Goal: Communication & Community: Answer question/provide support

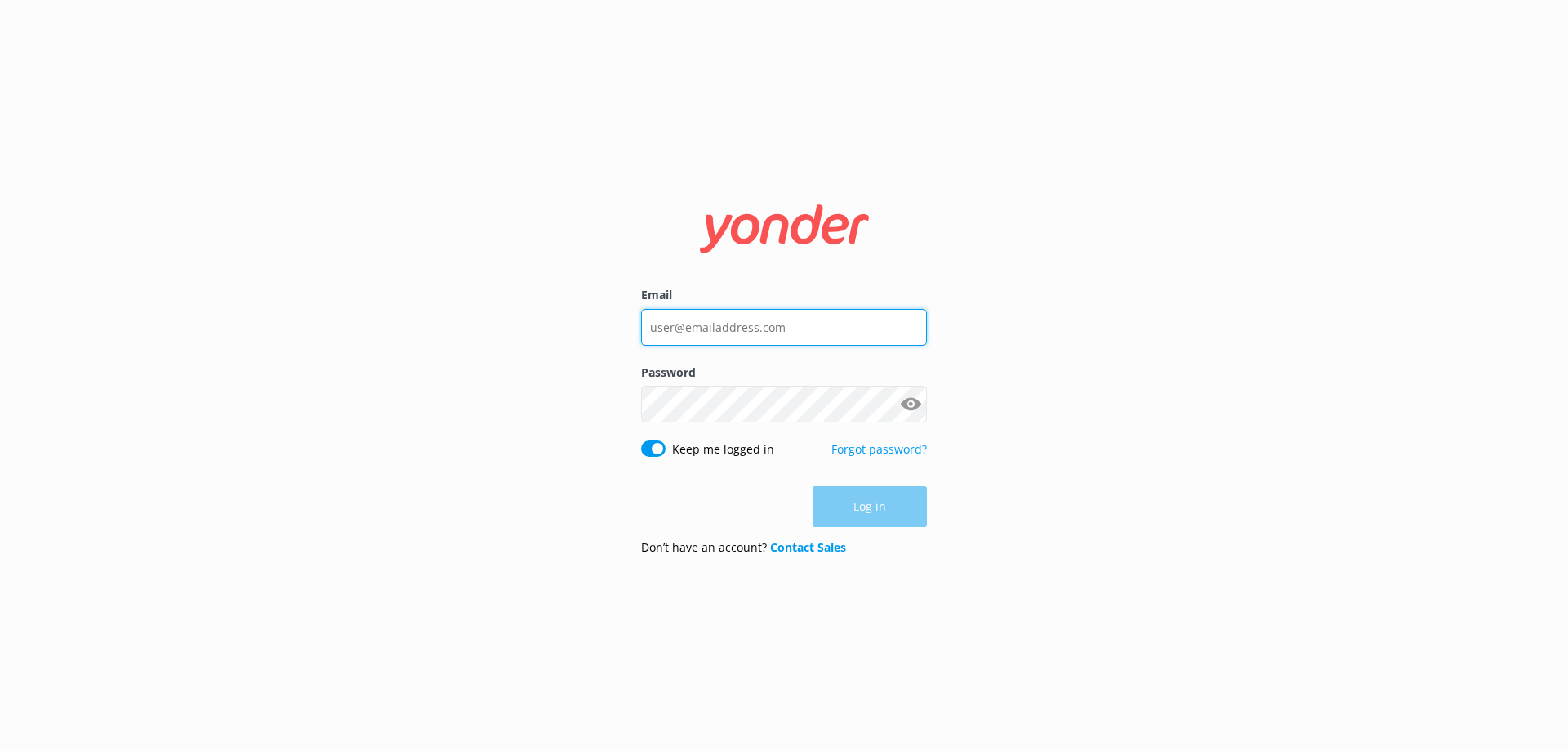
type input "[EMAIL_ADDRESS][DOMAIN_NAME]"
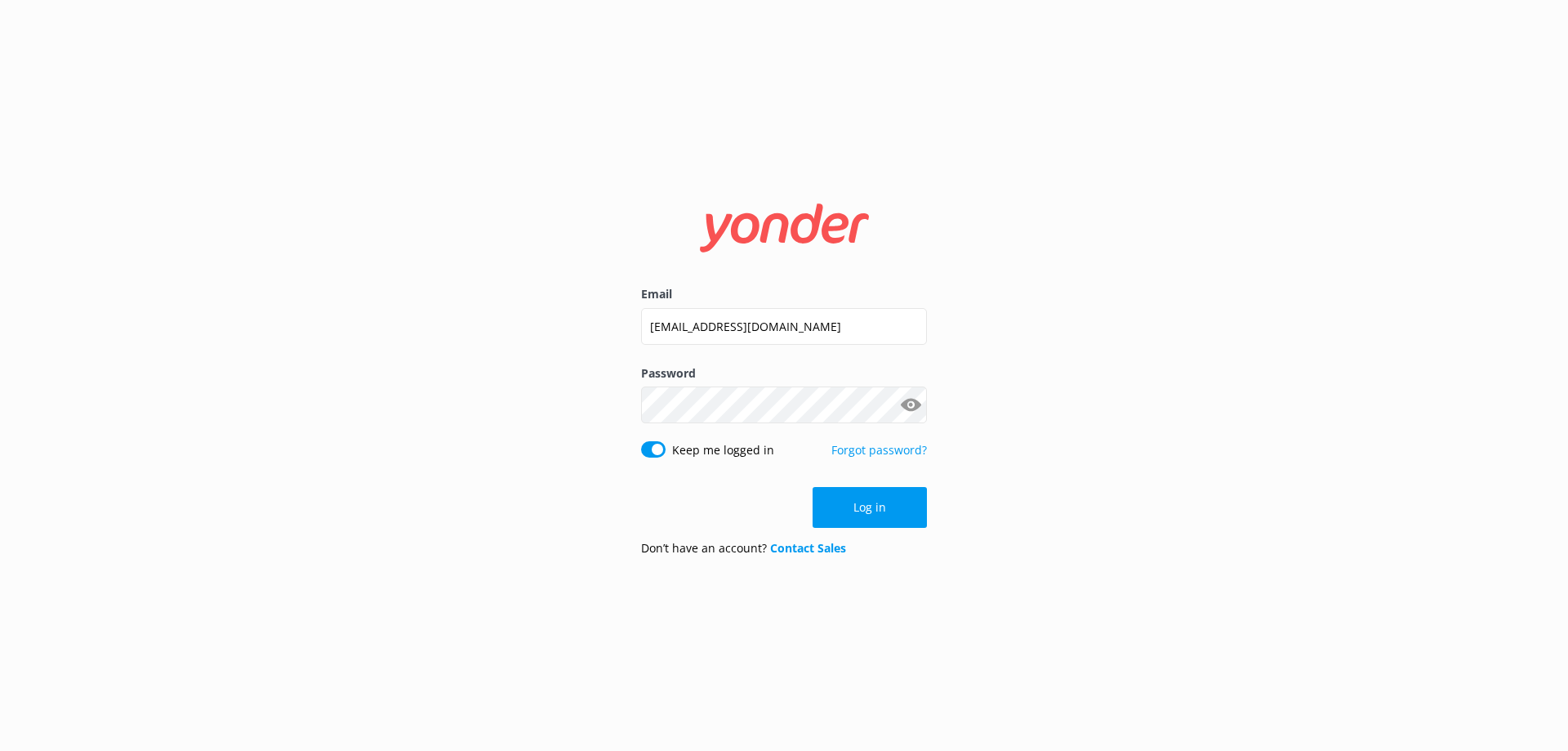
click at [864, 511] on div "Log in" at bounding box center [784, 506] width 286 height 41
click at [882, 518] on button "Log in" at bounding box center [870, 506] width 115 height 41
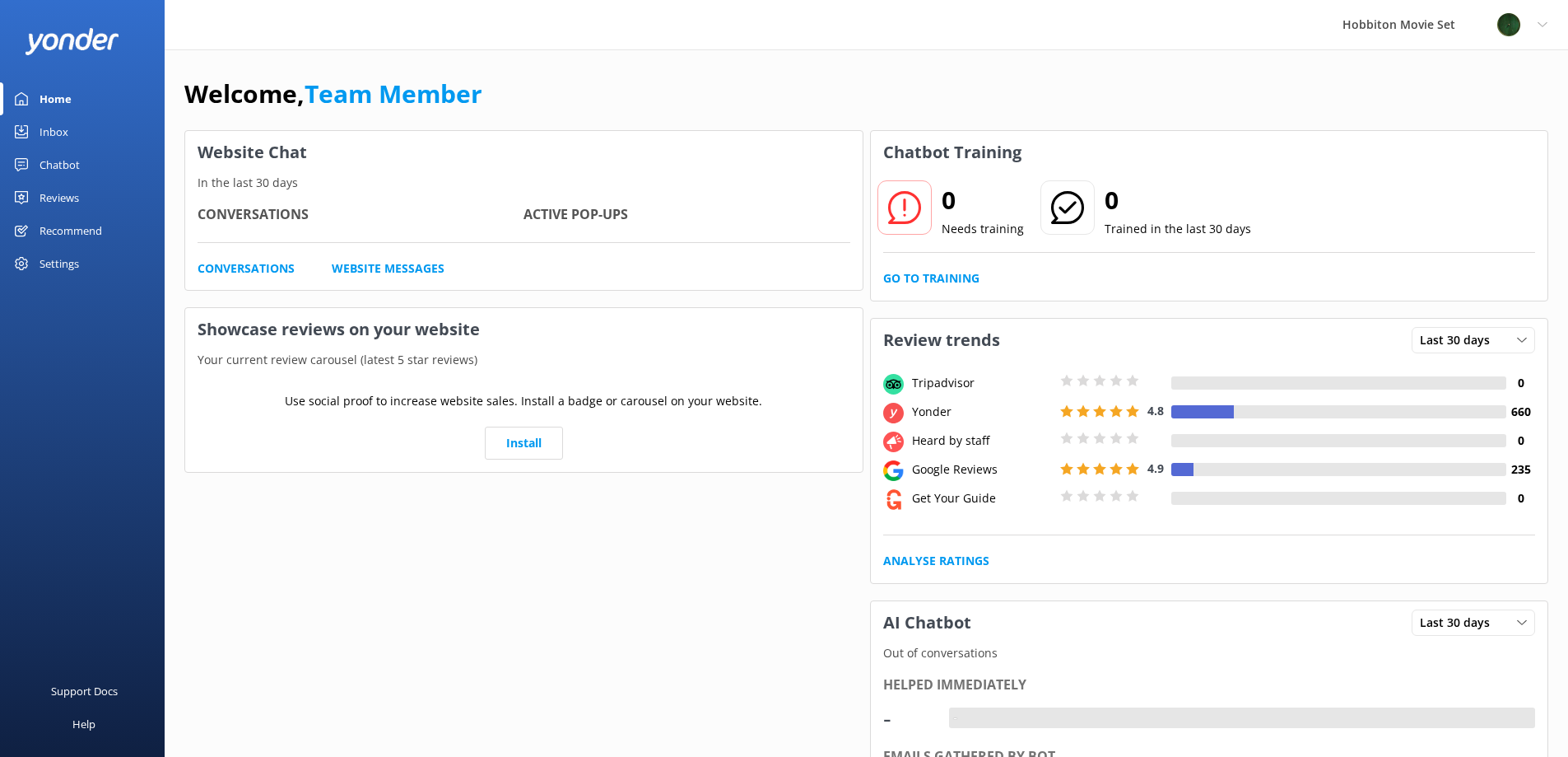
click at [36, 131] on link "Inbox" at bounding box center [82, 132] width 165 height 33
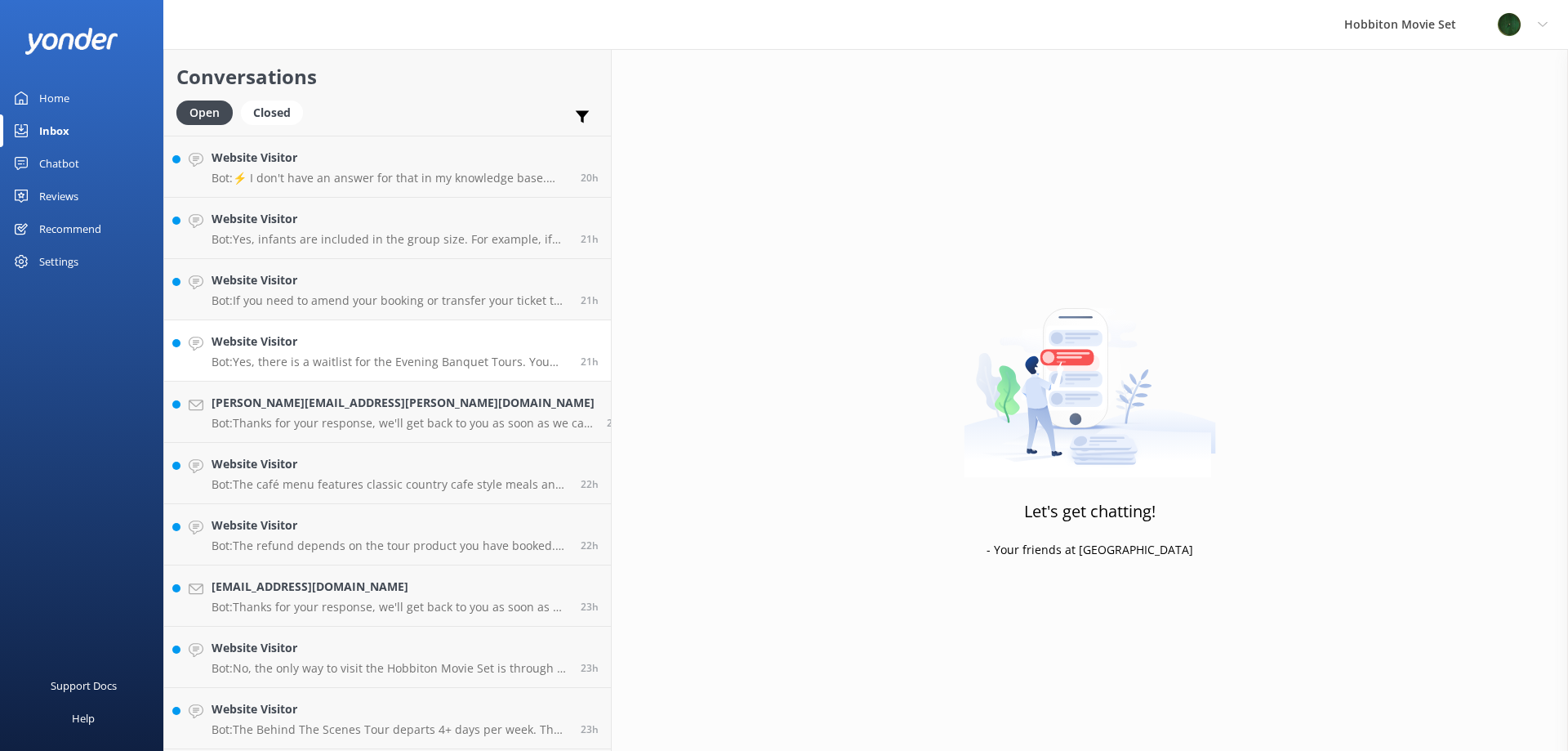
scroll to position [3121, 0]
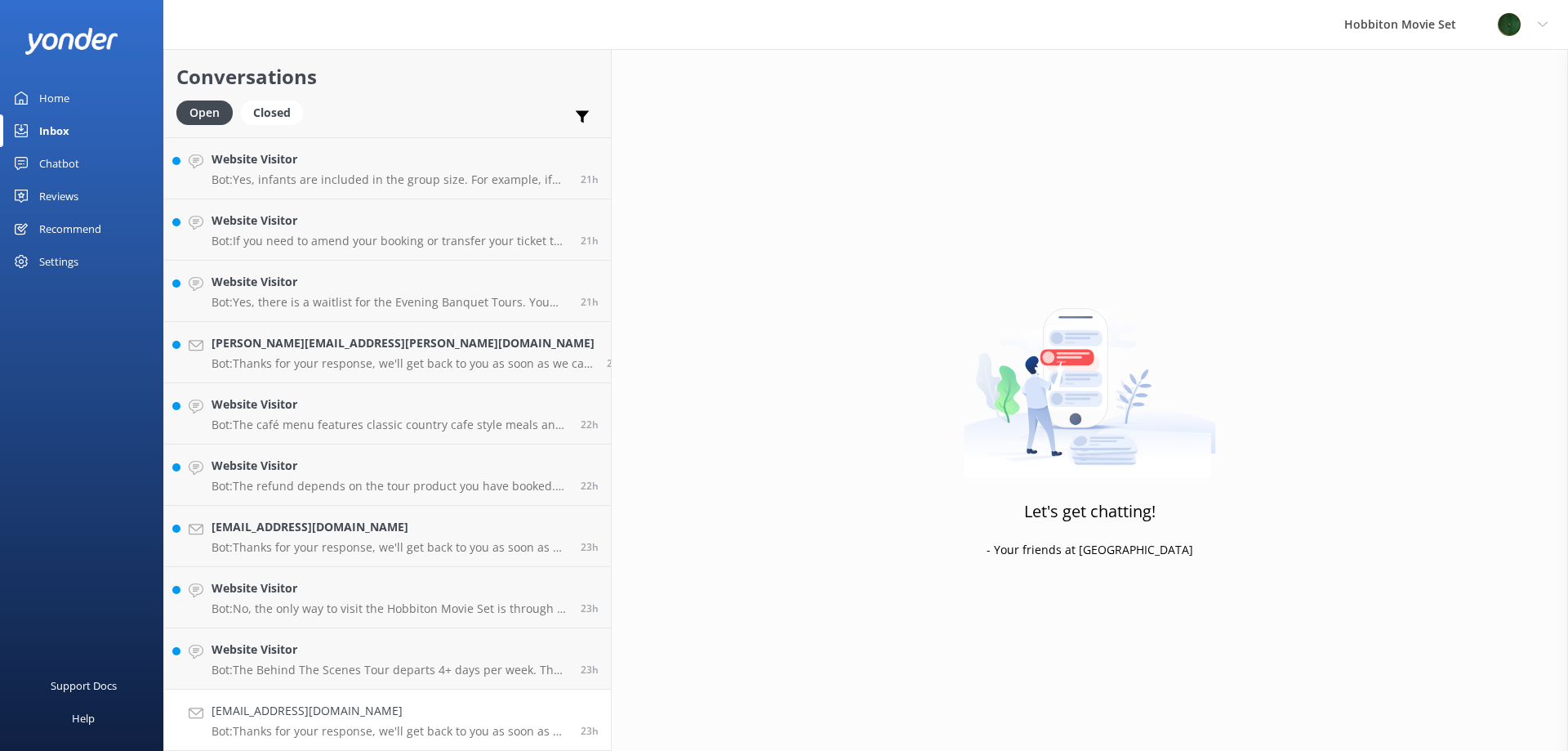
click at [334, 711] on h4 "[EMAIL_ADDRESS][DOMAIN_NAME]" at bounding box center [390, 710] width 357 height 18
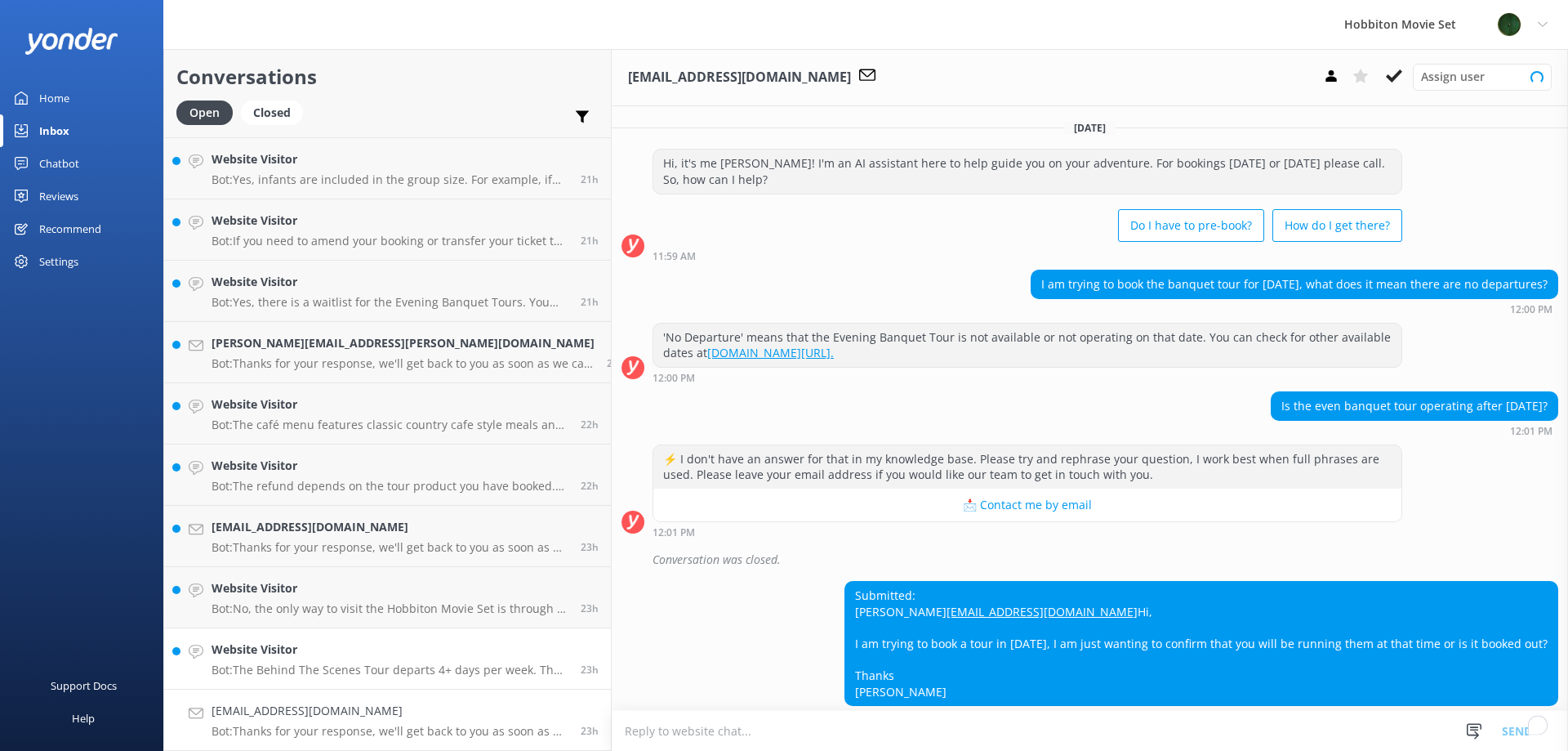
scroll to position [89, 0]
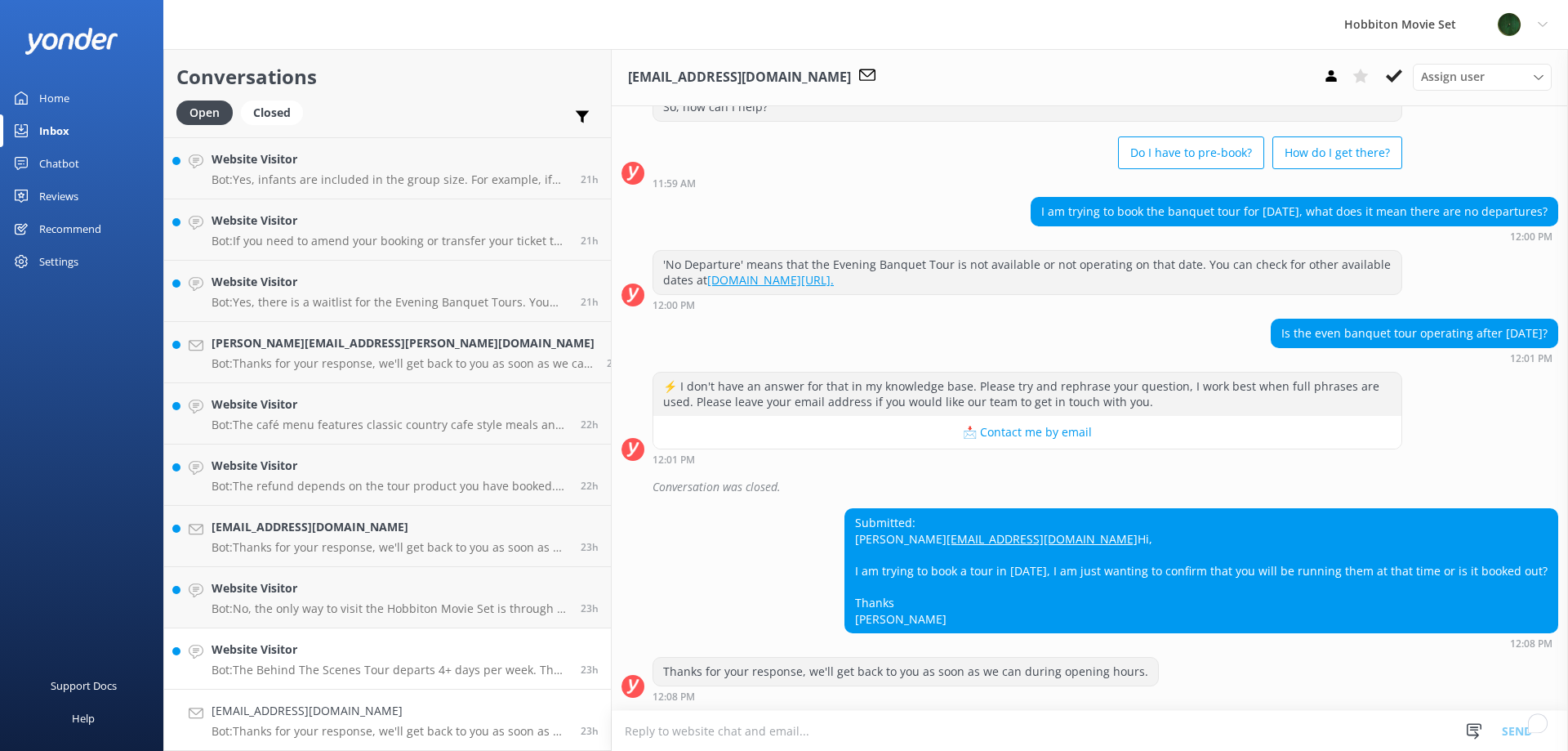
click at [354, 655] on h4 "Website Visitor" at bounding box center [390, 649] width 357 height 18
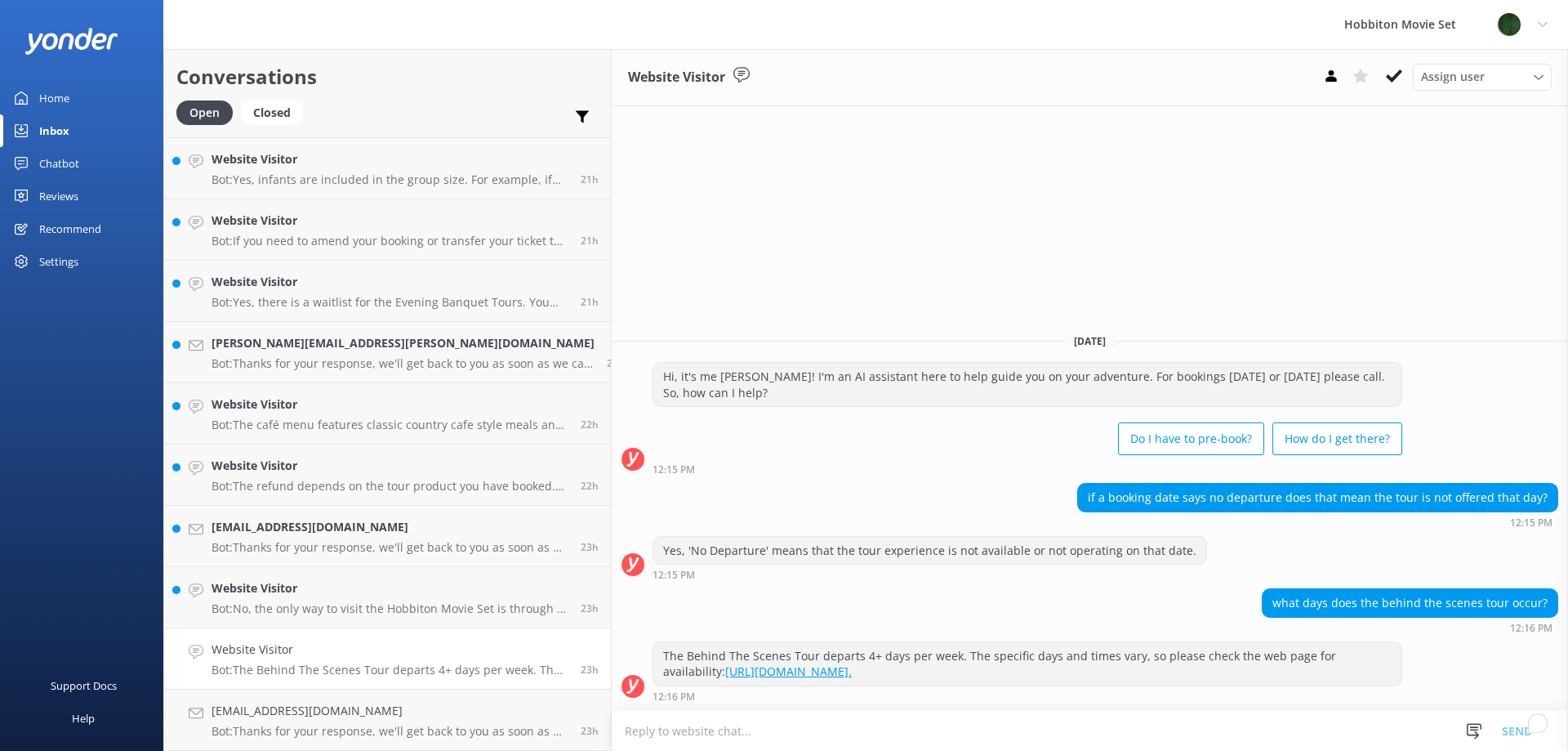
click at [1397, 76] on use at bounding box center [1394, 76] width 16 height 13
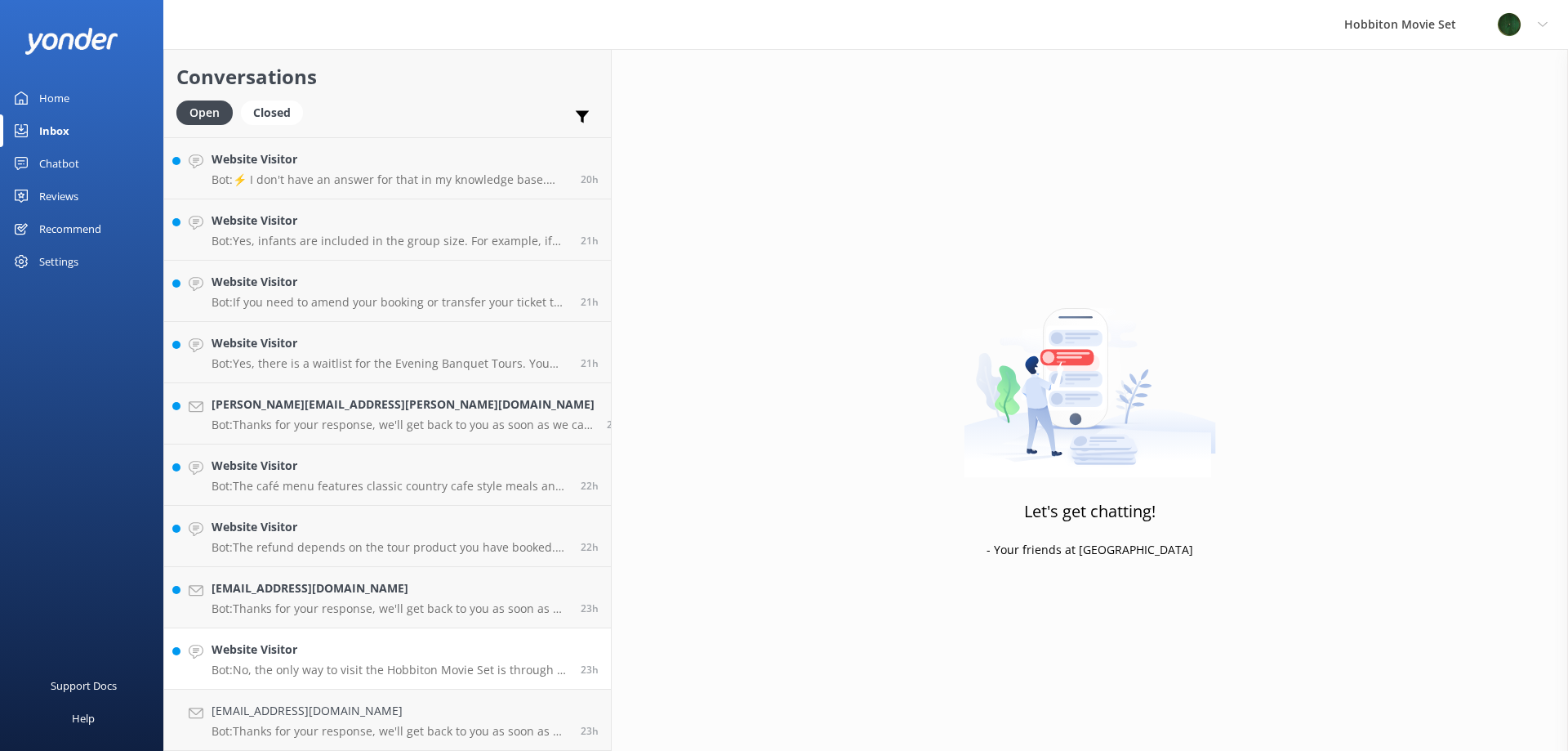
scroll to position [3059, 0]
click at [256, 656] on h4 "Website Visitor" at bounding box center [390, 649] width 357 height 18
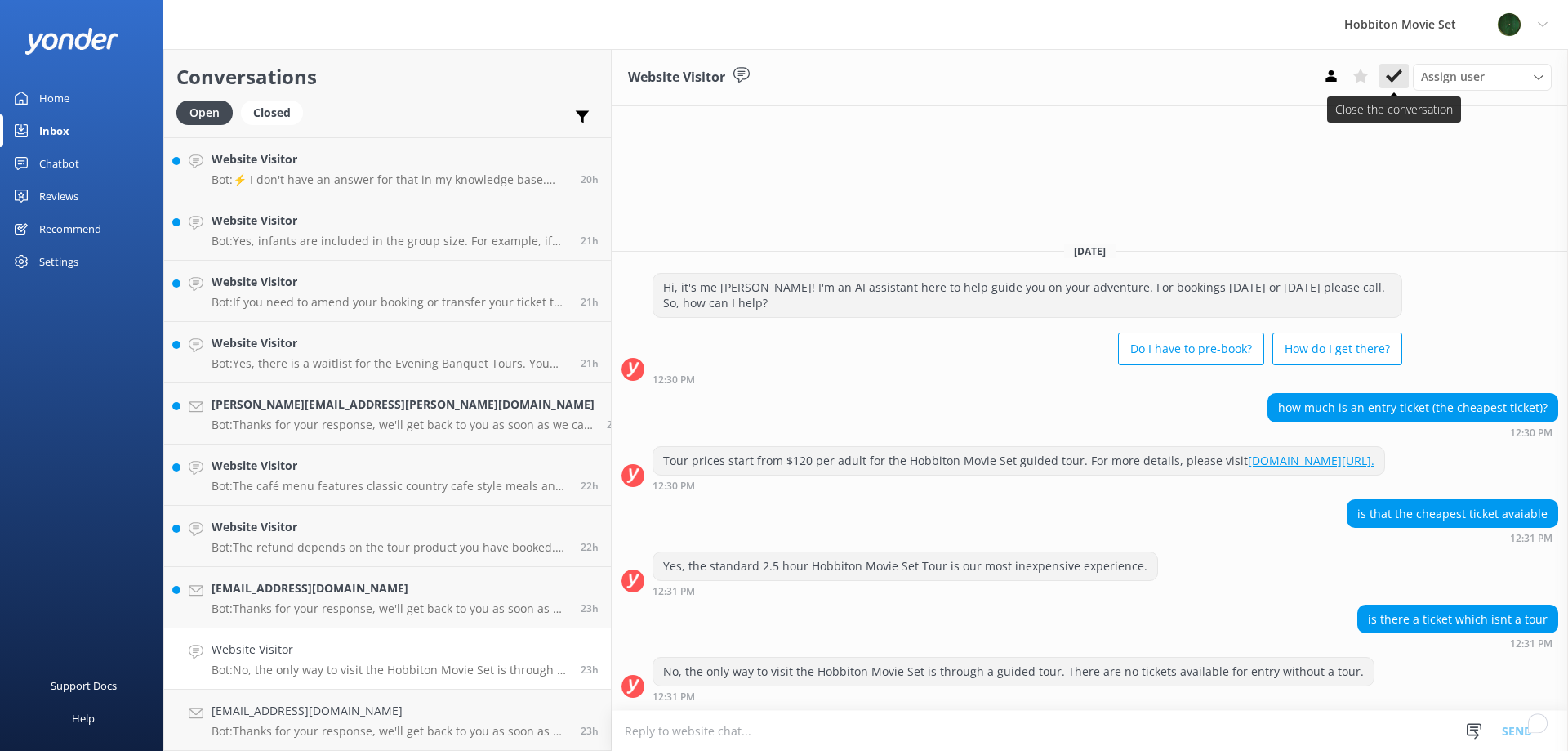
click at [1393, 71] on icon at bounding box center [1394, 75] width 16 height 16
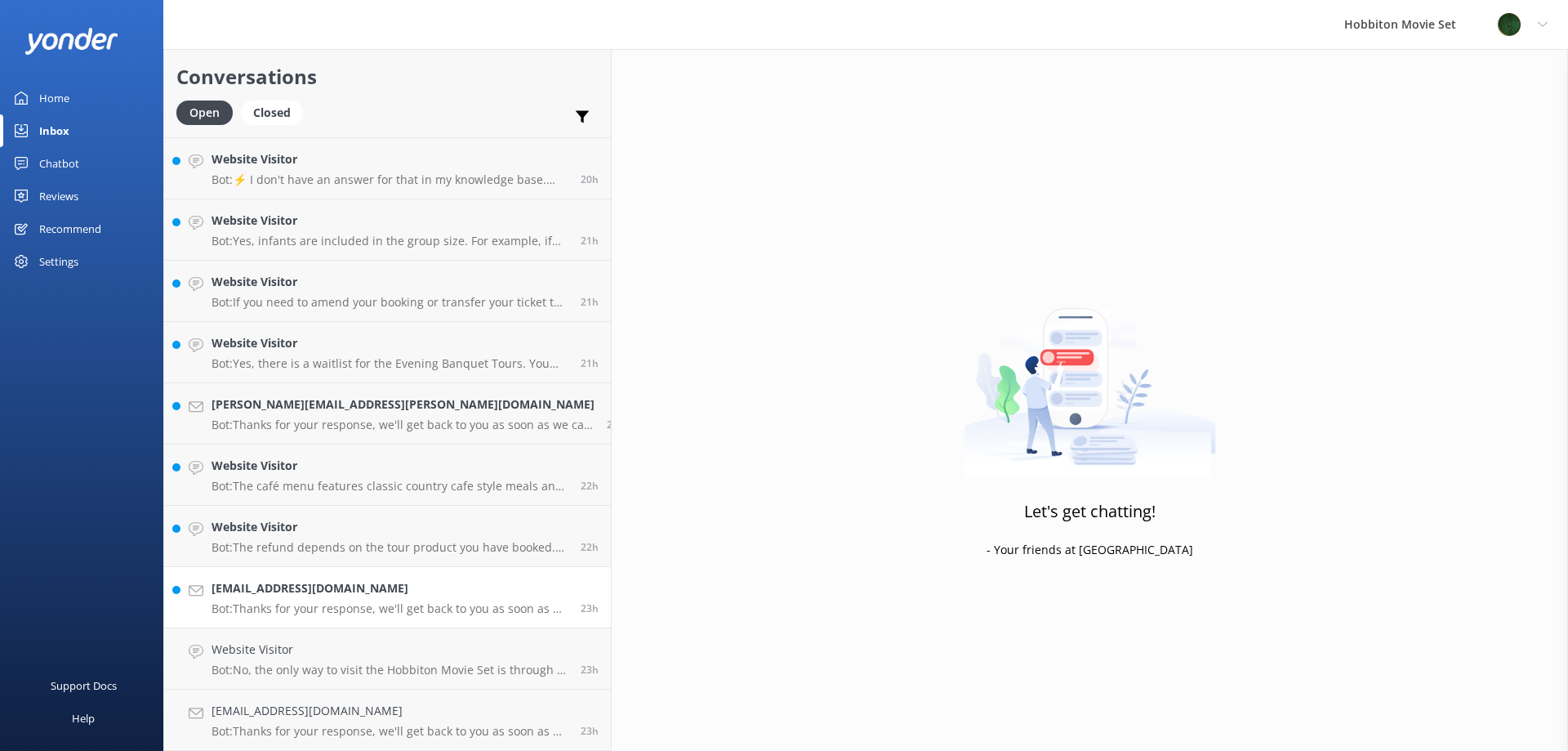
scroll to position [2998, 0]
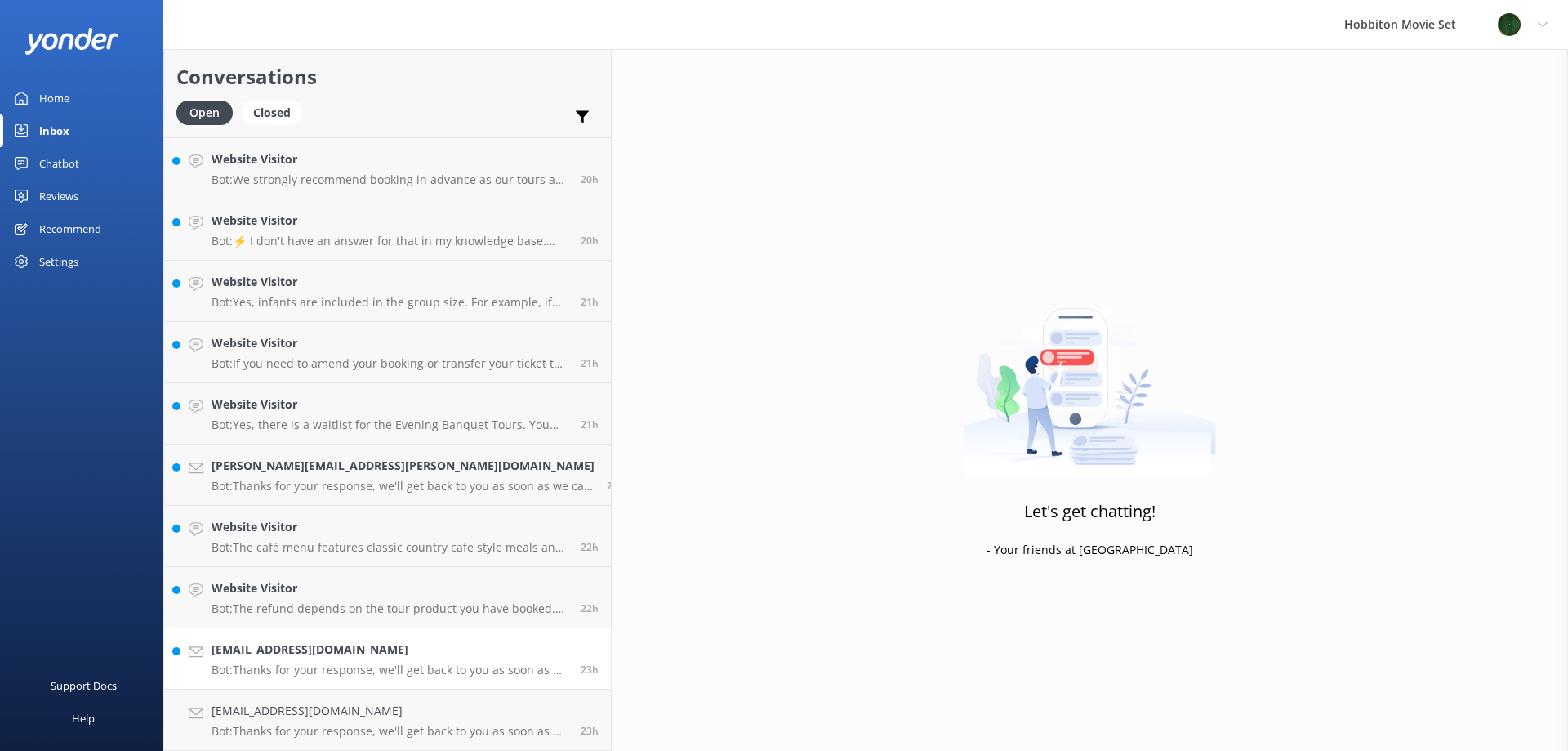
click at [315, 639] on link "kilts@xtra.co.nz Bot: Thanks for your response, we'll get back to you as soon a…" at bounding box center [388, 658] width 447 height 61
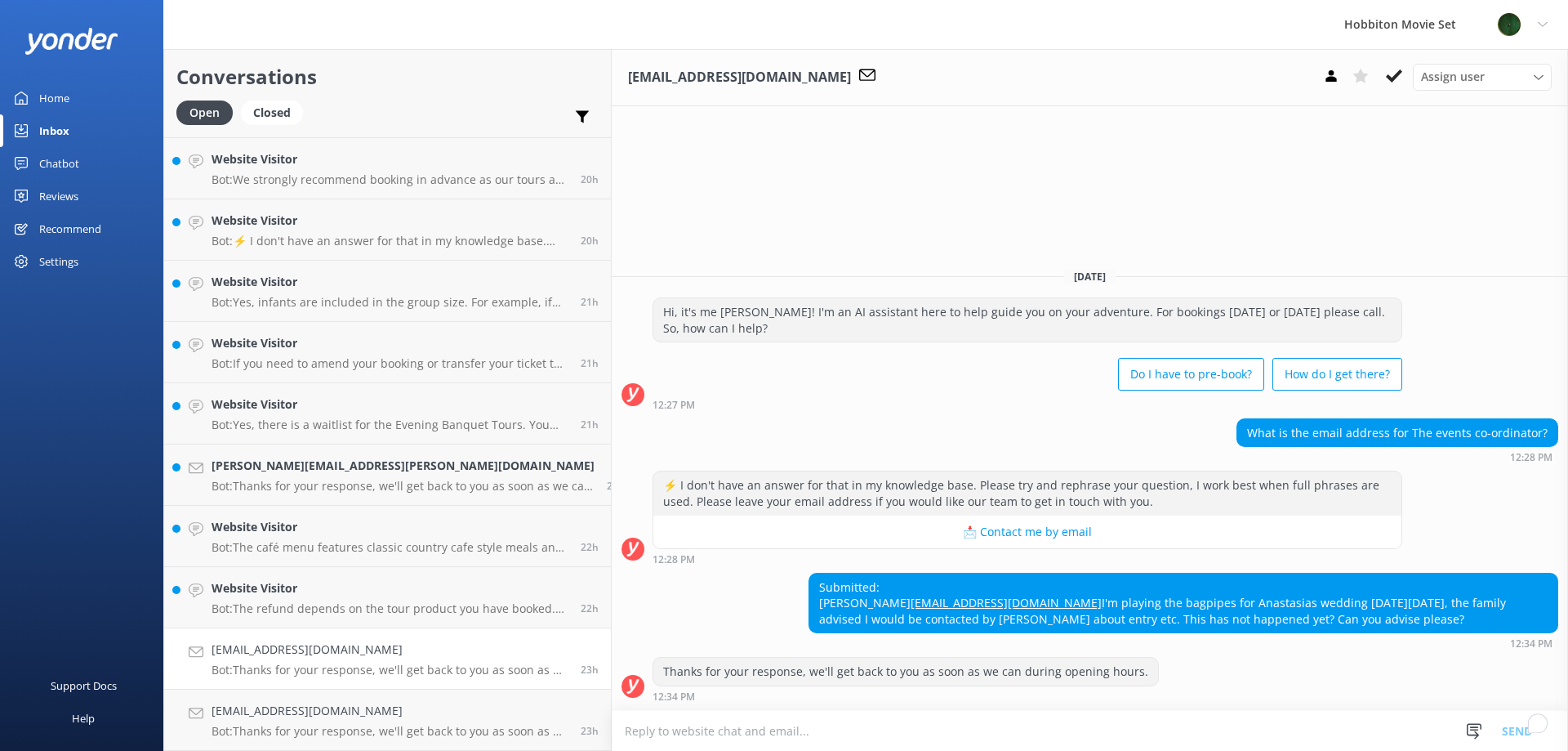
drag, startPoint x: 934, startPoint y: 619, endPoint x: 764, endPoint y: 614, distance: 170.1
click at [809, 616] on div "Submitted: Bryan Mitchell kilts@xtra.co.nz I'm playing the bagpipes for Anastas…" at bounding box center [1183, 603] width 748 height 59
click at [842, 593] on div "Submitted: Bryan Mitchell kilts@xtra.co.nz I'm playing the bagpipes for Anastas…" at bounding box center [1183, 603] width 748 height 59
drag, startPoint x: 789, startPoint y: 588, endPoint x: 701, endPoint y: 591, distance: 88.1
click at [701, 591] on div "Submitted: Bryan Mitchell kilts@xtra.co.nz I'm playing the bagpipes for Anastas…" at bounding box center [1089, 611] width 956 height 76
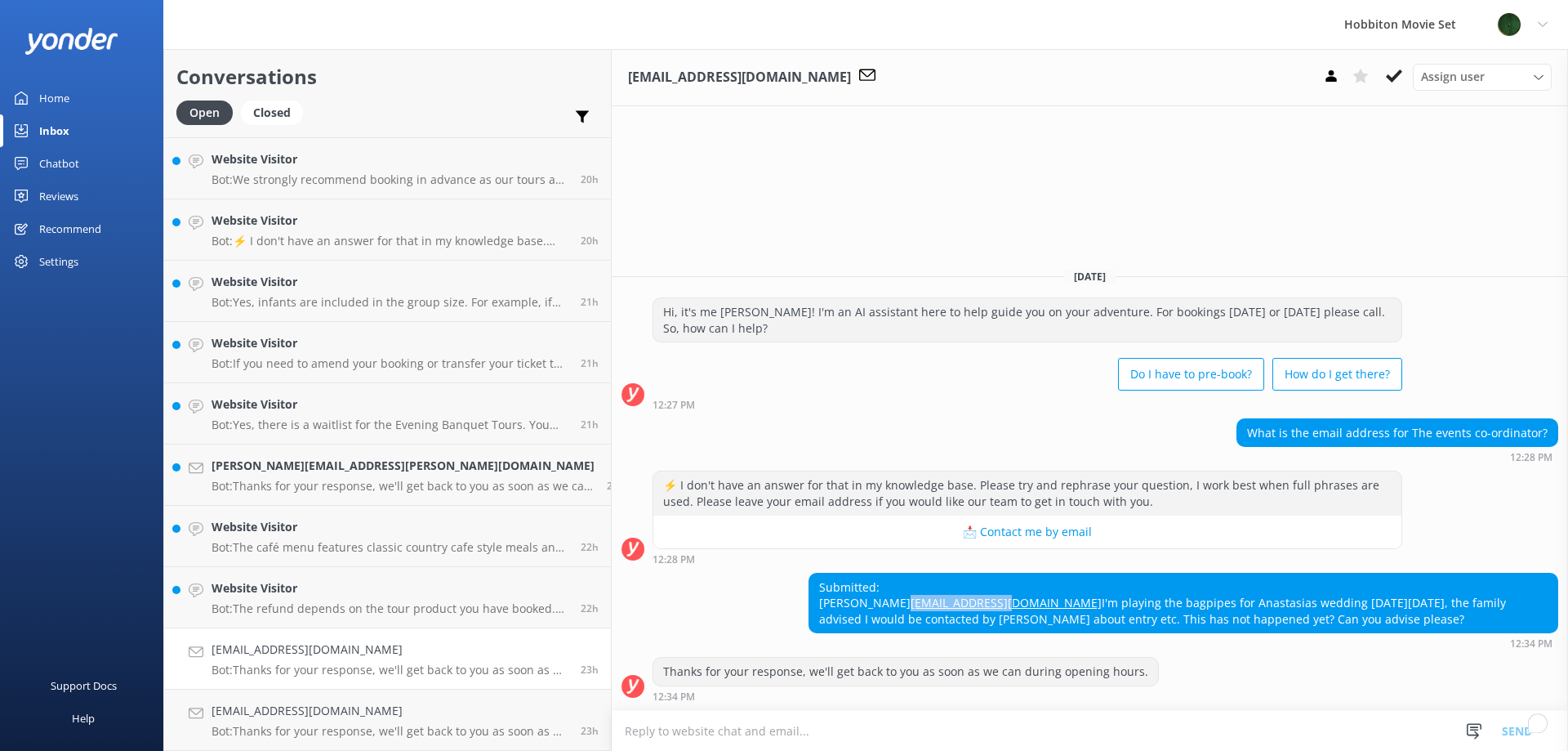
copy link "kilts@xtra.co.nz"
click at [1396, 75] on use at bounding box center [1394, 76] width 16 height 13
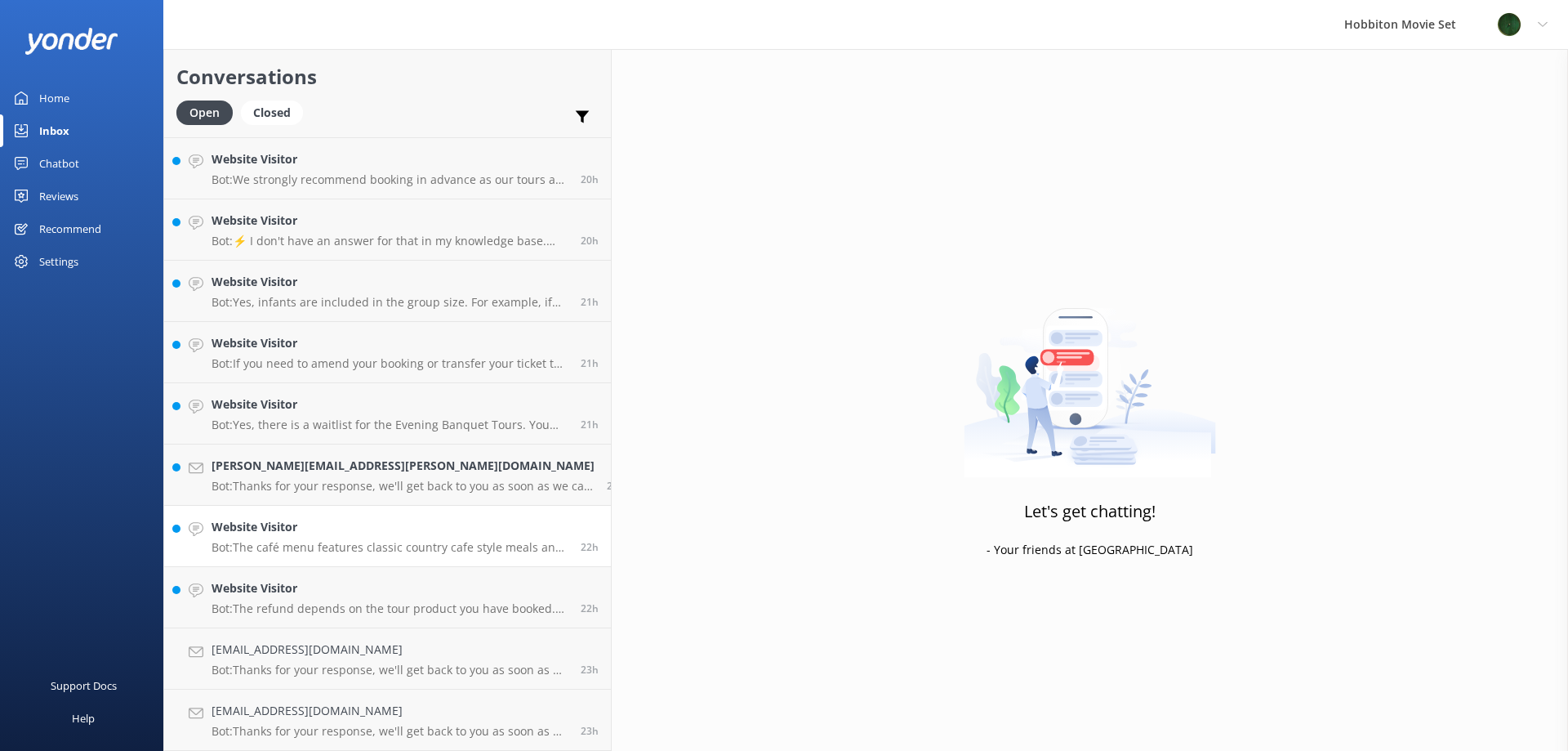
scroll to position [2937, 0]
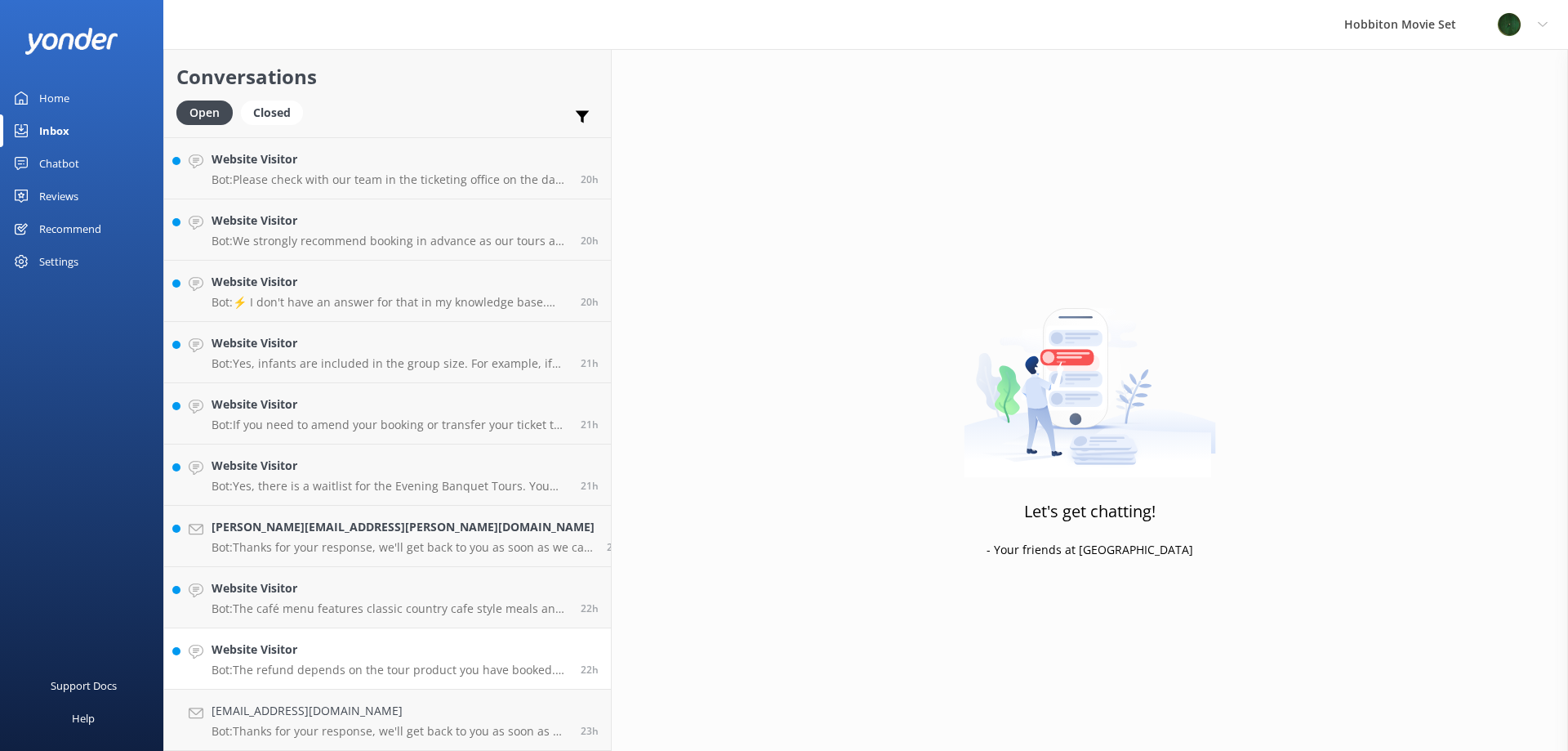
click at [295, 660] on div "Website Visitor Bot: The refund depends on the tour product you have booked. Fo…" at bounding box center [390, 658] width 357 height 36
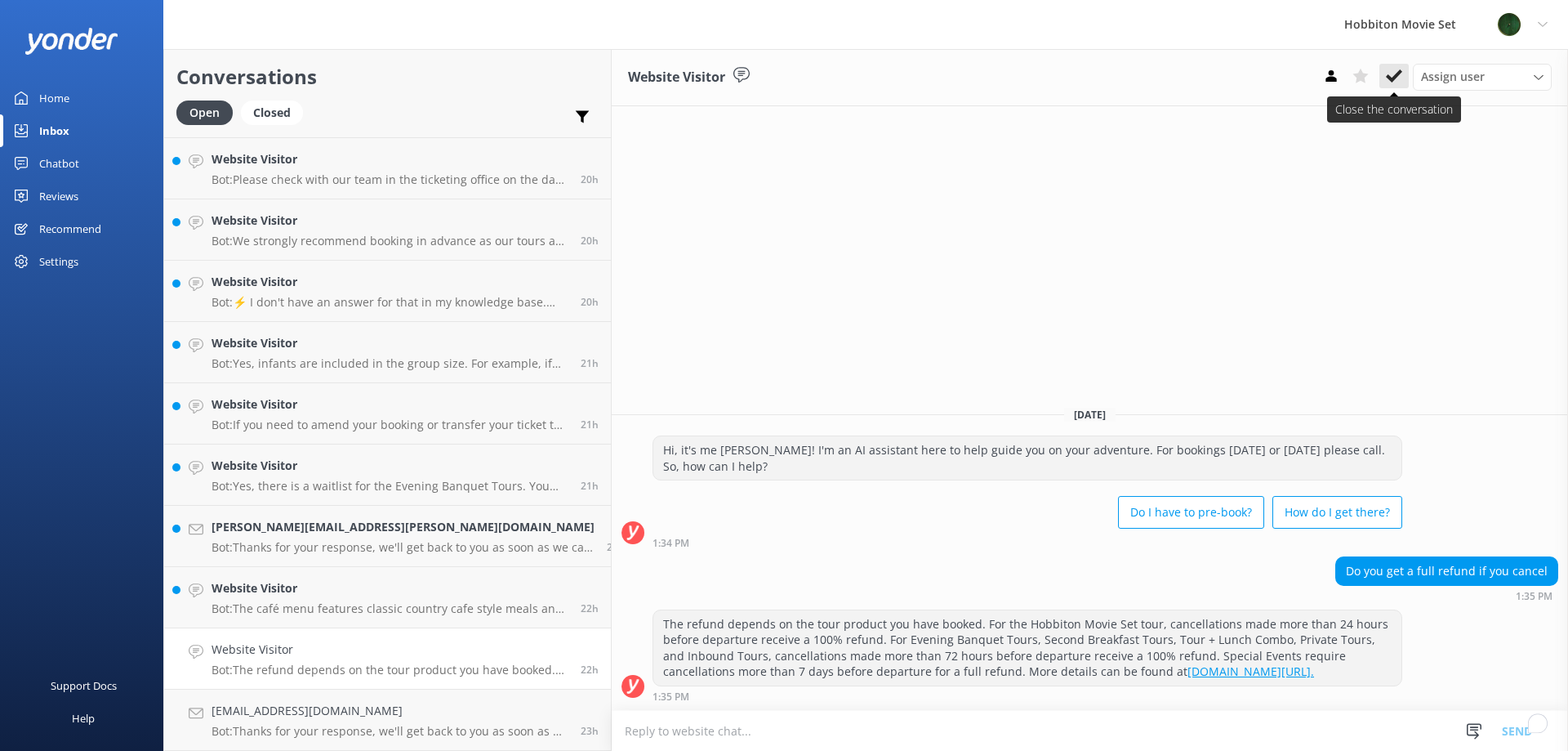
click at [1399, 76] on icon at bounding box center [1394, 75] width 16 height 16
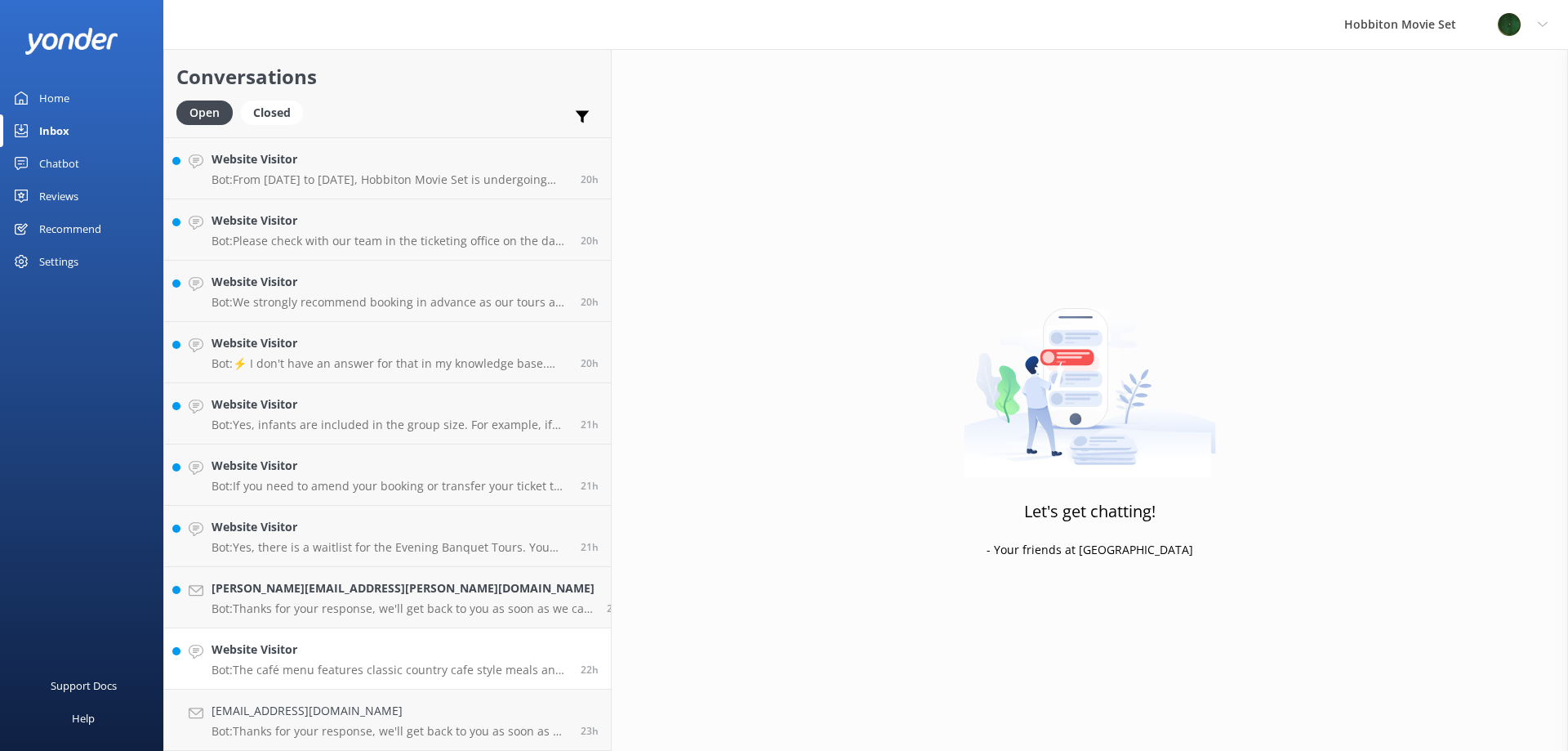
scroll to position [2876, 0]
click at [315, 646] on h4 "Website Visitor" at bounding box center [390, 649] width 357 height 18
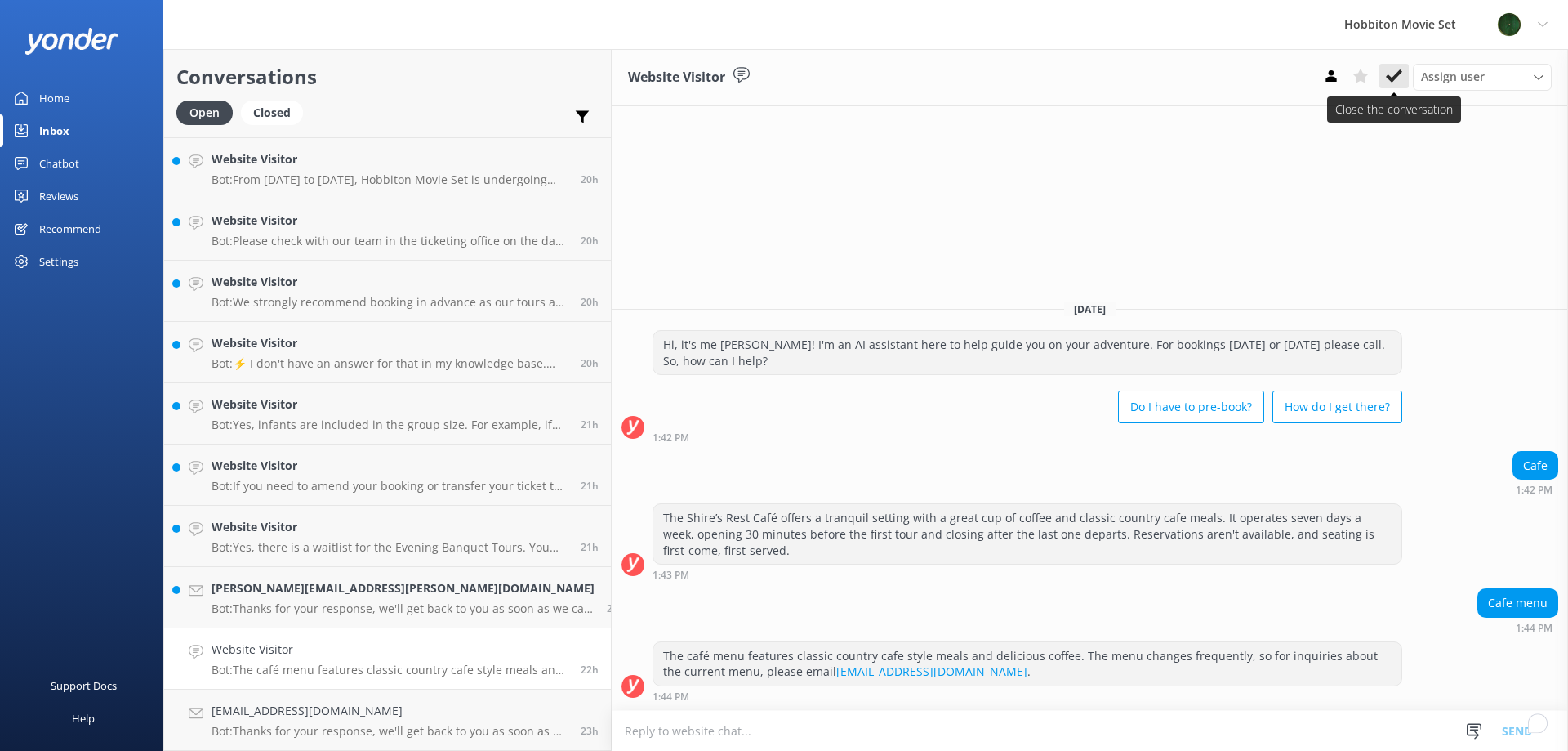
click at [1393, 75] on icon at bounding box center [1394, 75] width 16 height 16
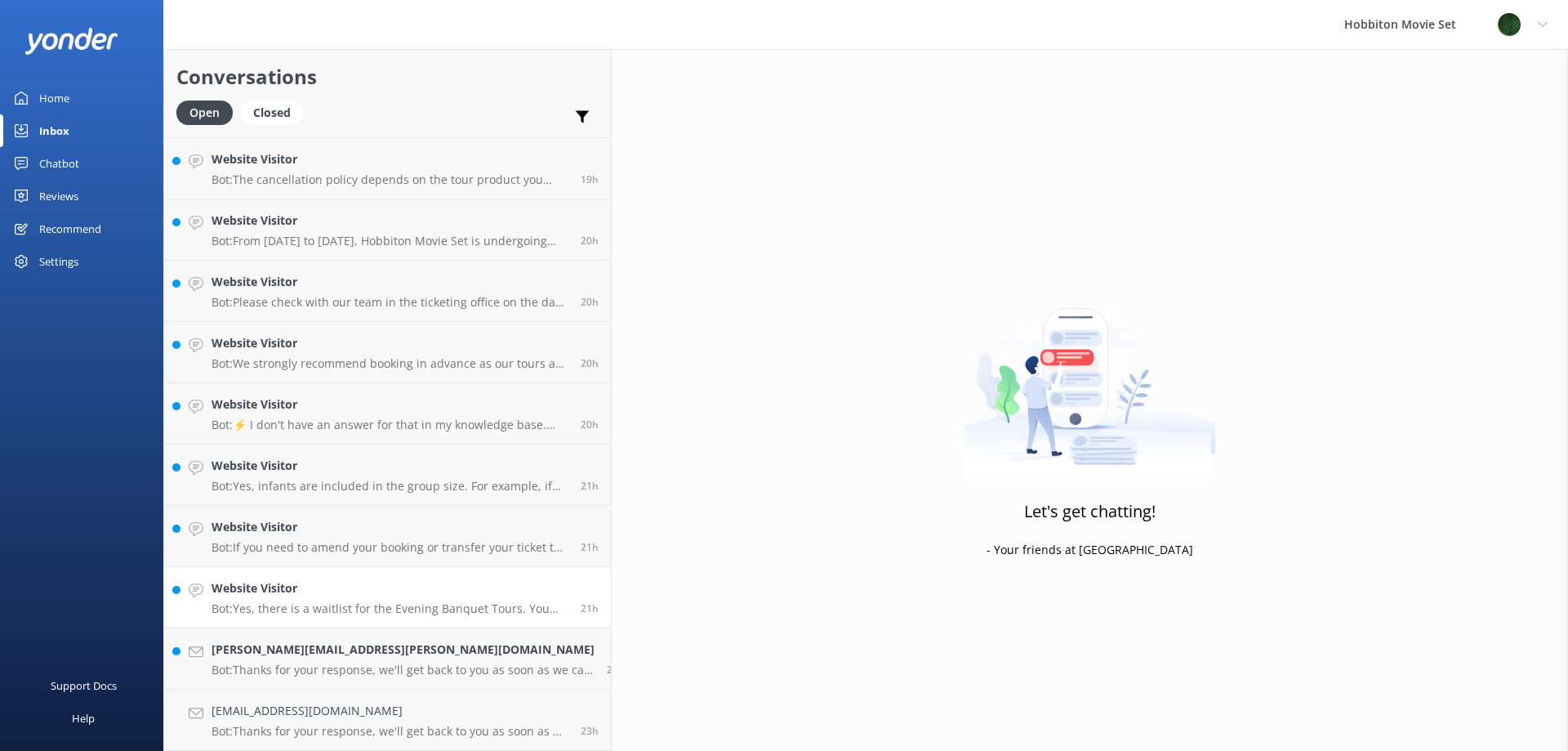
scroll to position [2815, 0]
click at [314, 650] on h4 "[PERSON_NAME][EMAIL_ADDRESS][PERSON_NAME][DOMAIN_NAME]" at bounding box center [402, 649] width 383 height 18
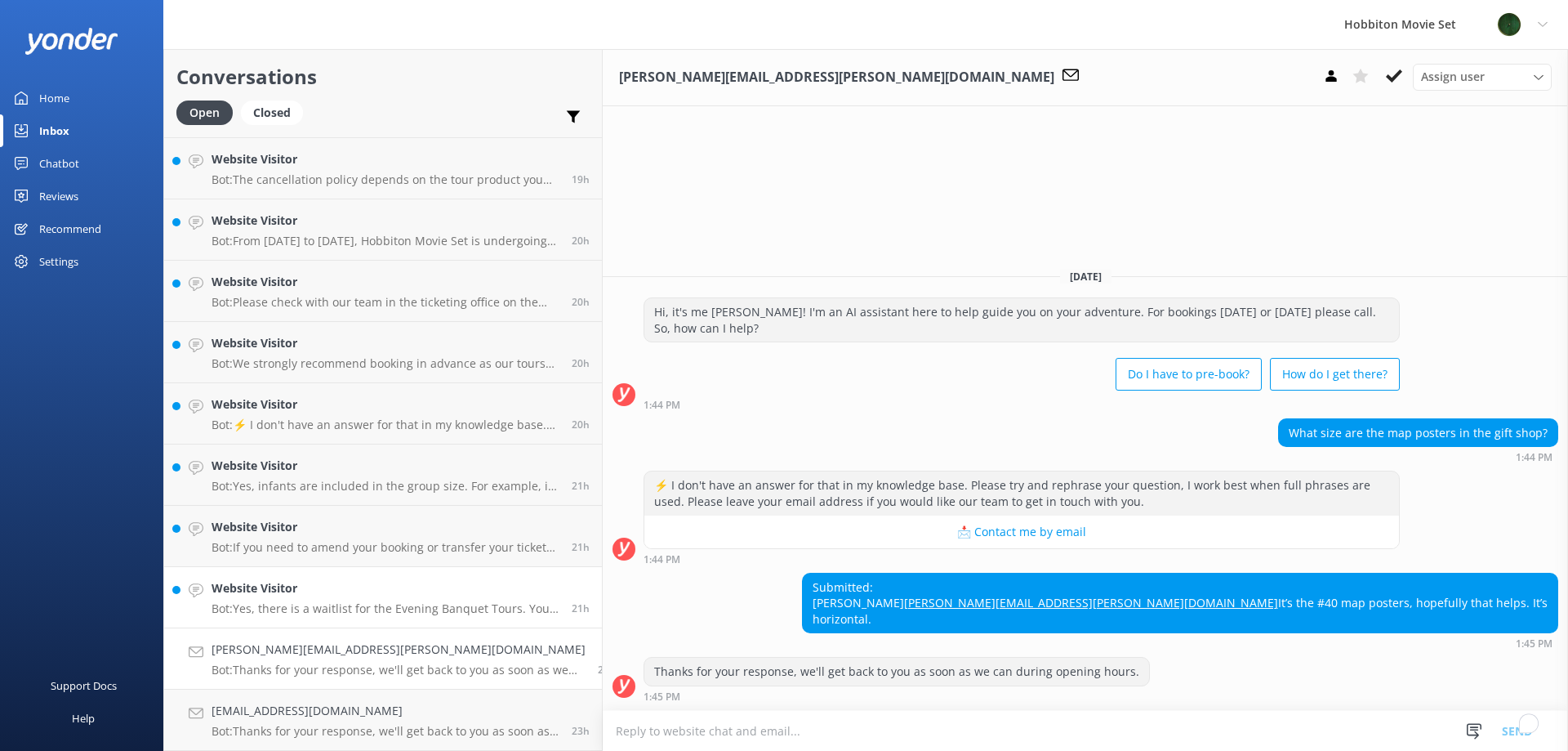
click at [292, 601] on p "Bot: Yes, there is a waitlist for the Evening Banquet Tours. You can contact th…" at bounding box center [385, 608] width 348 height 14
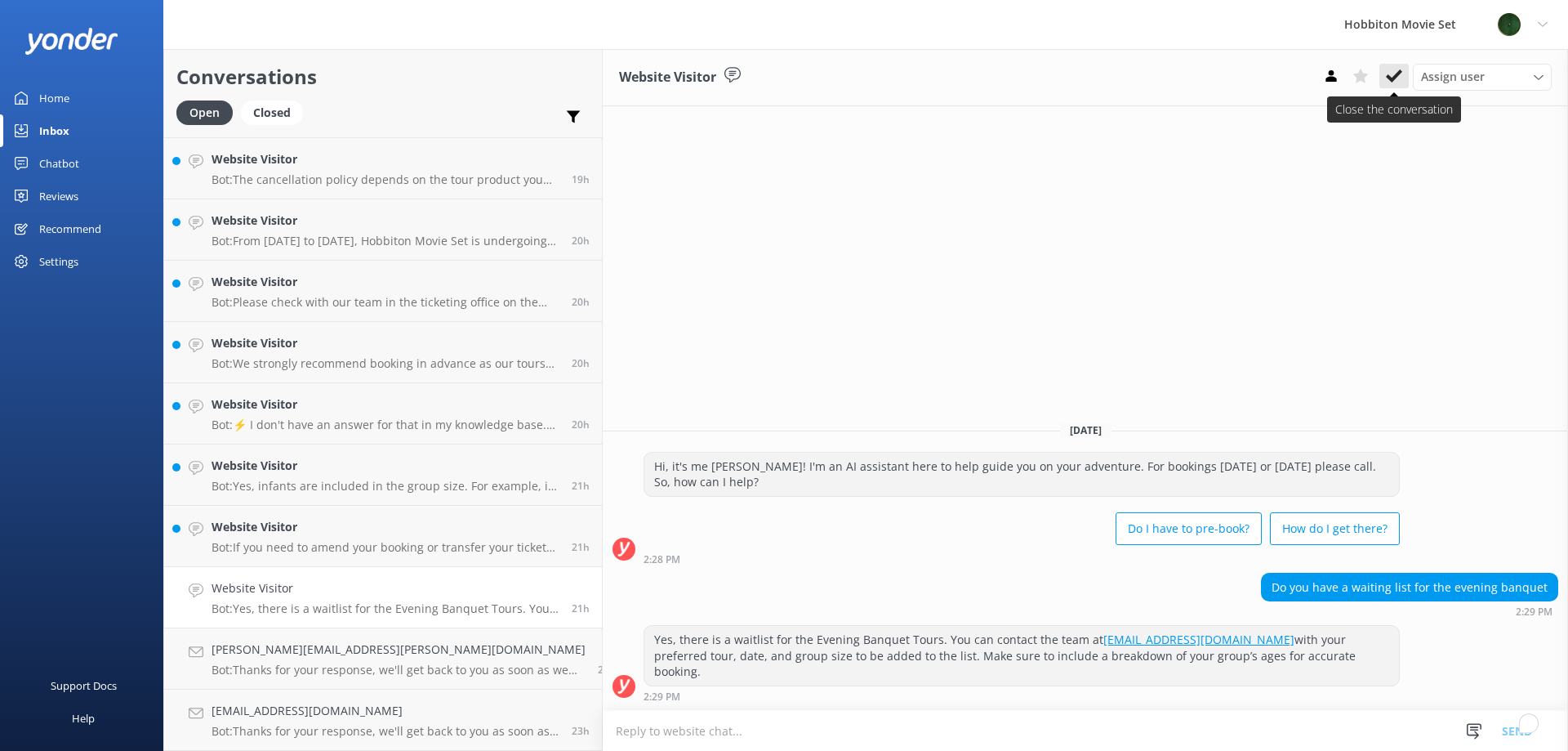
click at [1403, 85] on button at bounding box center [1394, 76] width 30 height 25
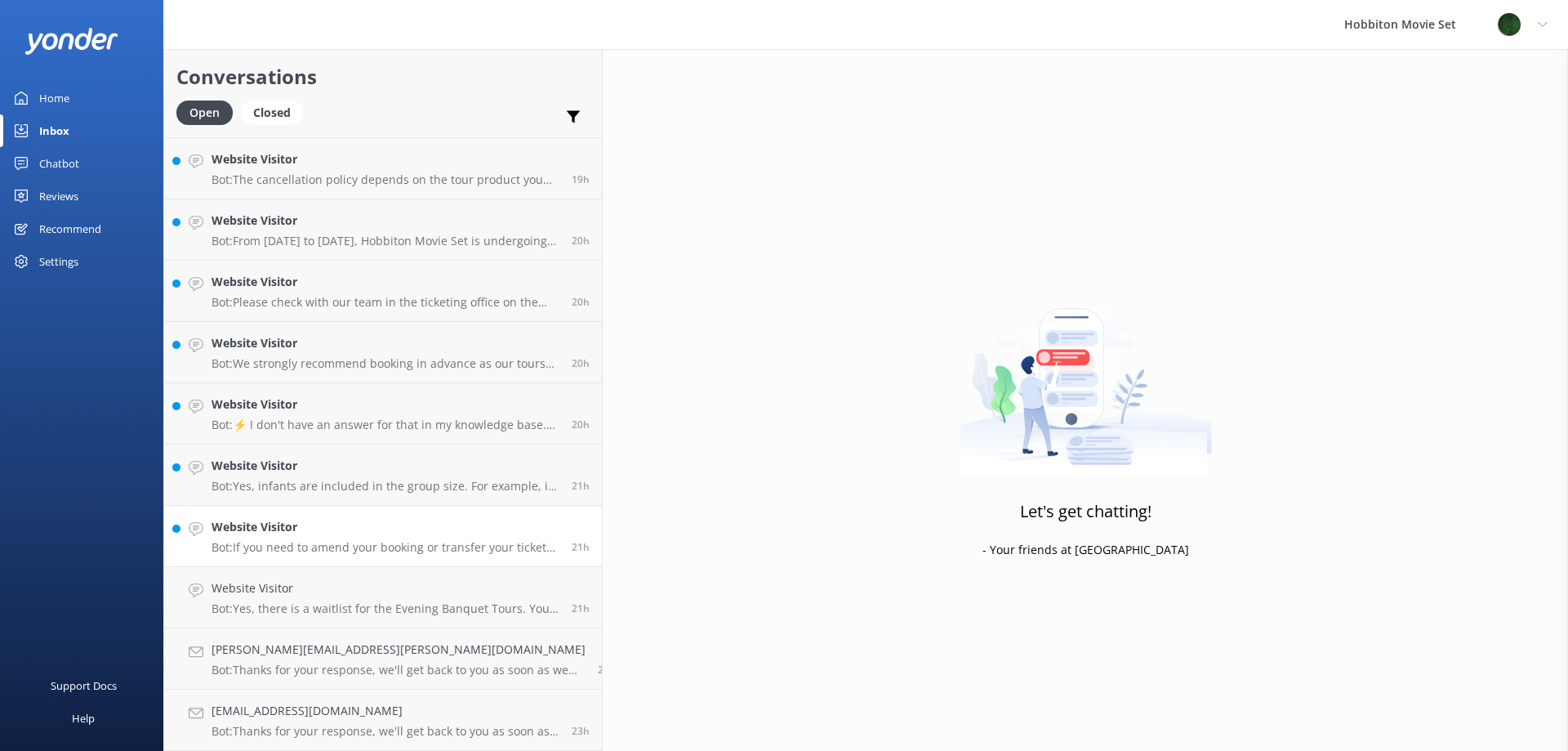
scroll to position [2754, 0]
click at [331, 590] on h4 "Website Visitor" at bounding box center [385, 588] width 348 height 18
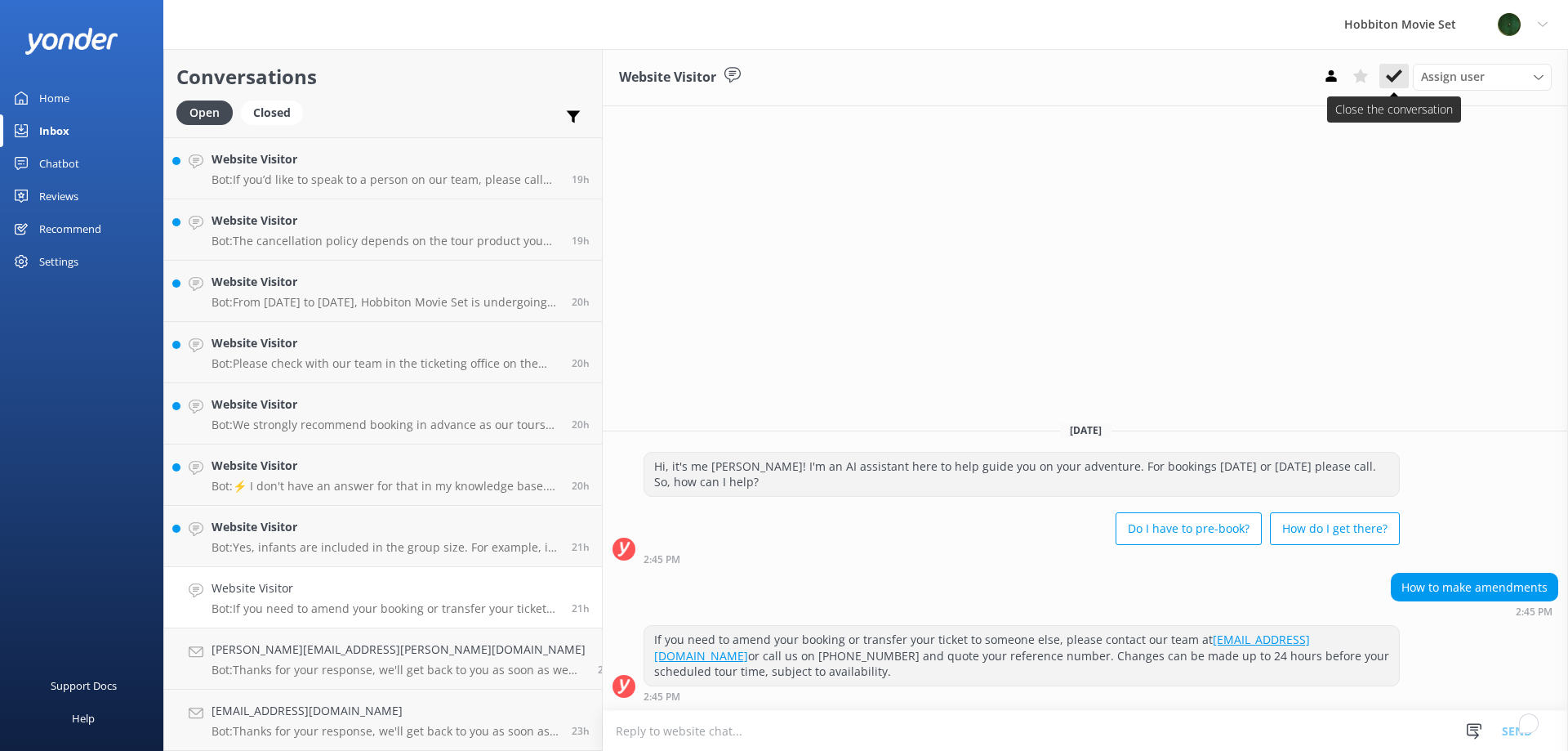
click at [1395, 71] on icon at bounding box center [1394, 75] width 16 height 16
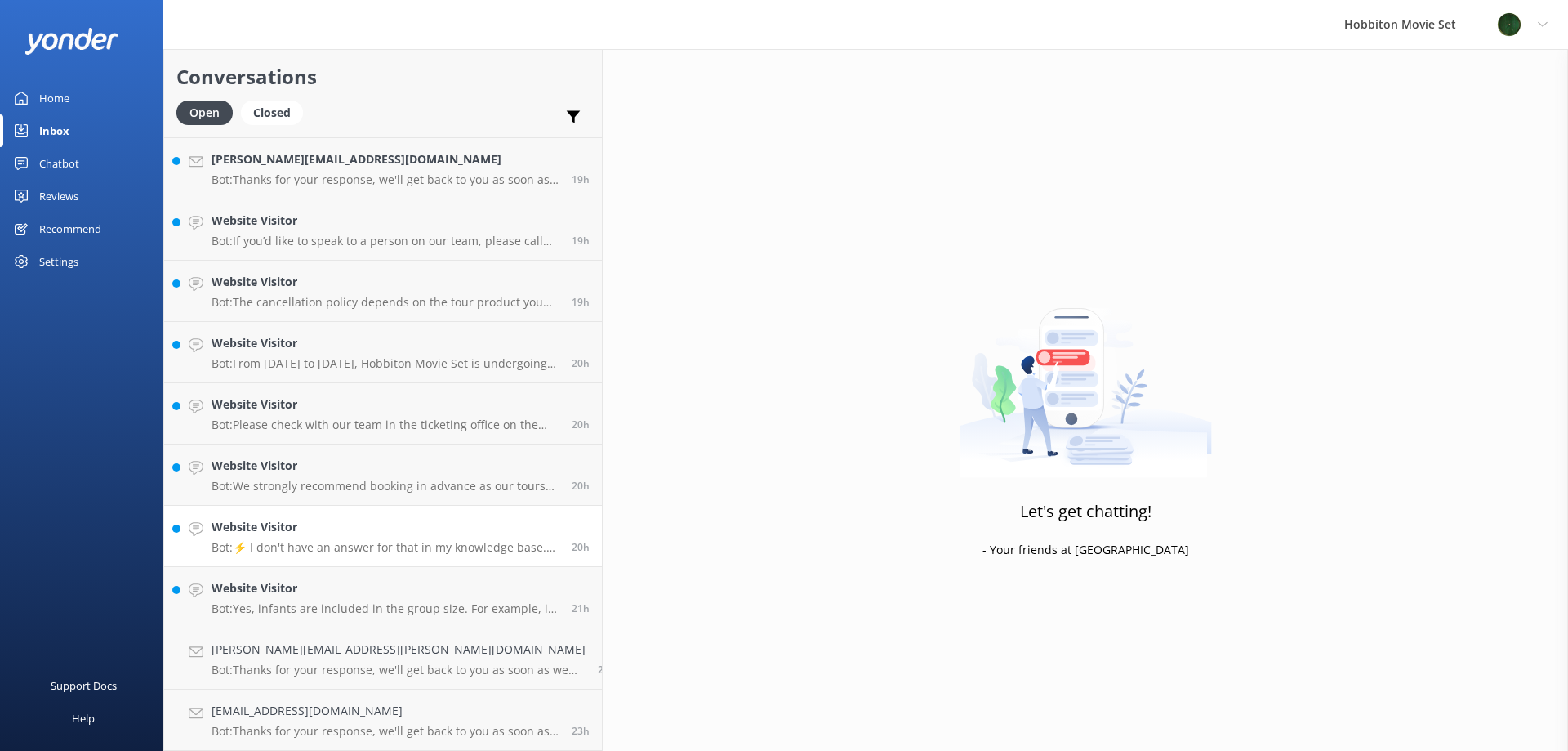
scroll to position [2693, 0]
click at [332, 593] on h4 "Website Visitor" at bounding box center [385, 588] width 348 height 18
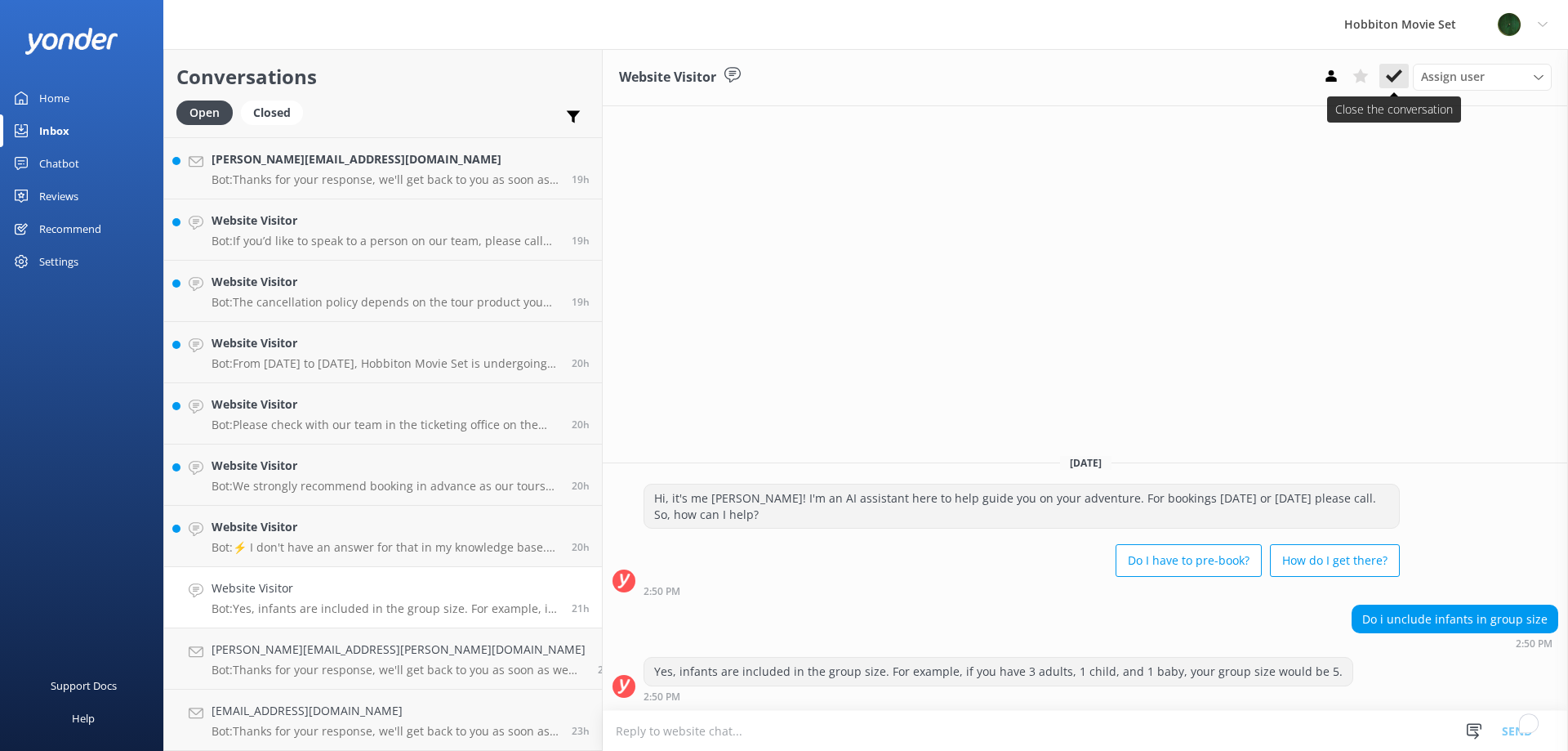
click at [1395, 76] on use at bounding box center [1394, 76] width 16 height 13
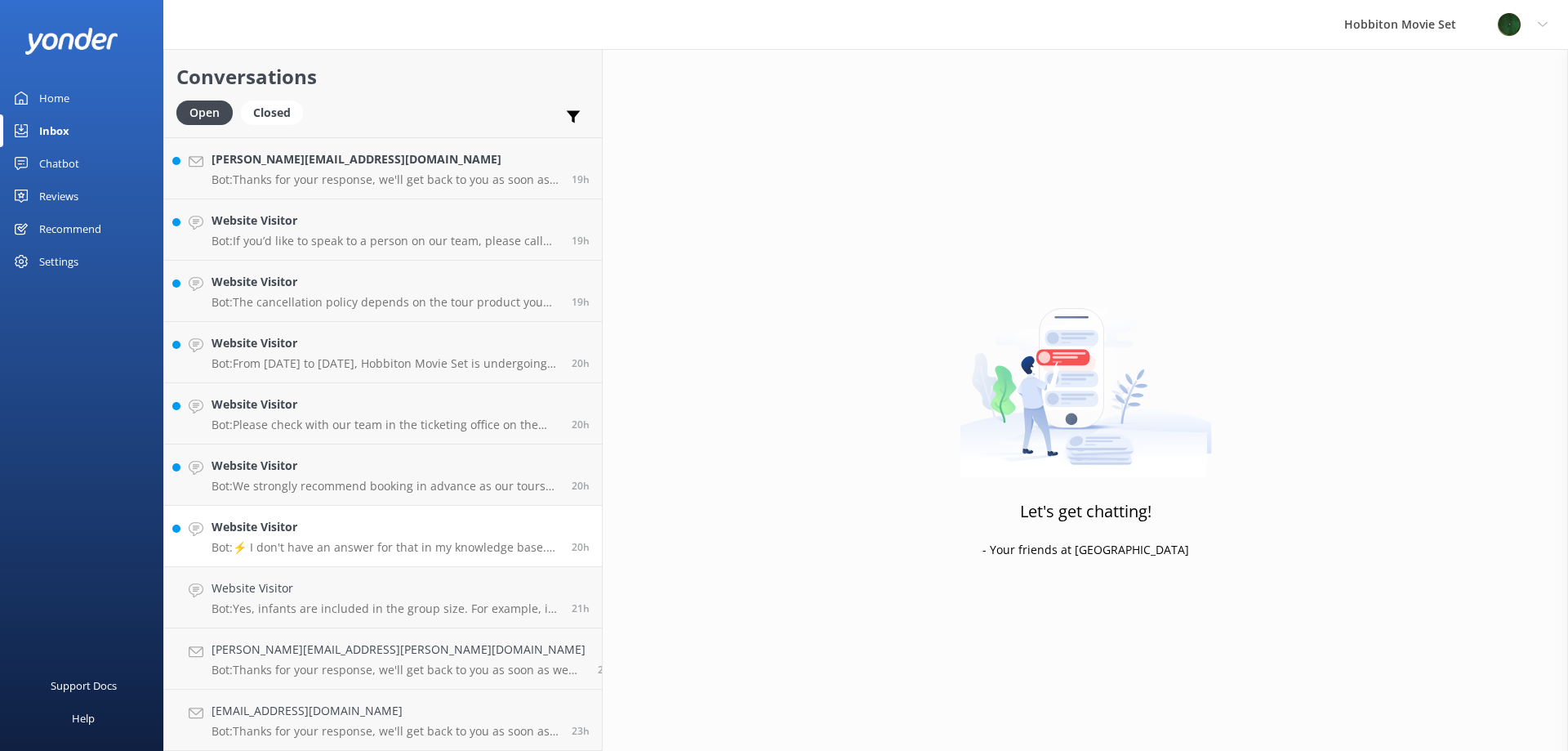
scroll to position [2630, 0]
click at [344, 597] on h4 "Website Visitor" at bounding box center [385, 588] width 348 height 18
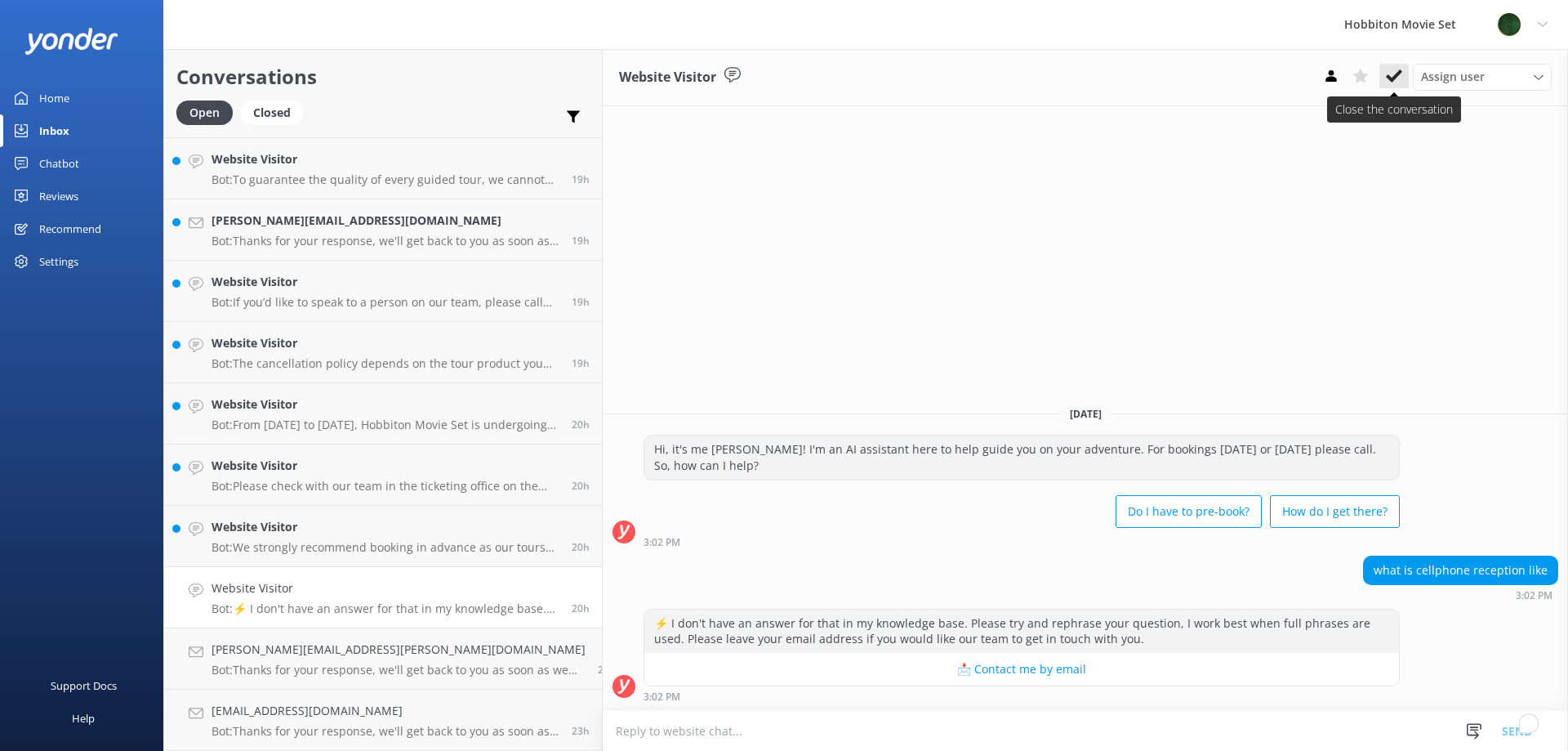
click at [1403, 75] on button at bounding box center [1394, 76] width 30 height 25
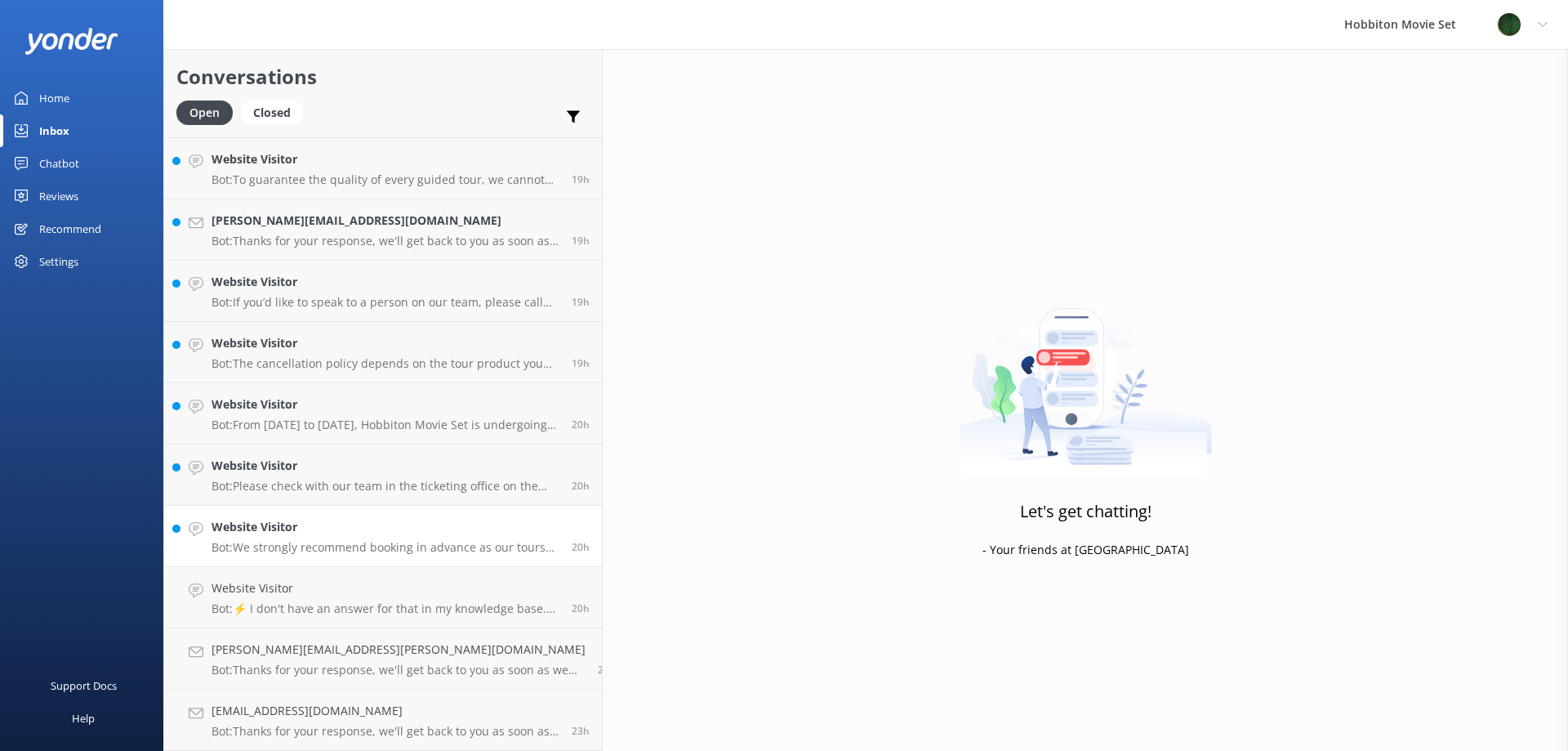
scroll to position [2569, 0]
click at [357, 586] on h4 "Website Visitor" at bounding box center [385, 588] width 348 height 18
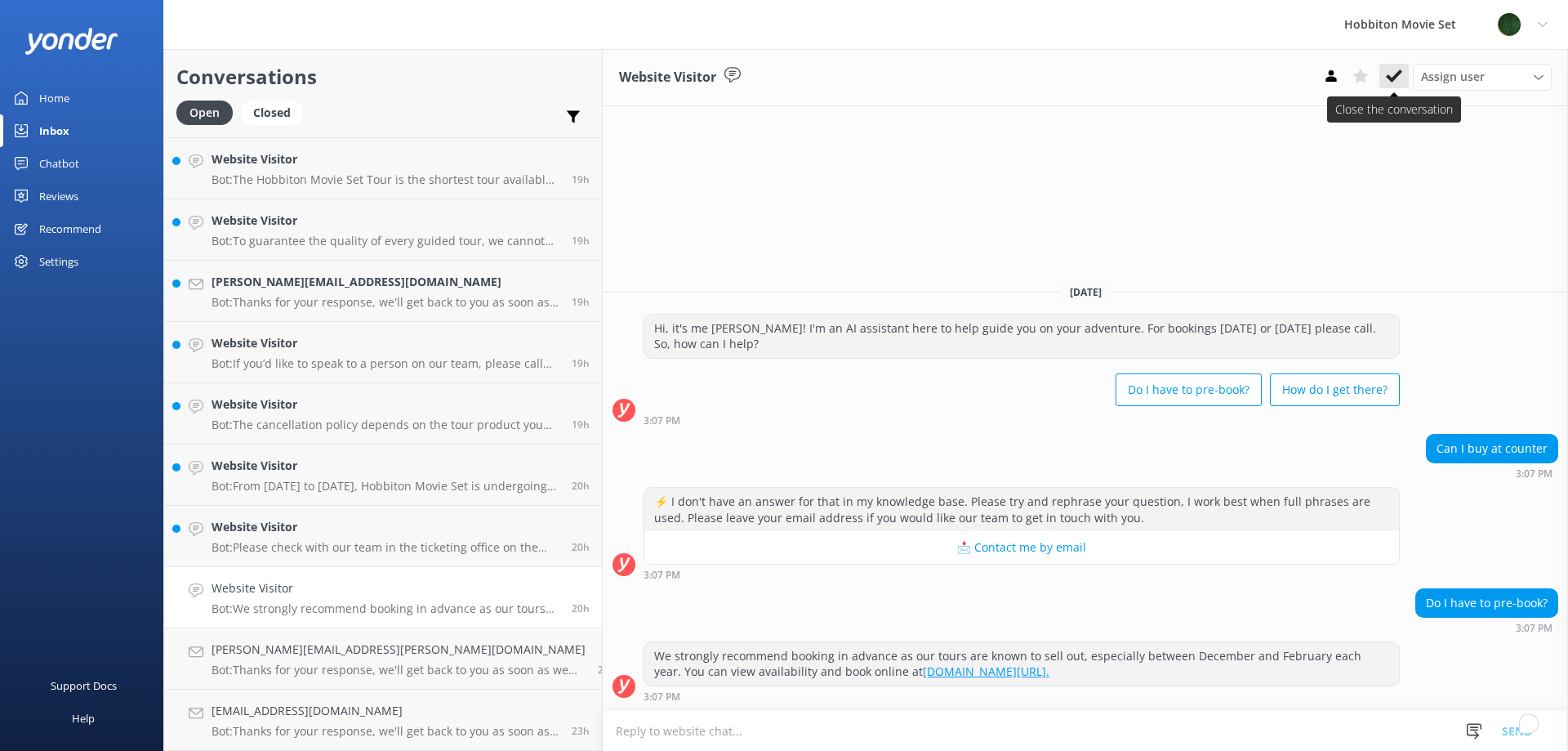
click at [1403, 73] on button at bounding box center [1394, 76] width 30 height 25
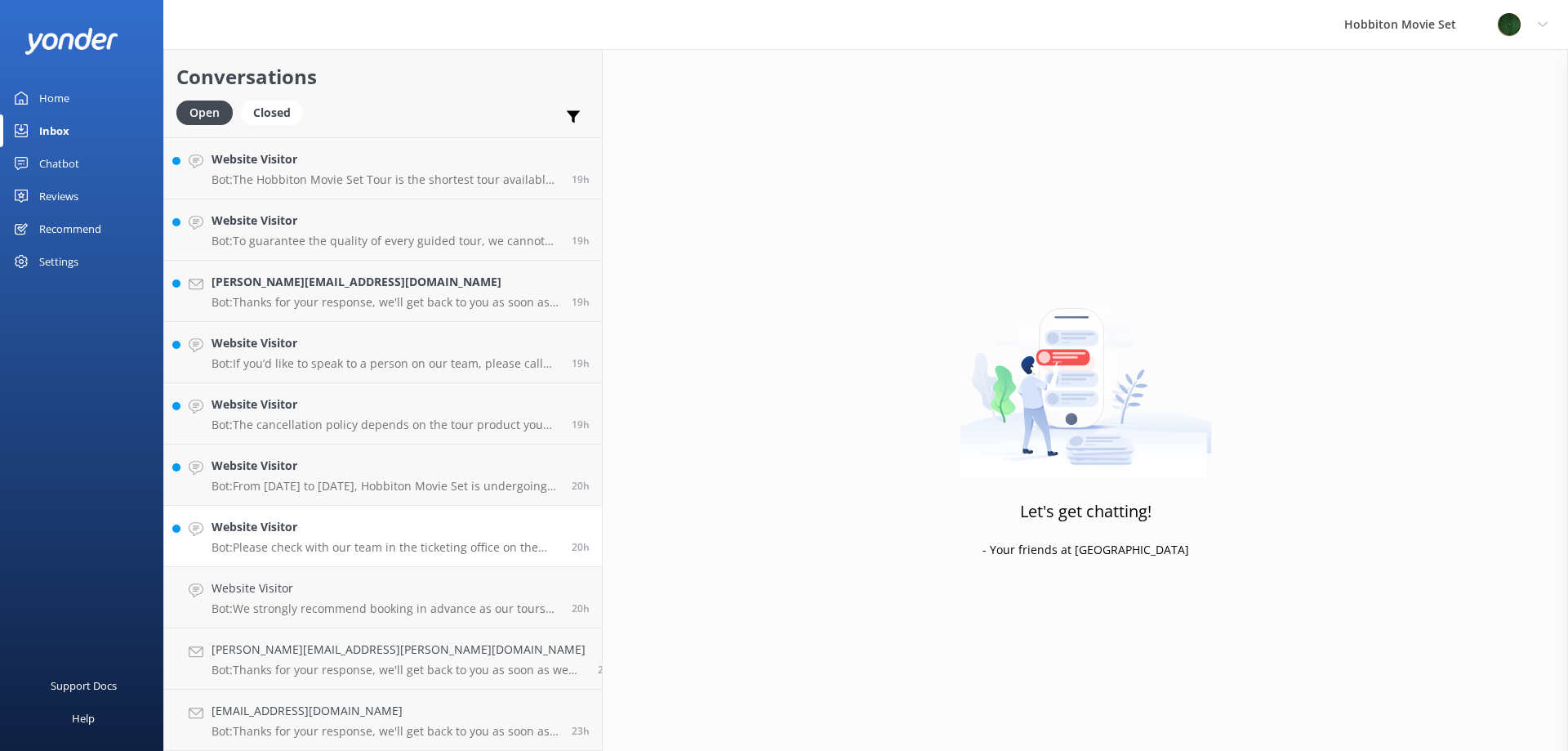
scroll to position [2508, 0]
click at [351, 598] on div "Website Visitor Bot: Please check with our team in the ticketing office on the …" at bounding box center [385, 597] width 348 height 36
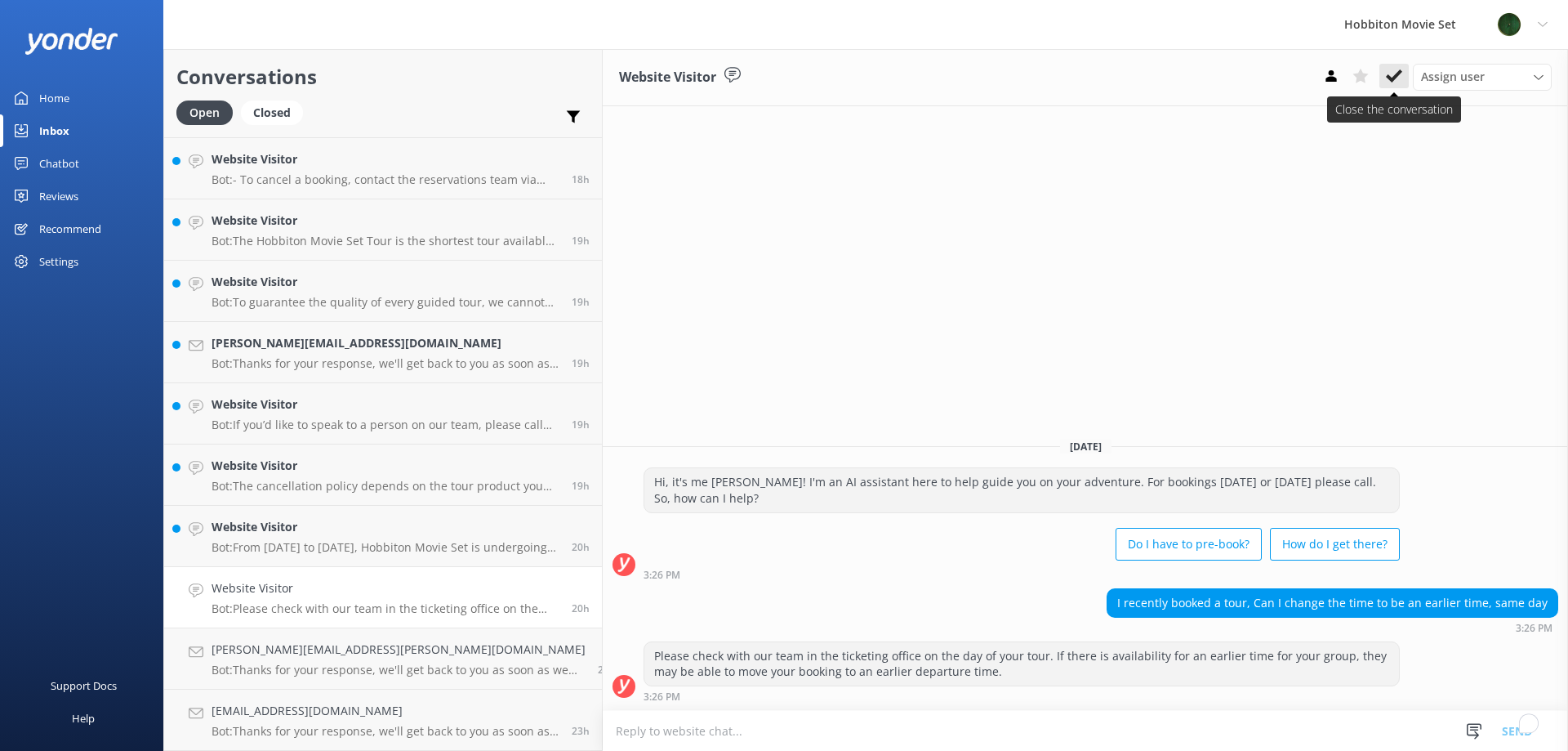
click at [1396, 71] on icon at bounding box center [1394, 75] width 16 height 16
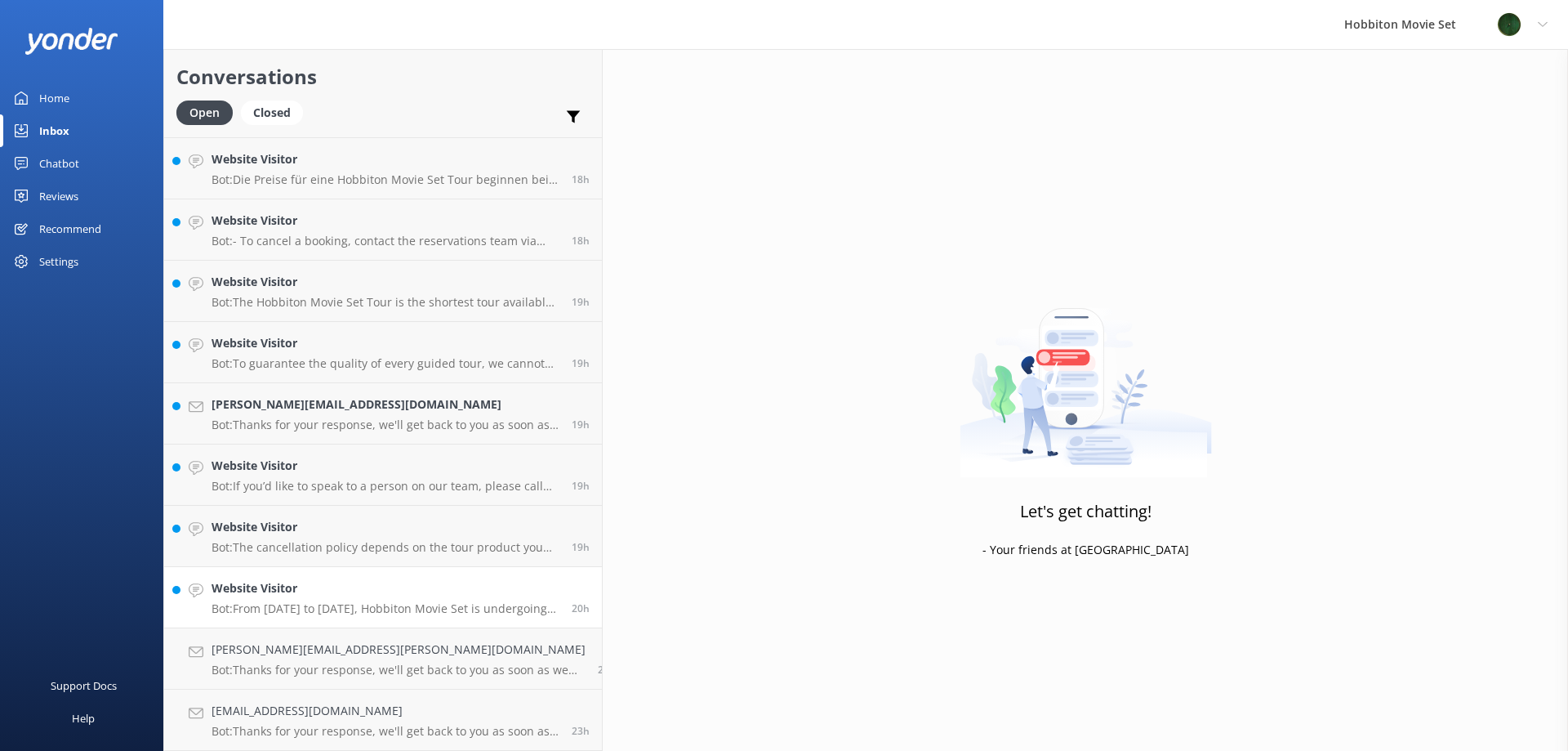
scroll to position [2447, 0]
click at [319, 571] on link "Website Visitor Bot: From 1 June to September 2025, Hobbiton Movie Set is under…" at bounding box center [383, 597] width 438 height 61
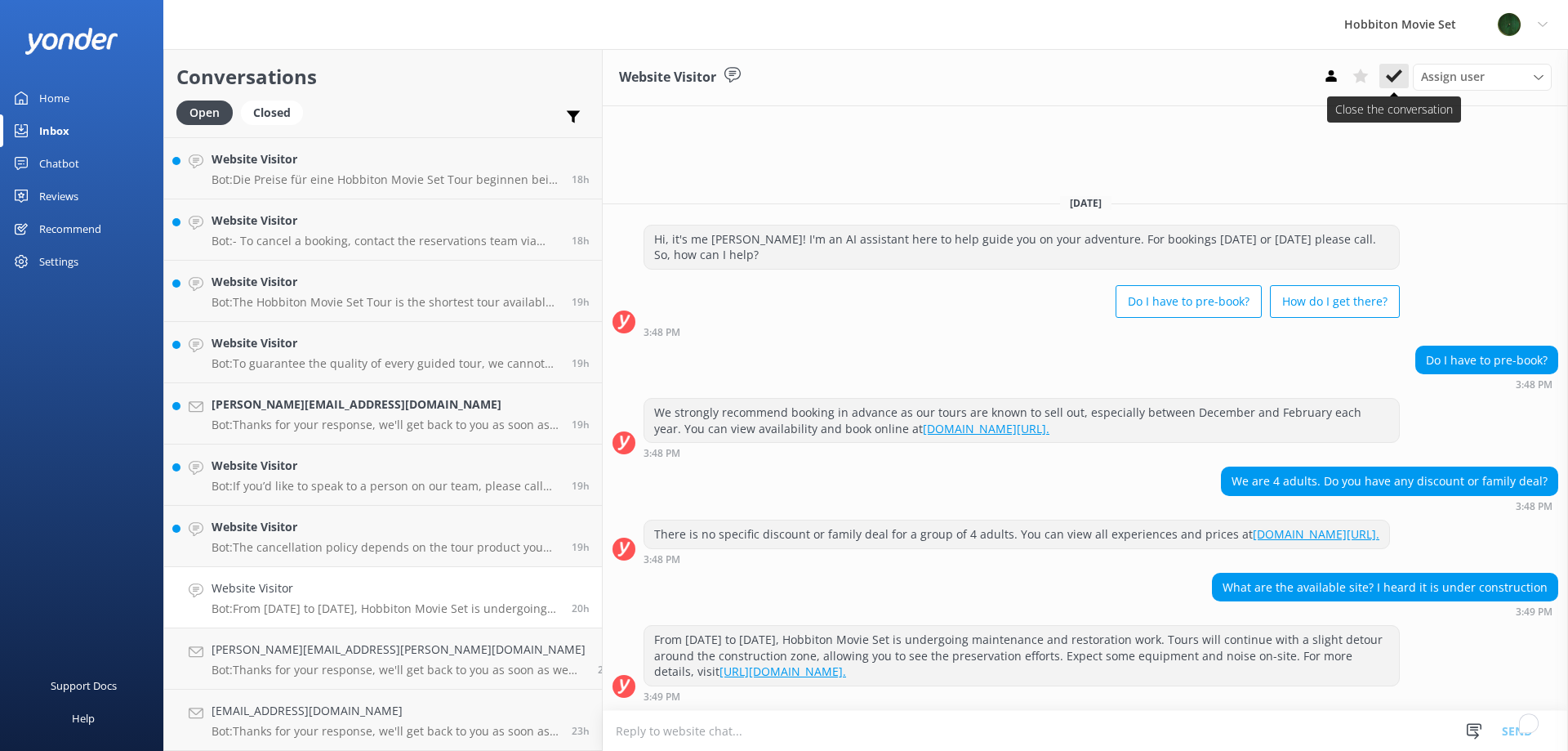
click at [1402, 71] on icon at bounding box center [1394, 75] width 16 height 16
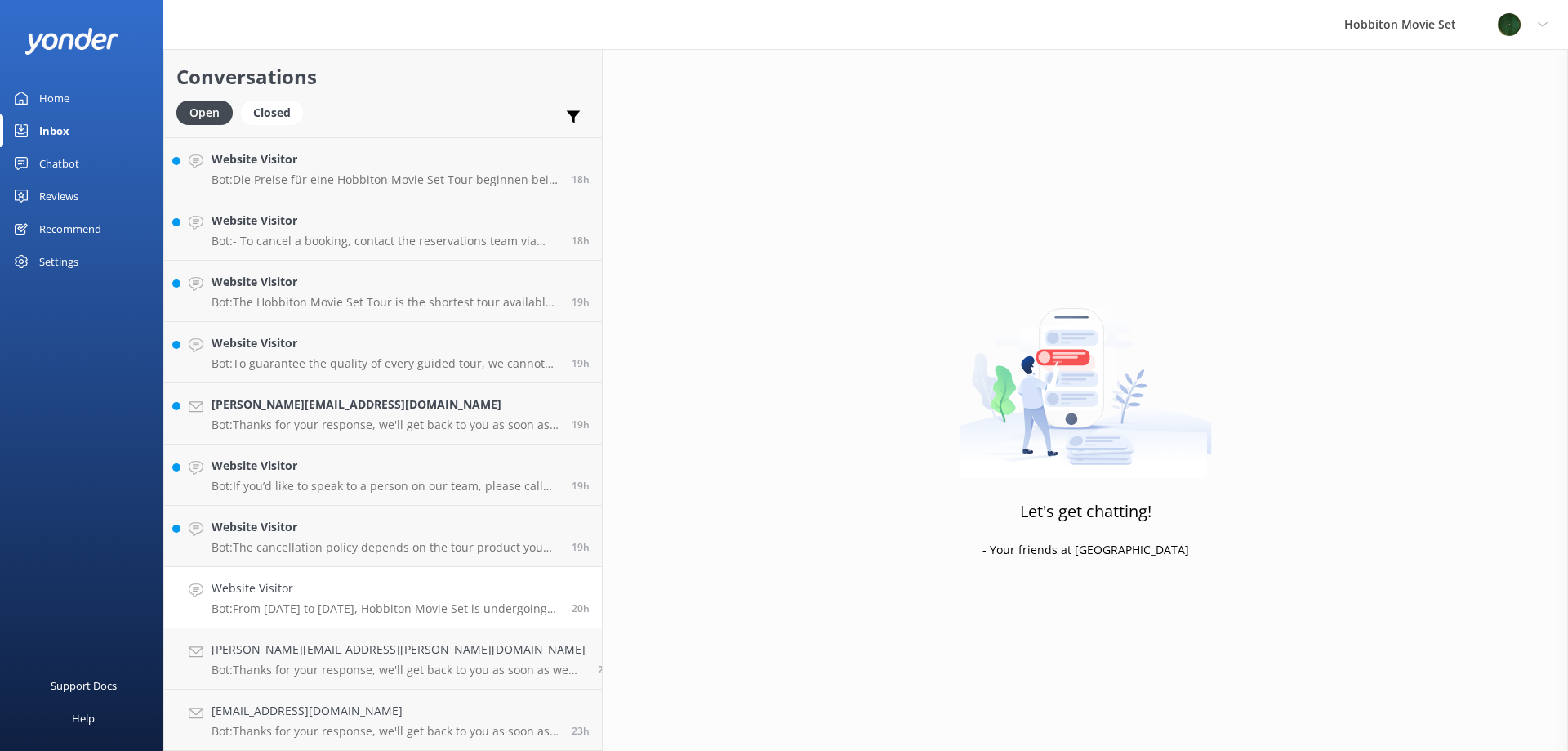
scroll to position [2386, 0]
click at [362, 583] on h4 "Website Visitor" at bounding box center [385, 588] width 348 height 18
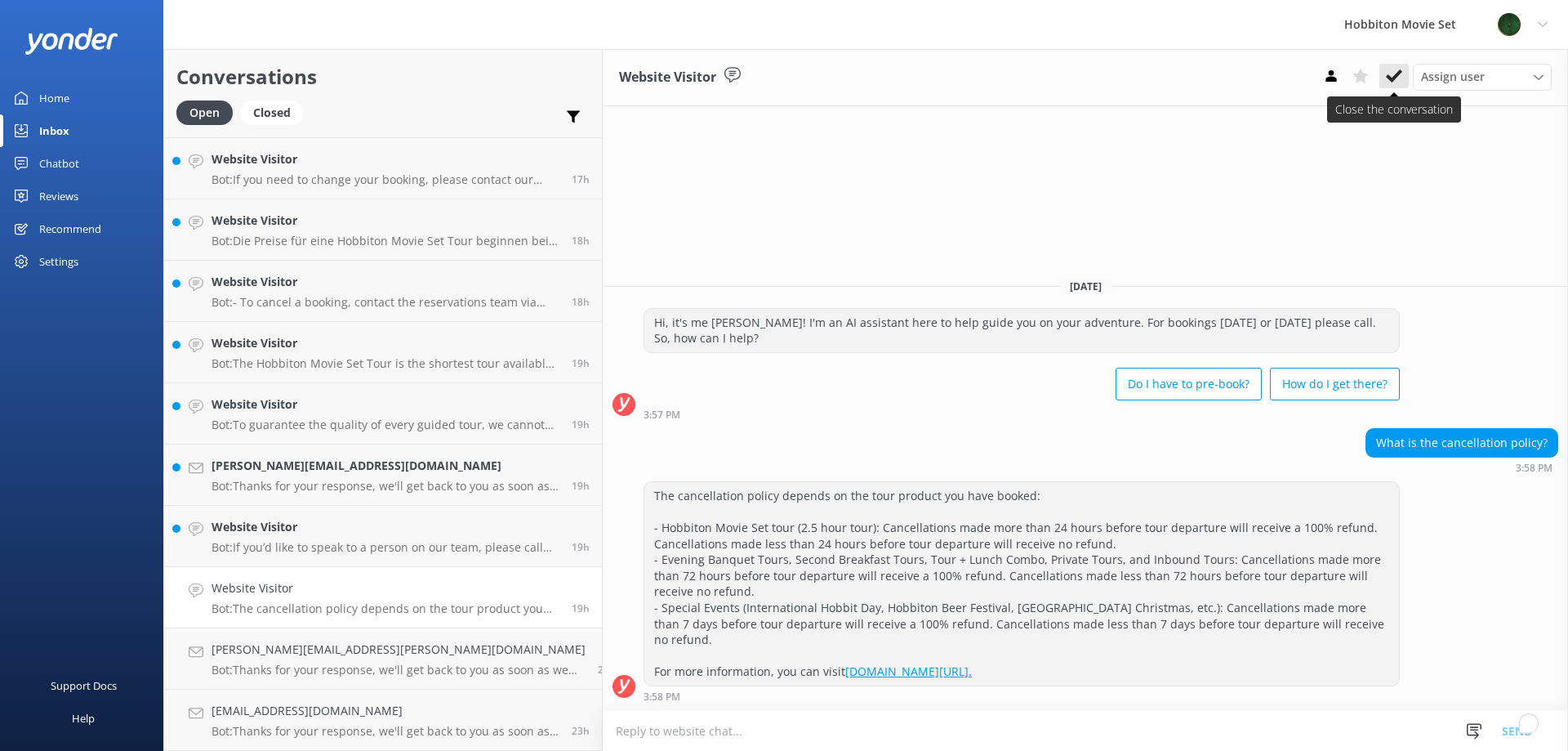
click at [1400, 75] on use at bounding box center [1394, 76] width 16 height 13
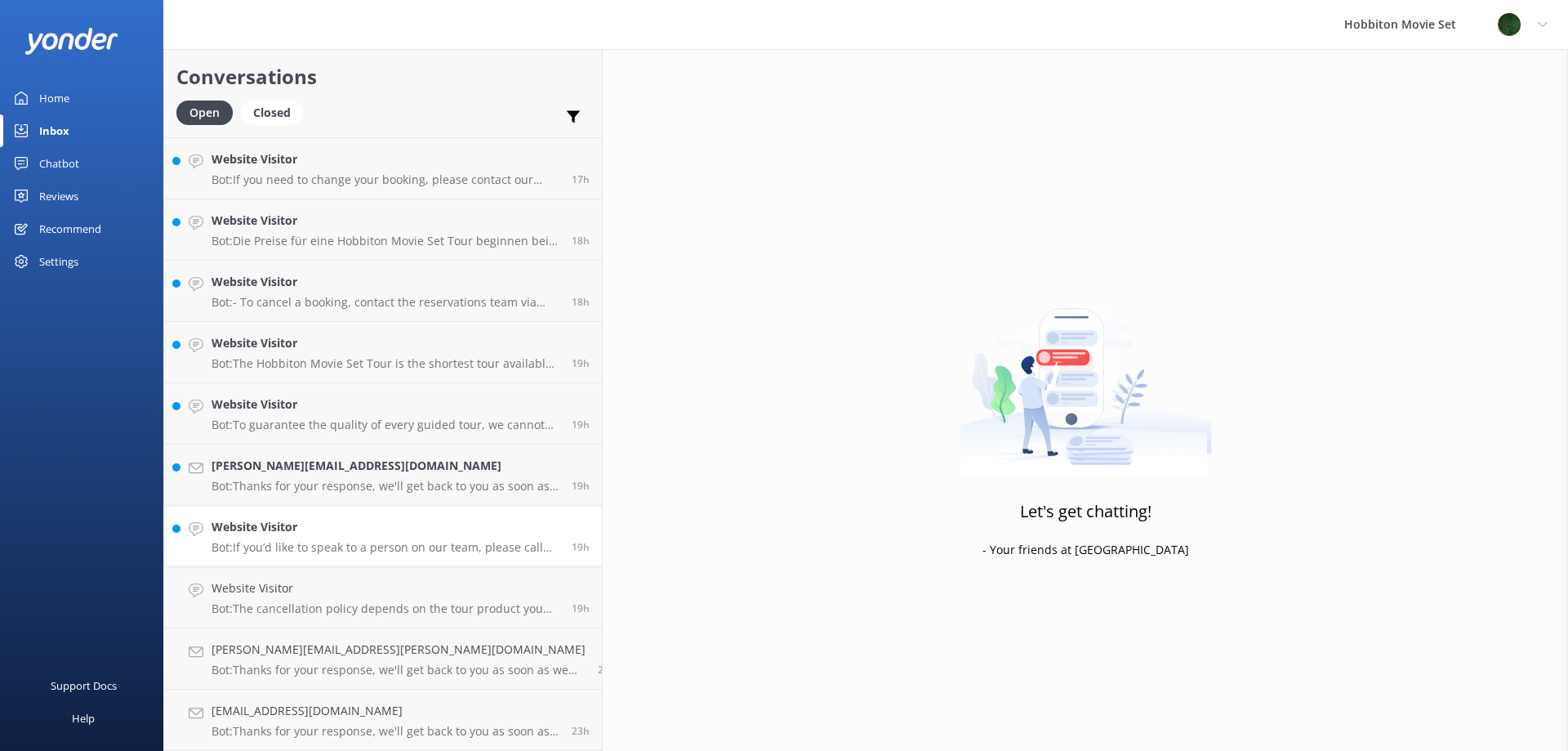
scroll to position [2325, 0]
click at [339, 591] on h4 "Website Visitor" at bounding box center [385, 588] width 348 height 18
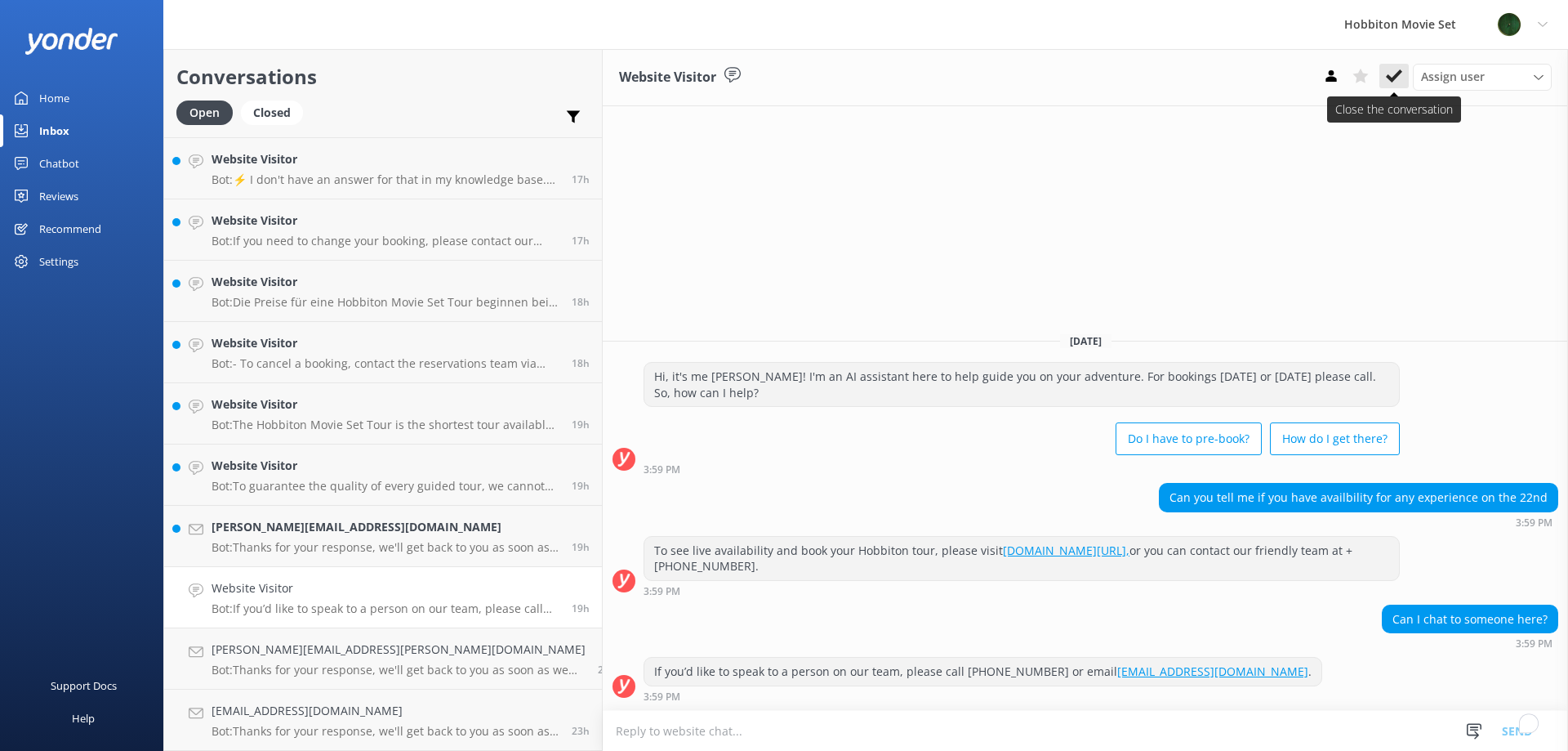
click at [1391, 67] on button at bounding box center [1394, 76] width 30 height 25
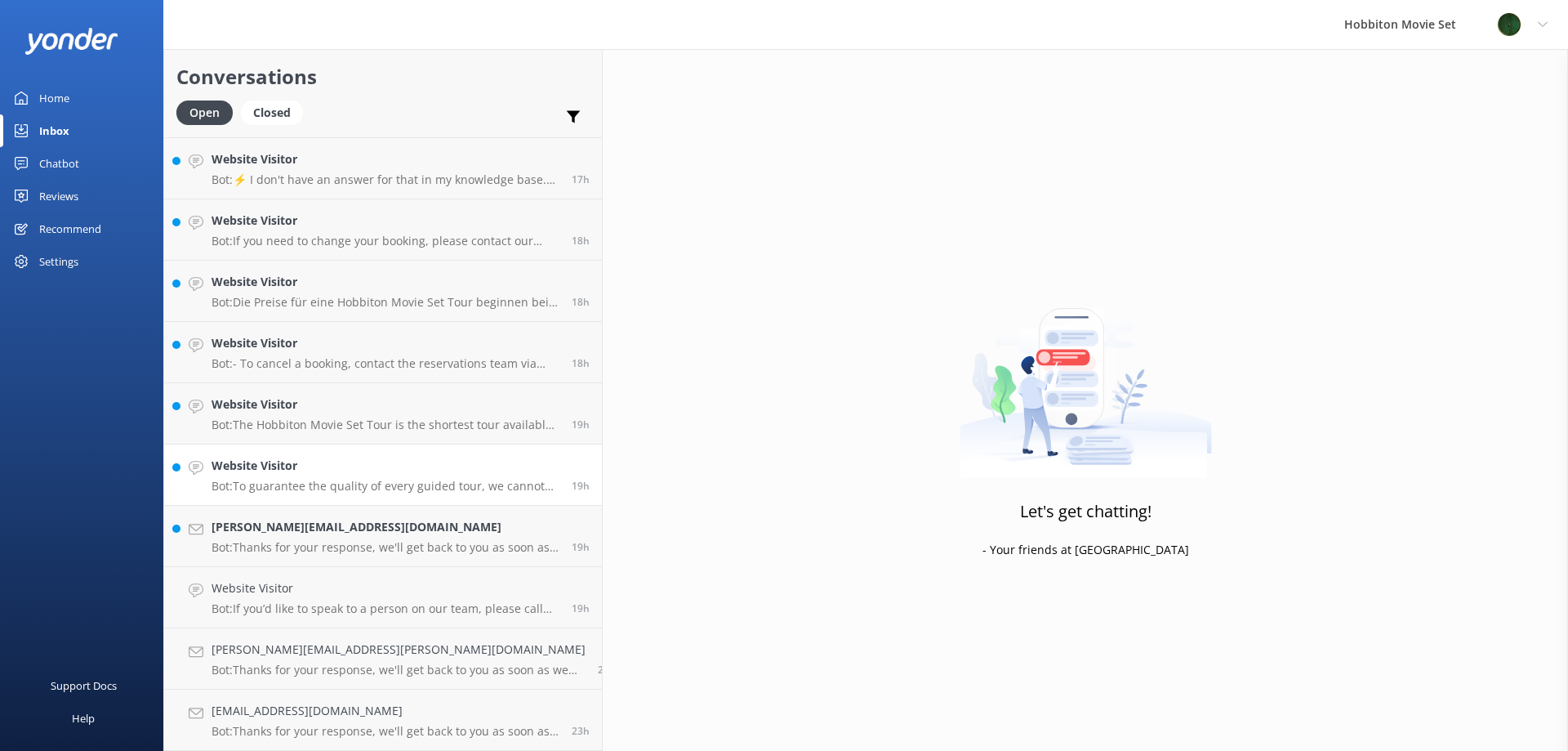
scroll to position [2264, 0]
click at [282, 603] on p "Bot: Thanks for your response, we'll get back to you as soon as we can during o…" at bounding box center [385, 608] width 348 height 14
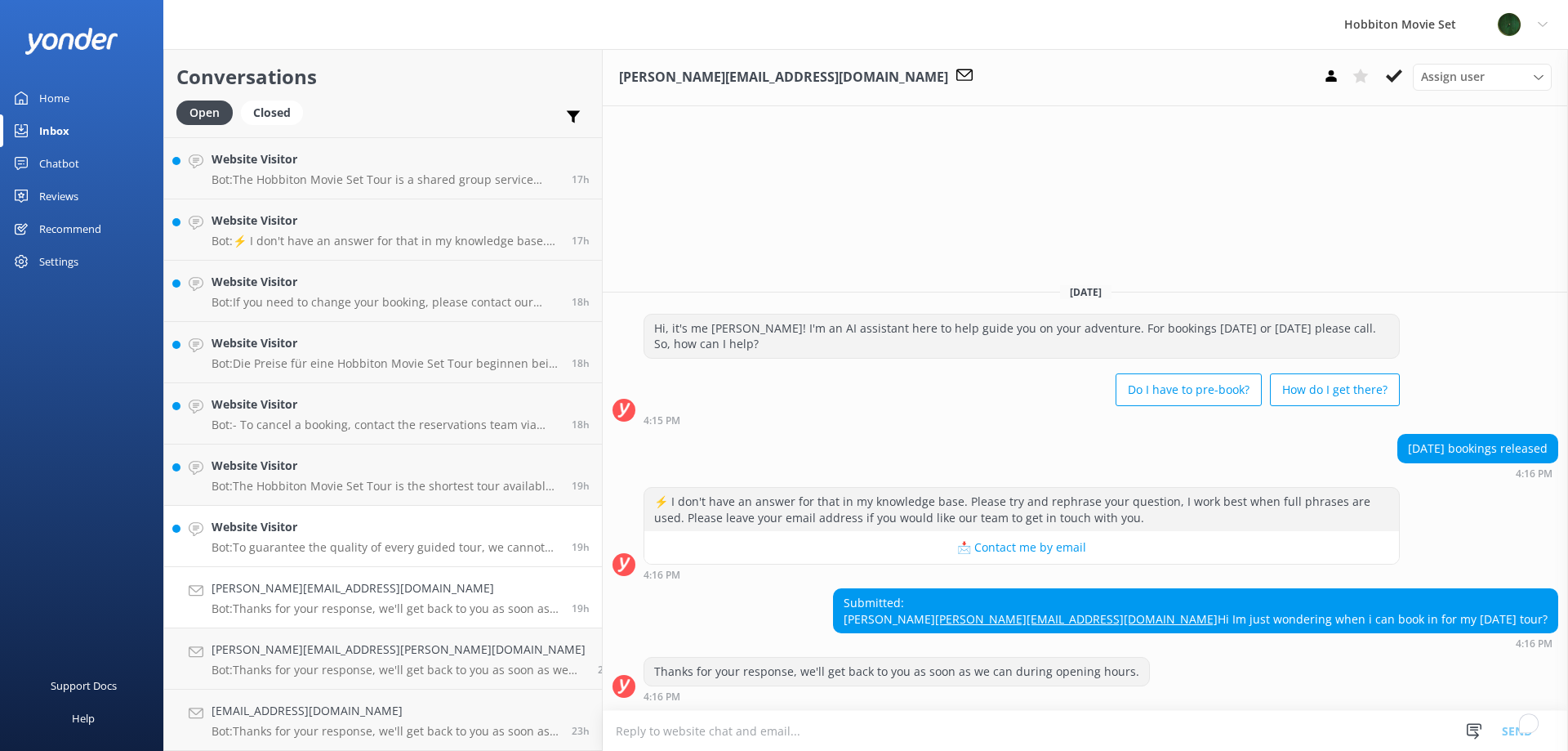
click at [282, 554] on p "Bot: To guarantee the quality of every guided tour, we cannot cut a tour short …" at bounding box center [385, 547] width 348 height 14
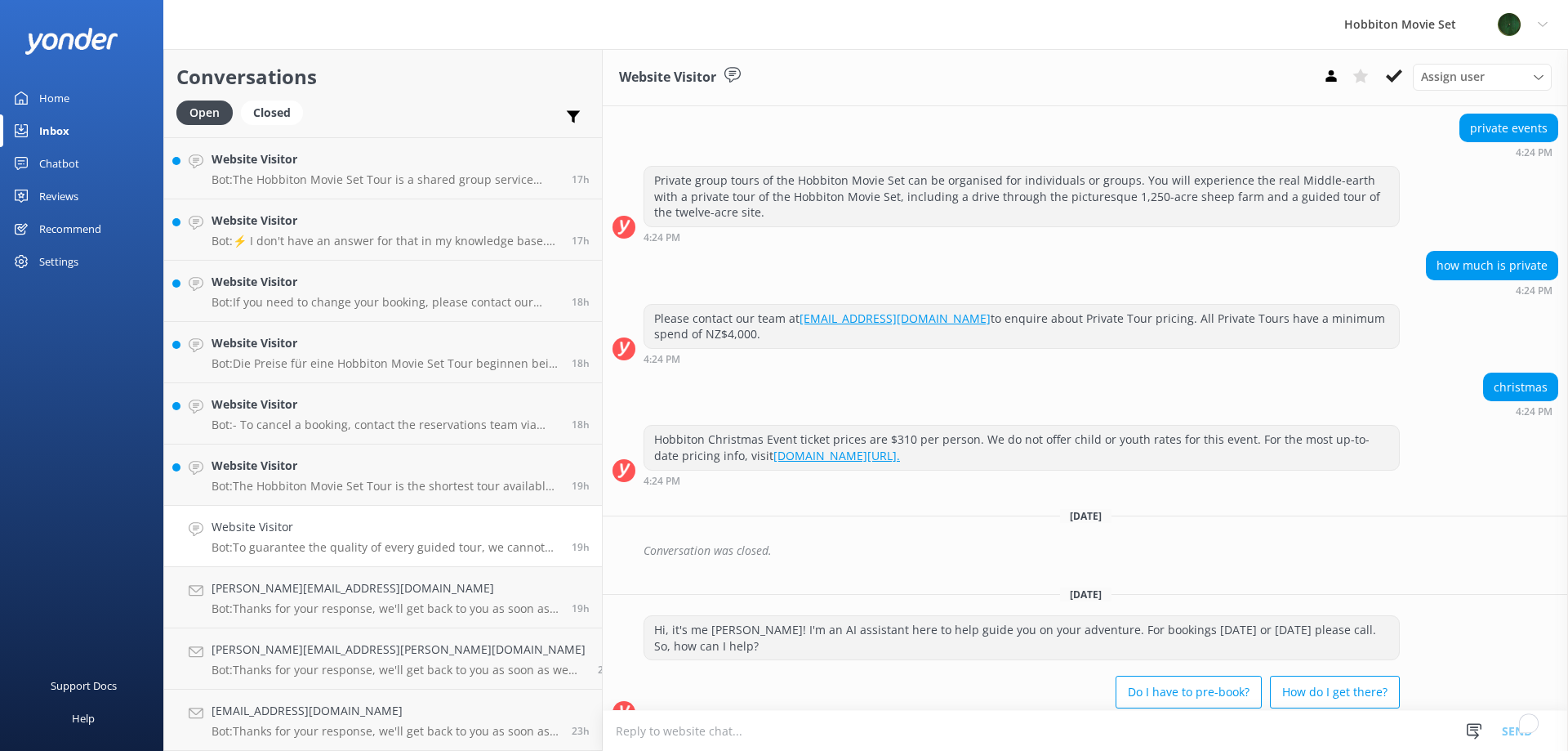
scroll to position [3345, 0]
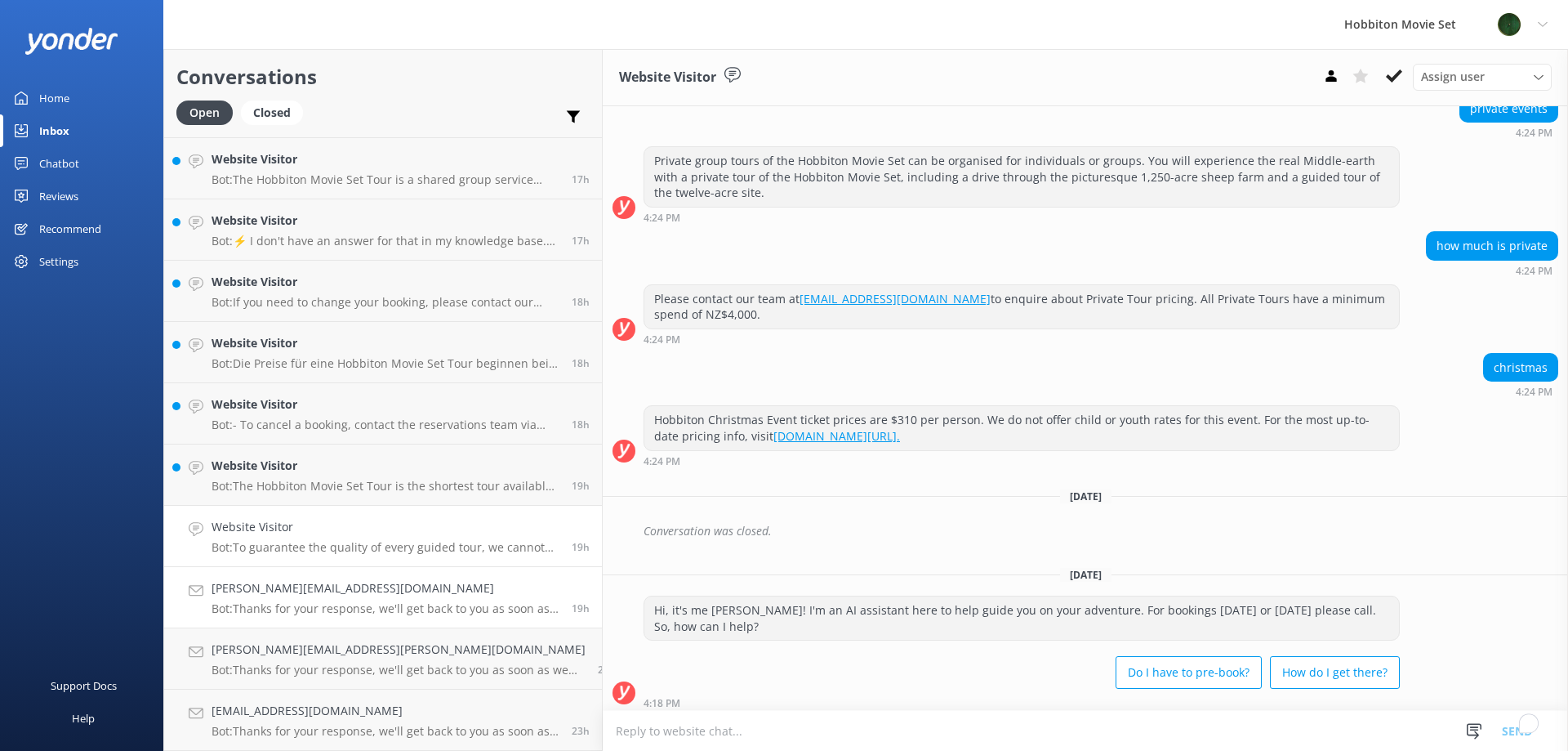
click at [352, 577] on link "kate.lavin6@gmail.com Bot: Thanks for your response, we'll get back to you as s…" at bounding box center [383, 597] width 438 height 61
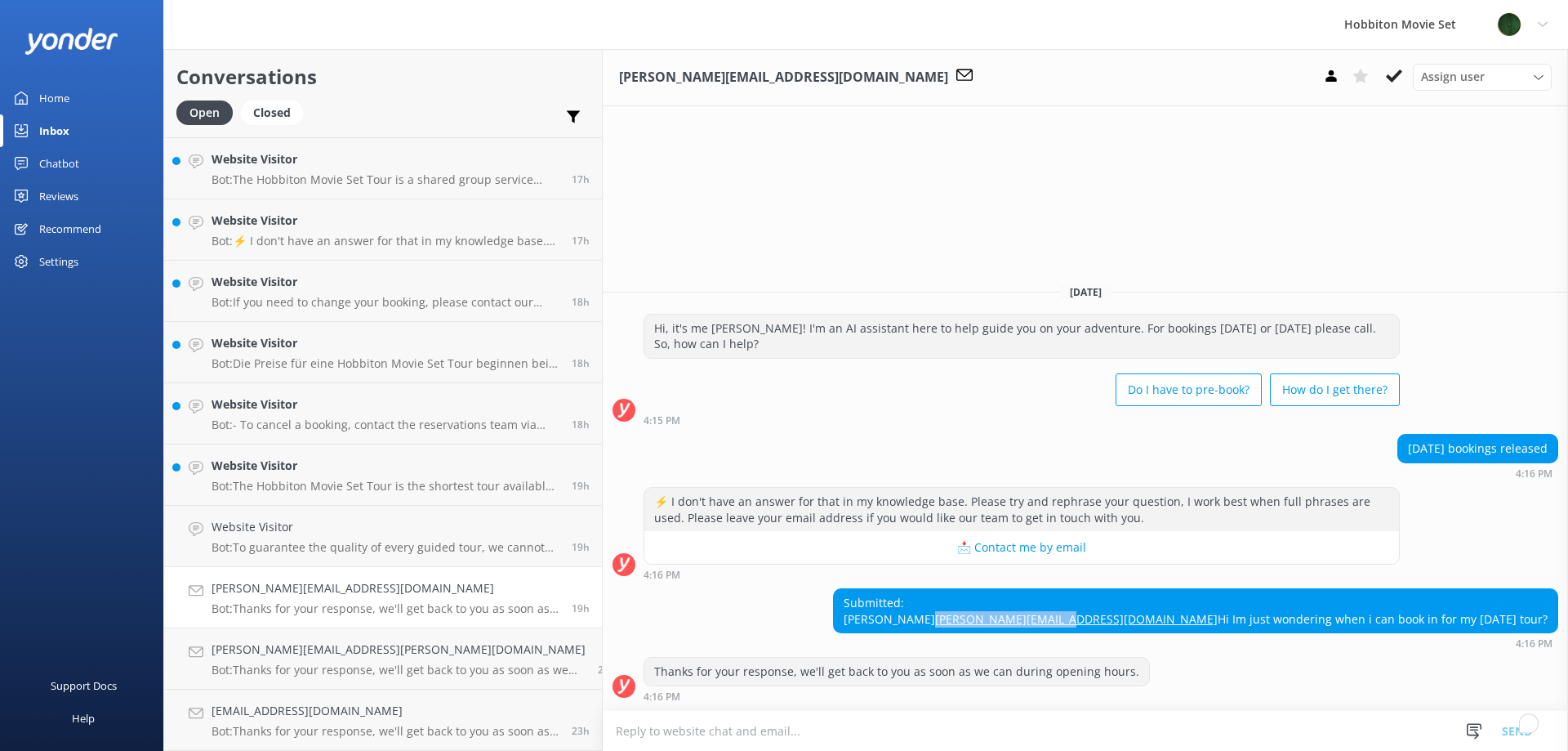
drag, startPoint x: 1364, startPoint y: 603, endPoint x: 1214, endPoint y: 602, distance: 150.0
click at [1214, 602] on div "Submitted: Kate kate.lavin6@gmail.com Hi Im just wondering when i can book in f…" at bounding box center [1195, 610] width 723 height 43
copy link "kate.lavin6@gmail.com"
click at [1399, 73] on use at bounding box center [1394, 76] width 16 height 13
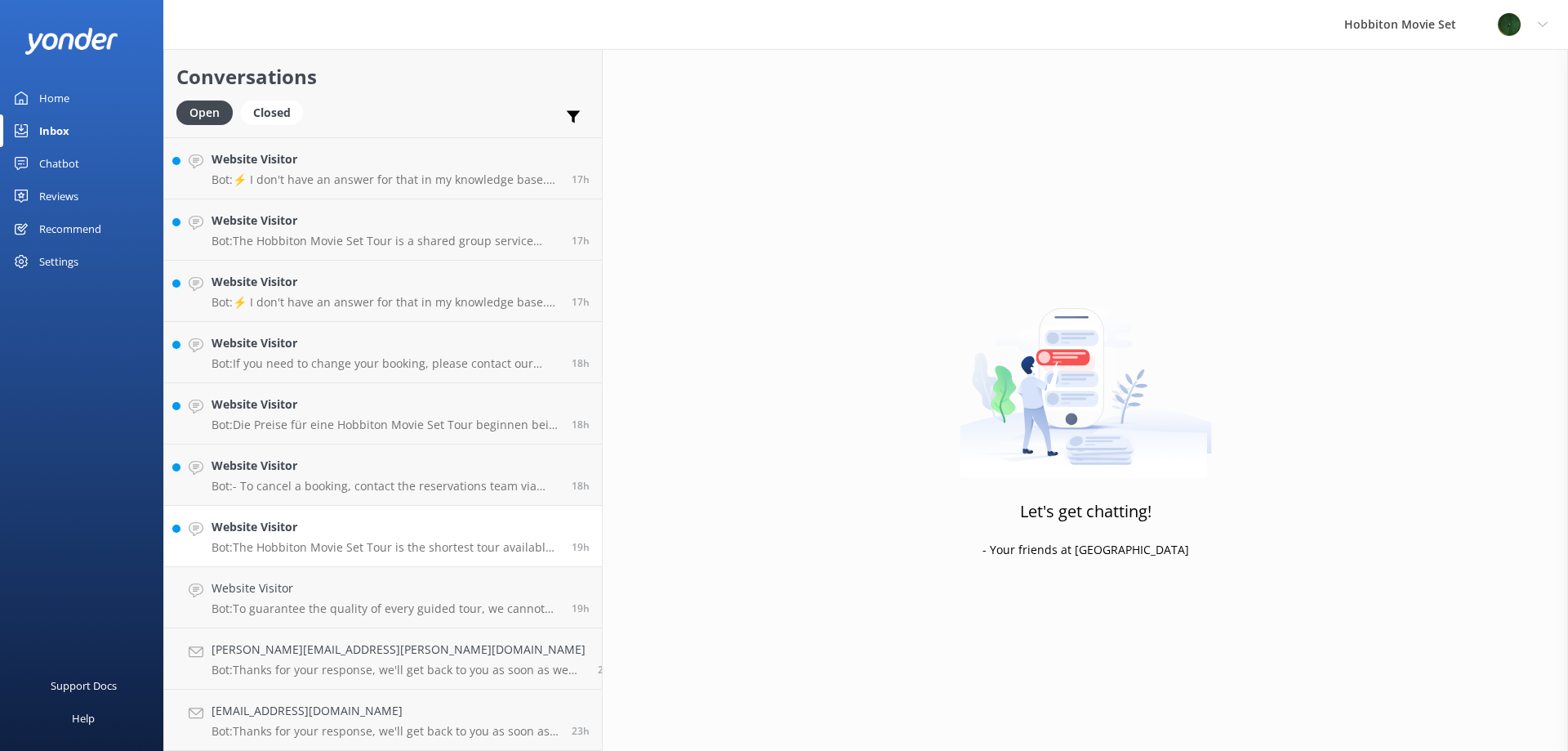
scroll to position [2202, 0]
click at [242, 611] on p "Bot: To guarantee the quality of every guided tour, we cannot cut a tour short …" at bounding box center [385, 608] width 348 height 14
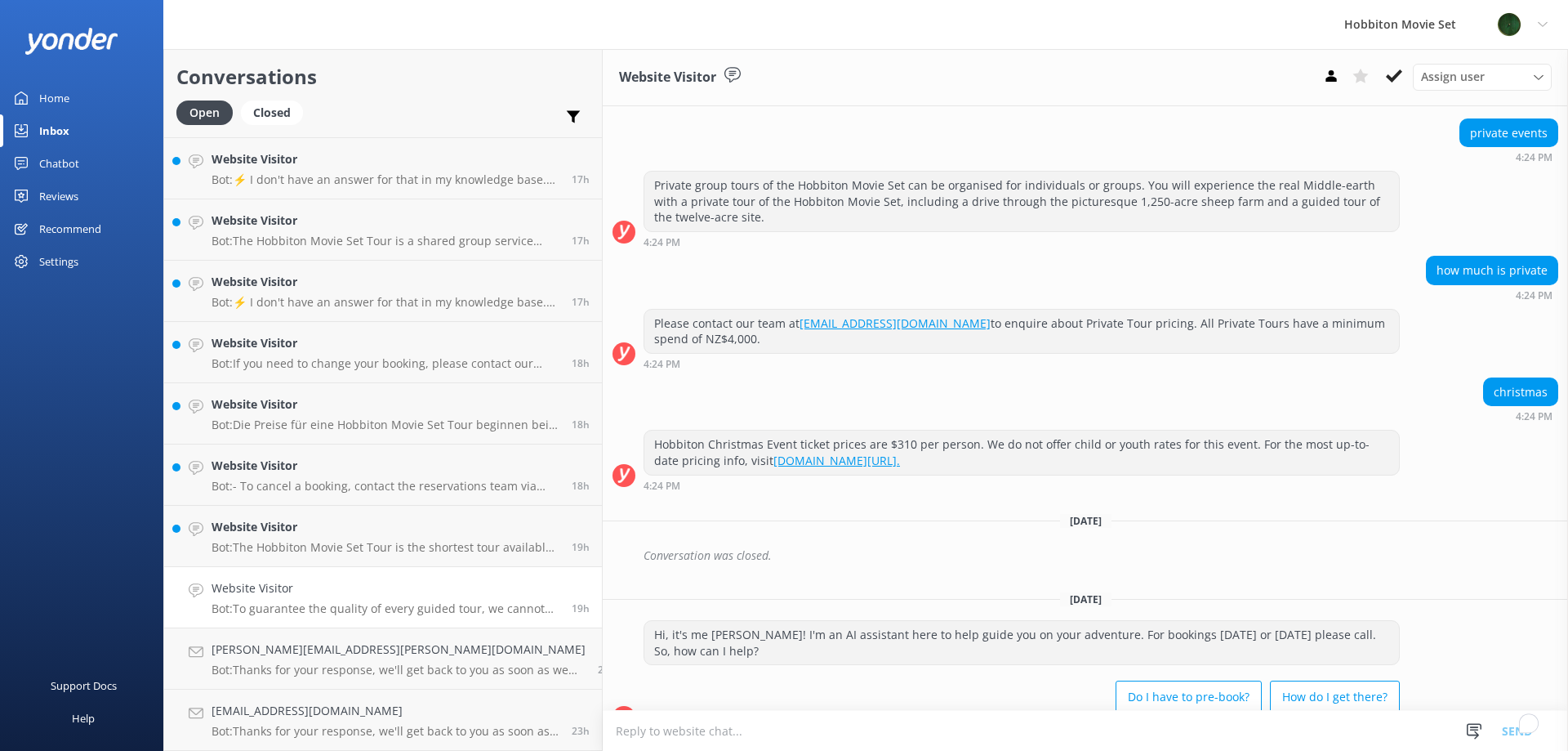
scroll to position [3345, 0]
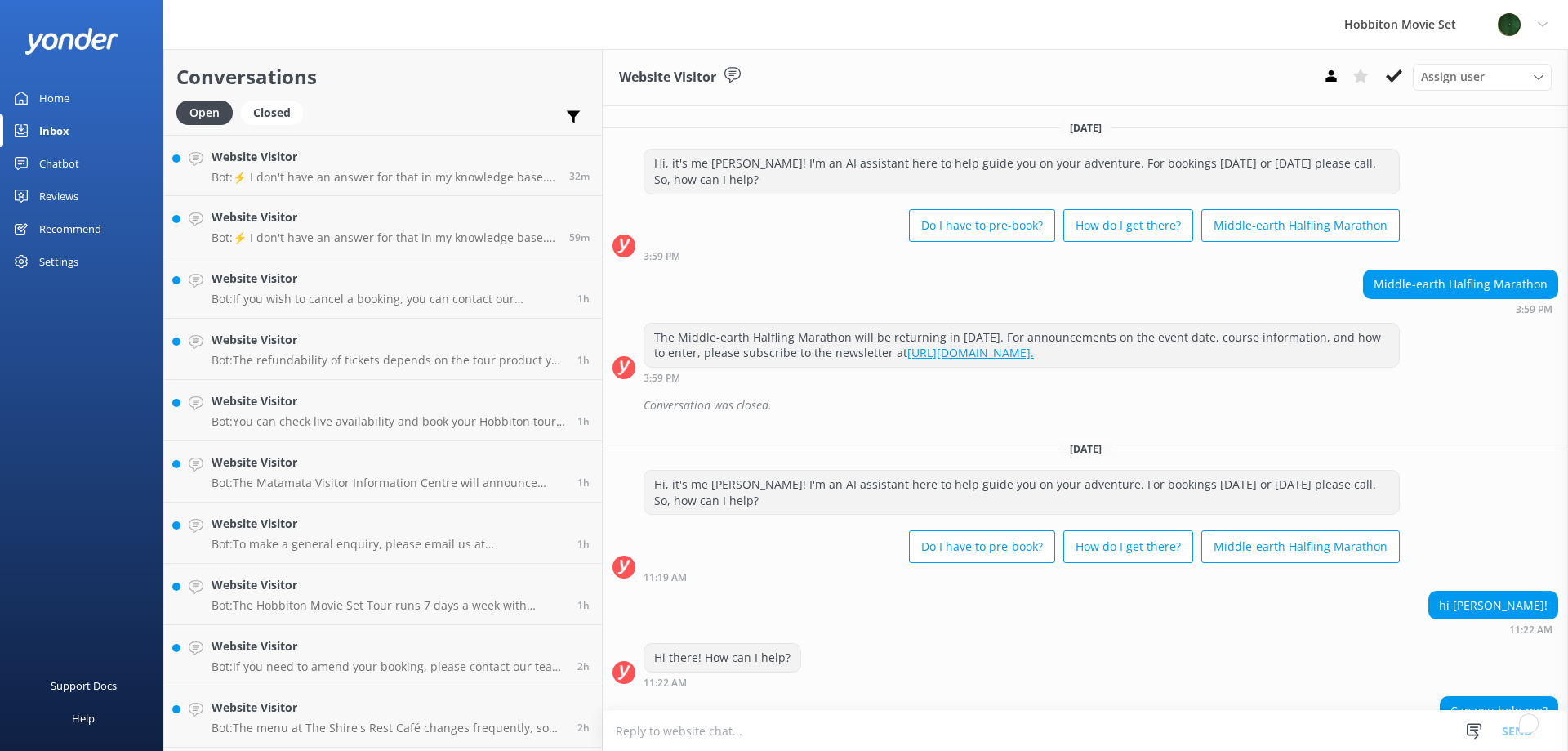
scroll to position [3345, 0]
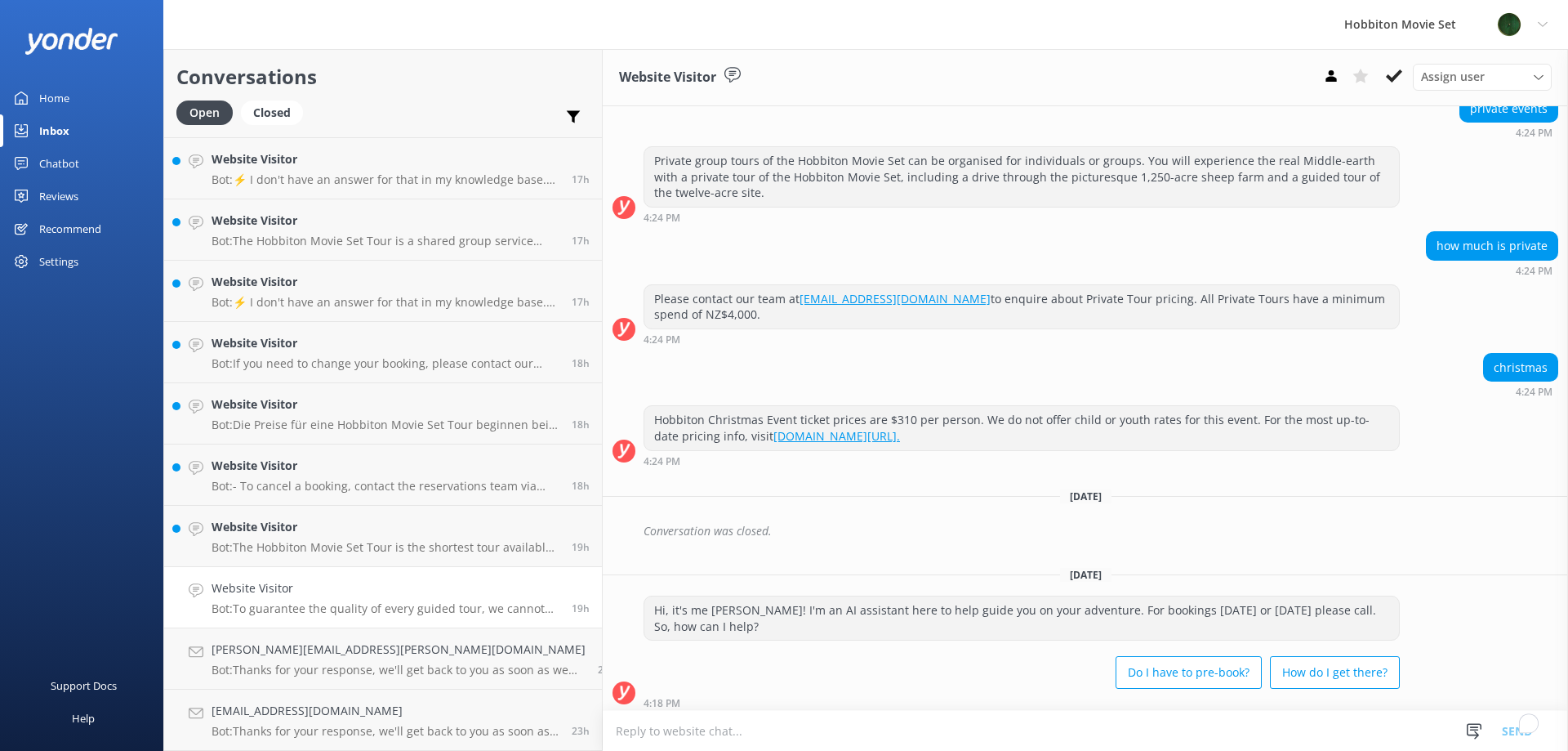
click at [1399, 81] on icon at bounding box center [1394, 75] width 16 height 16
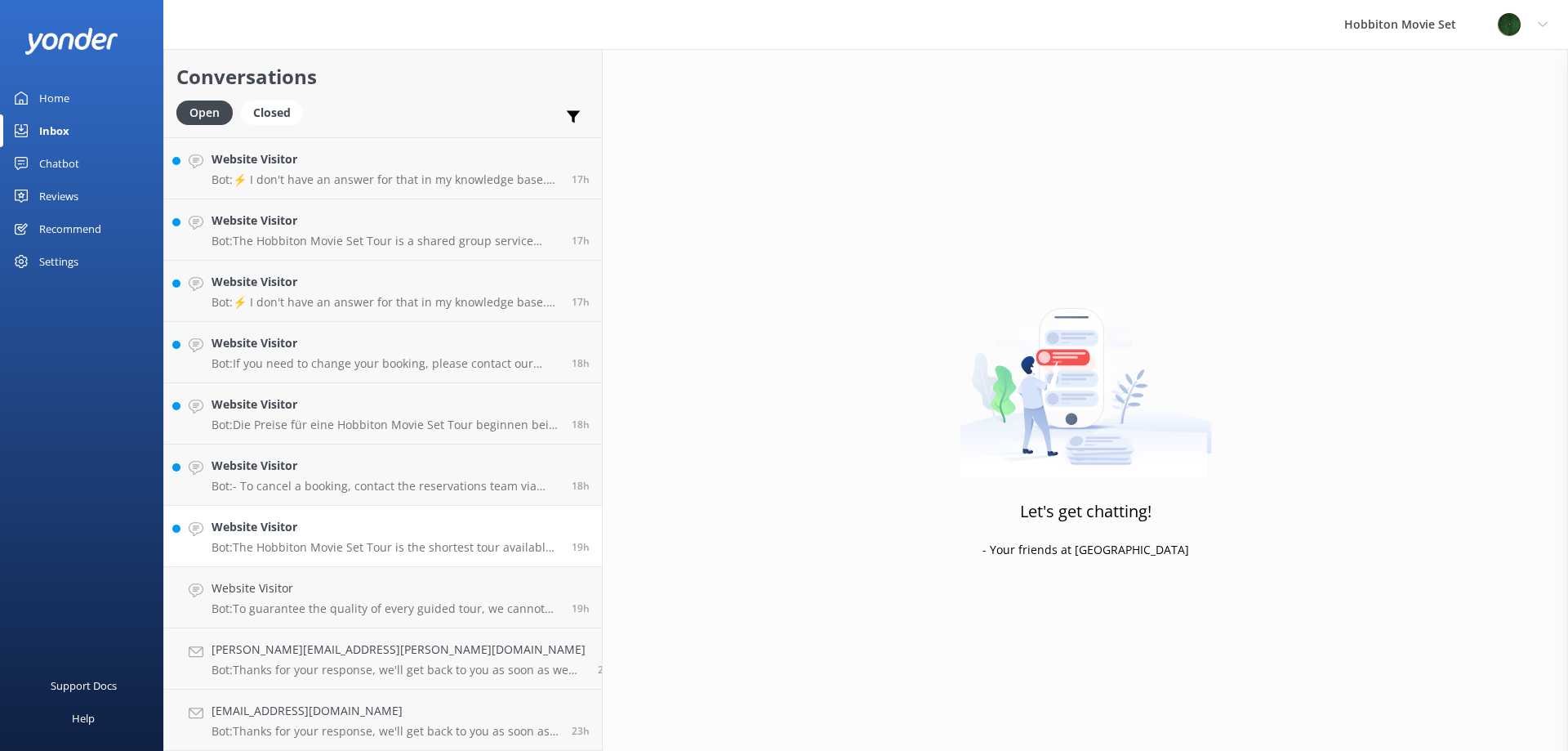
scroll to position [2141, 0]
click at [312, 594] on h4 "Website Visitor" at bounding box center [385, 588] width 348 height 18
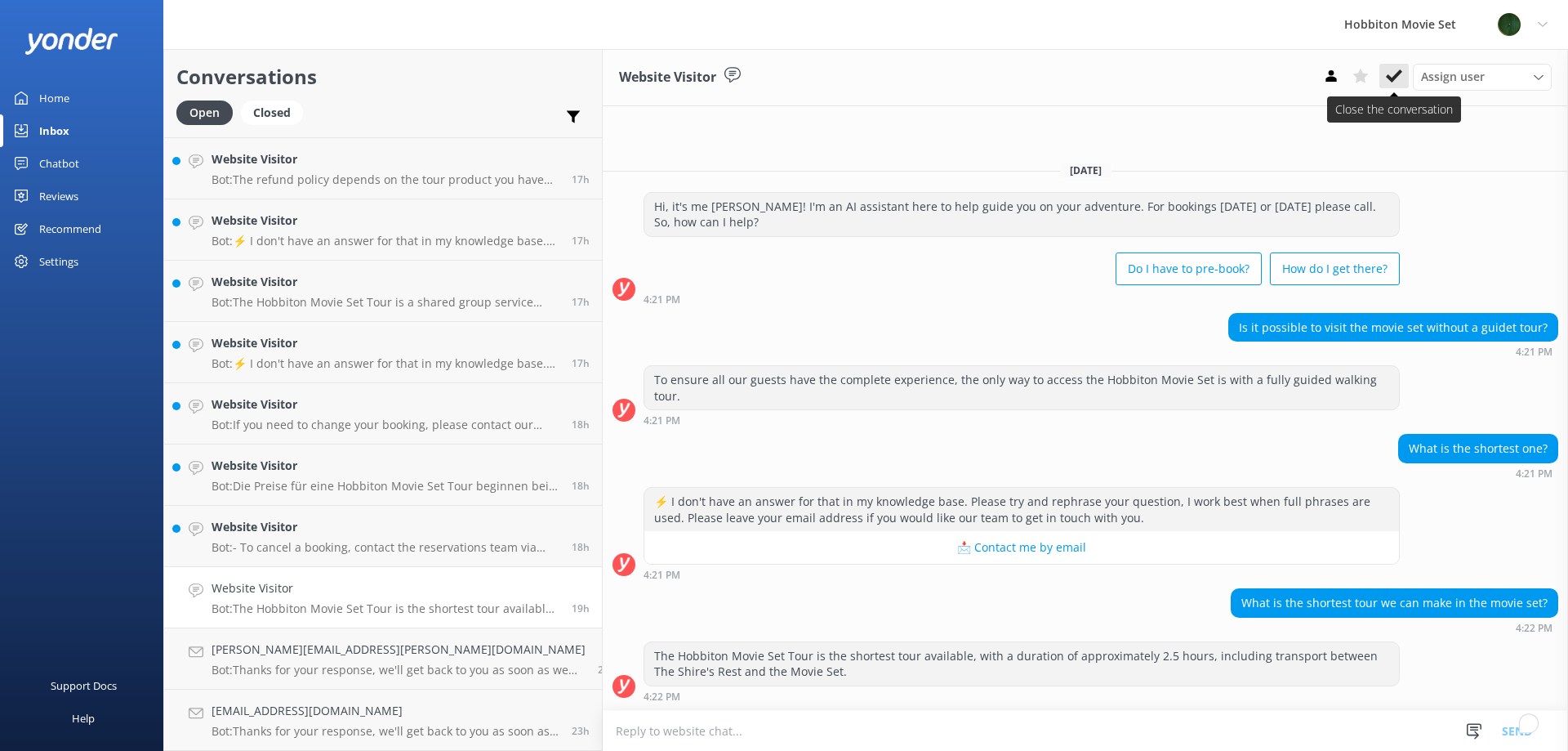
click at [1393, 75] on icon at bounding box center [1394, 75] width 16 height 16
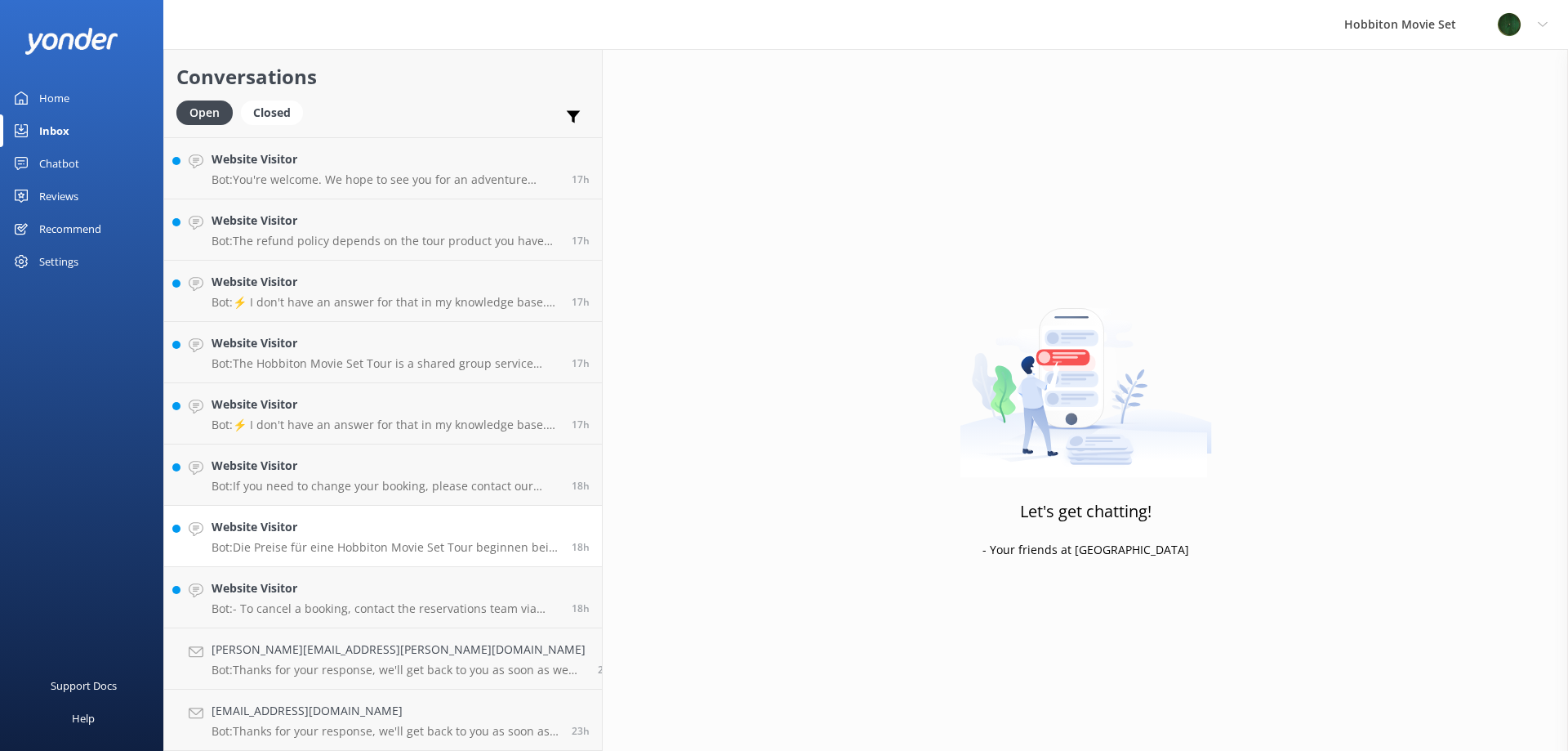
scroll to position [2079, 0]
click at [346, 599] on div "Website Visitor Bot: - To cancel a booking, contact the reservations team via p…" at bounding box center [385, 597] width 348 height 36
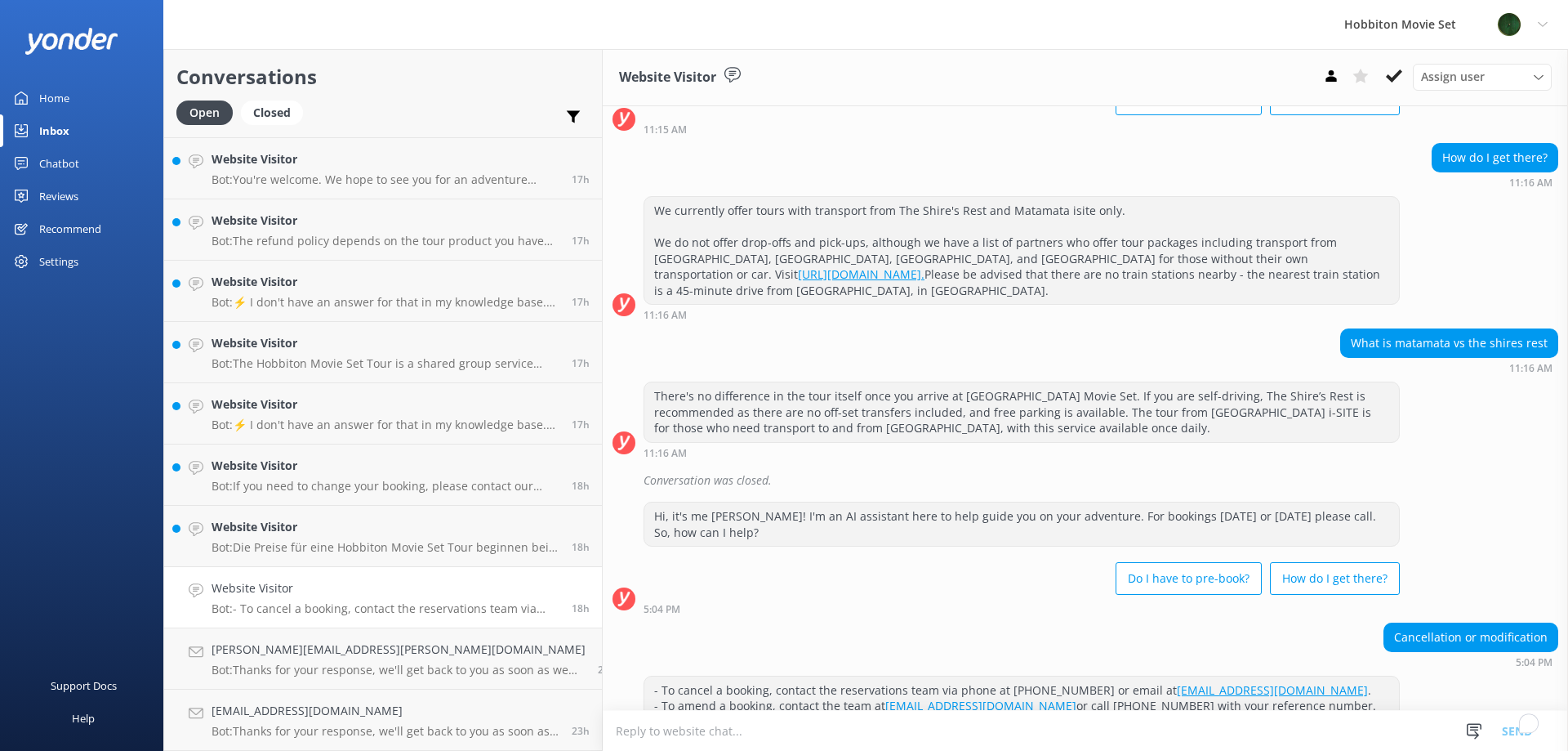
scroll to position [161, 0]
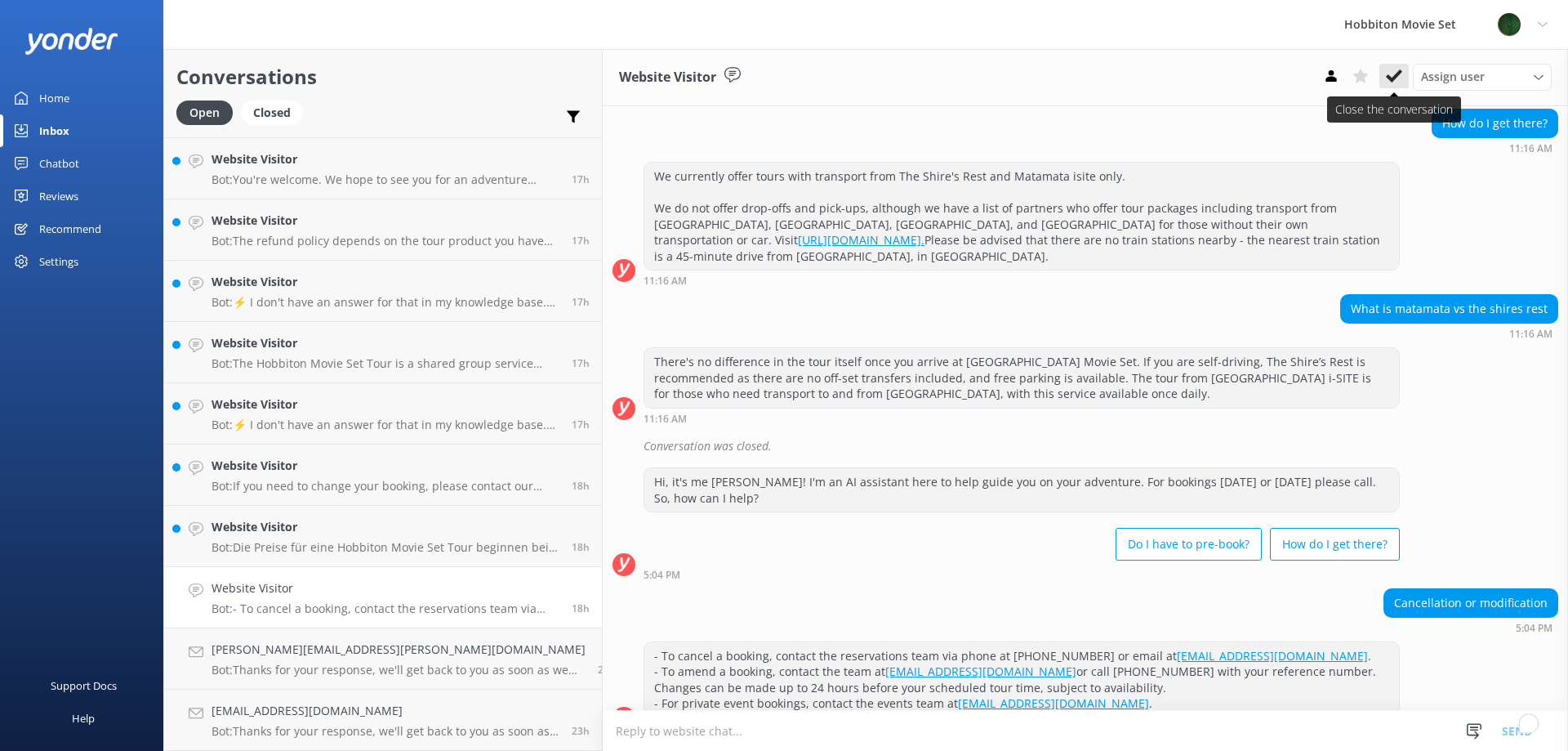
click at [1397, 81] on icon at bounding box center [1394, 75] width 16 height 16
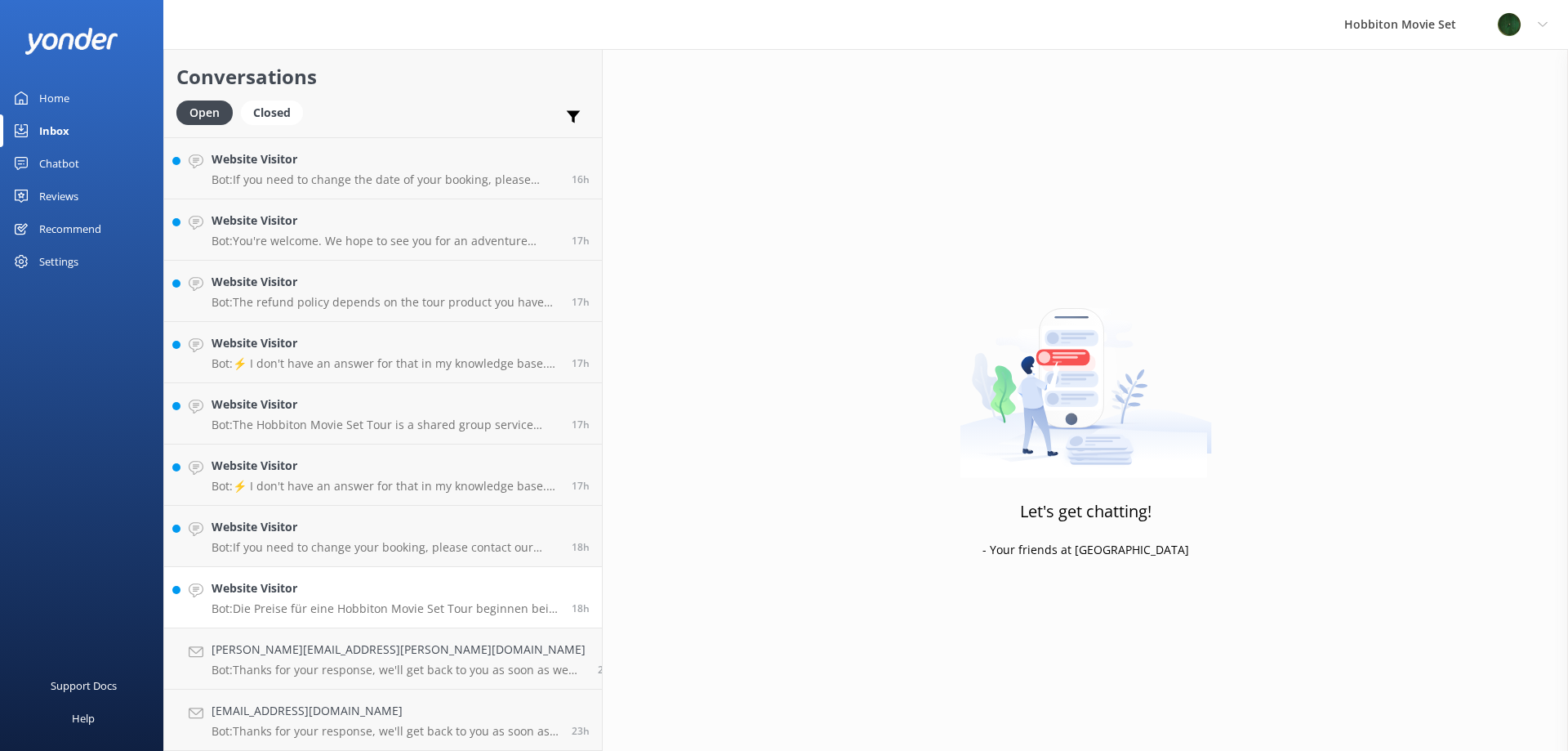
scroll to position [2018, 0]
click at [391, 594] on h4 "Website Visitor" at bounding box center [385, 588] width 348 height 18
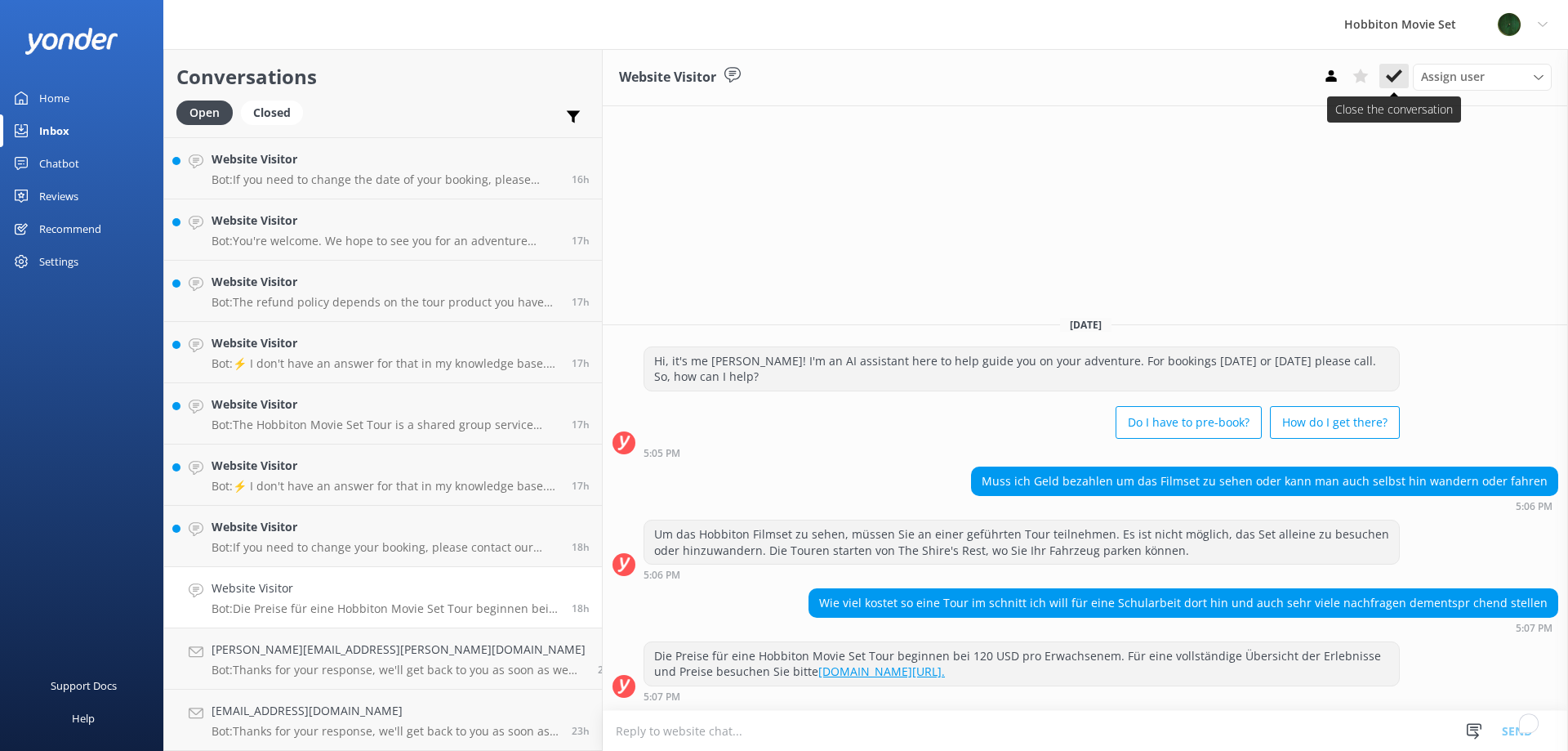
click at [1399, 81] on icon at bounding box center [1394, 75] width 16 height 16
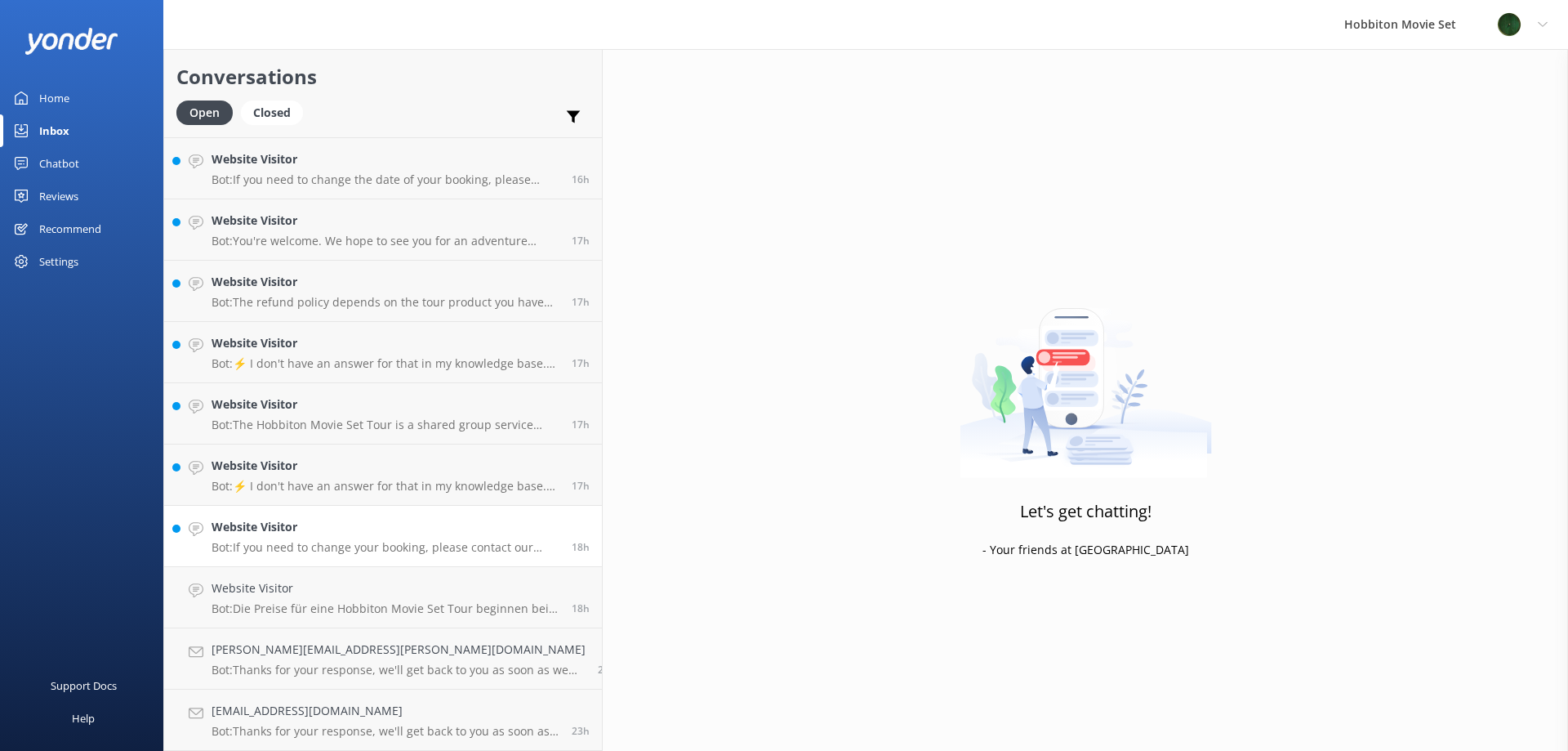
scroll to position [1957, 0]
click at [301, 616] on link "Website Visitor Bot: If you need to change your booking, please contact our tea…" at bounding box center [383, 597] width 438 height 61
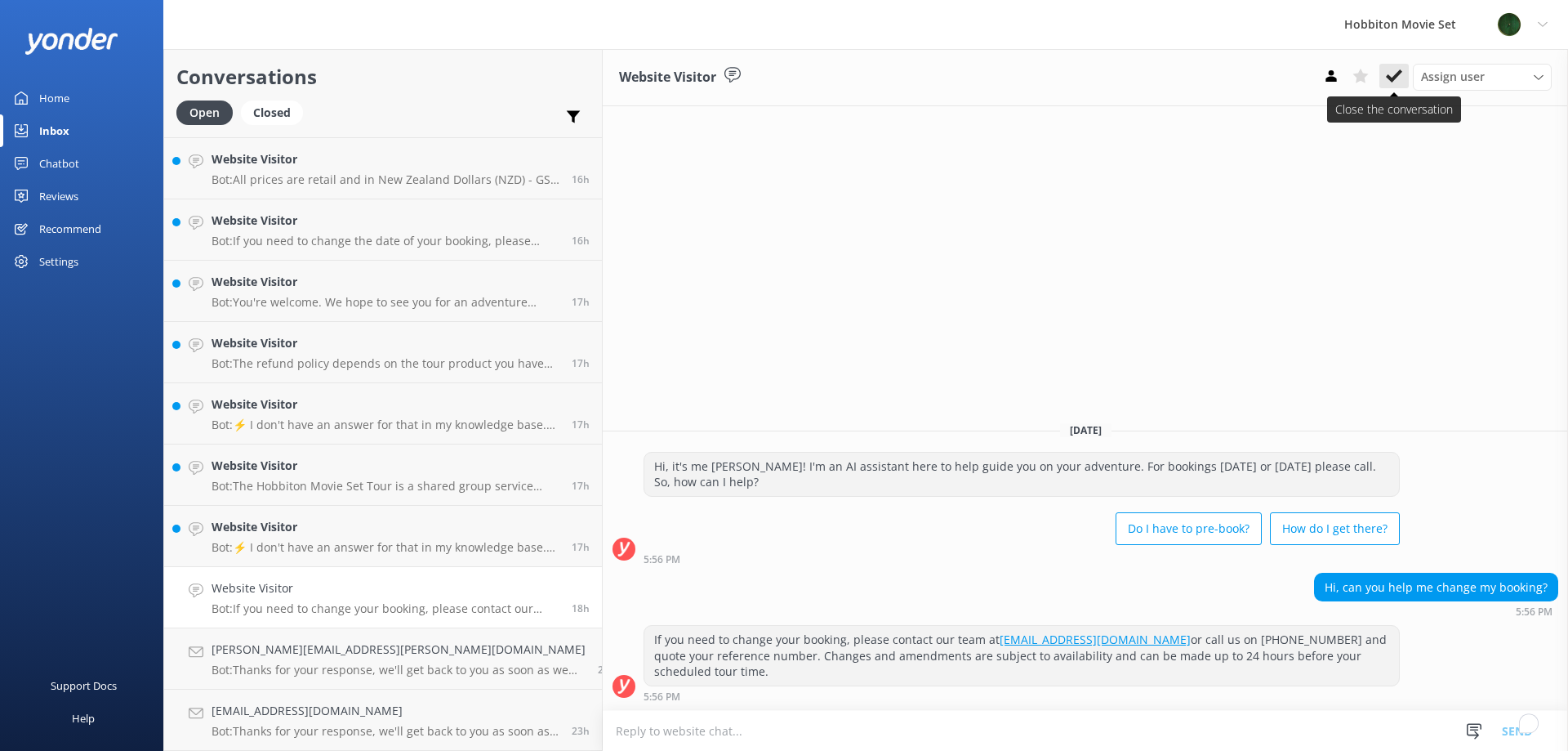
click at [1395, 71] on icon at bounding box center [1394, 75] width 16 height 16
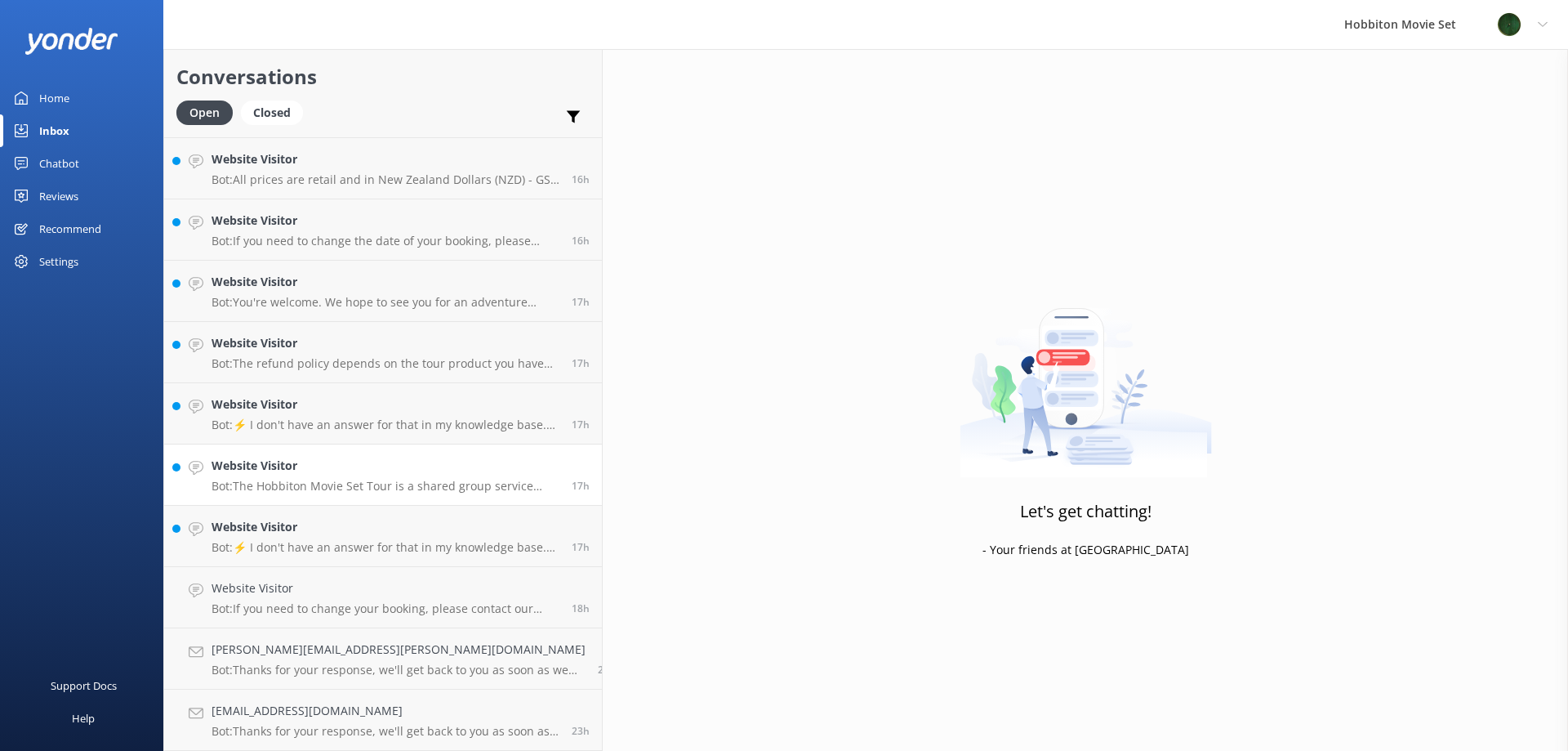
scroll to position [1896, 0]
click at [304, 581] on h4 "Website Visitor" at bounding box center [385, 588] width 348 height 18
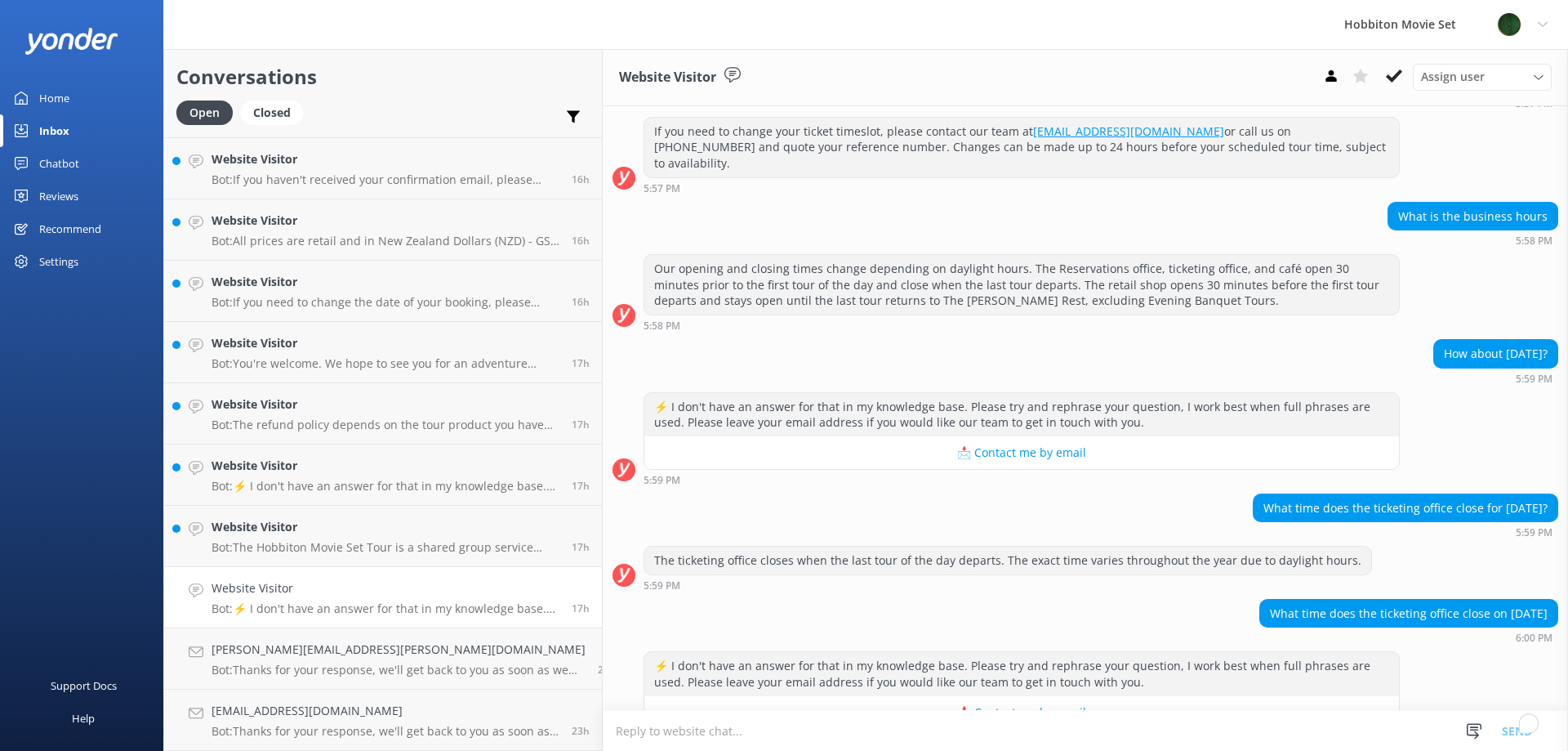
scroll to position [217, 0]
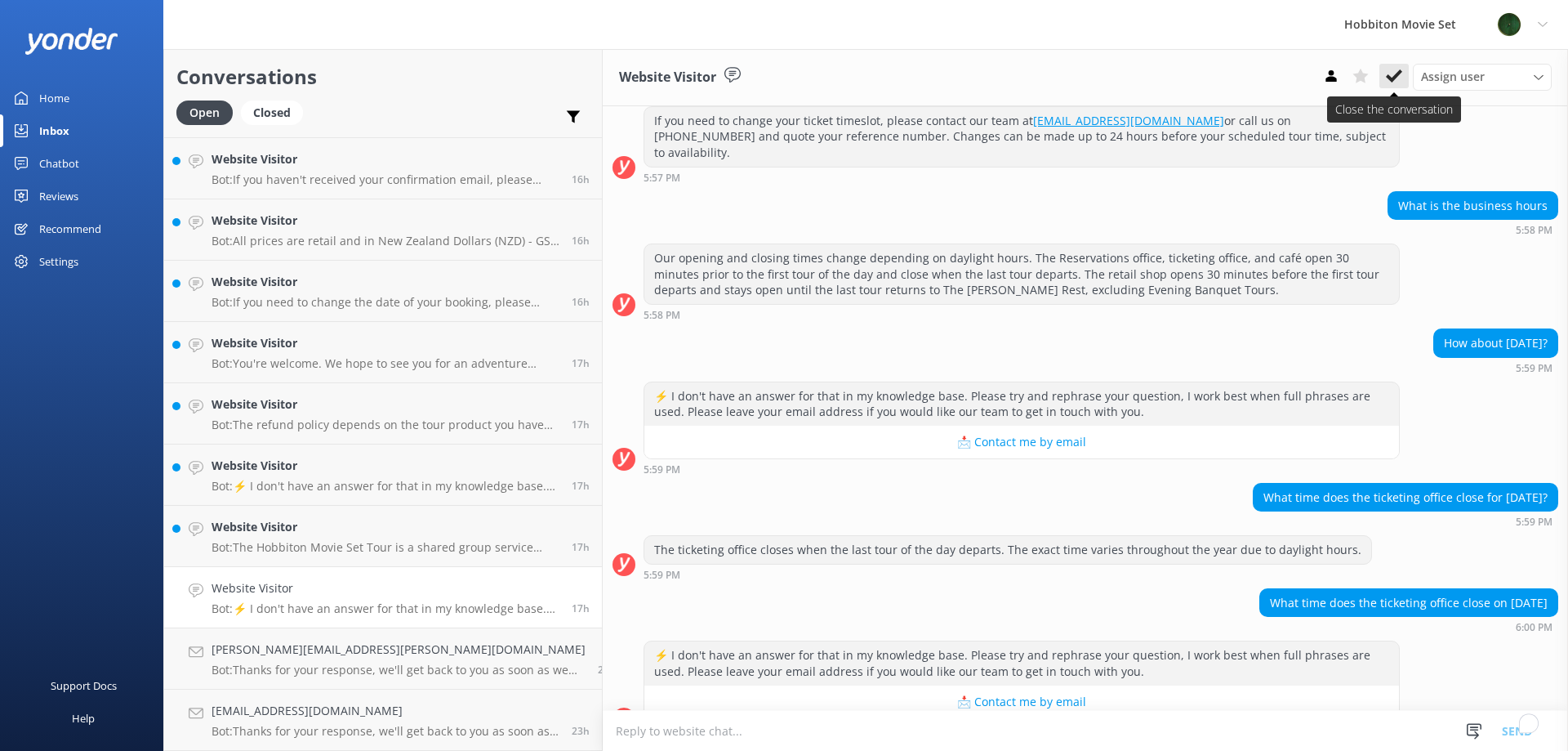
click at [1401, 73] on use at bounding box center [1394, 76] width 16 height 13
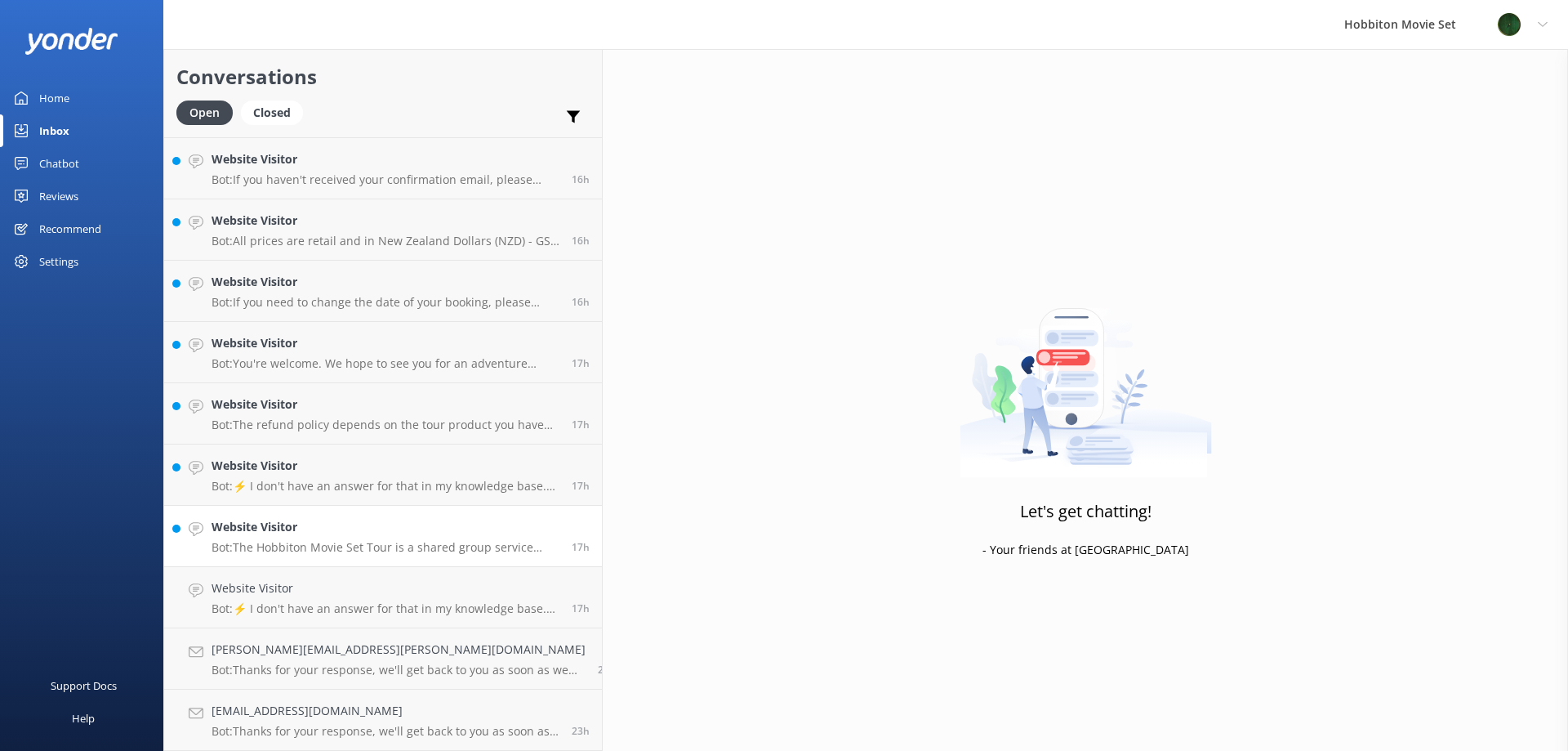
scroll to position [1835, 0]
click at [325, 596] on h4 "Website Visitor" at bounding box center [385, 588] width 348 height 18
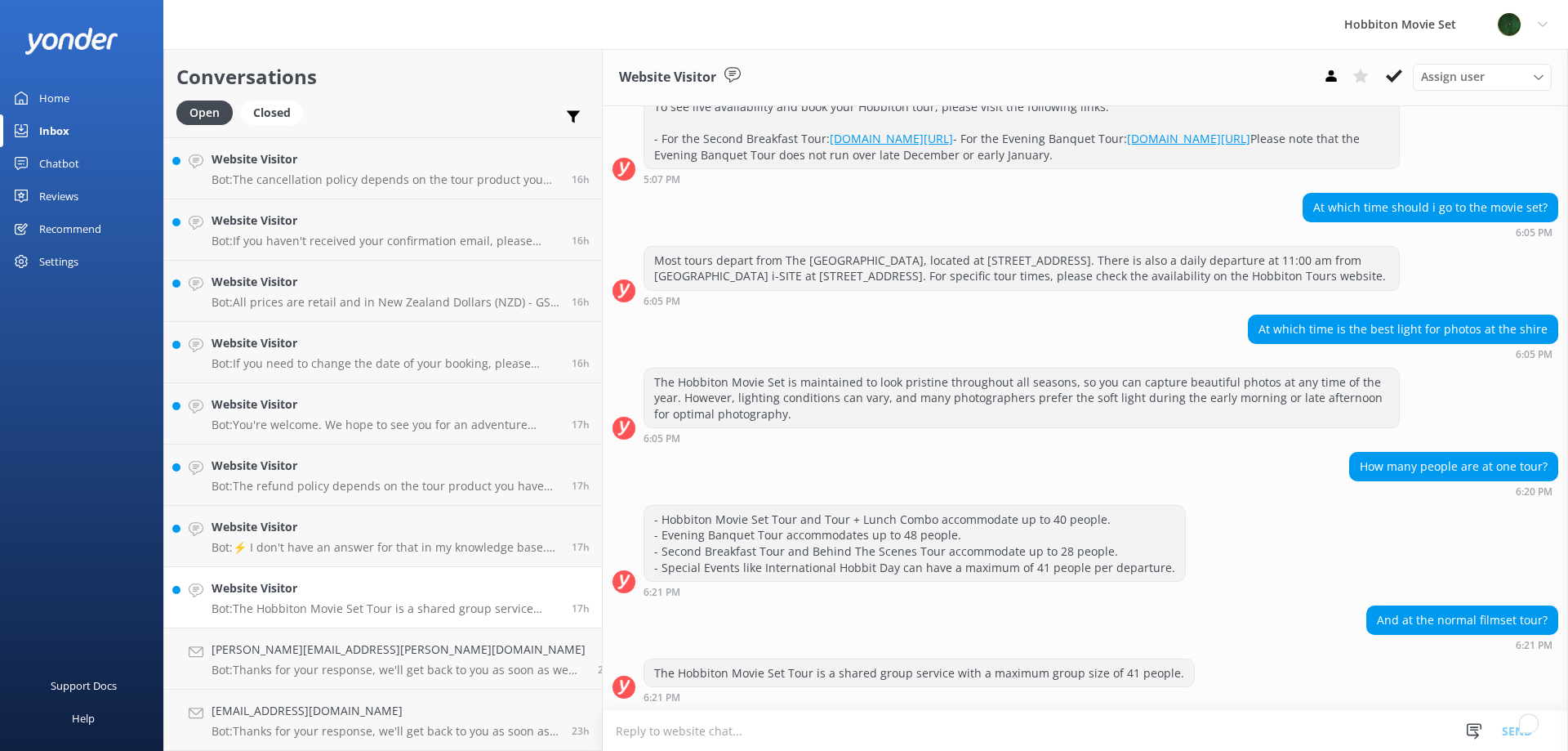
scroll to position [231, 0]
click at [365, 577] on link "Website Visitor Bot: The Hobbiton Movie Set Tour is a shared group service with…" at bounding box center [383, 597] width 438 height 61
click at [1399, 66] on button at bounding box center [1394, 76] width 30 height 25
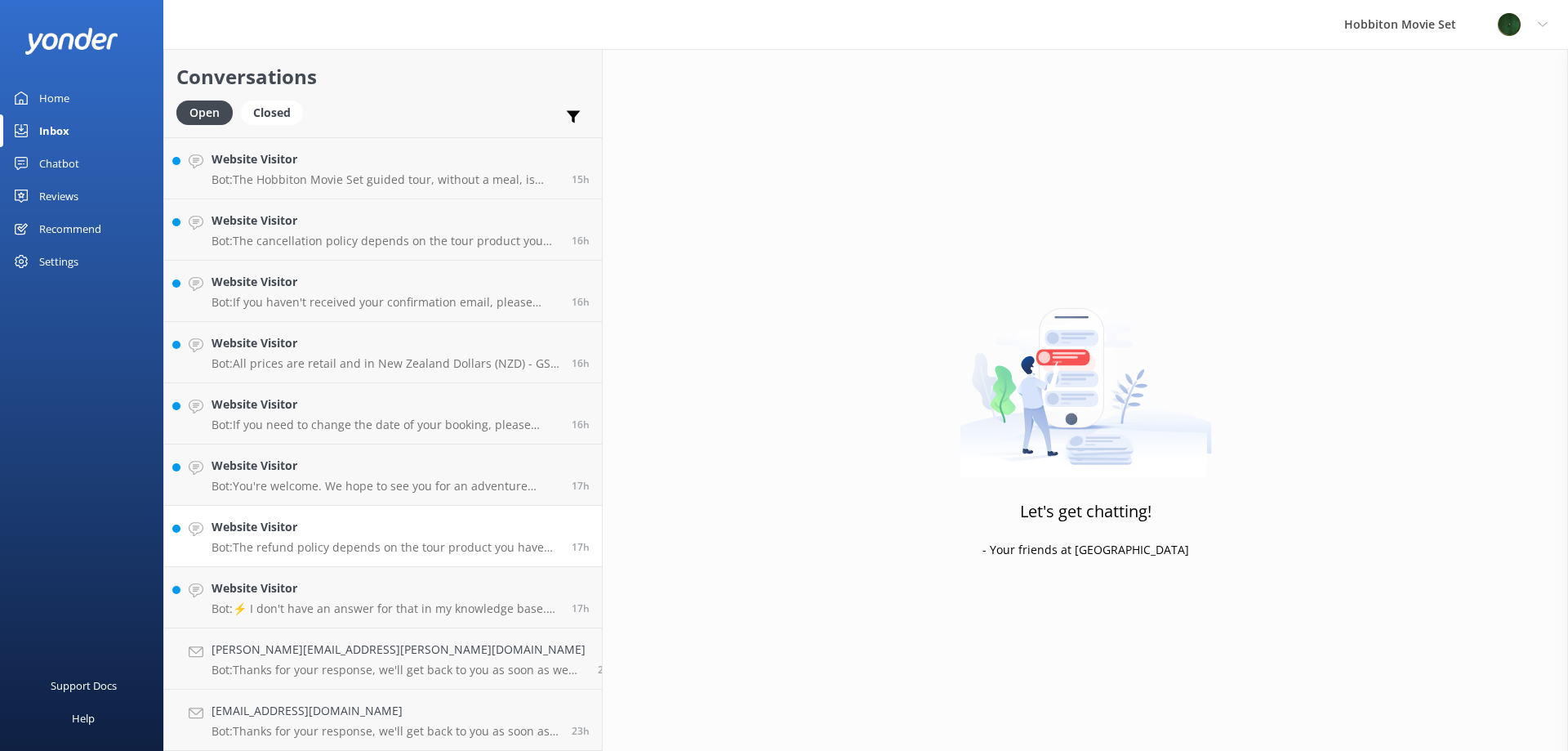
scroll to position [1773, 0]
click at [305, 606] on p "Bot: ⚡ I don't have an answer for that in my knowledge base. Please try and rep…" at bounding box center [385, 608] width 348 height 14
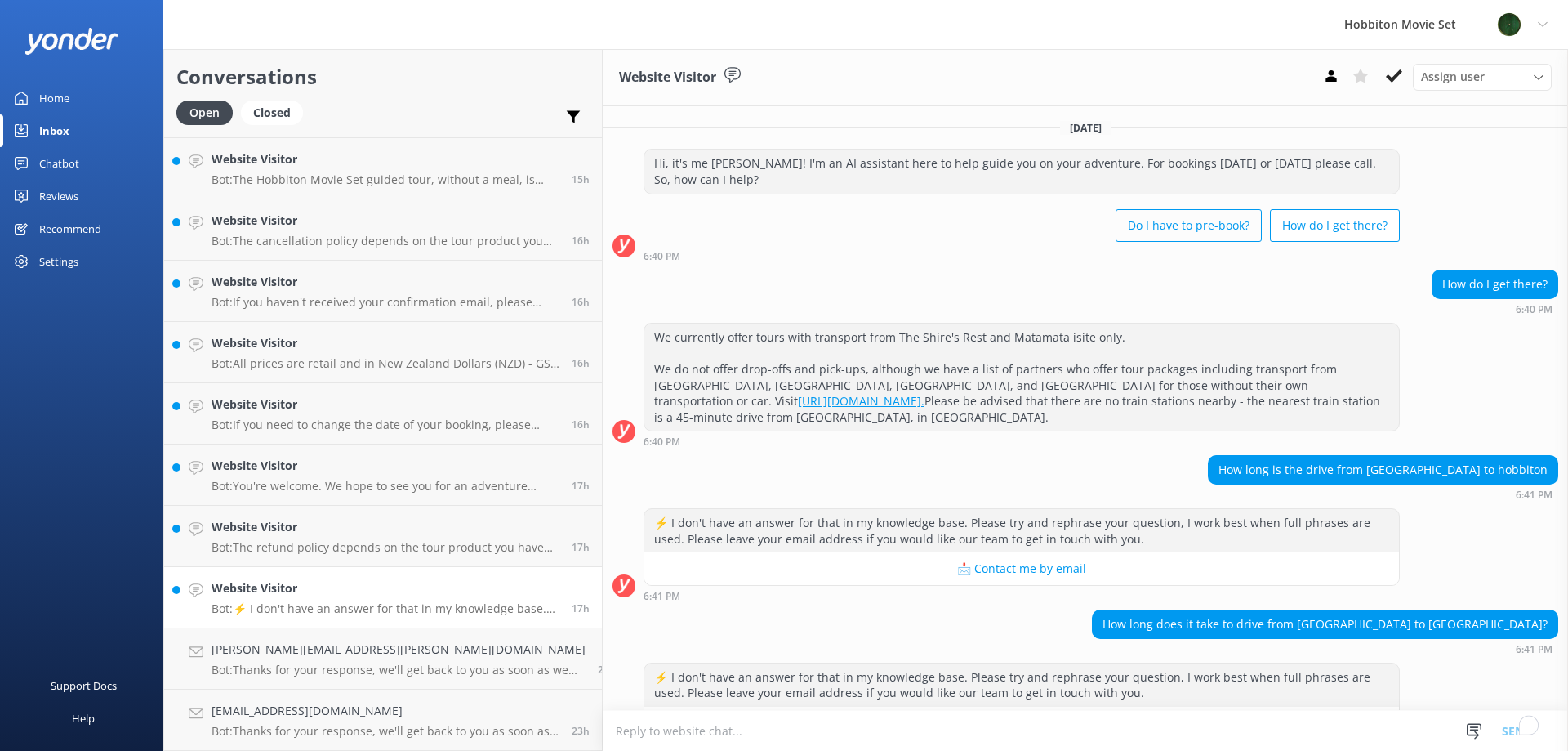
scroll to position [37, 0]
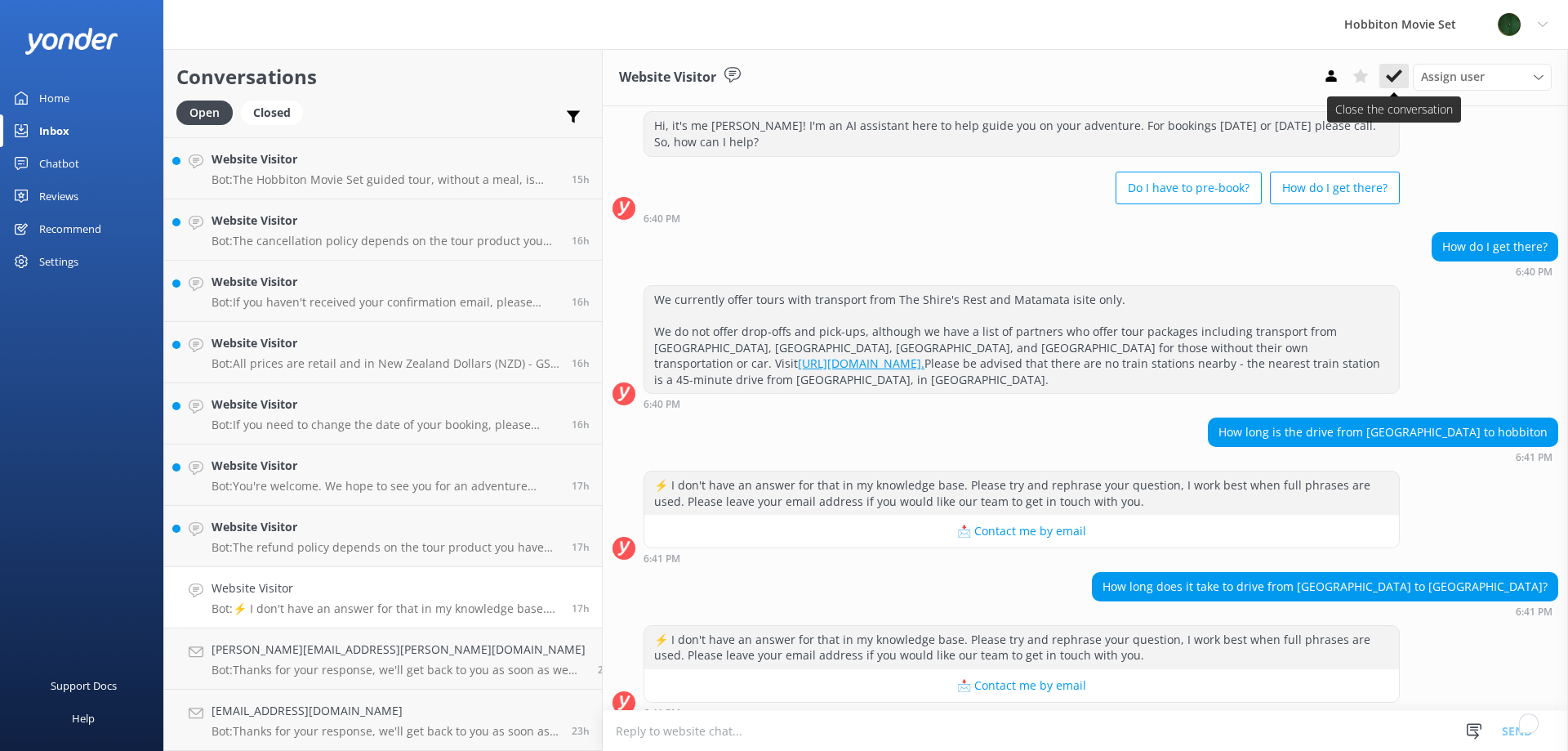
click at [1390, 80] on use at bounding box center [1394, 76] width 16 height 13
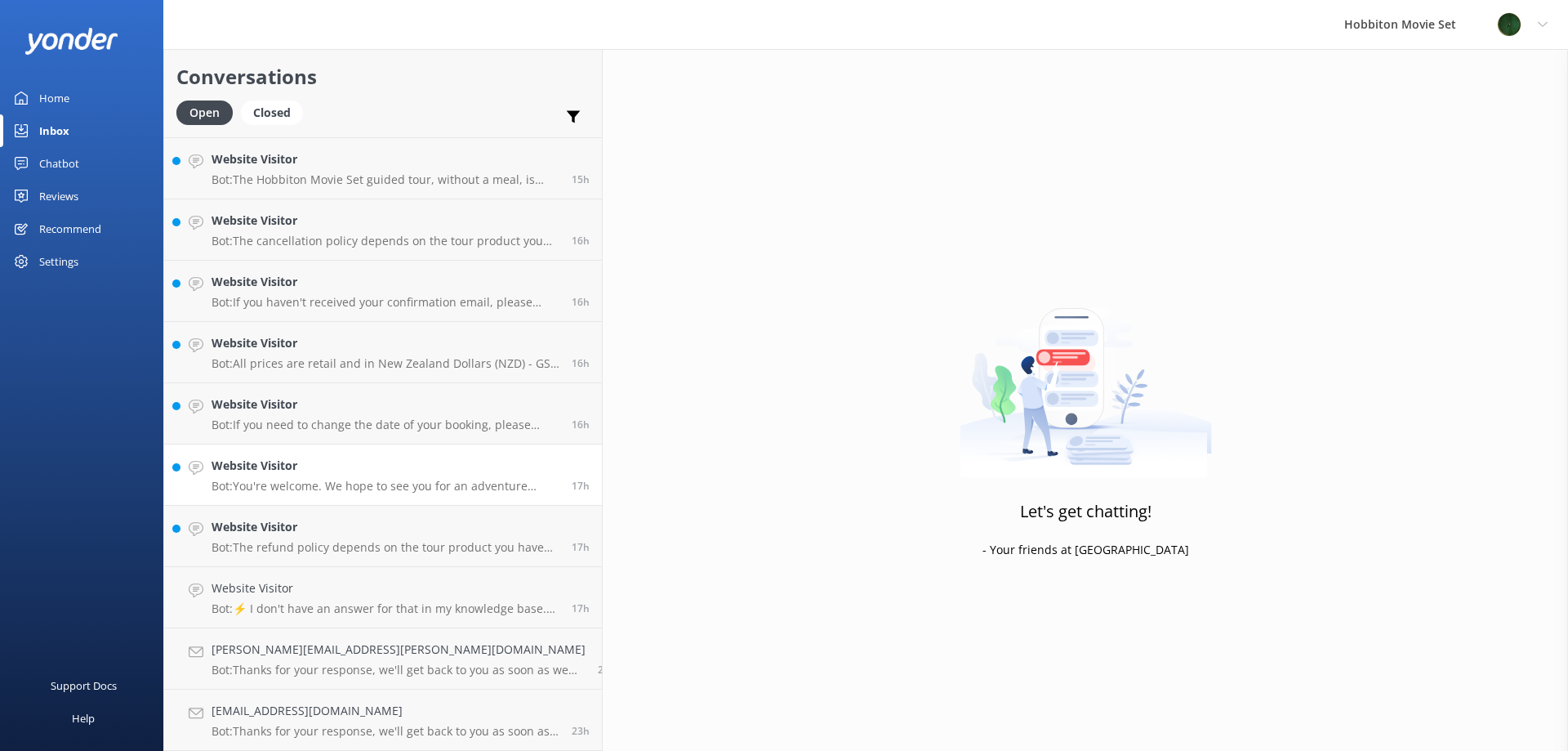
scroll to position [1712, 0]
click at [263, 607] on p "Bot: The refund policy depends on the tour product you have booked: - Hobbiton …" at bounding box center [385, 608] width 348 height 14
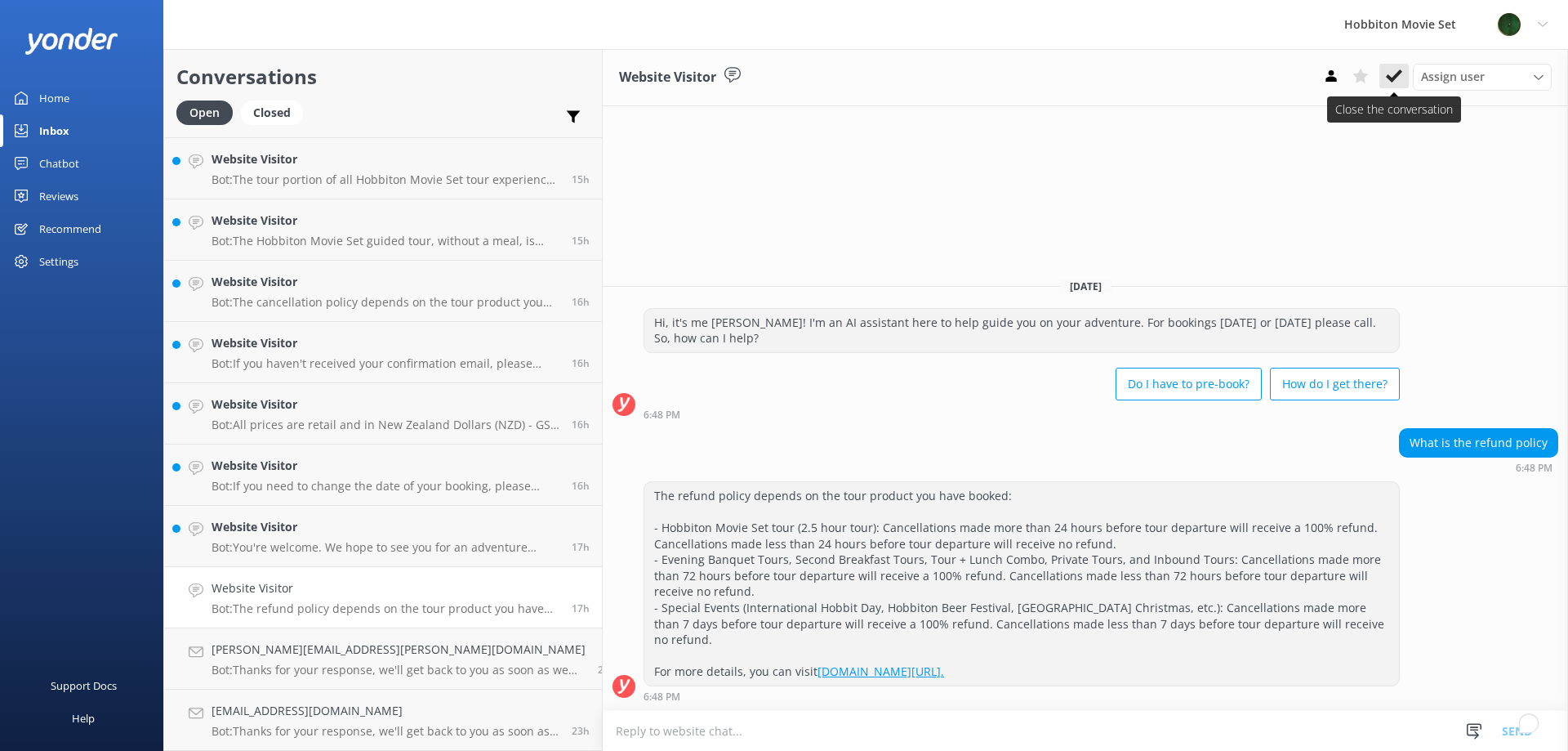
click at [1402, 71] on icon at bounding box center [1394, 75] width 16 height 16
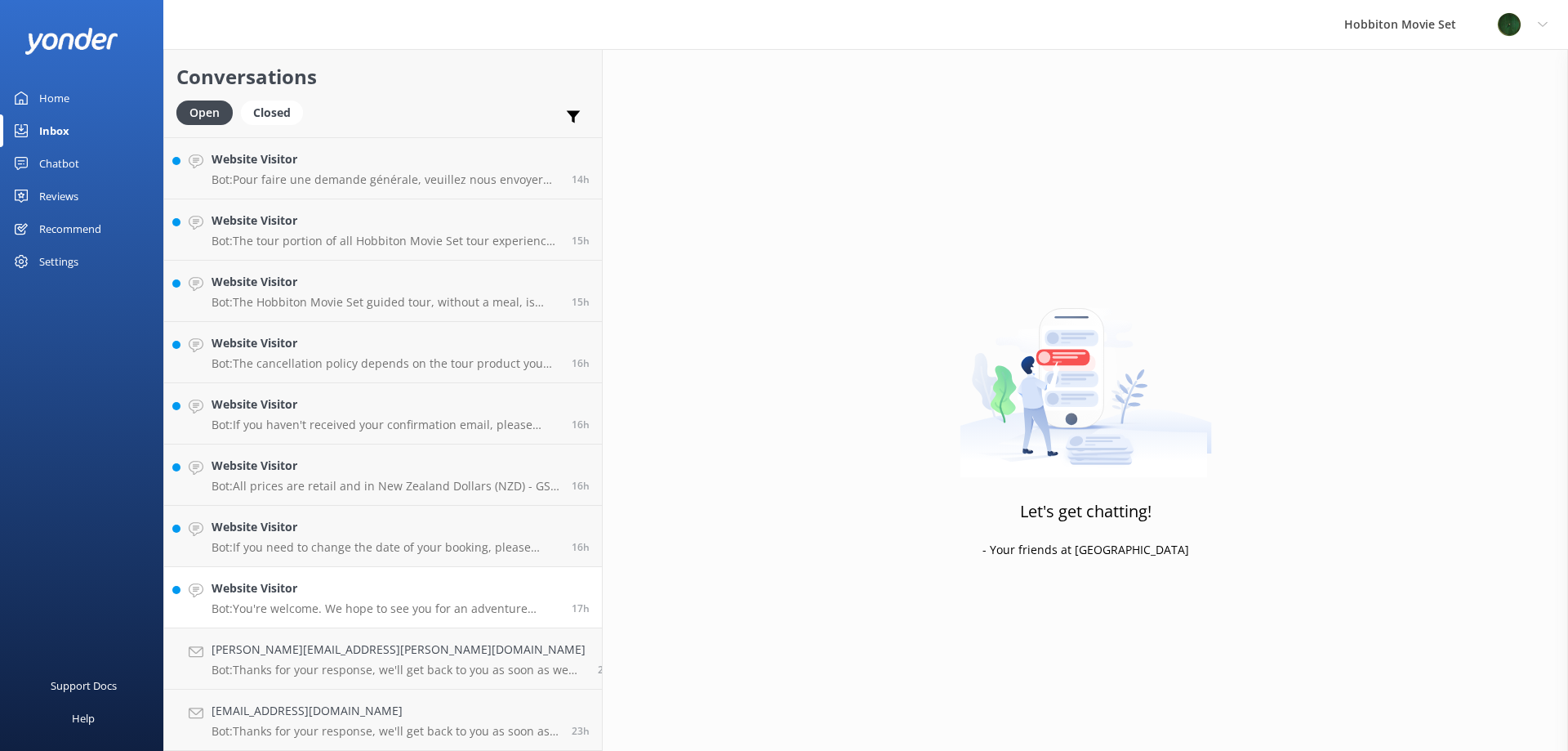
scroll to position [1651, 0]
click at [301, 573] on link "Website Visitor Bot: You're welcome. We hope to see you for an adventure soon! …" at bounding box center [383, 597] width 438 height 61
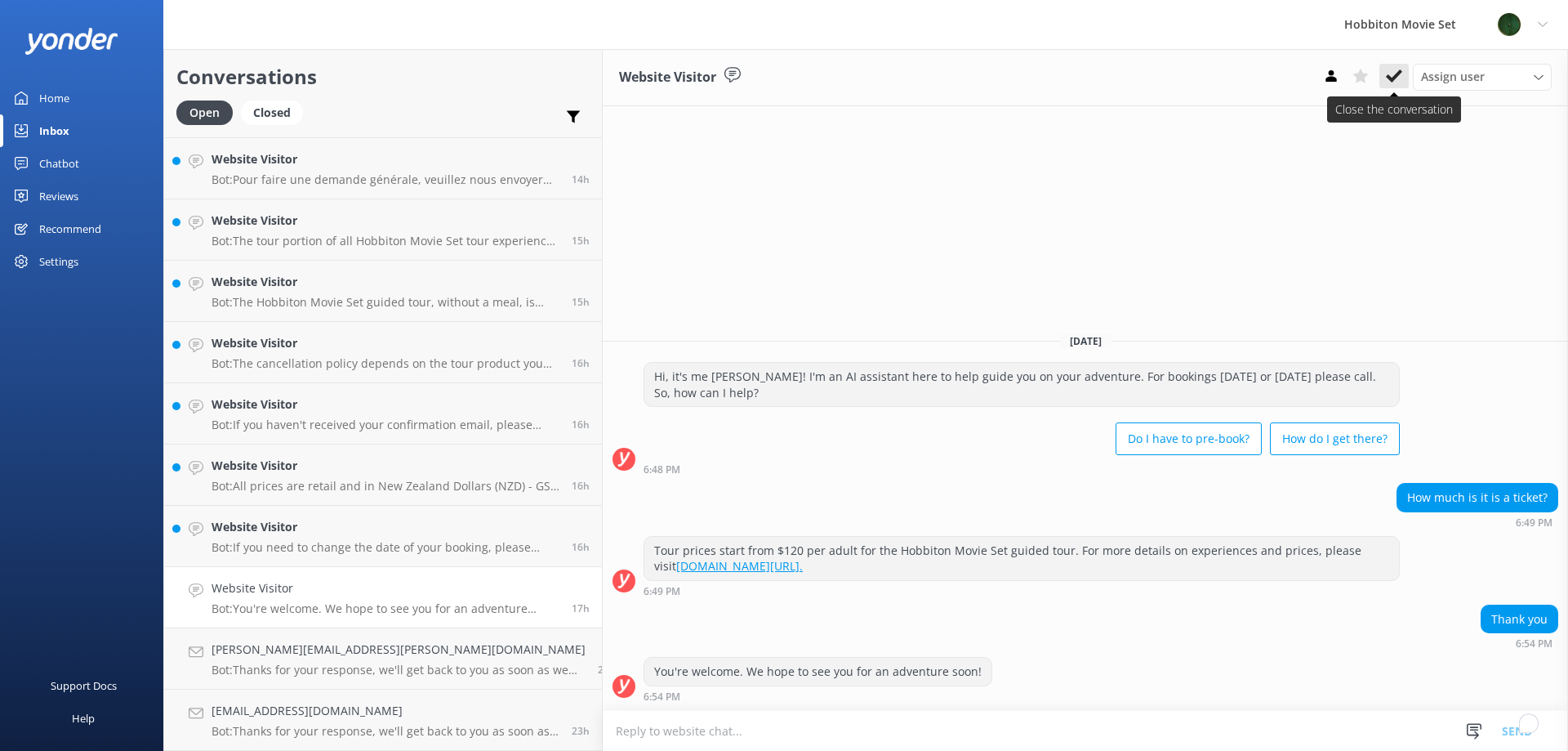
click at [1398, 81] on icon at bounding box center [1394, 75] width 16 height 16
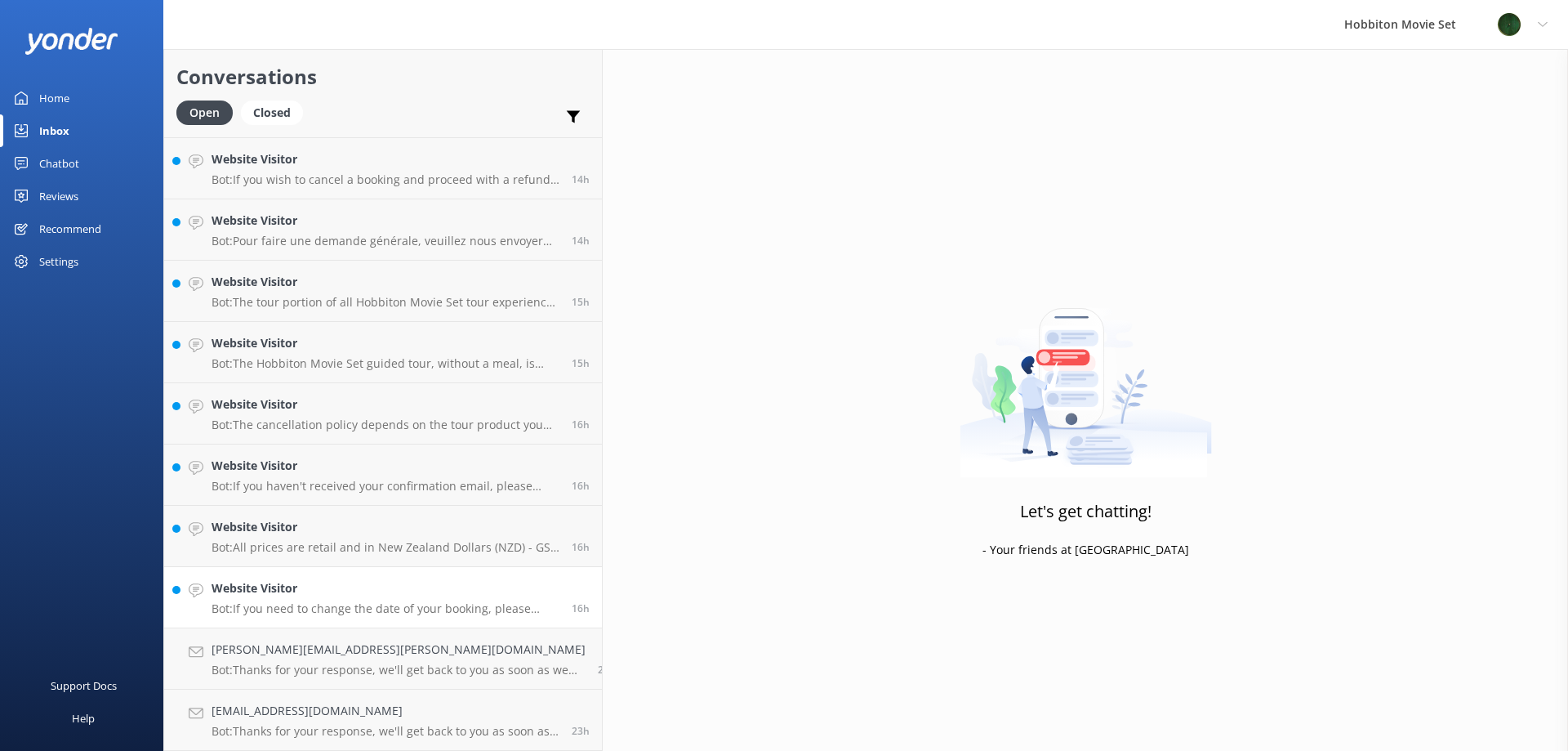
scroll to position [1590, 0]
click at [234, 592] on h4 "Website Visitor" at bounding box center [385, 588] width 348 height 18
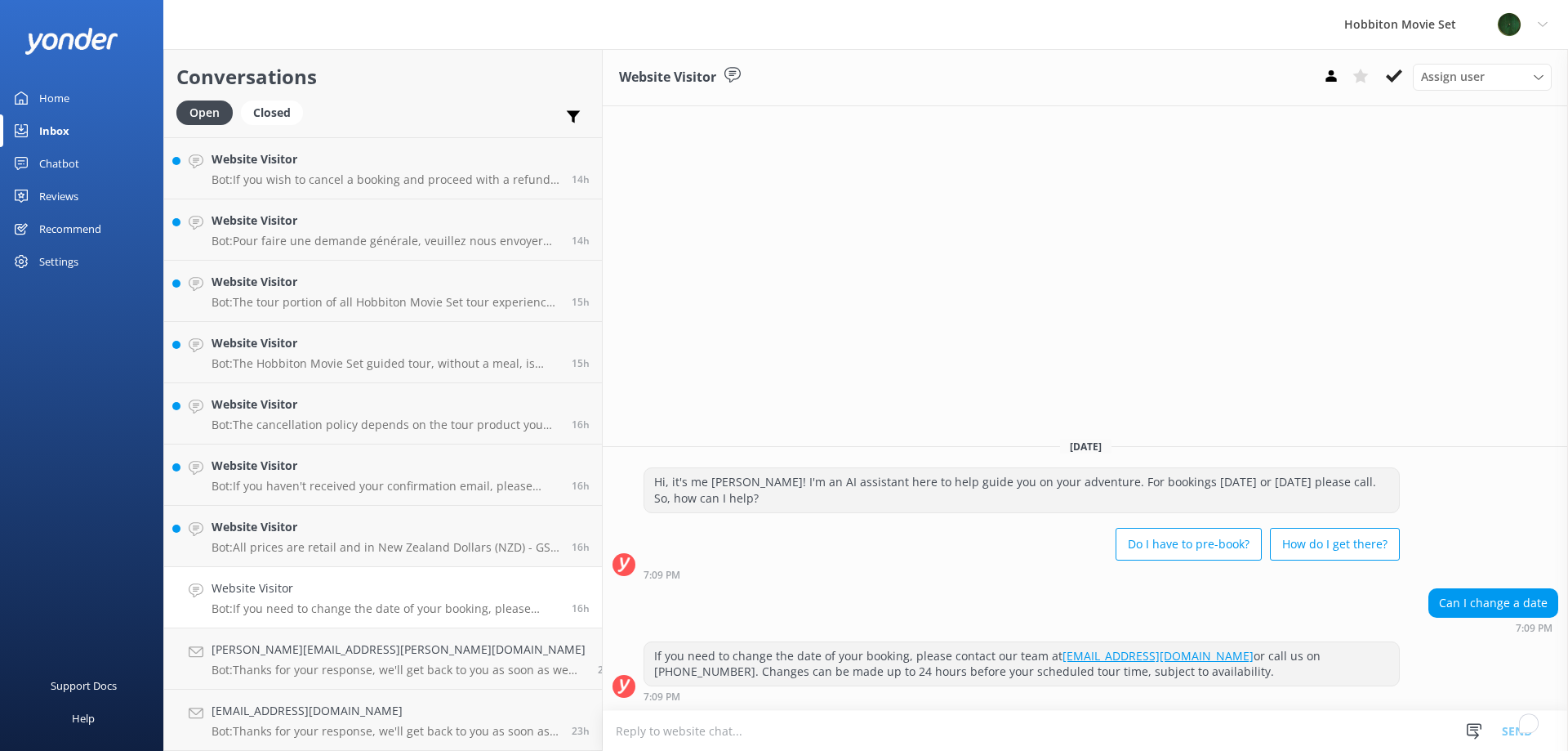
click at [1393, 74] on icon at bounding box center [1394, 75] width 16 height 16
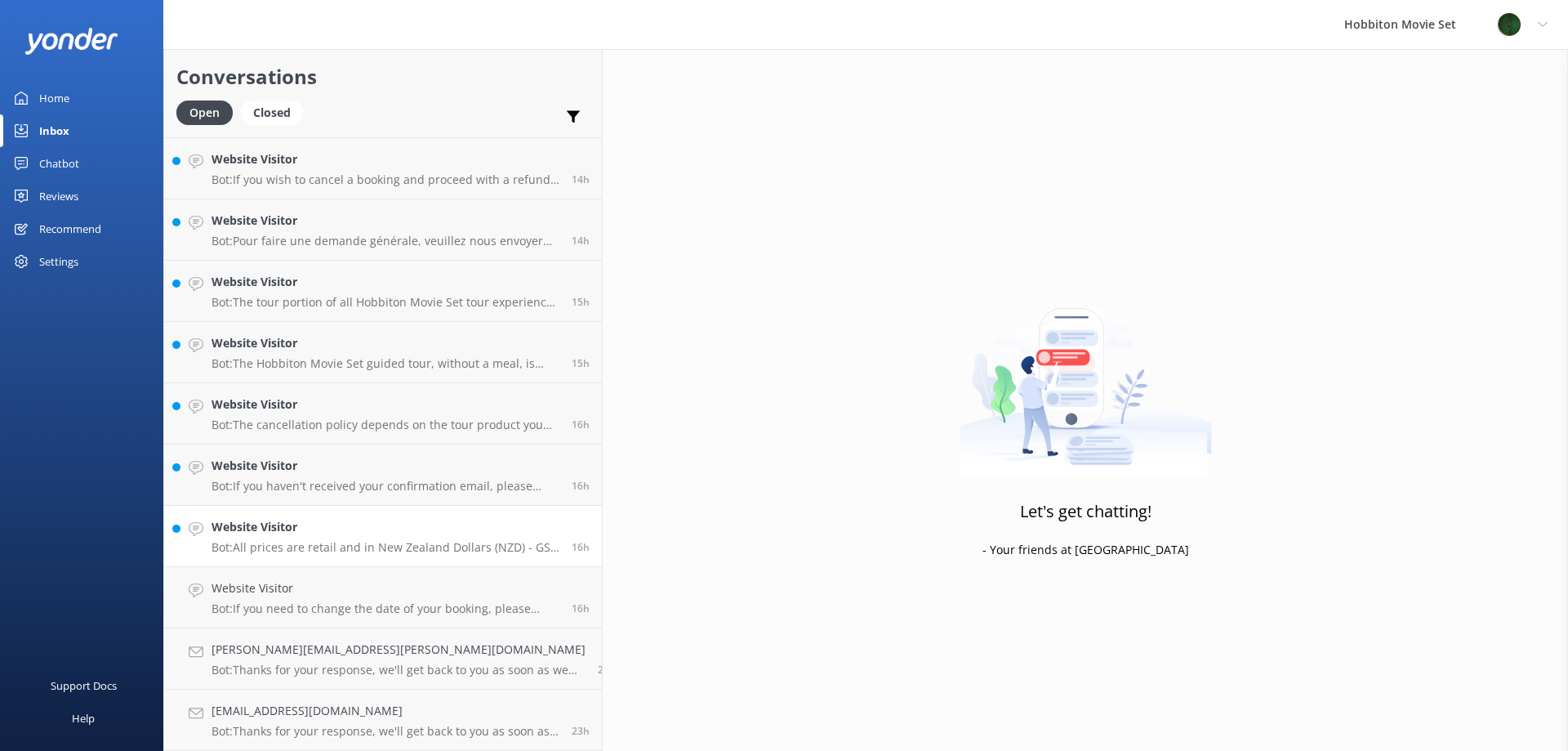
scroll to position [1528, 0]
click at [295, 595] on h4 "Website Visitor" at bounding box center [385, 588] width 348 height 18
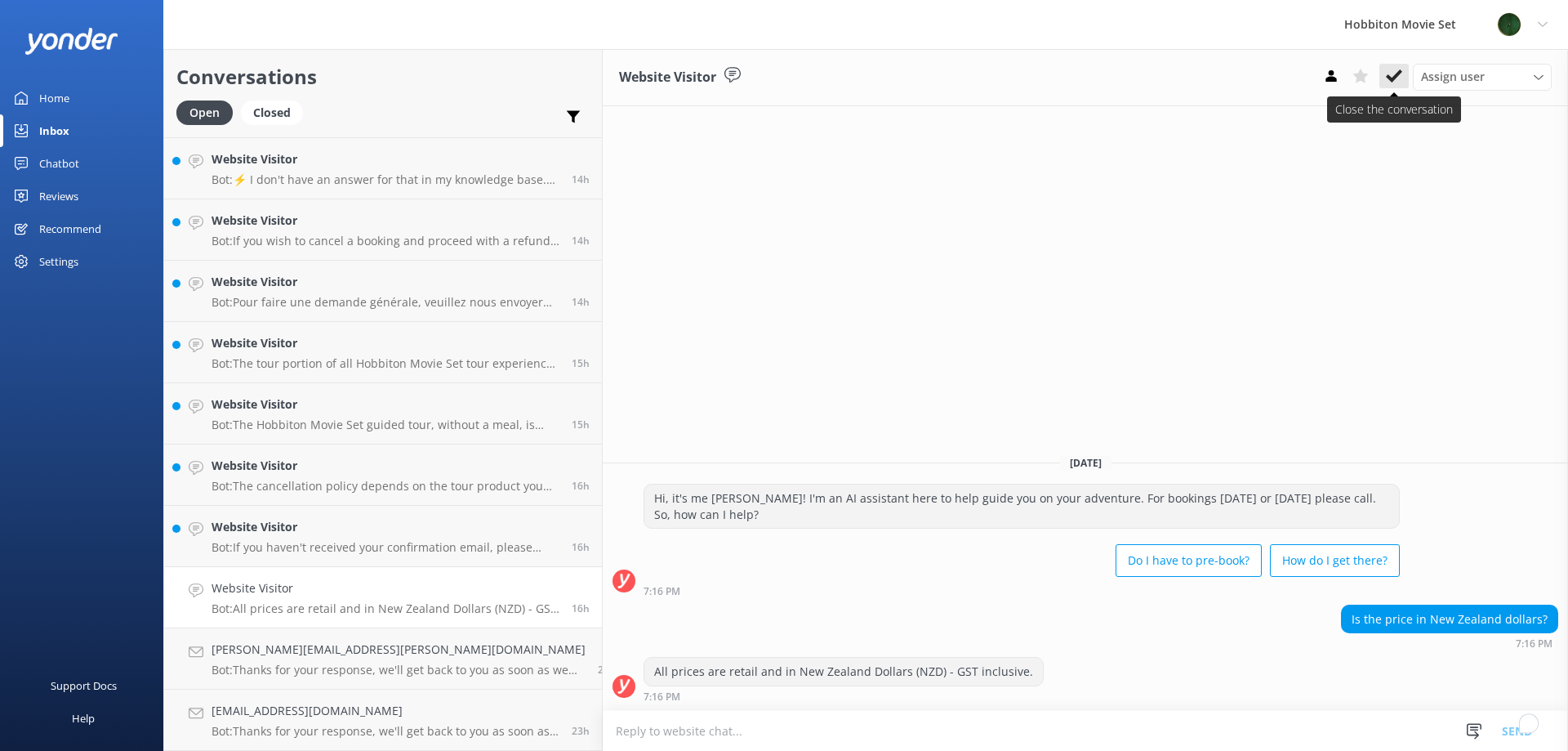
click at [1399, 72] on use at bounding box center [1394, 76] width 16 height 13
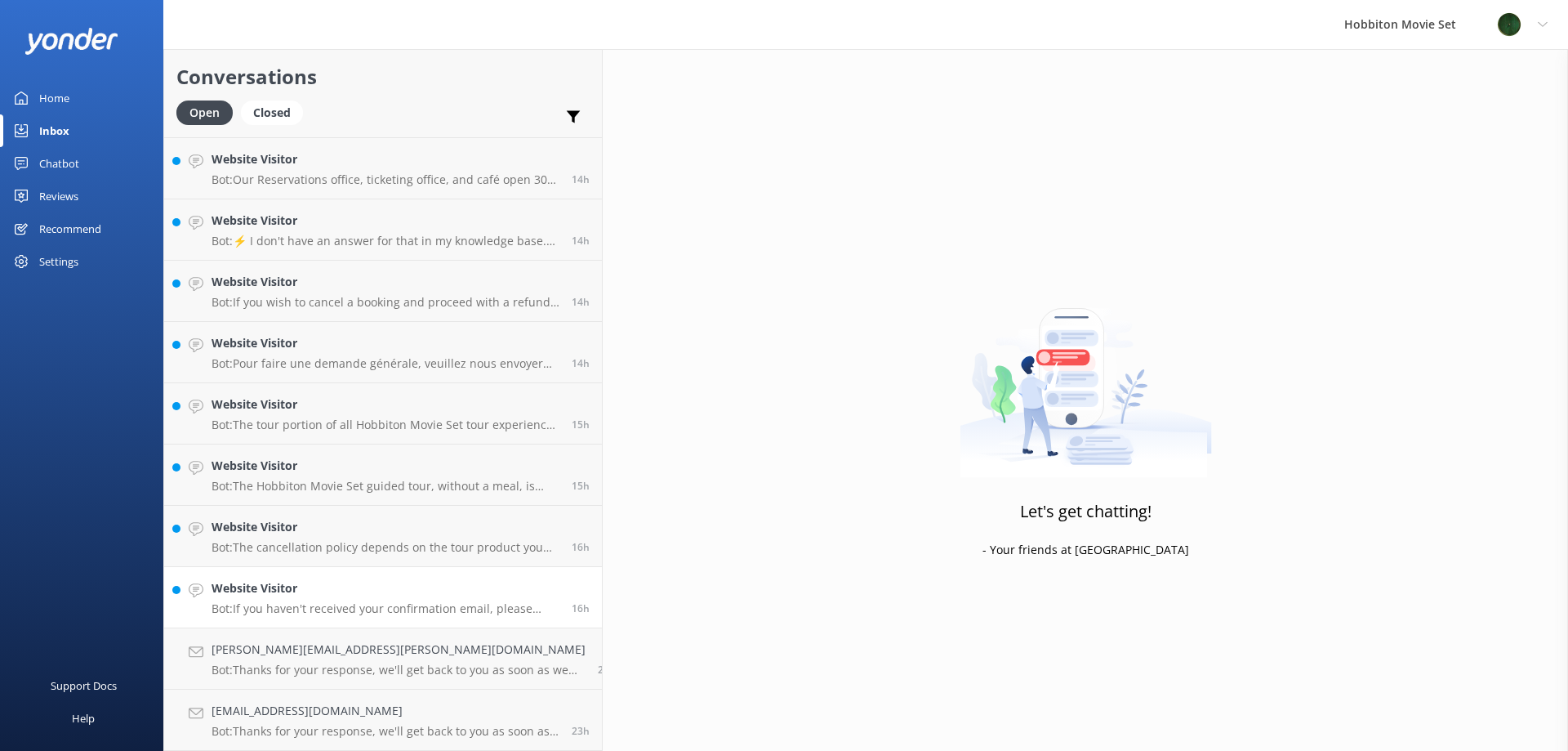
scroll to position [1467, 0]
click at [306, 585] on h4 "Website Visitor" at bounding box center [385, 588] width 348 height 18
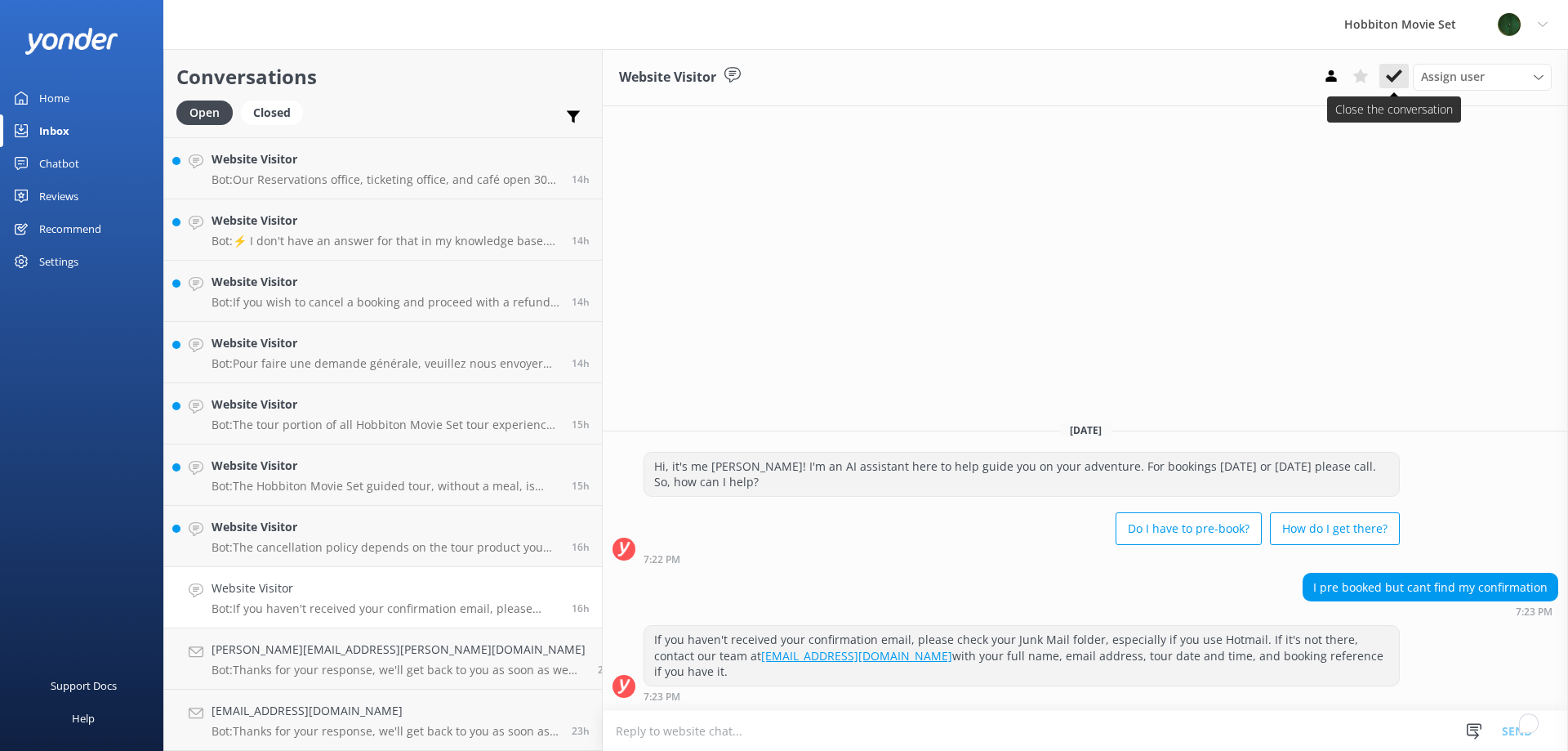
click at [1397, 71] on icon at bounding box center [1394, 75] width 16 height 16
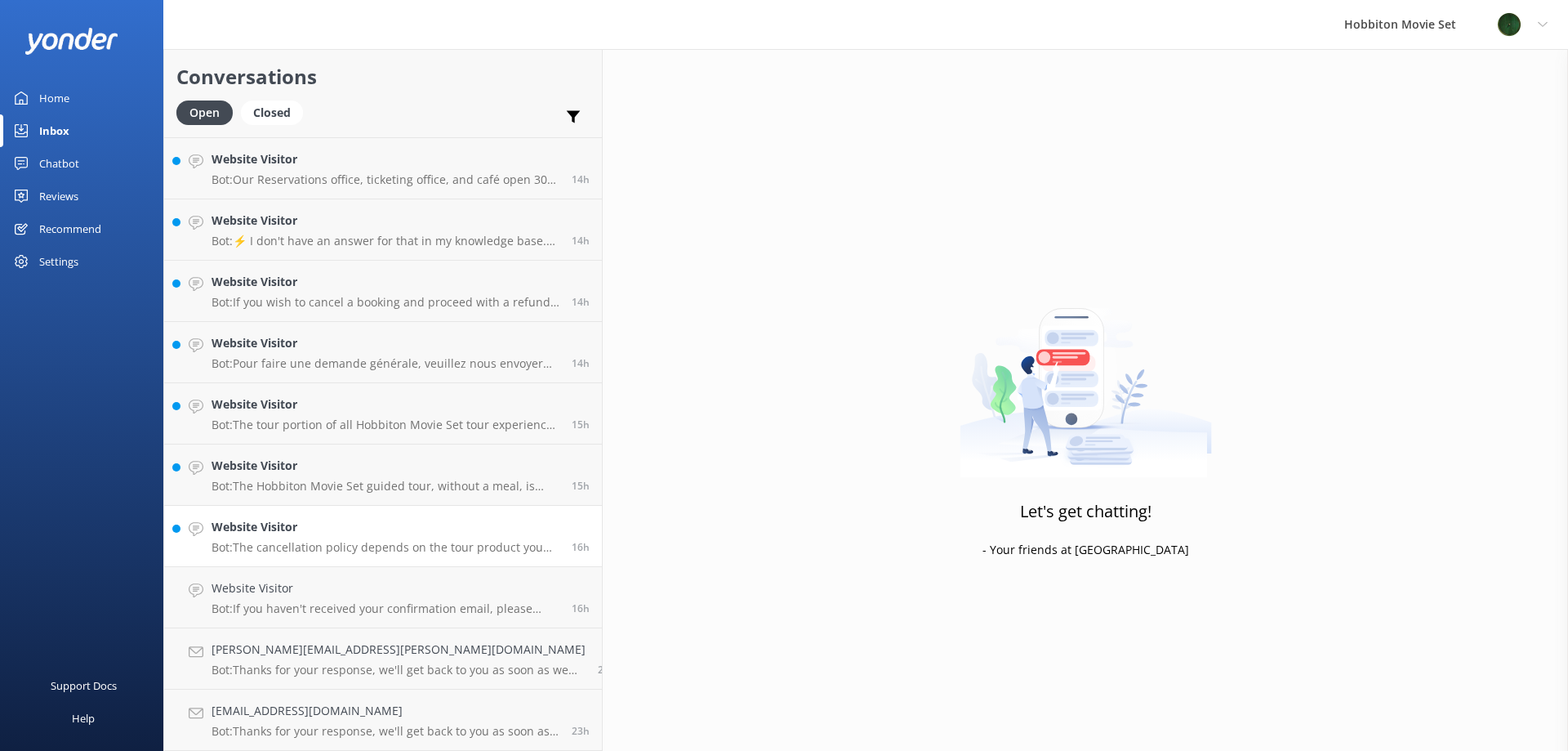
scroll to position [1405, 0]
click at [285, 585] on h4 "Website Visitor" at bounding box center [385, 588] width 348 height 18
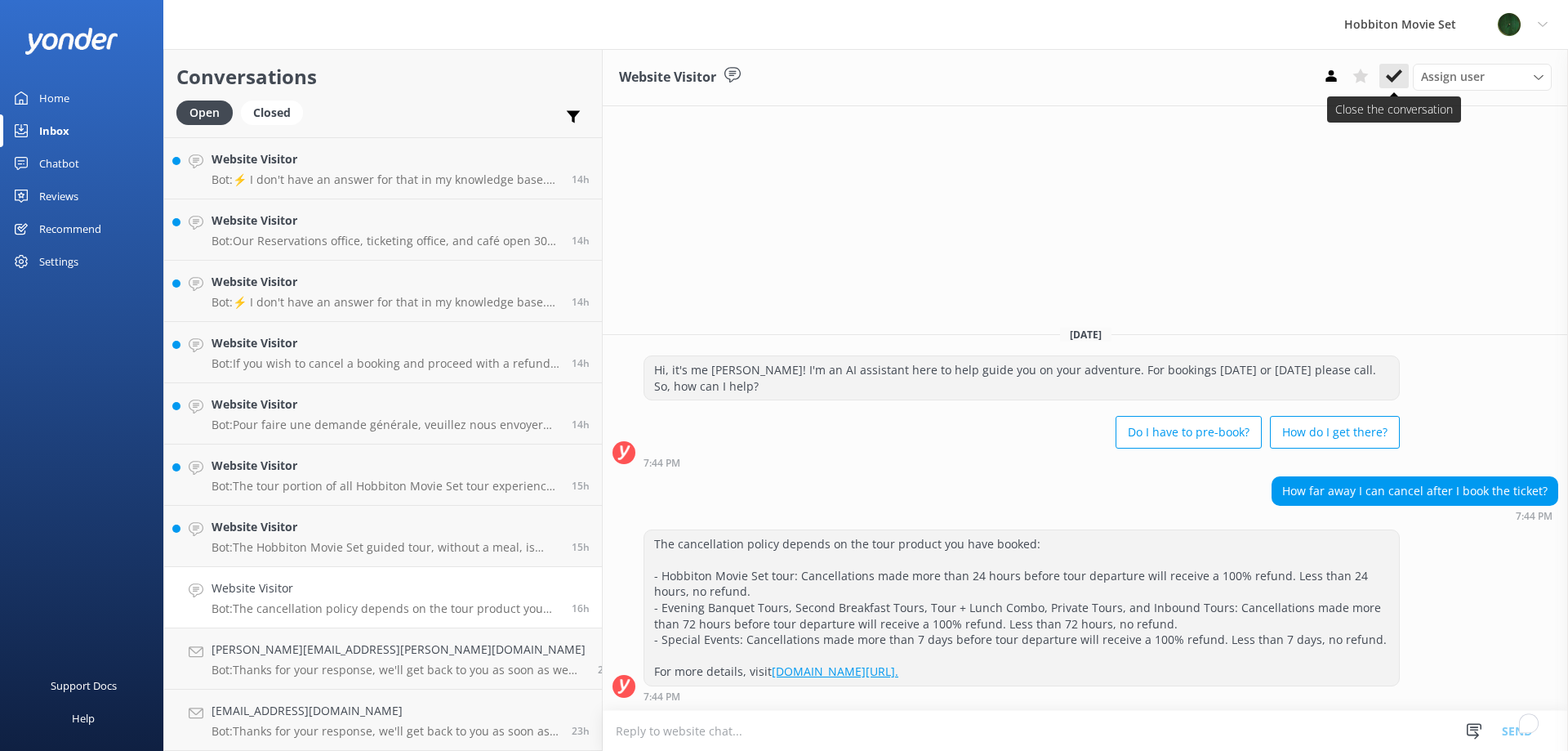
click at [1392, 71] on icon at bounding box center [1394, 75] width 16 height 16
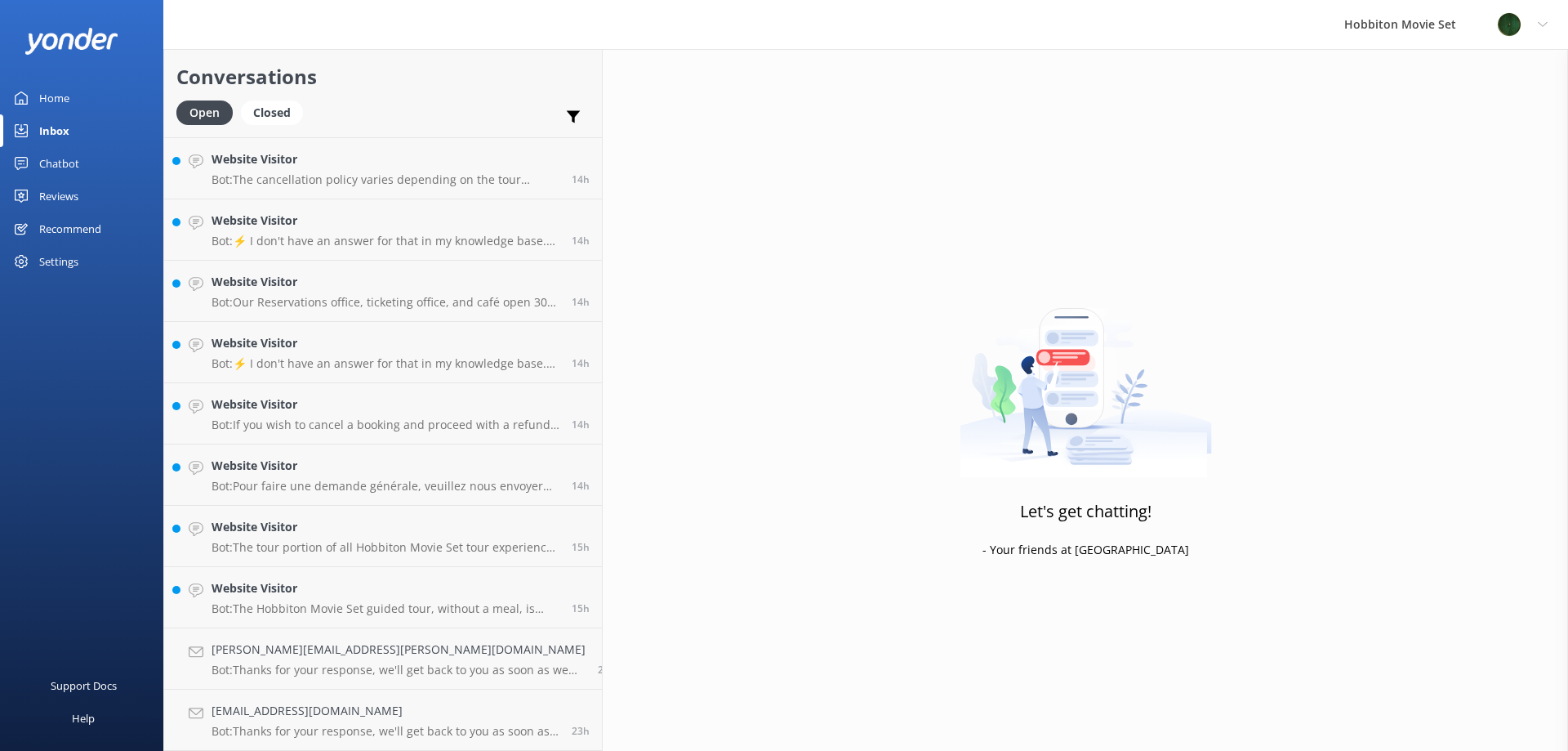
scroll to position [1344, 0]
click at [395, 588] on h4 "Website Visitor" at bounding box center [385, 588] width 348 height 18
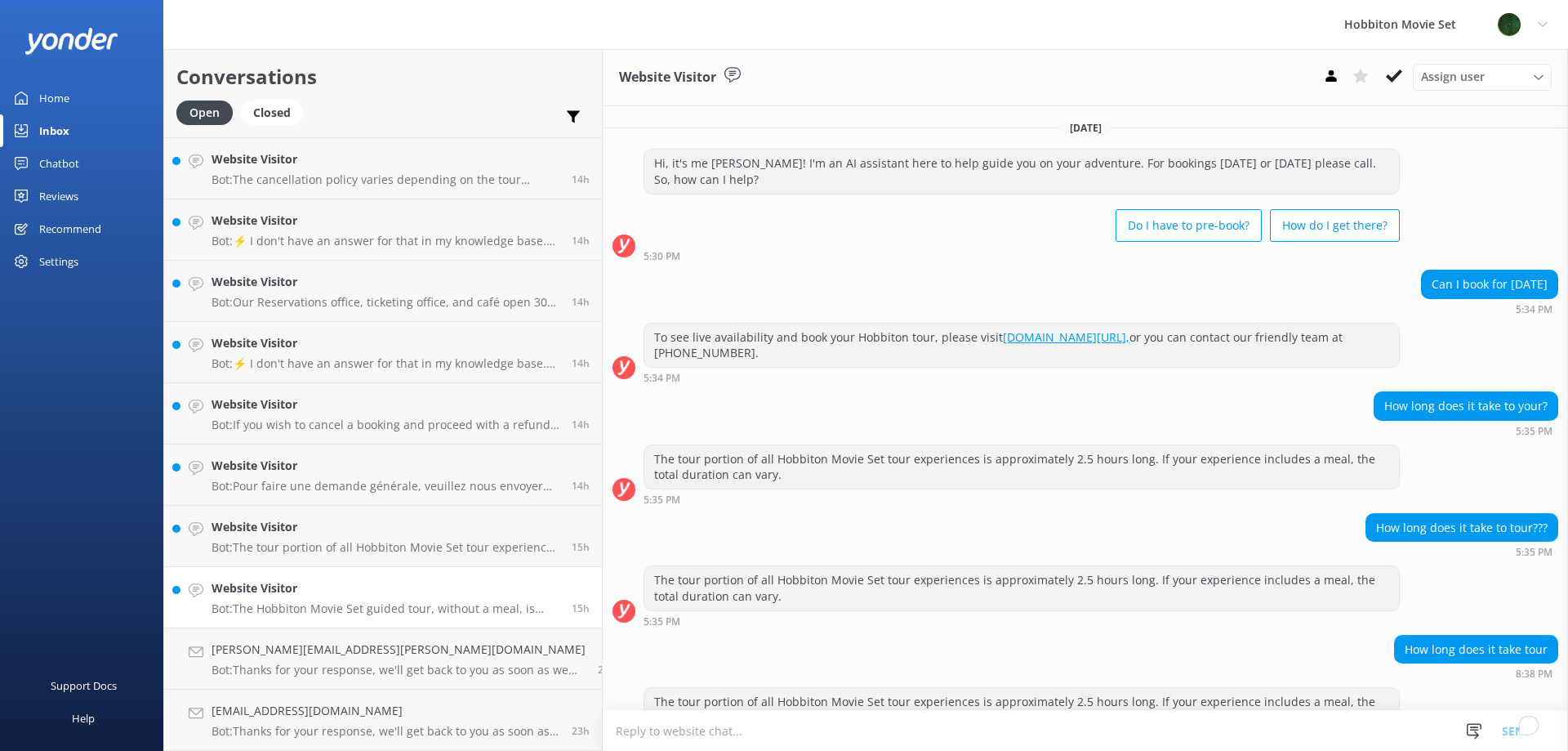
scroll to position [136, 0]
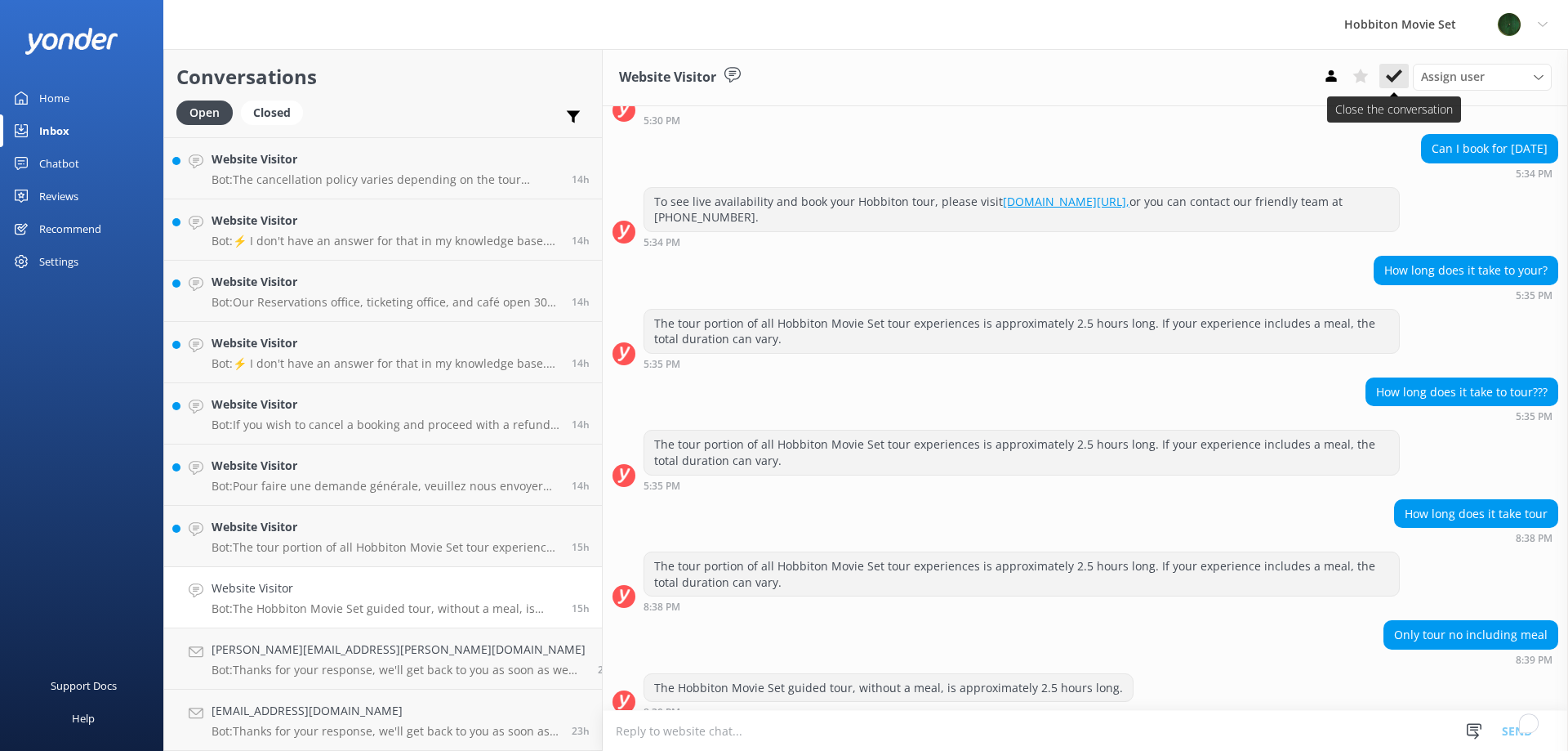
click at [1397, 71] on icon at bounding box center [1394, 75] width 16 height 16
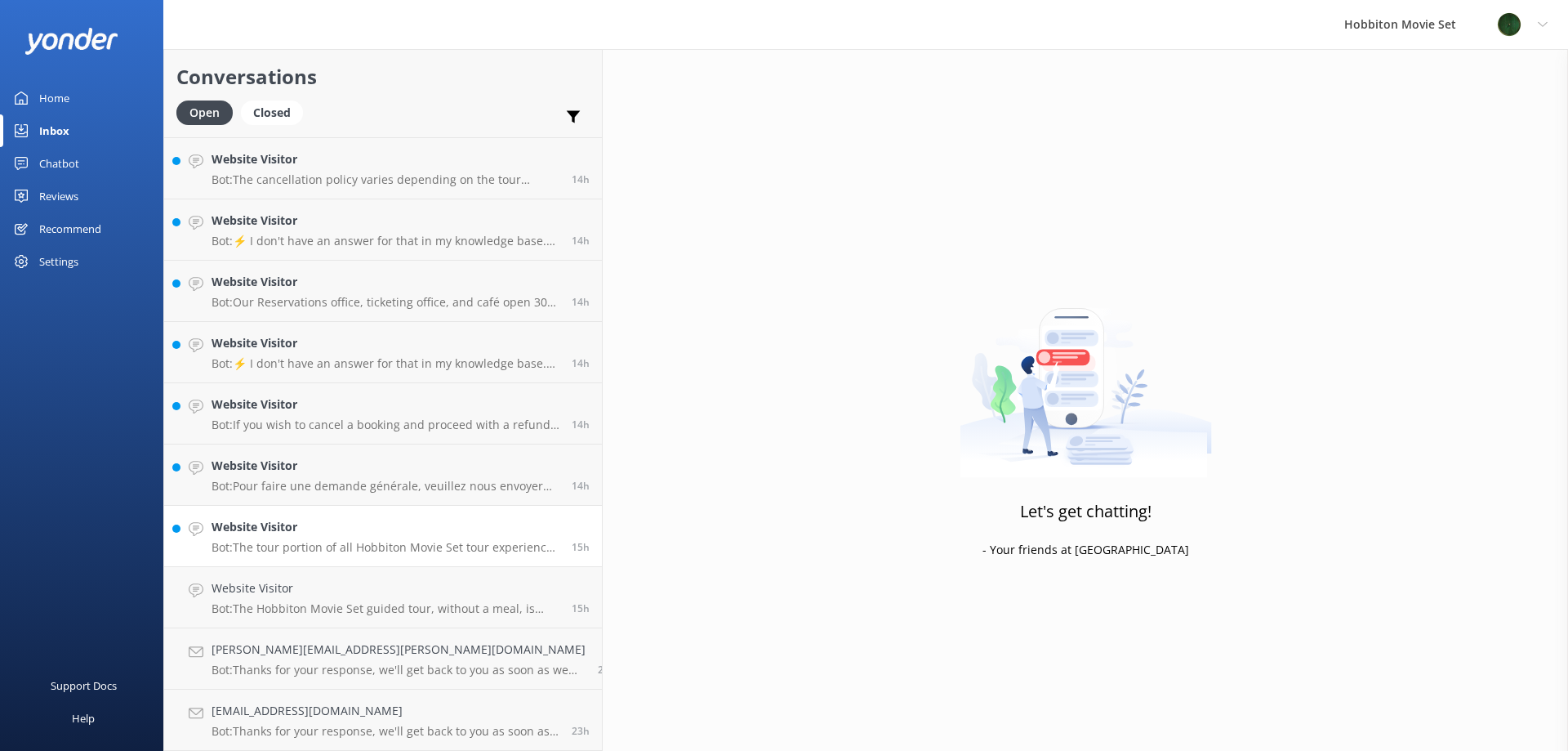
scroll to position [1283, 0]
click at [292, 619] on link "Website Visitor Bot: The tour portion of all Hobbiton Movie Set tour experience…" at bounding box center [383, 597] width 438 height 61
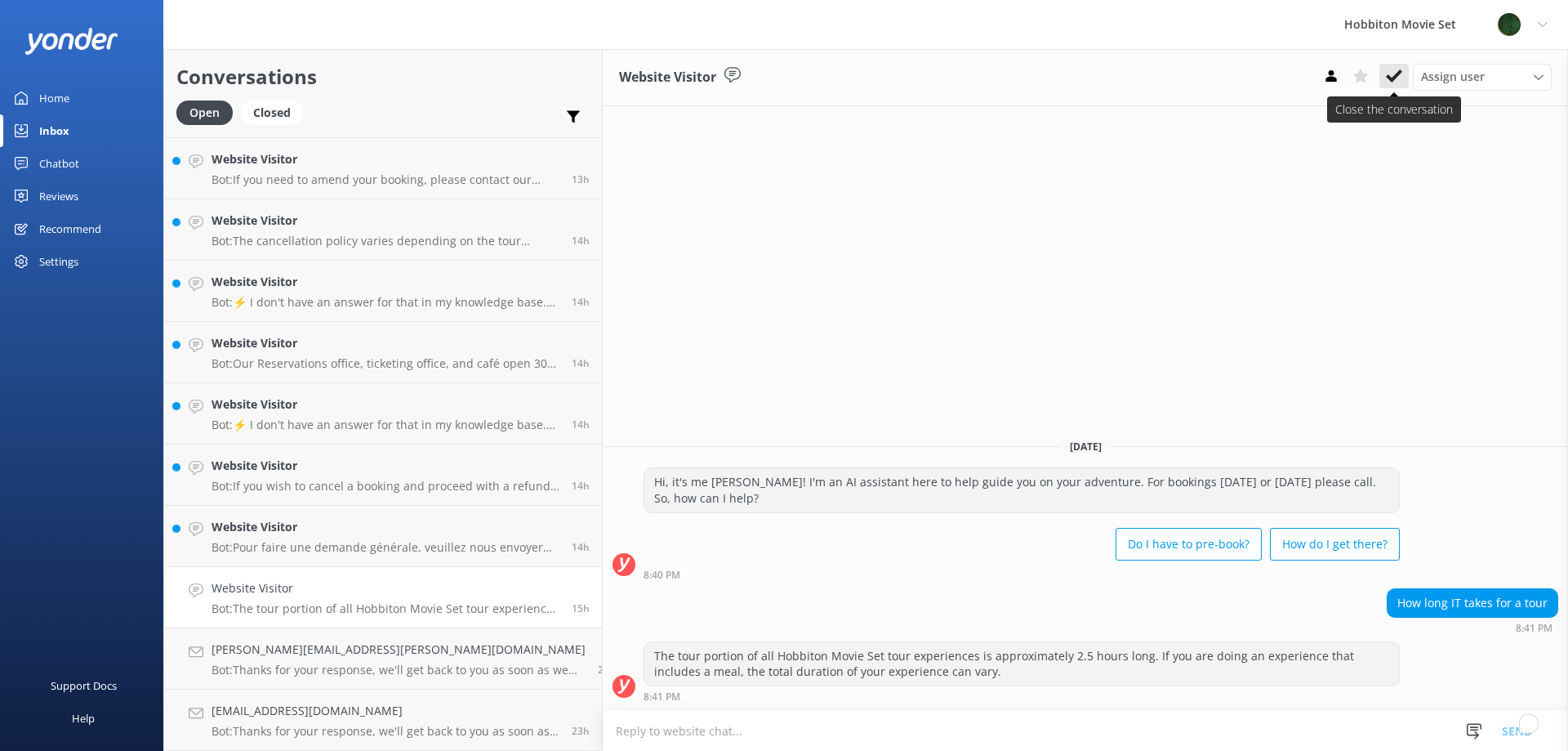
click at [1392, 66] on button at bounding box center [1394, 76] width 30 height 25
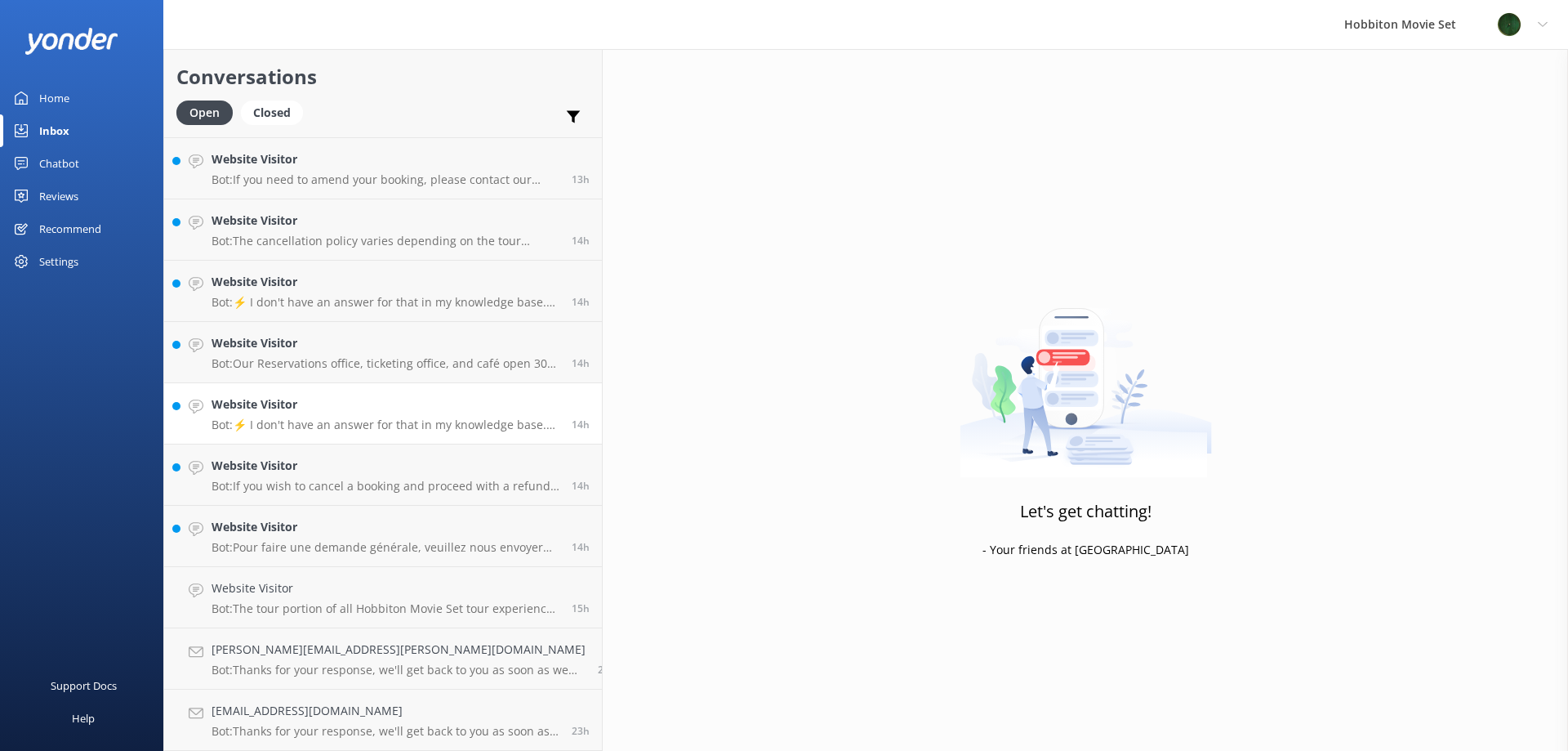
scroll to position [1222, 0]
click at [289, 599] on div "Website Visitor Bot: Pour faire une demande générale, veuillez nous envoyer un …" at bounding box center [385, 597] width 348 height 36
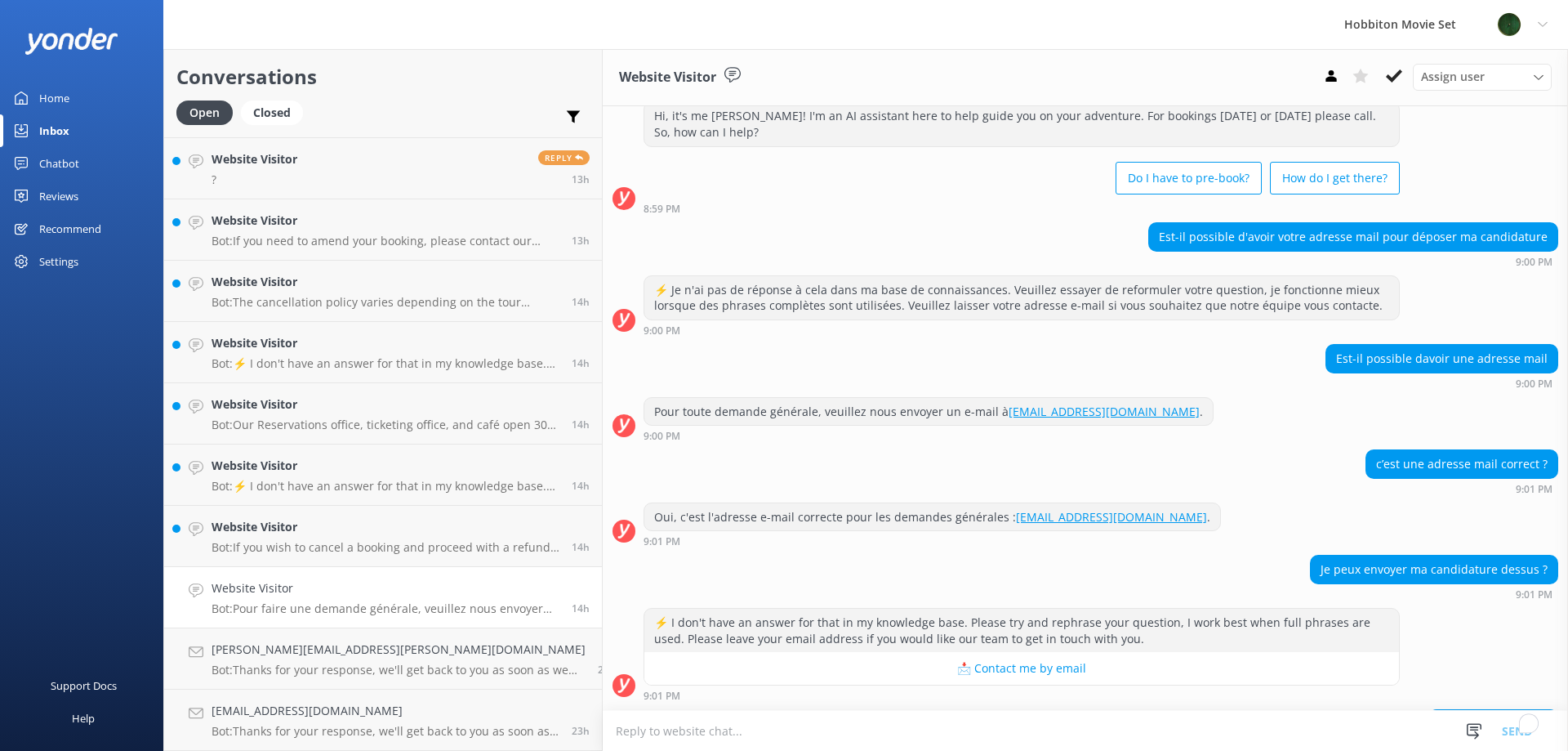
scroll to position [36, 0]
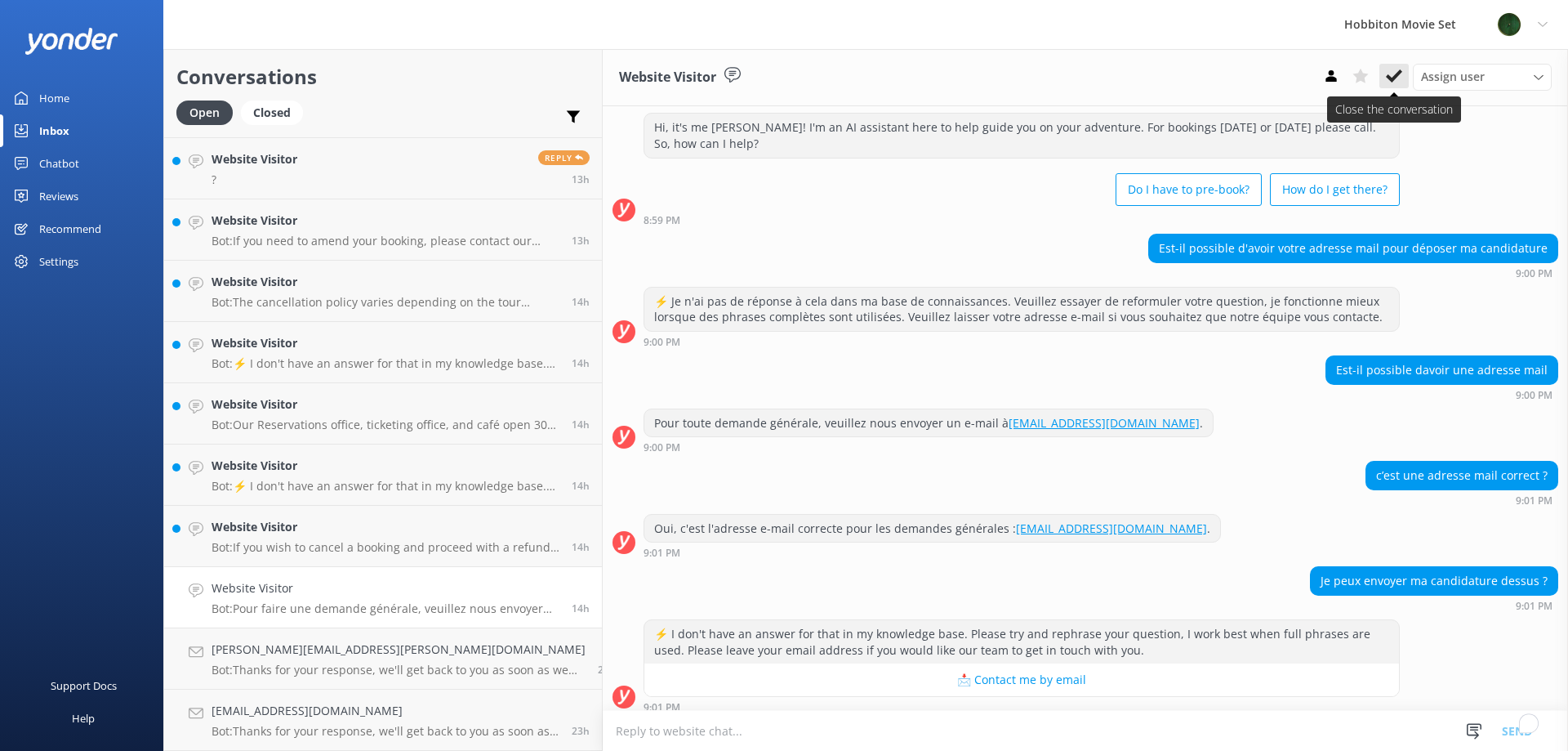
click at [1393, 78] on use at bounding box center [1394, 76] width 16 height 13
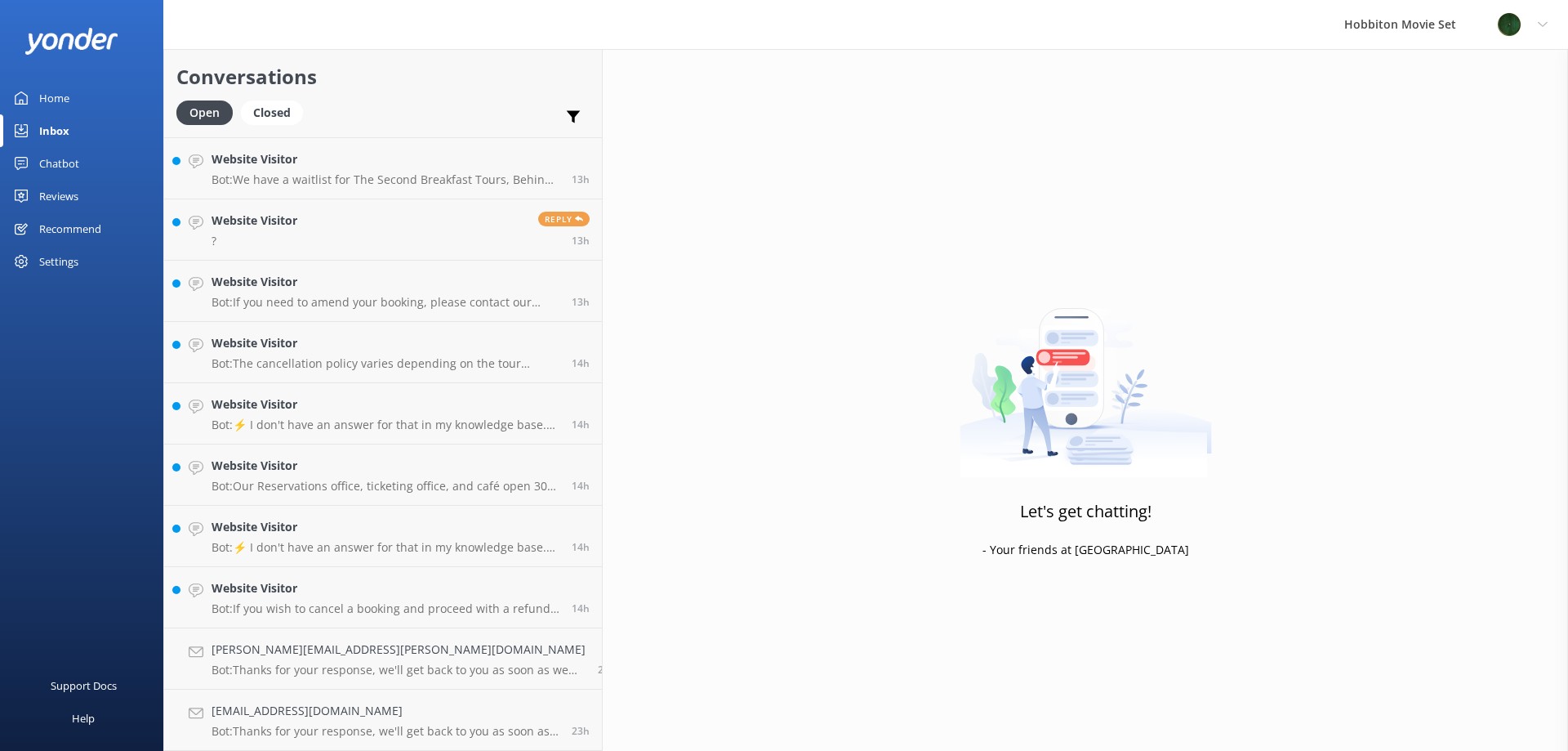
scroll to position [1161, 0]
click at [291, 594] on h4 "Website Visitor" at bounding box center [385, 588] width 348 height 18
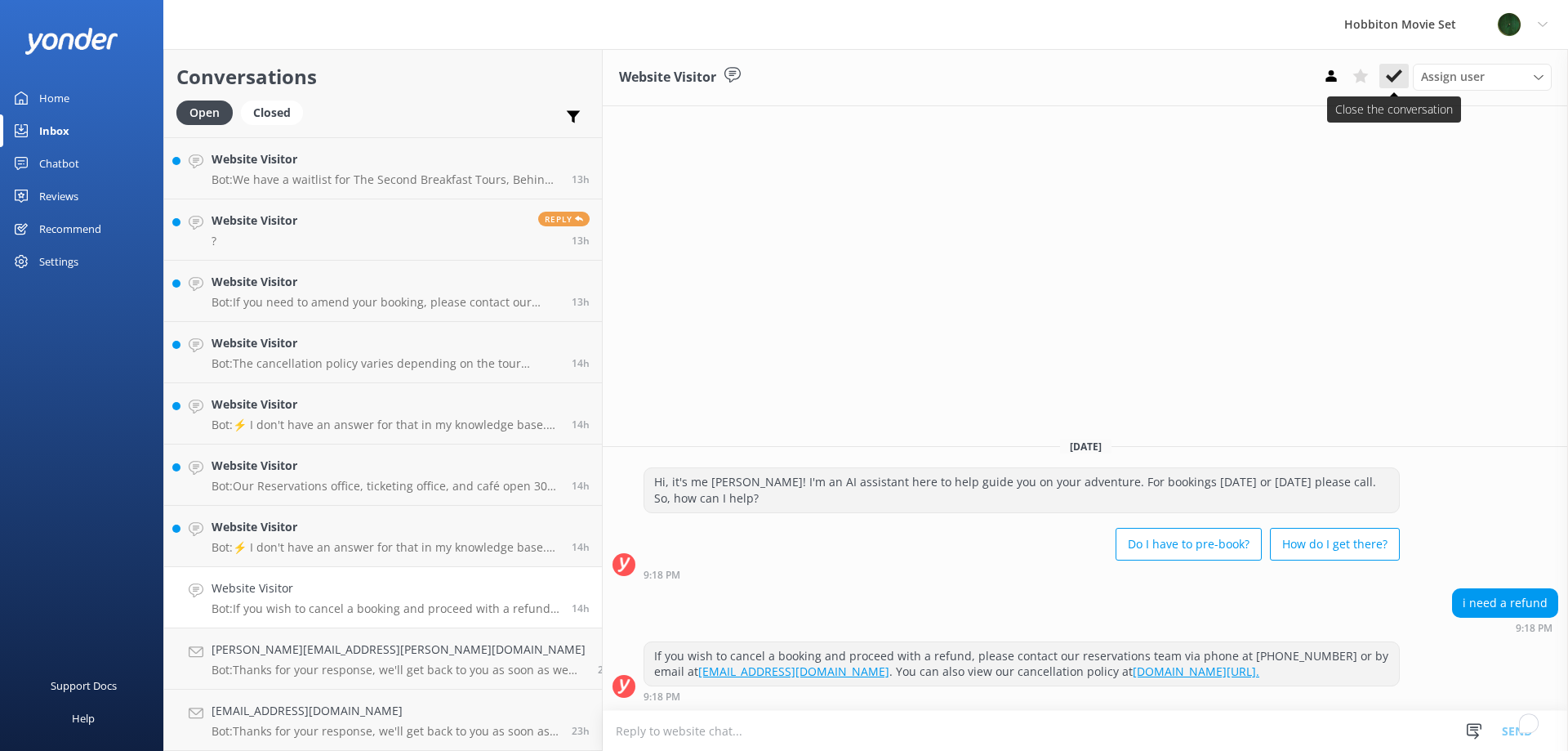
click at [1399, 83] on icon at bounding box center [1394, 75] width 16 height 16
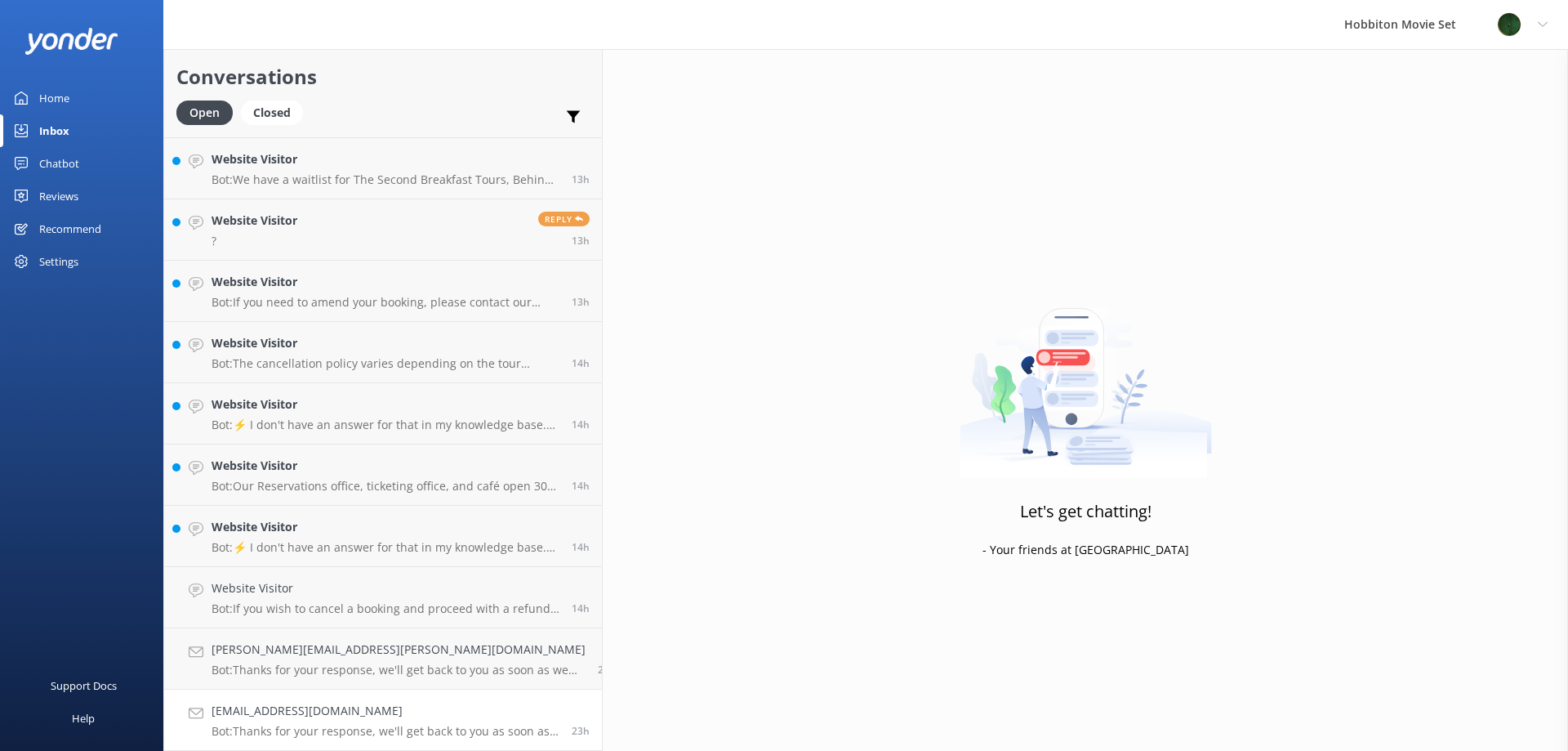
scroll to position [1100, 0]
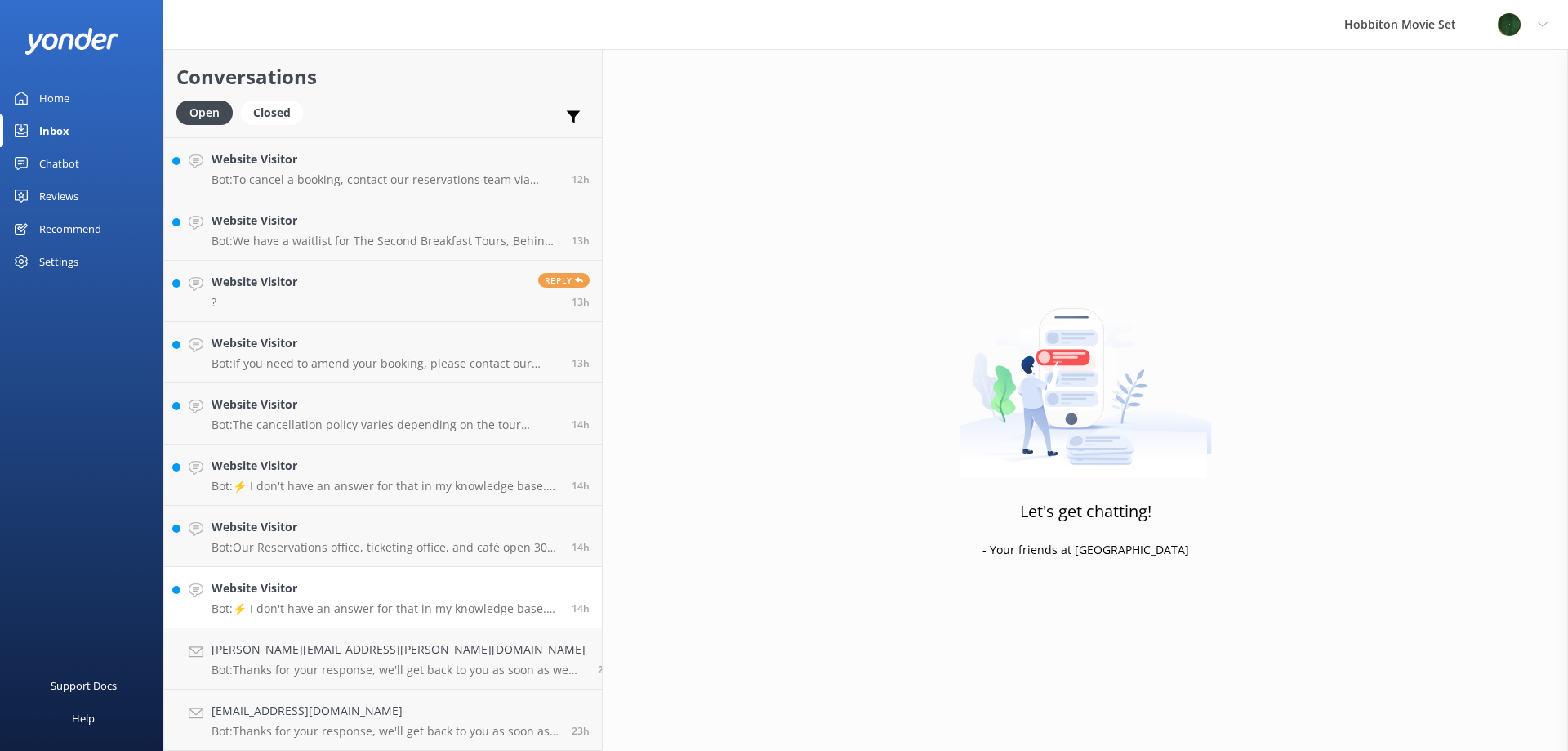
click at [317, 596] on h4 "Website Visitor" at bounding box center [385, 588] width 348 height 18
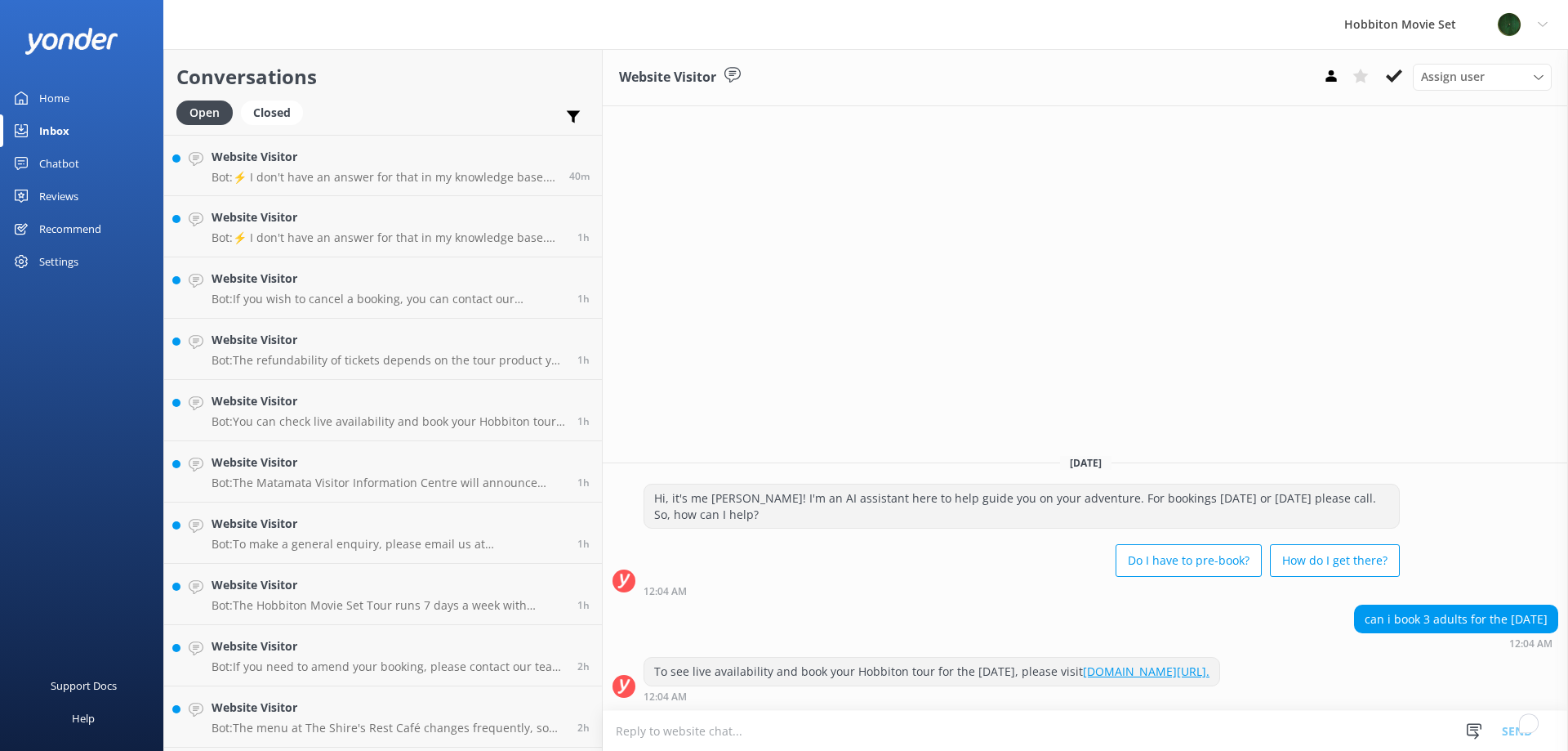
scroll to position [610, 0]
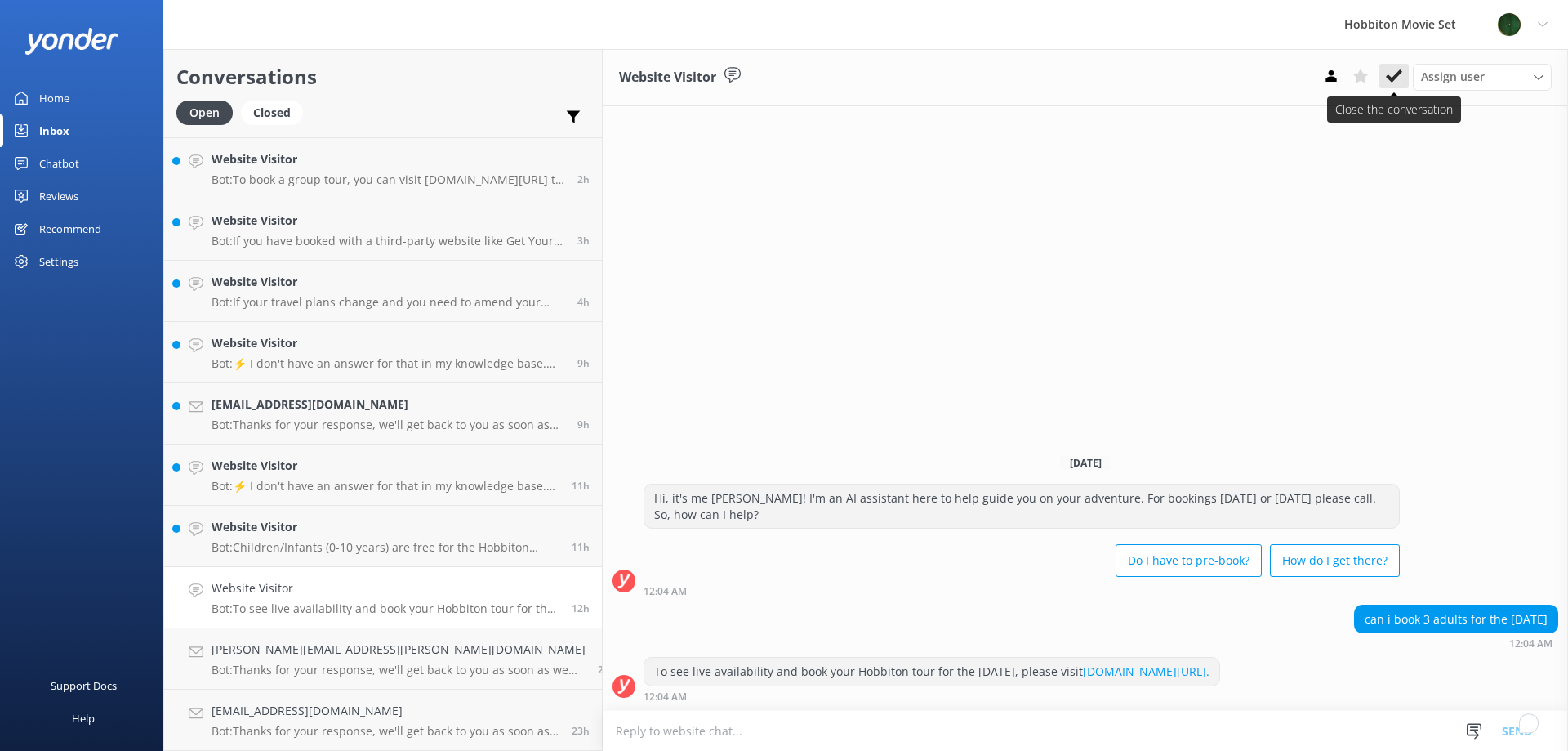
click at [1393, 81] on use at bounding box center [1394, 76] width 16 height 13
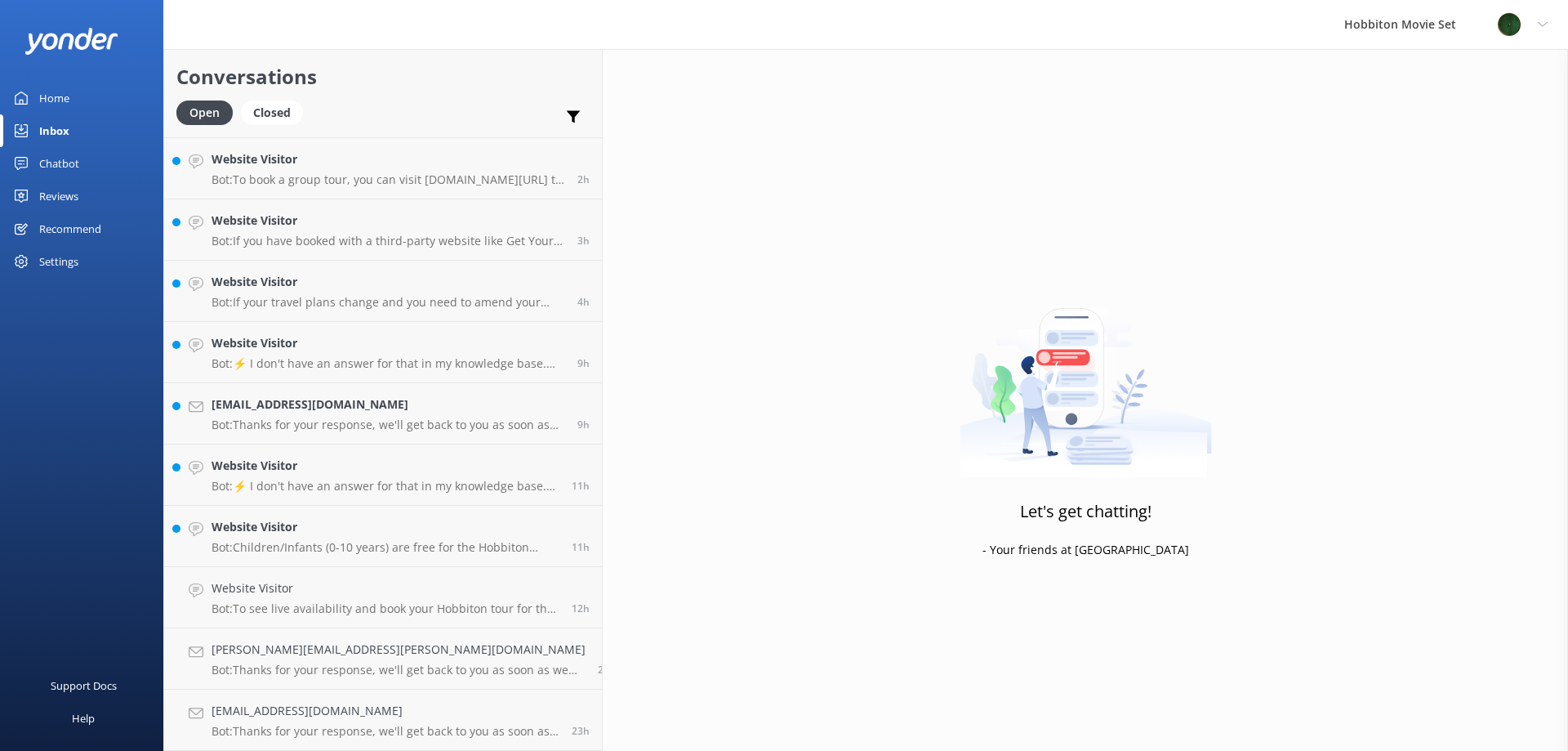
scroll to position [548, 0]
click at [333, 611] on p "Bot: Children/Infants (0-10 years) are free for the Hobbiton Movie Set Tour, bu…" at bounding box center [385, 608] width 348 height 14
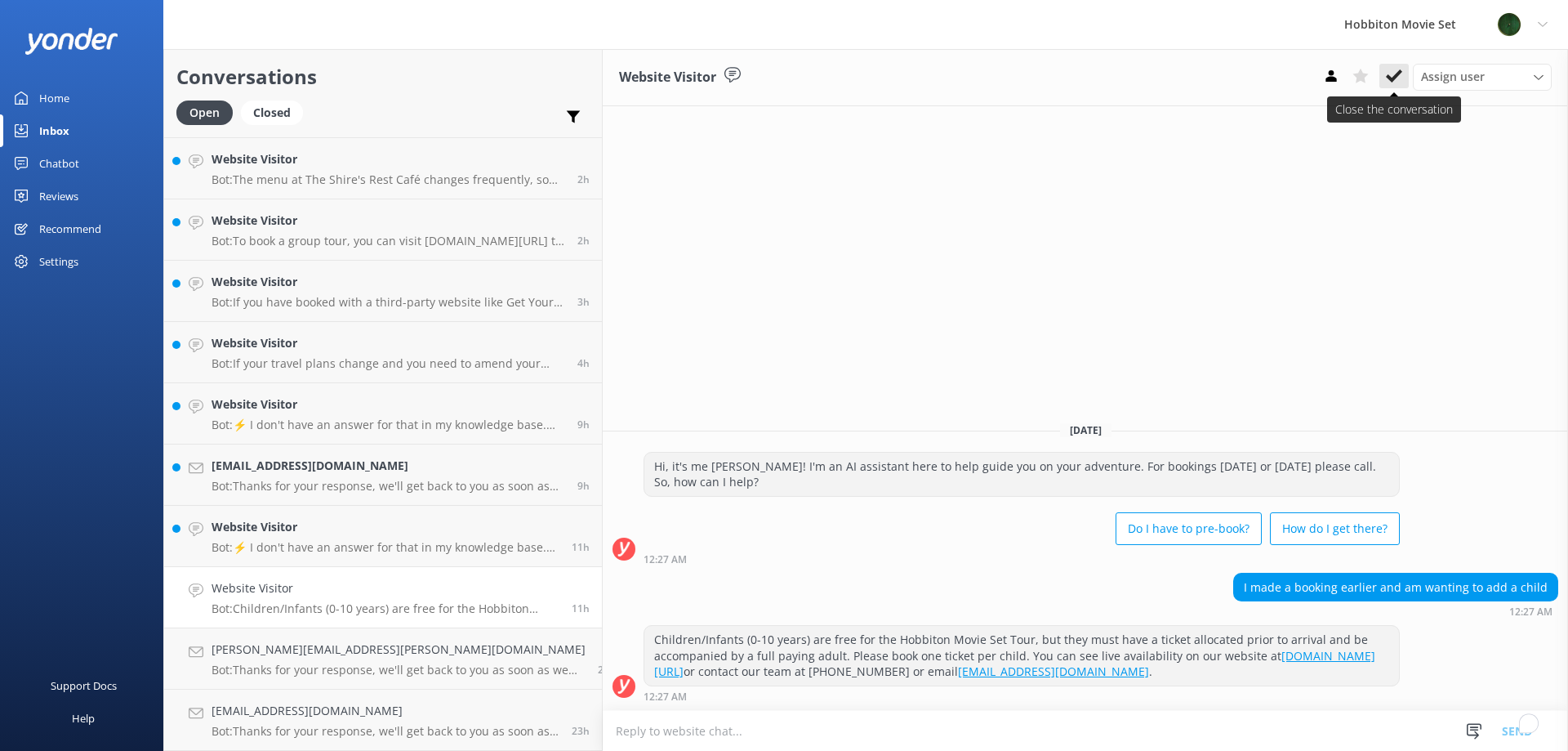
click at [1391, 72] on icon at bounding box center [1394, 75] width 16 height 16
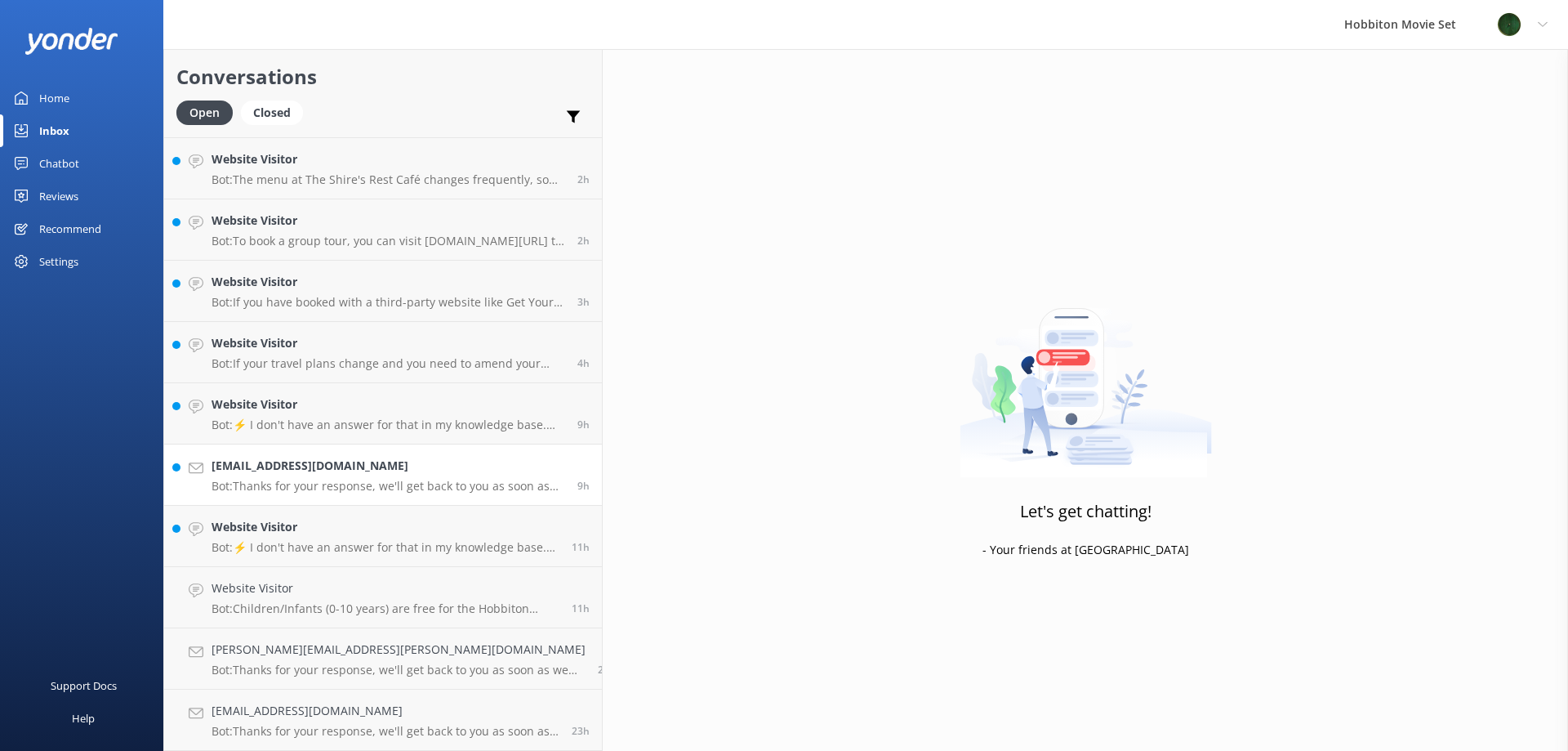
scroll to position [486, 0]
click at [324, 592] on h4 "Website Visitor" at bounding box center [385, 588] width 348 height 18
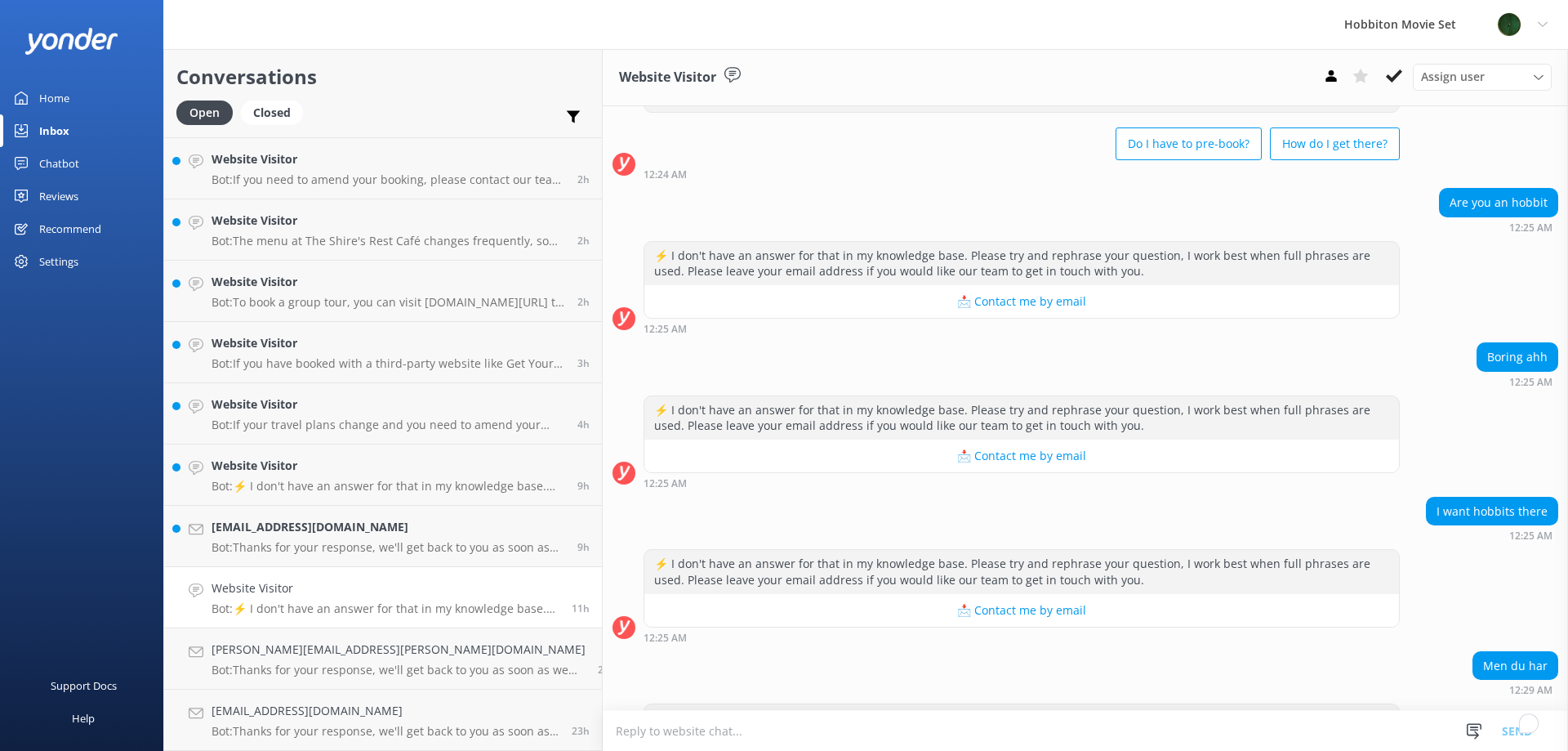
scroll to position [161, 0]
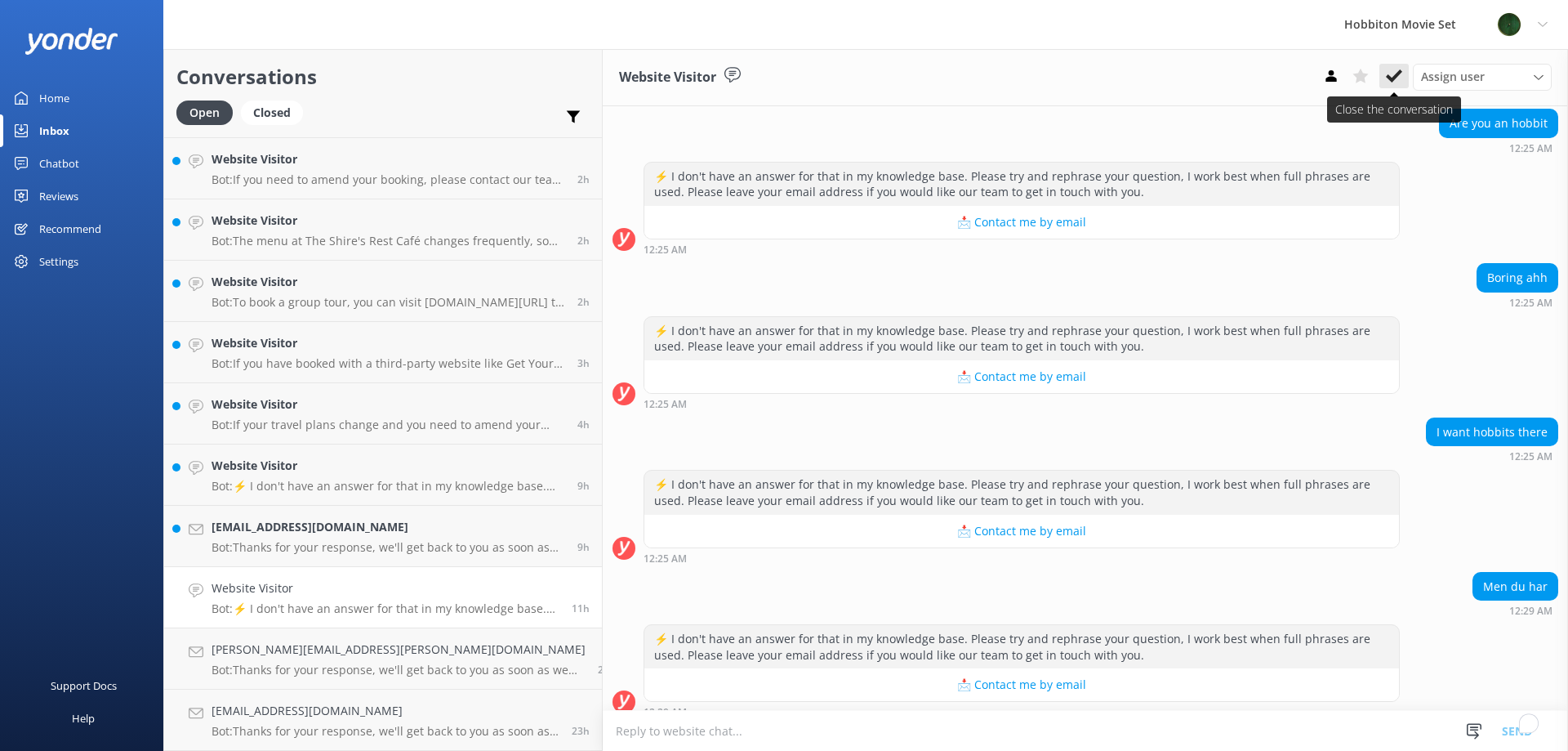
click at [1399, 76] on icon at bounding box center [1394, 75] width 16 height 16
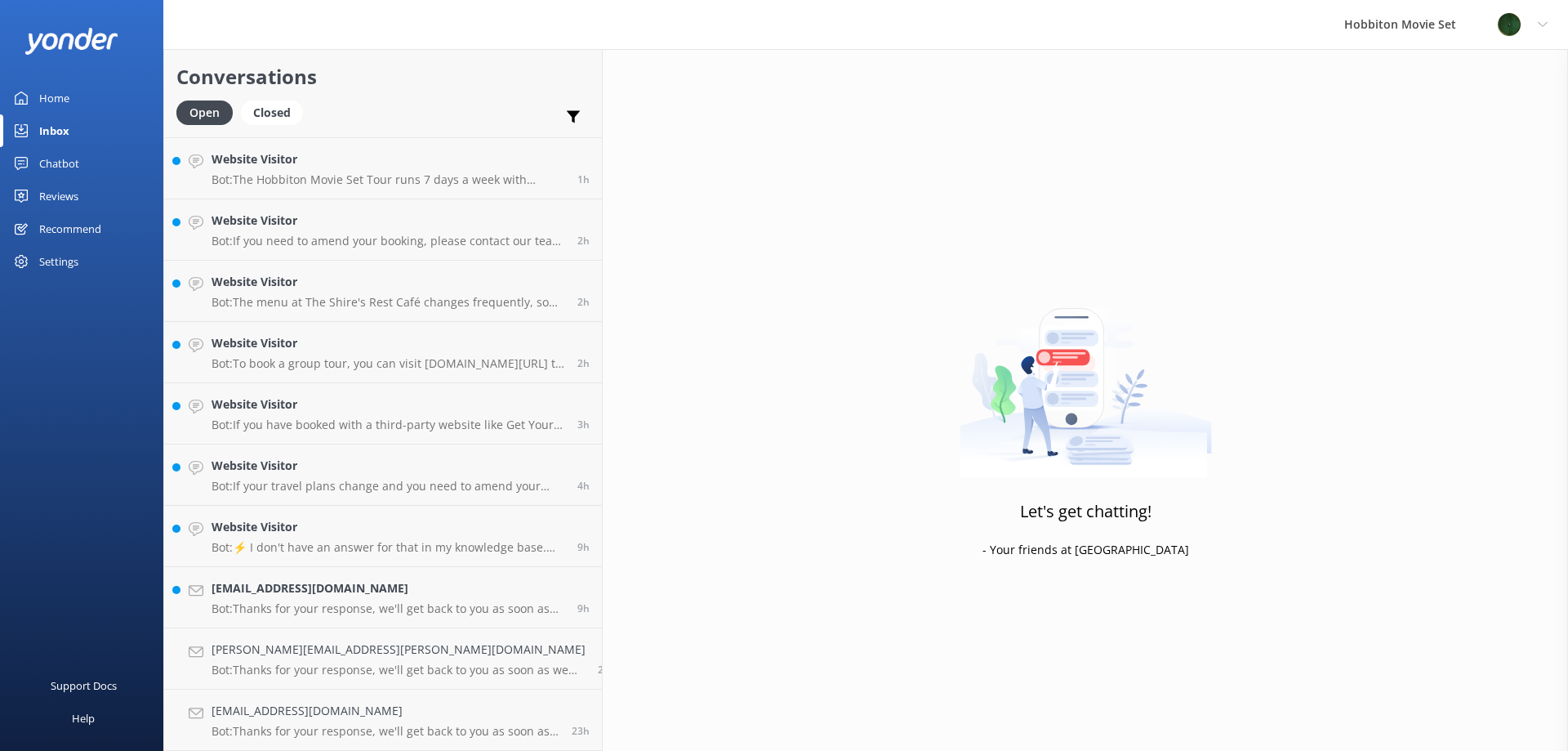
scroll to position [425, 0]
click at [293, 599] on div "[EMAIL_ADDRESS][DOMAIN_NAME] Bot: Thanks for your response, we'll get back to y…" at bounding box center [388, 597] width 354 height 36
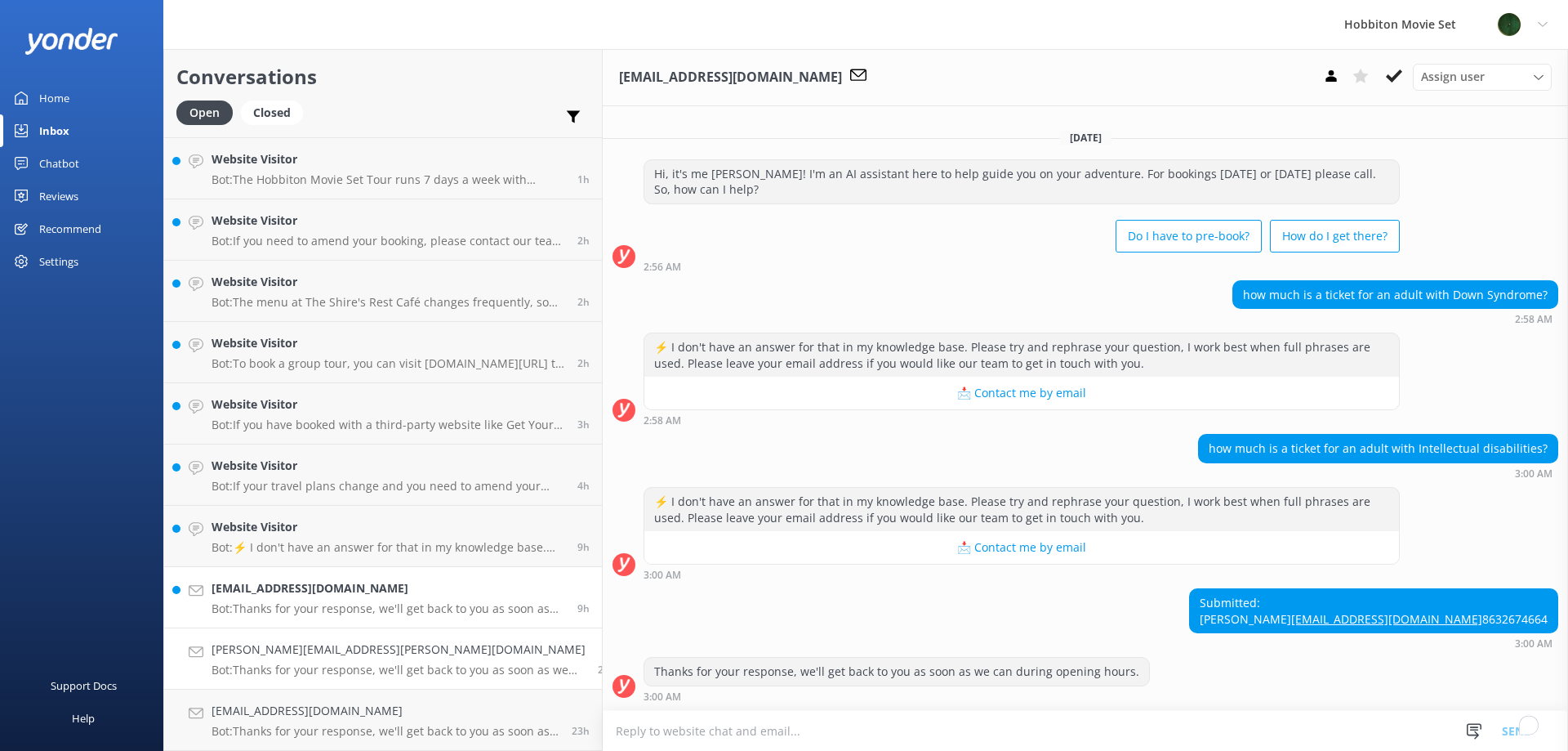
scroll to position [6, 0]
click at [318, 529] on h4 "Website Visitor" at bounding box center [388, 526] width 354 height 18
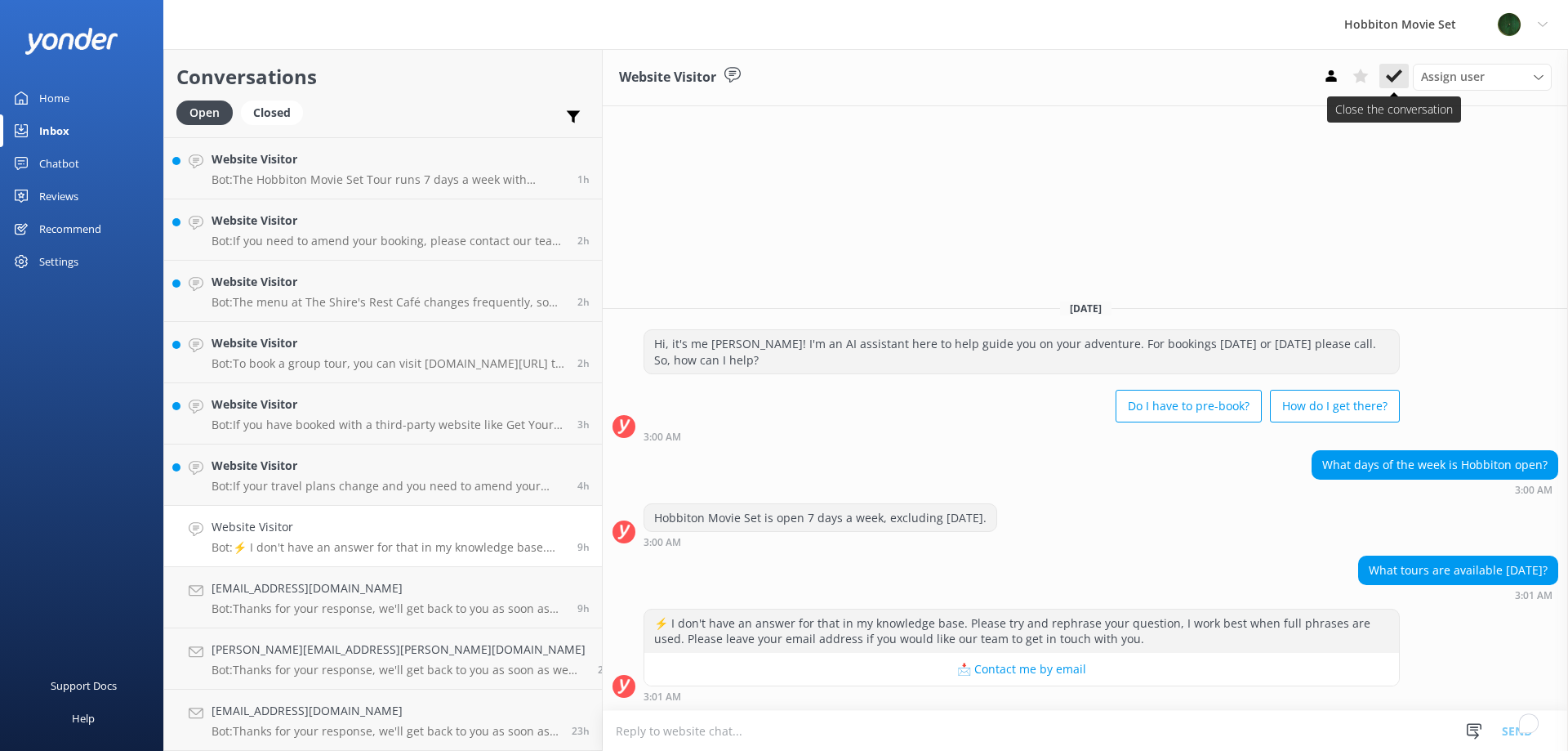
click at [1389, 75] on icon at bounding box center [1394, 75] width 16 height 16
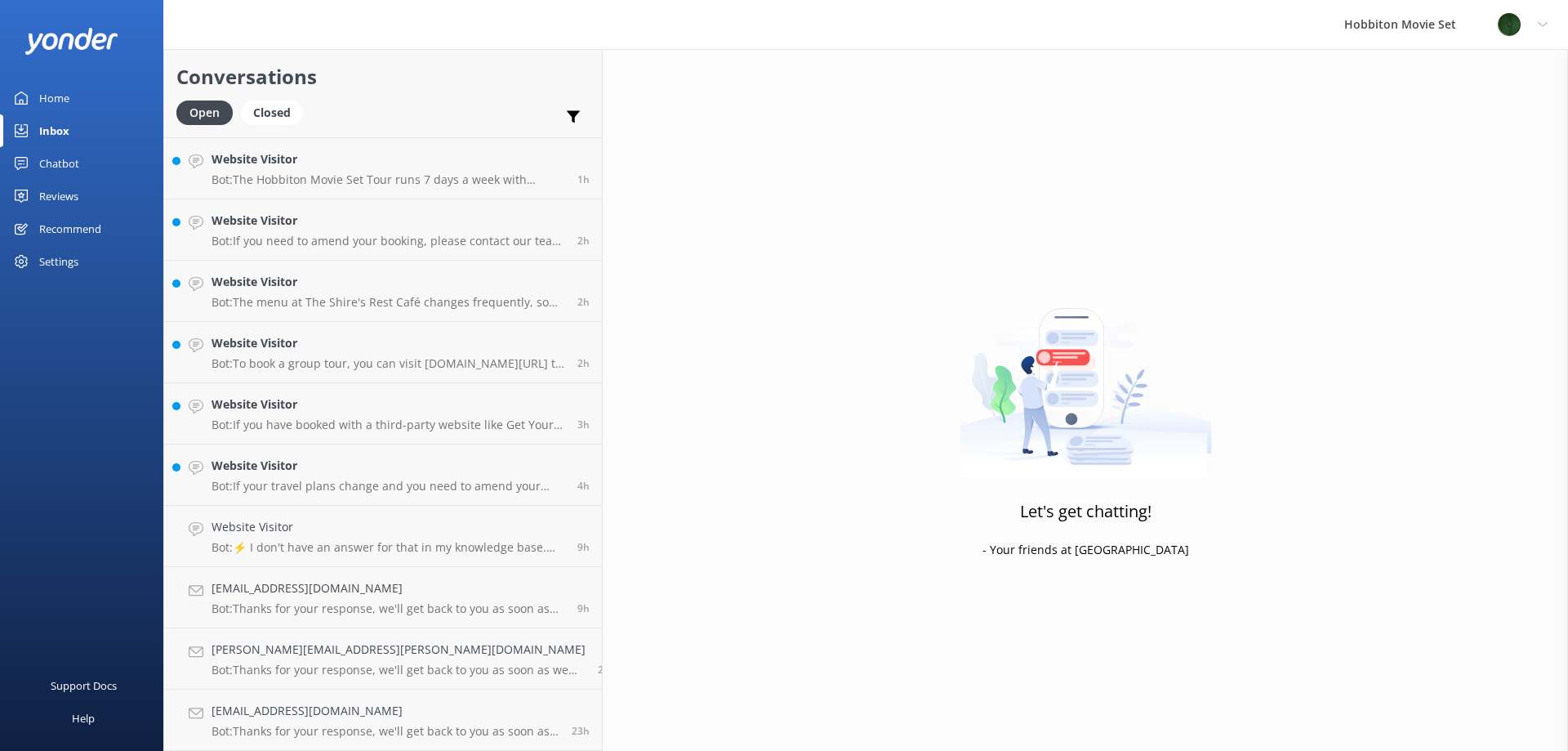
scroll to position [364, 0]
click at [309, 550] on p "Bot: If your travel plans change and you need to amend your booking, please con…" at bounding box center [388, 547] width 354 height 14
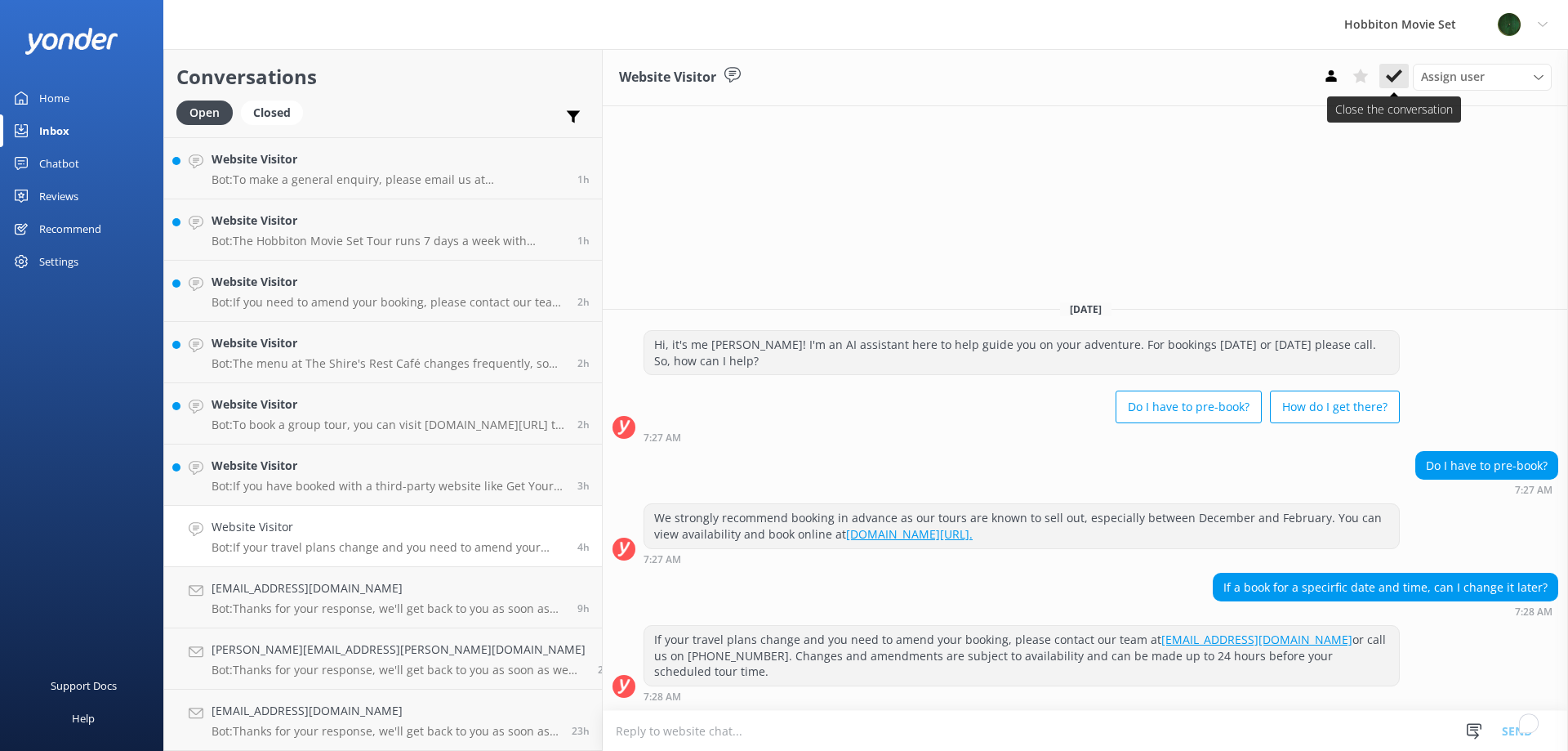
click at [1397, 71] on icon at bounding box center [1394, 75] width 16 height 16
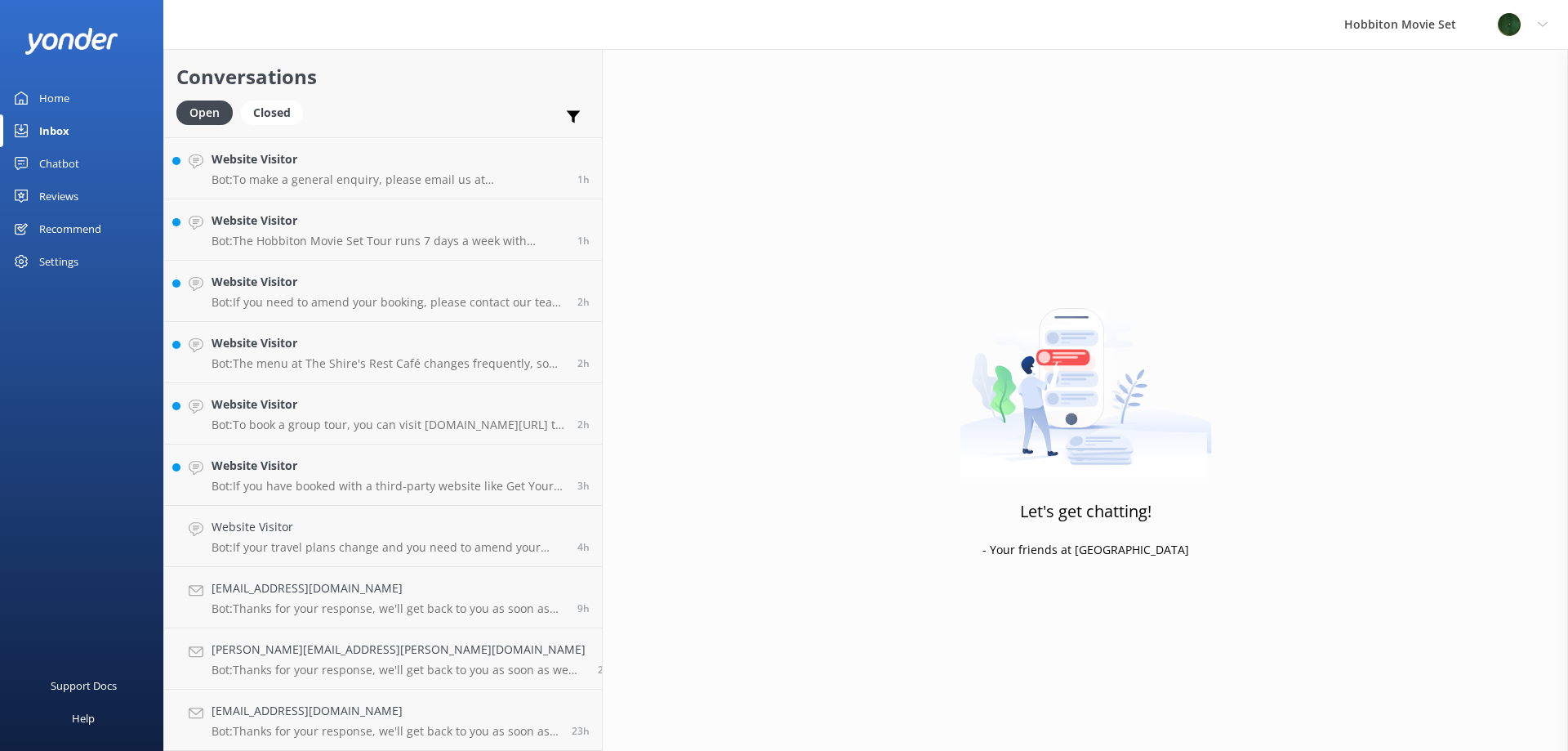
scroll to position [303, 0]
click at [286, 530] on h4 "Website Visitor" at bounding box center [388, 526] width 354 height 18
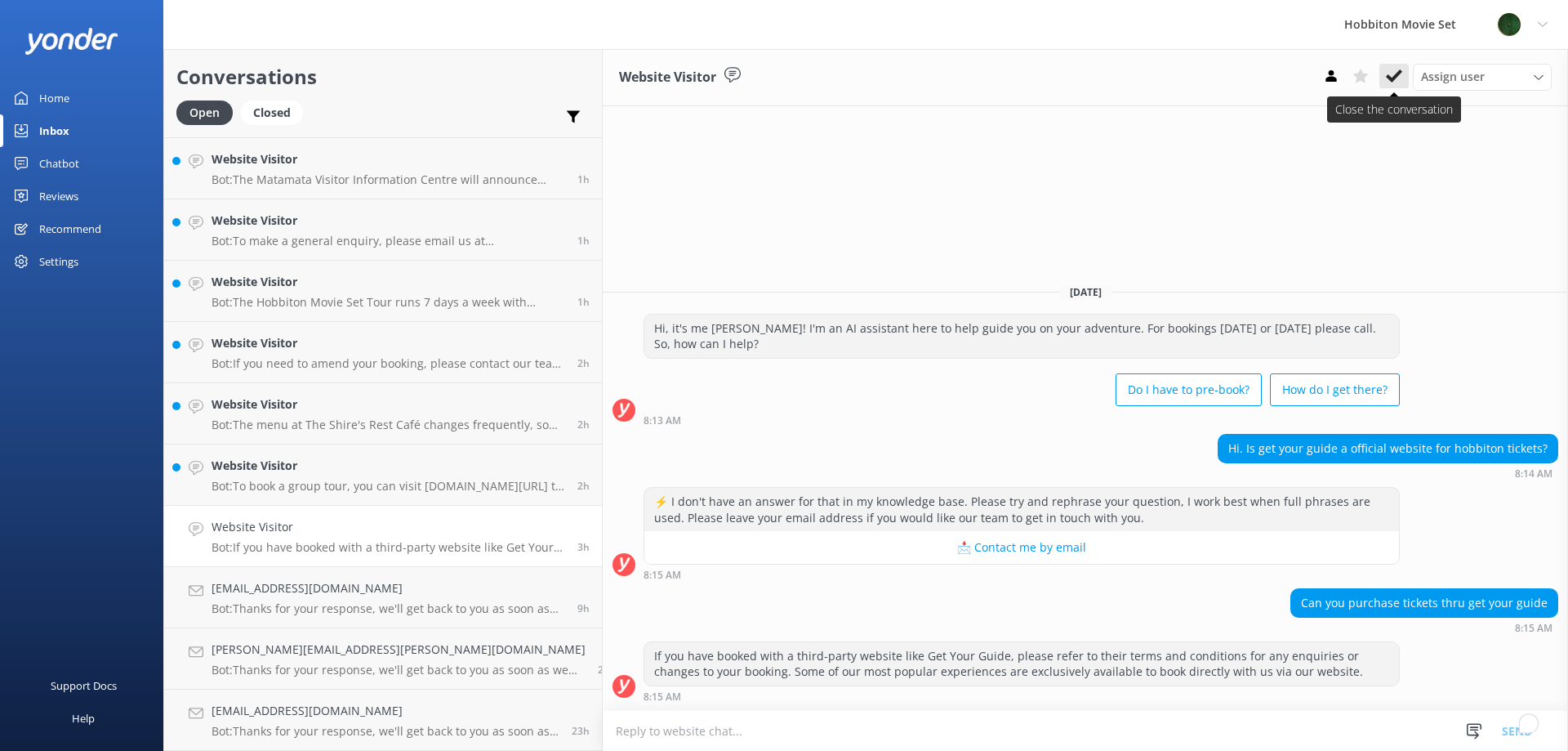
click at [1399, 75] on use at bounding box center [1394, 76] width 16 height 13
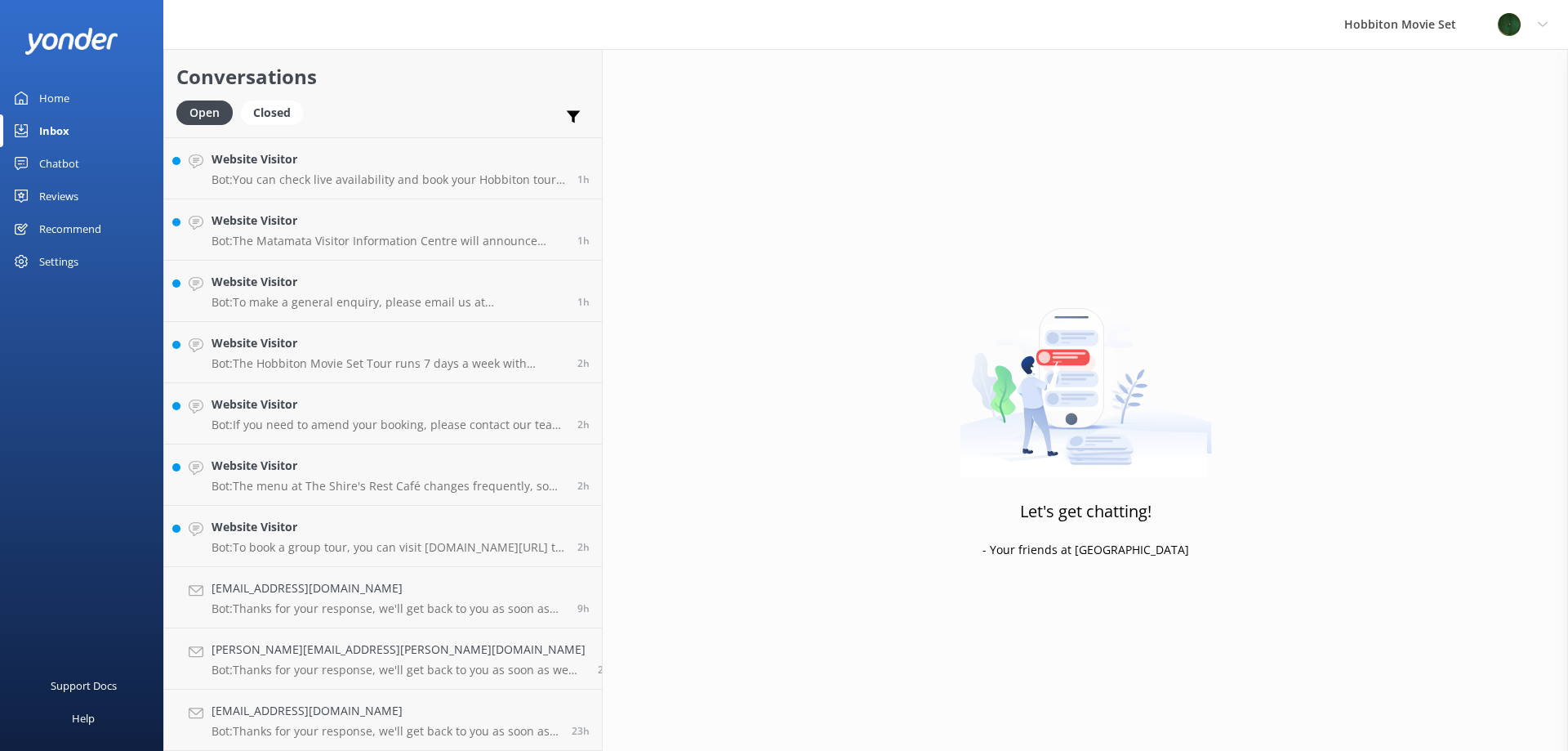
scroll to position [242, 0]
click at [339, 549] on p "Bot: To book a group tour, you can visit [DOMAIN_NAME][URL] to see live availab…" at bounding box center [388, 547] width 354 height 14
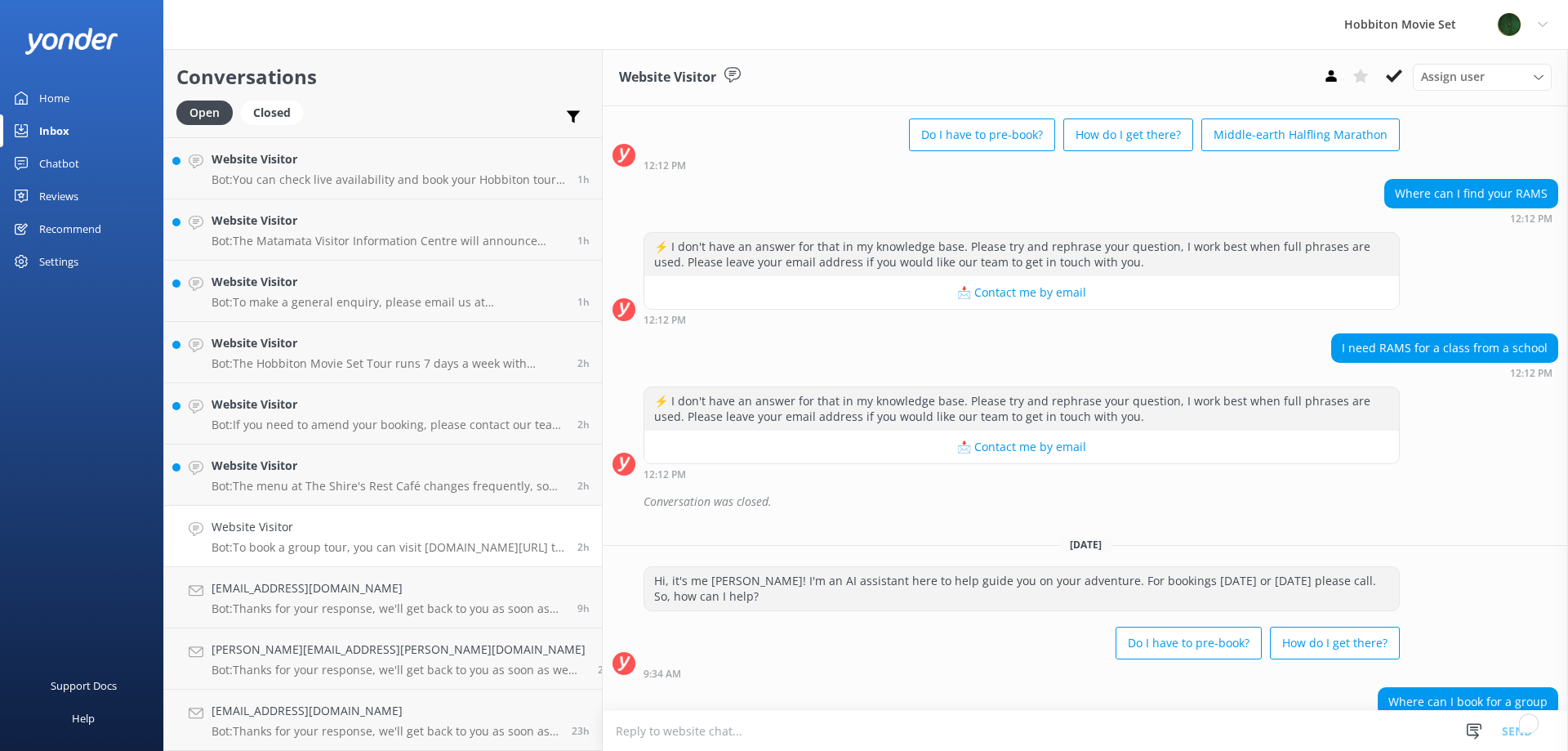
scroll to position [157, 0]
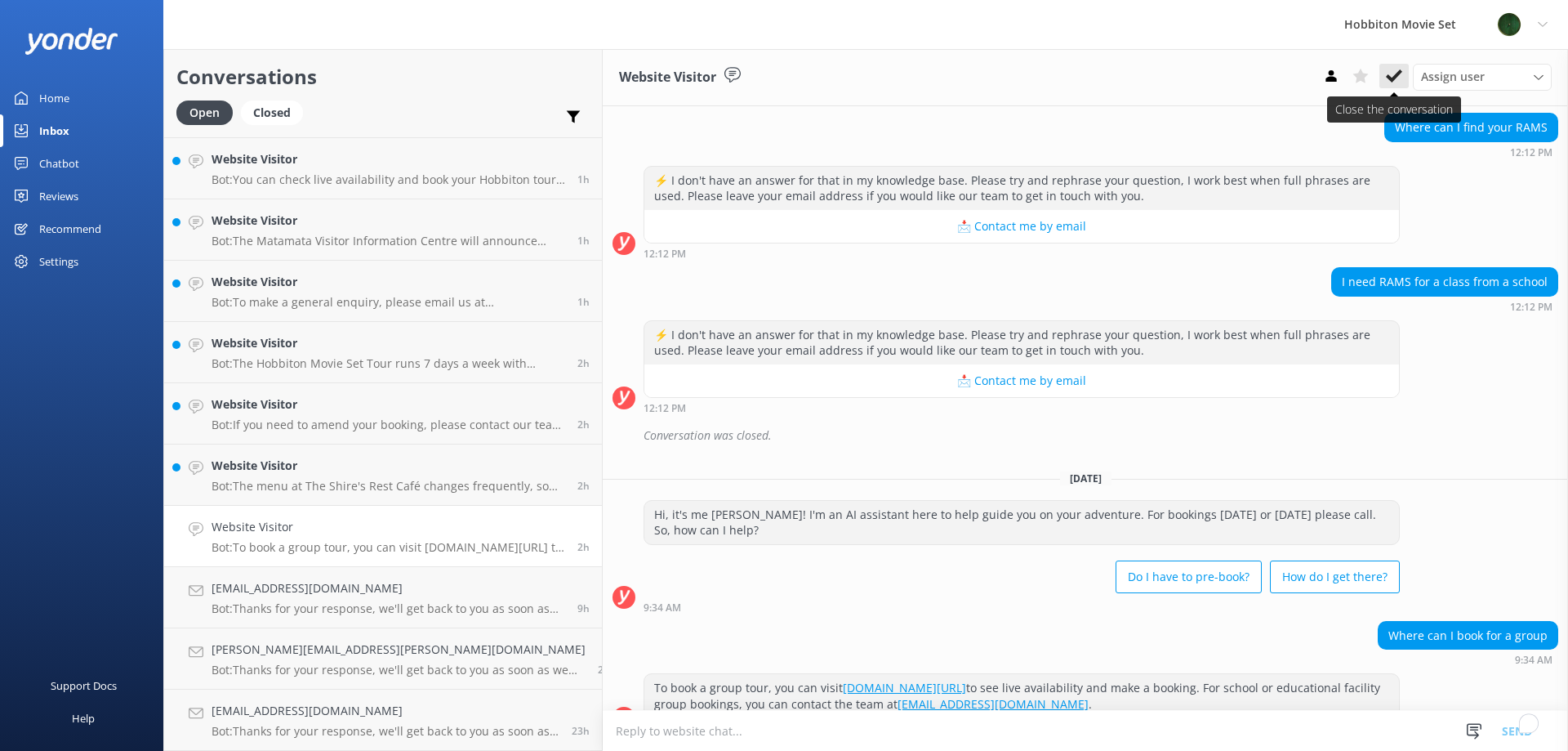
click at [1390, 72] on icon at bounding box center [1394, 75] width 16 height 16
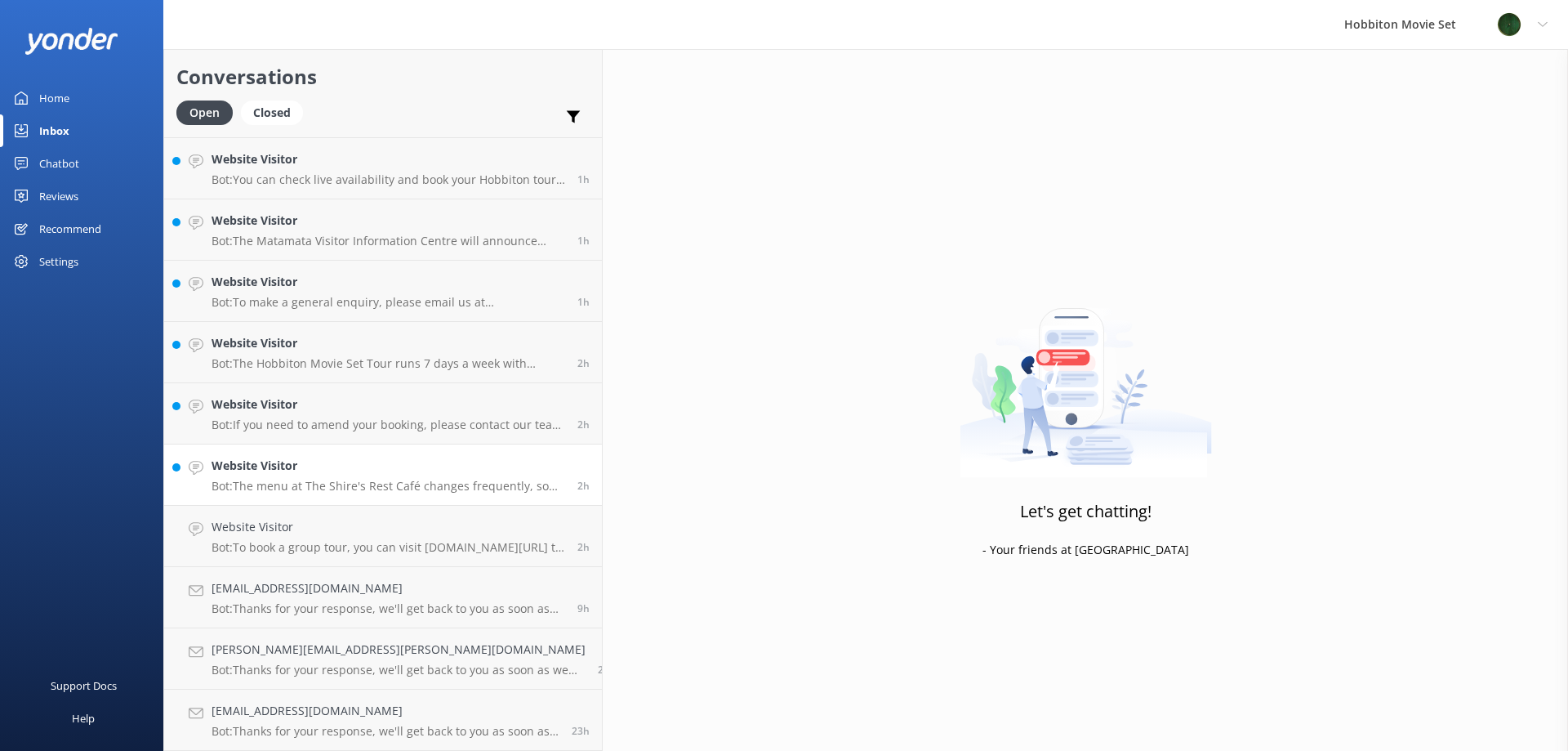
scroll to position [181, 0]
click at [297, 525] on h4 "Website Visitor" at bounding box center [388, 526] width 354 height 18
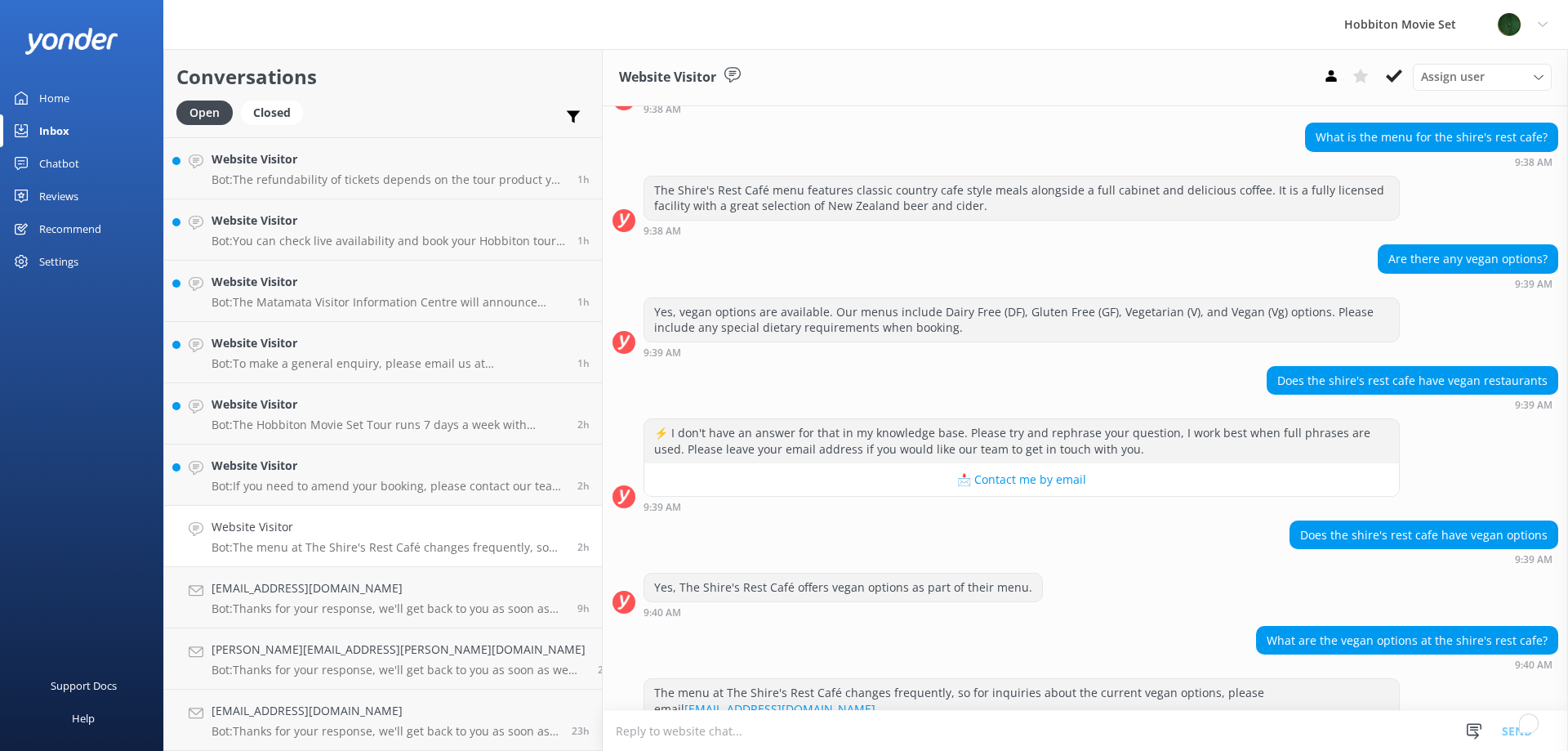
scroll to position [152, 0]
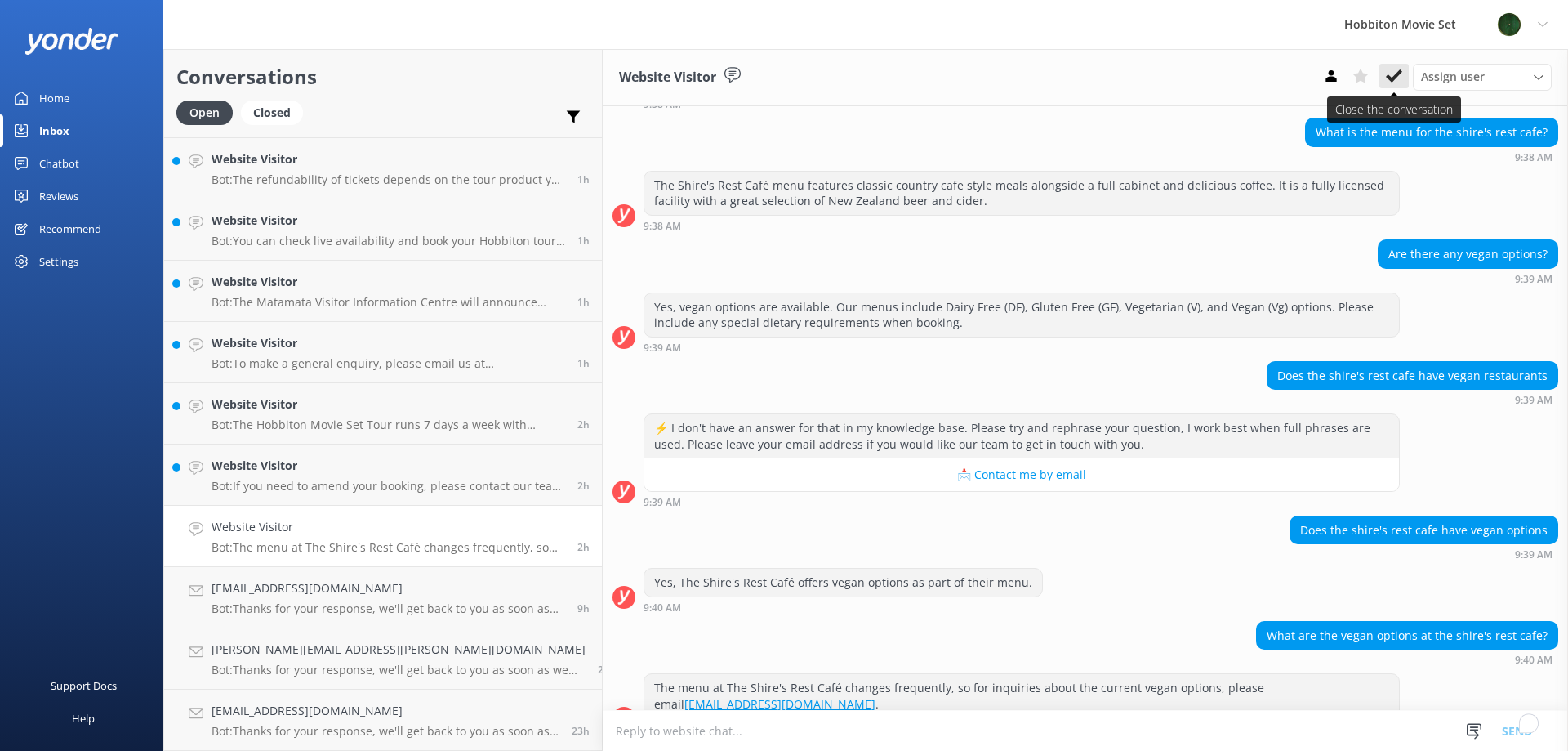
click at [1400, 67] on button at bounding box center [1394, 76] width 30 height 25
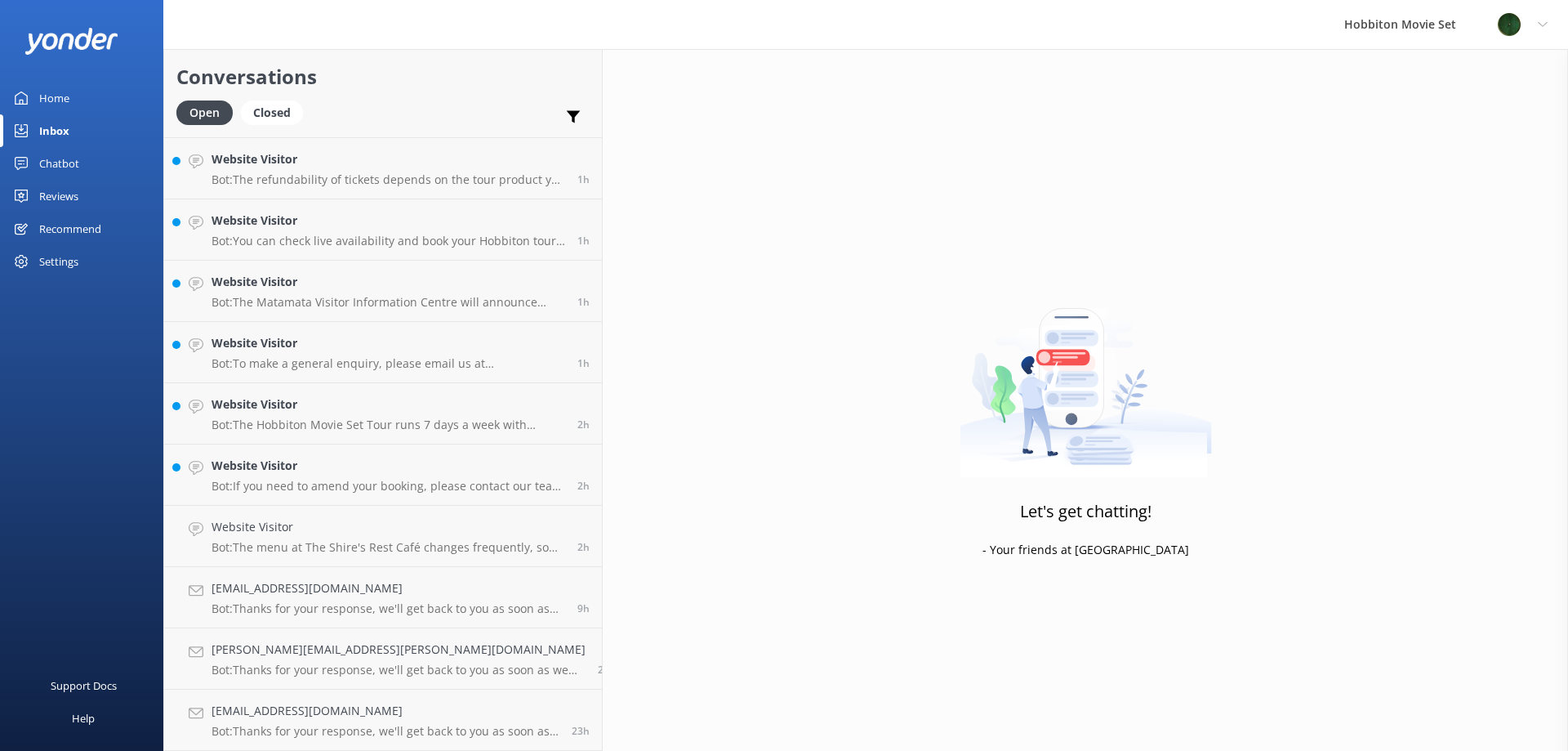
scroll to position [119, 0]
click at [306, 531] on h4 "Website Visitor" at bounding box center [388, 526] width 354 height 18
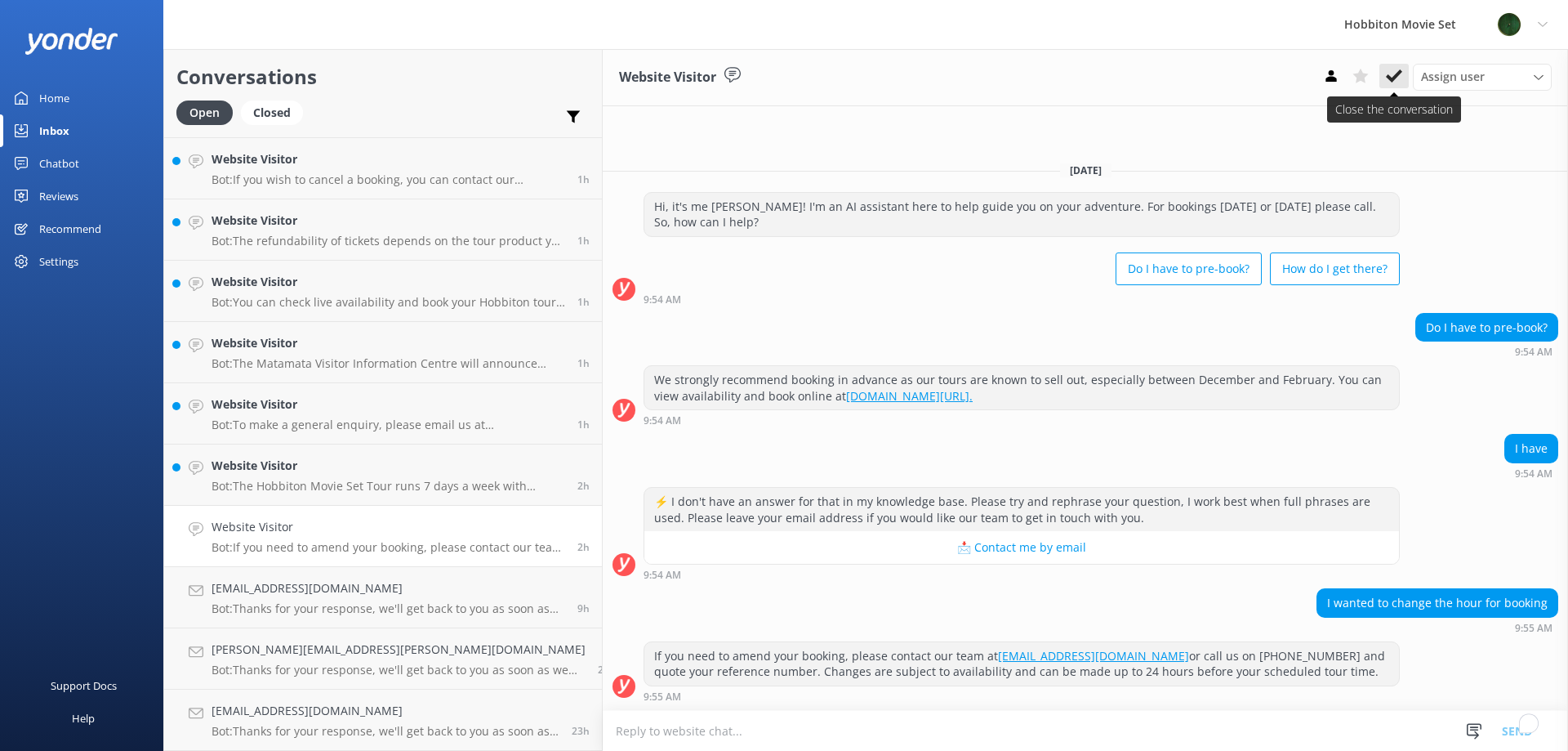
click at [1394, 82] on icon at bounding box center [1394, 75] width 16 height 16
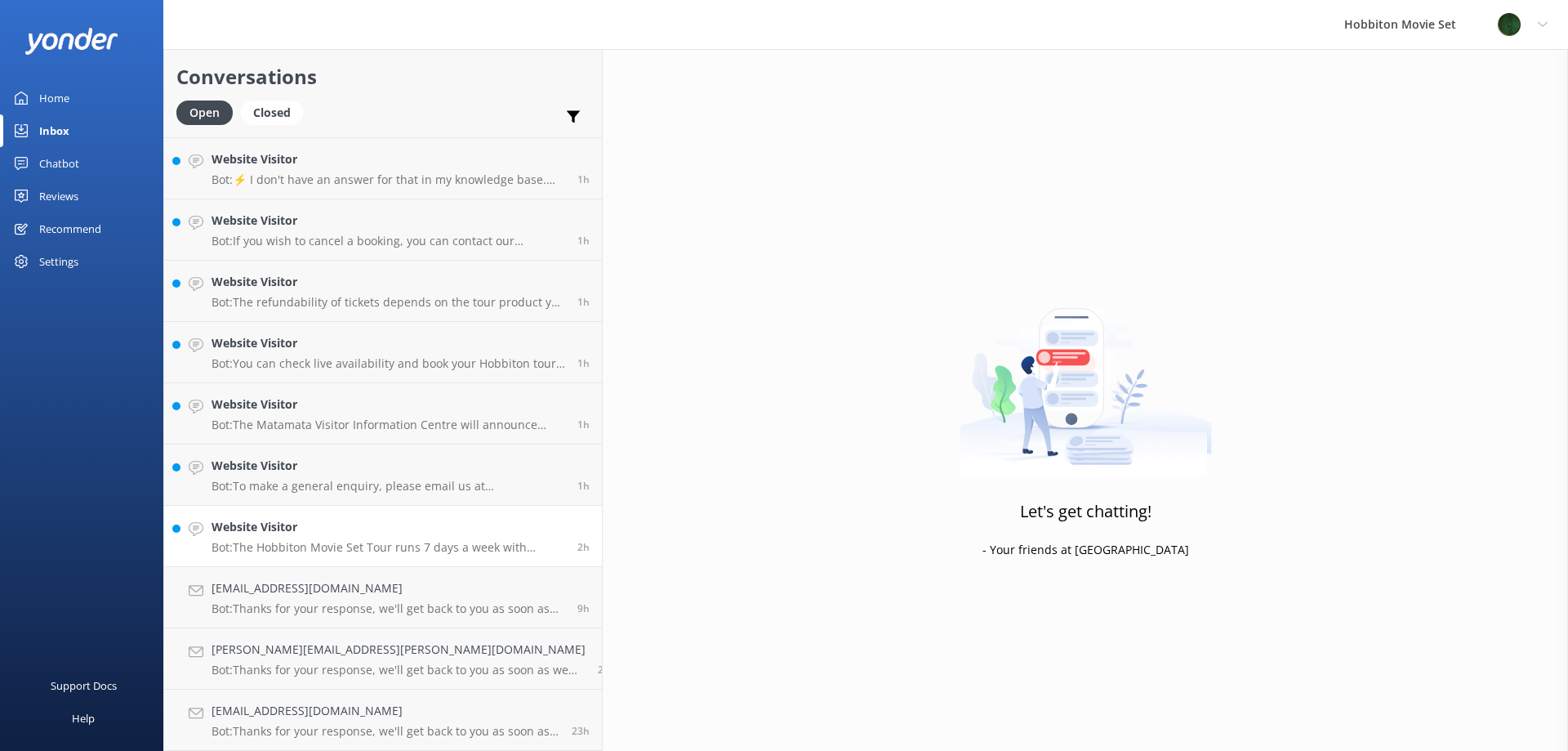
scroll to position [58, 0]
click at [303, 520] on h4 "Website Visitor" at bounding box center [388, 526] width 354 height 18
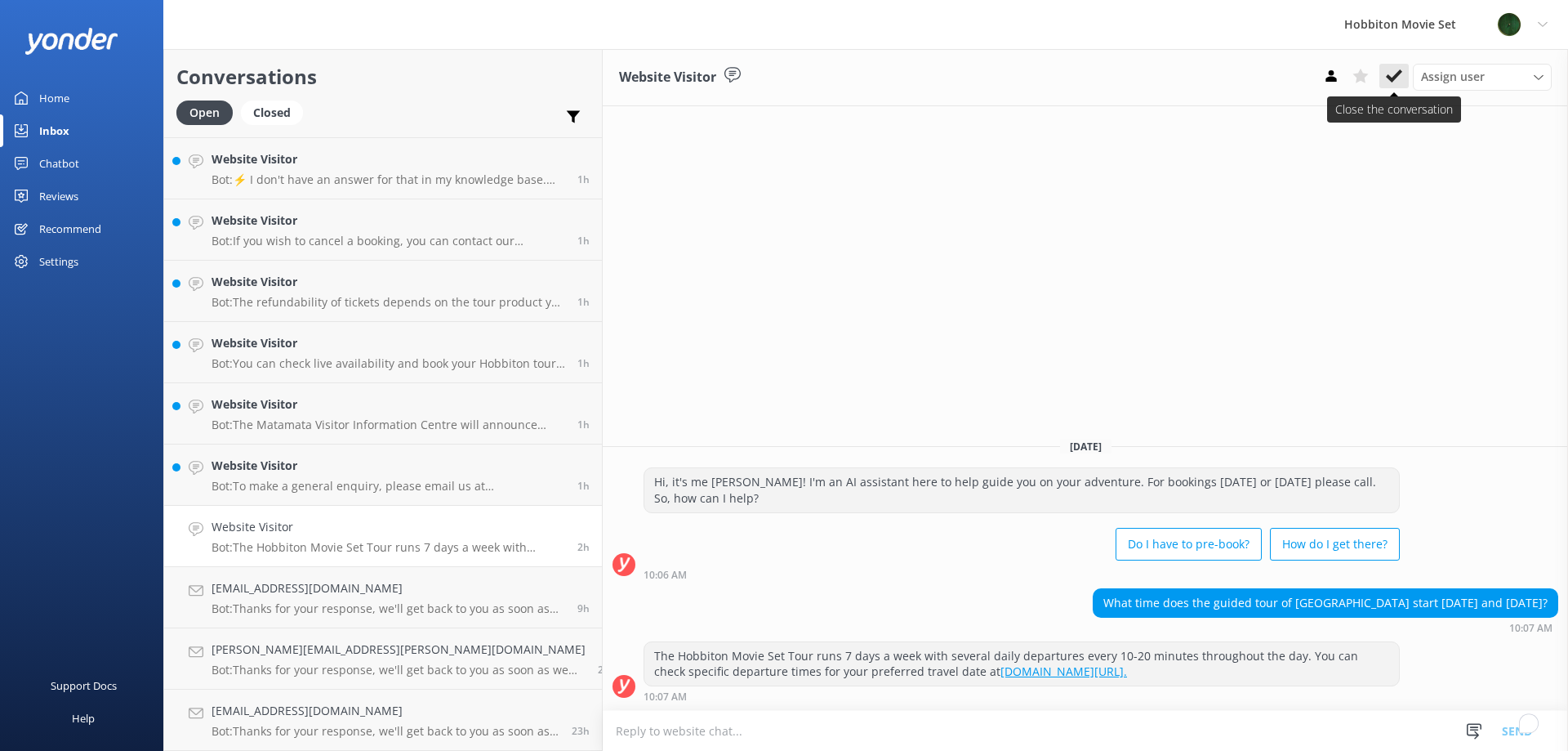
click at [1394, 81] on icon at bounding box center [1394, 75] width 16 height 16
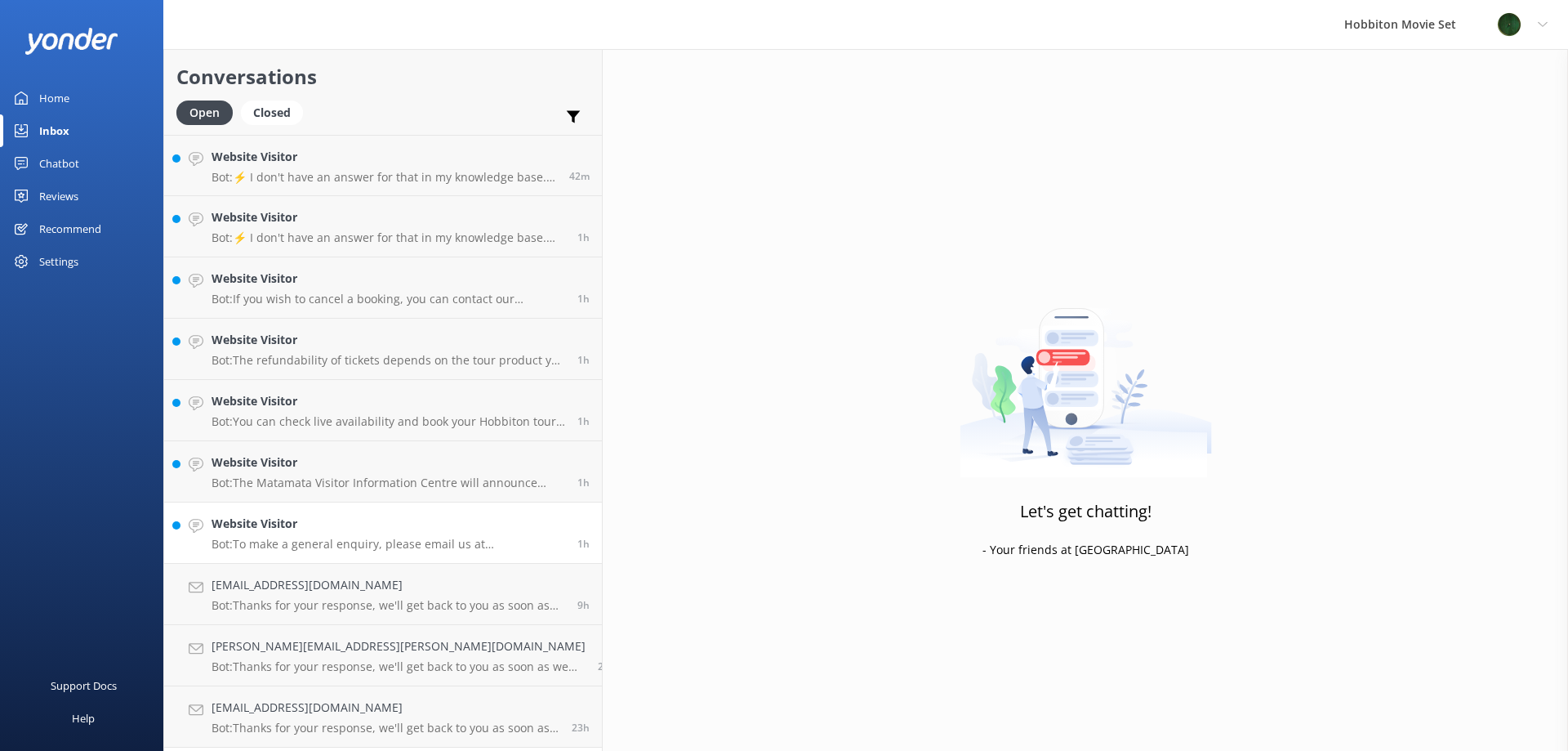
click at [324, 554] on link "Website Visitor Bot: To make a general enquiry, please email us at [EMAIL_ADDRE…" at bounding box center [383, 533] width 438 height 61
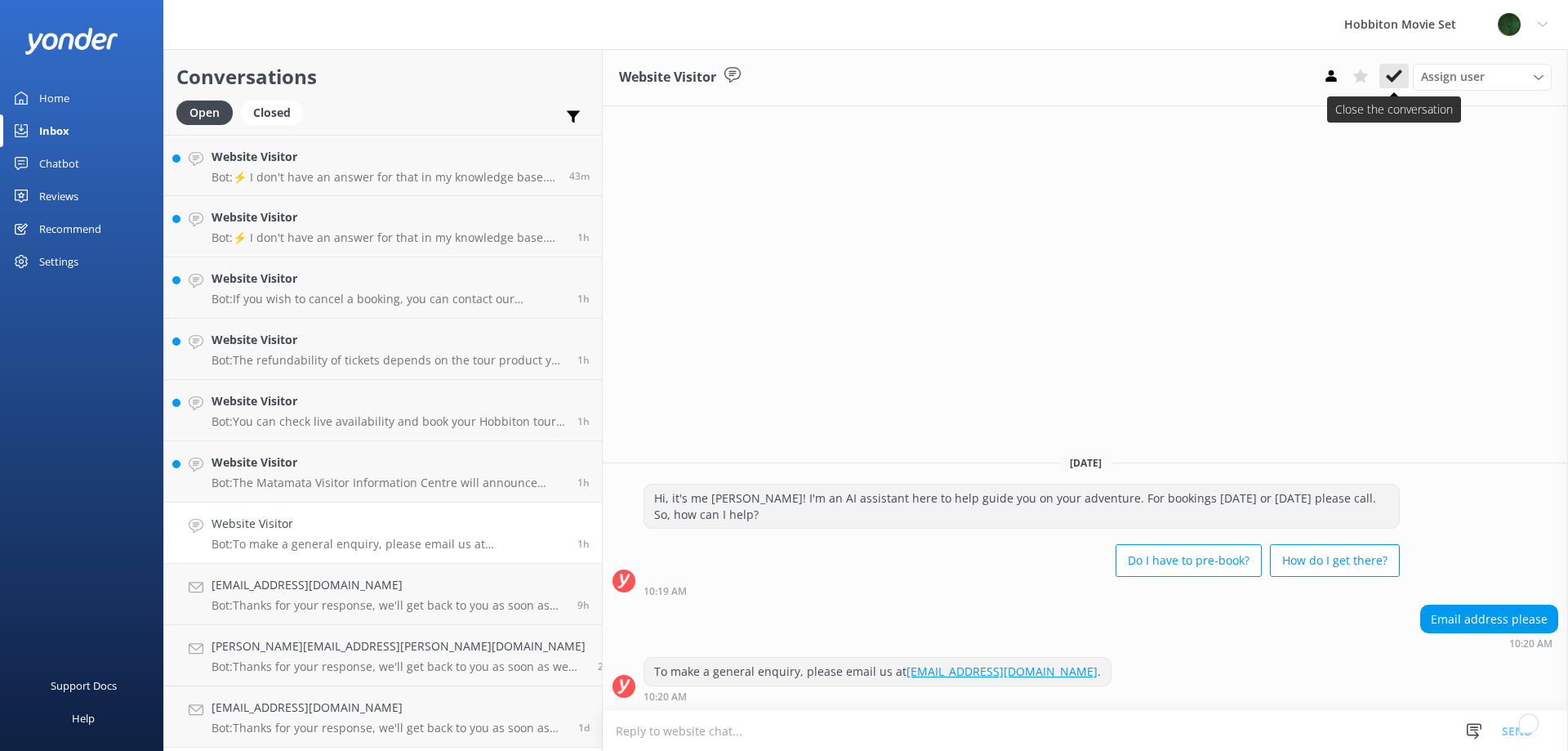
click at [1394, 76] on use at bounding box center [1394, 76] width 16 height 13
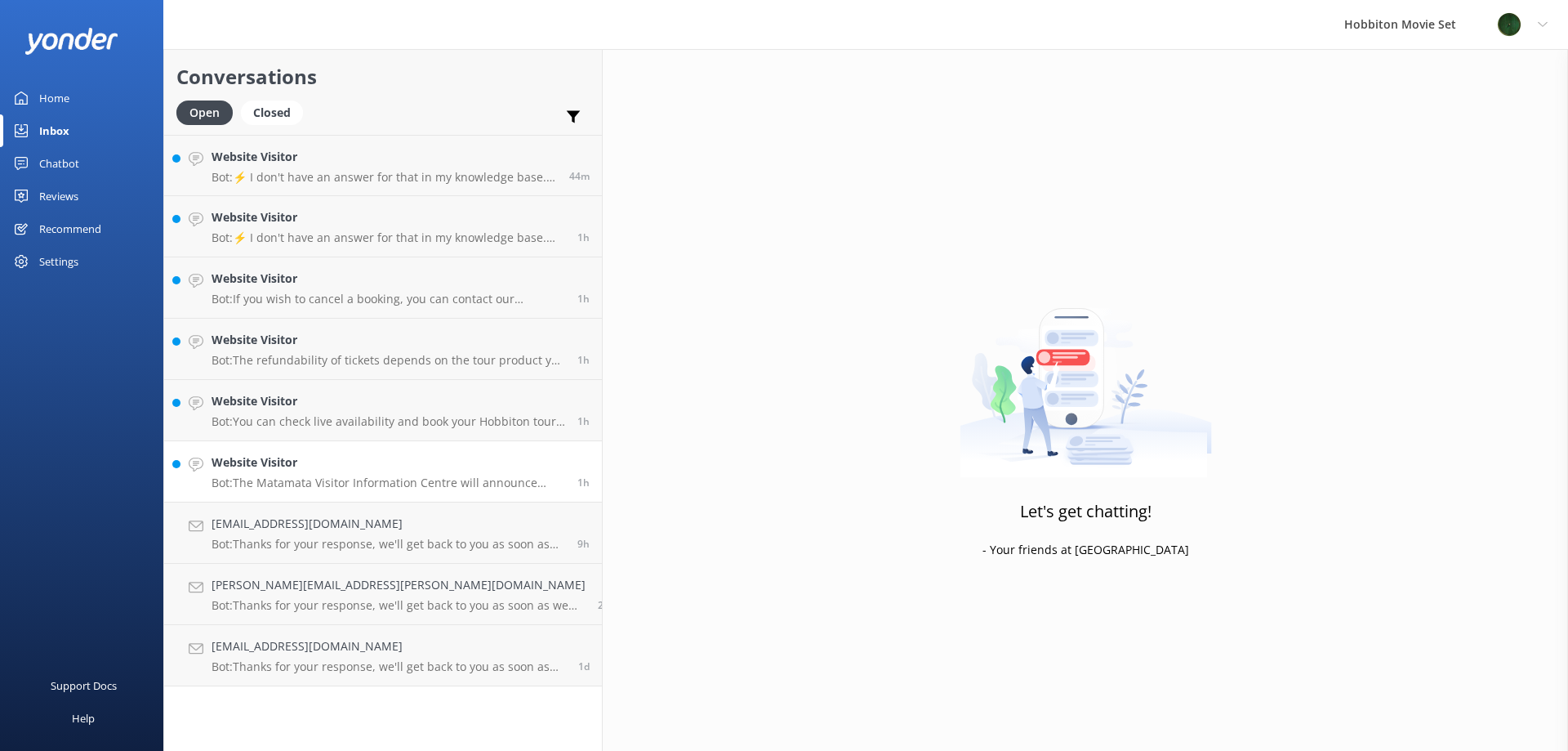
click at [359, 489] on p "Bot: The Matamata Visitor Information Centre will announce when they schedule L…" at bounding box center [388, 483] width 354 height 14
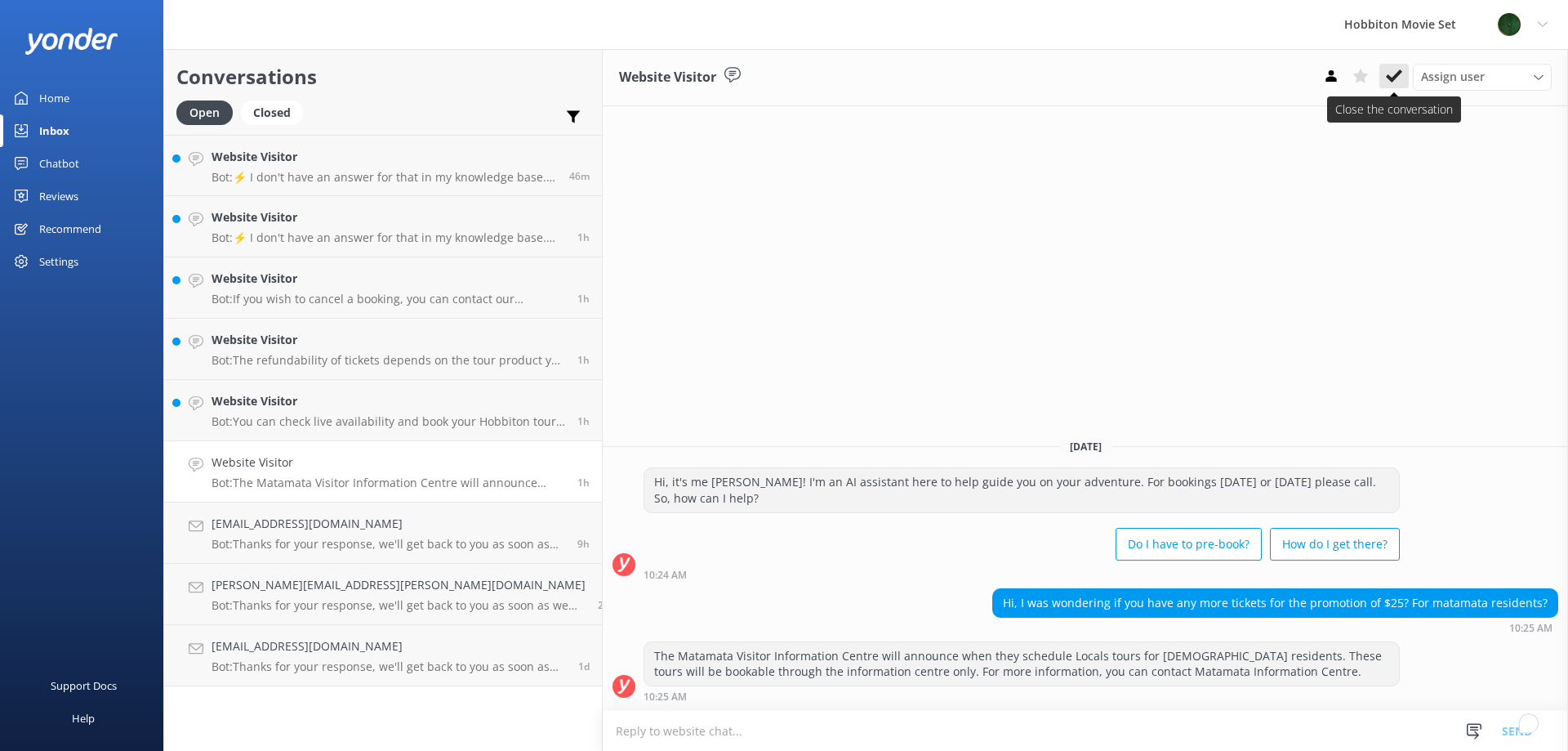
click at [1401, 76] on icon at bounding box center [1394, 75] width 16 height 16
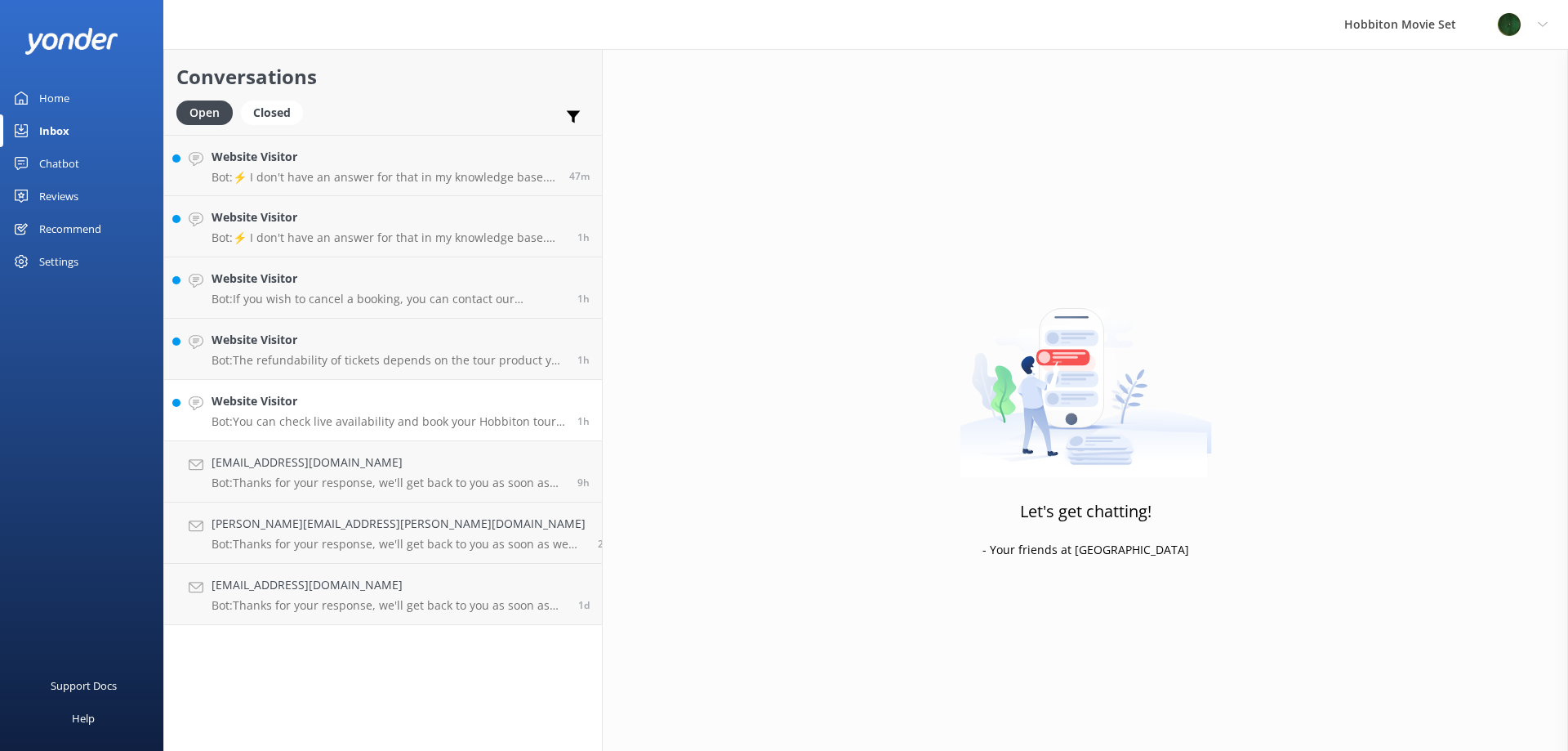
click at [360, 406] on h4 "Website Visitor" at bounding box center [388, 400] width 354 height 18
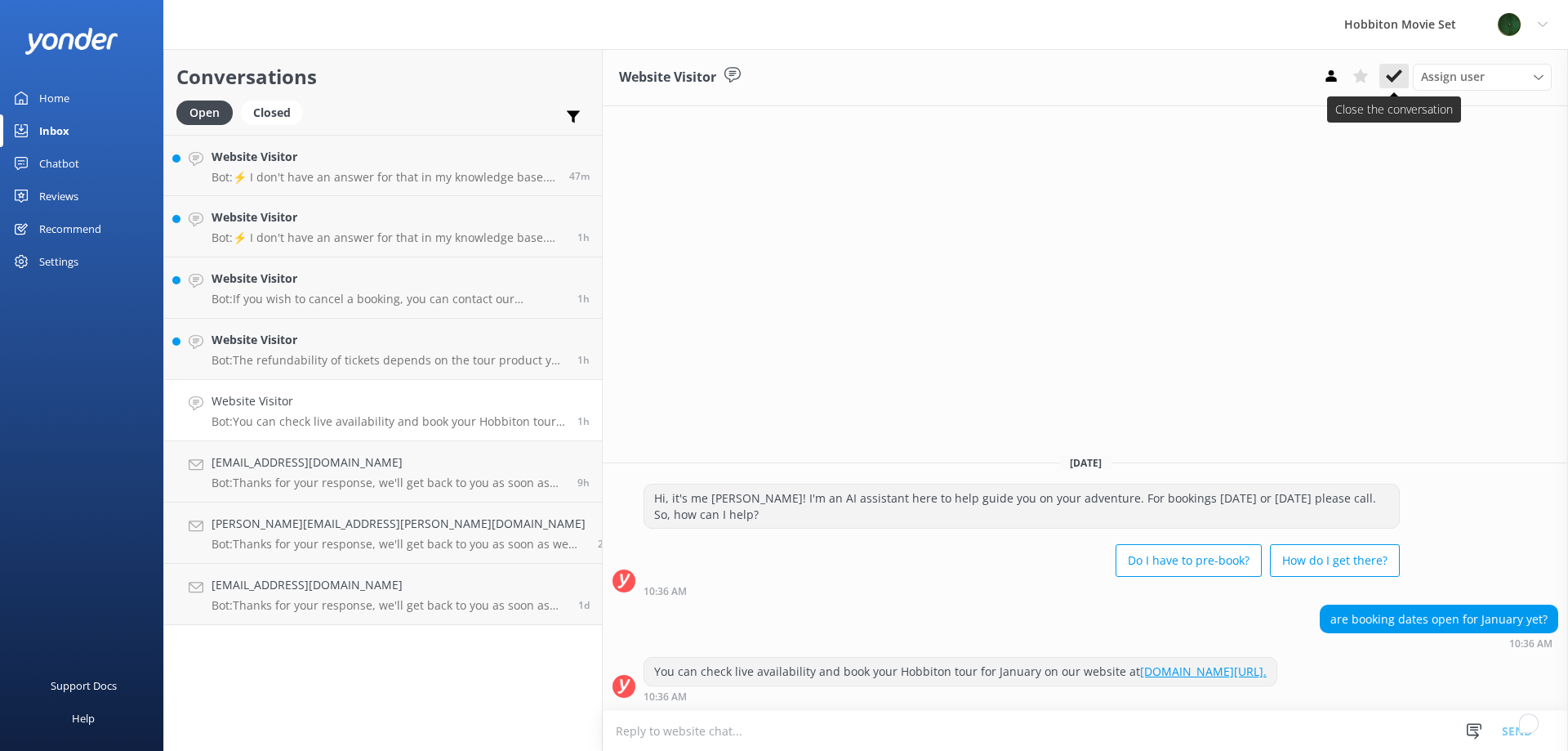
click at [1396, 74] on icon at bounding box center [1394, 75] width 16 height 16
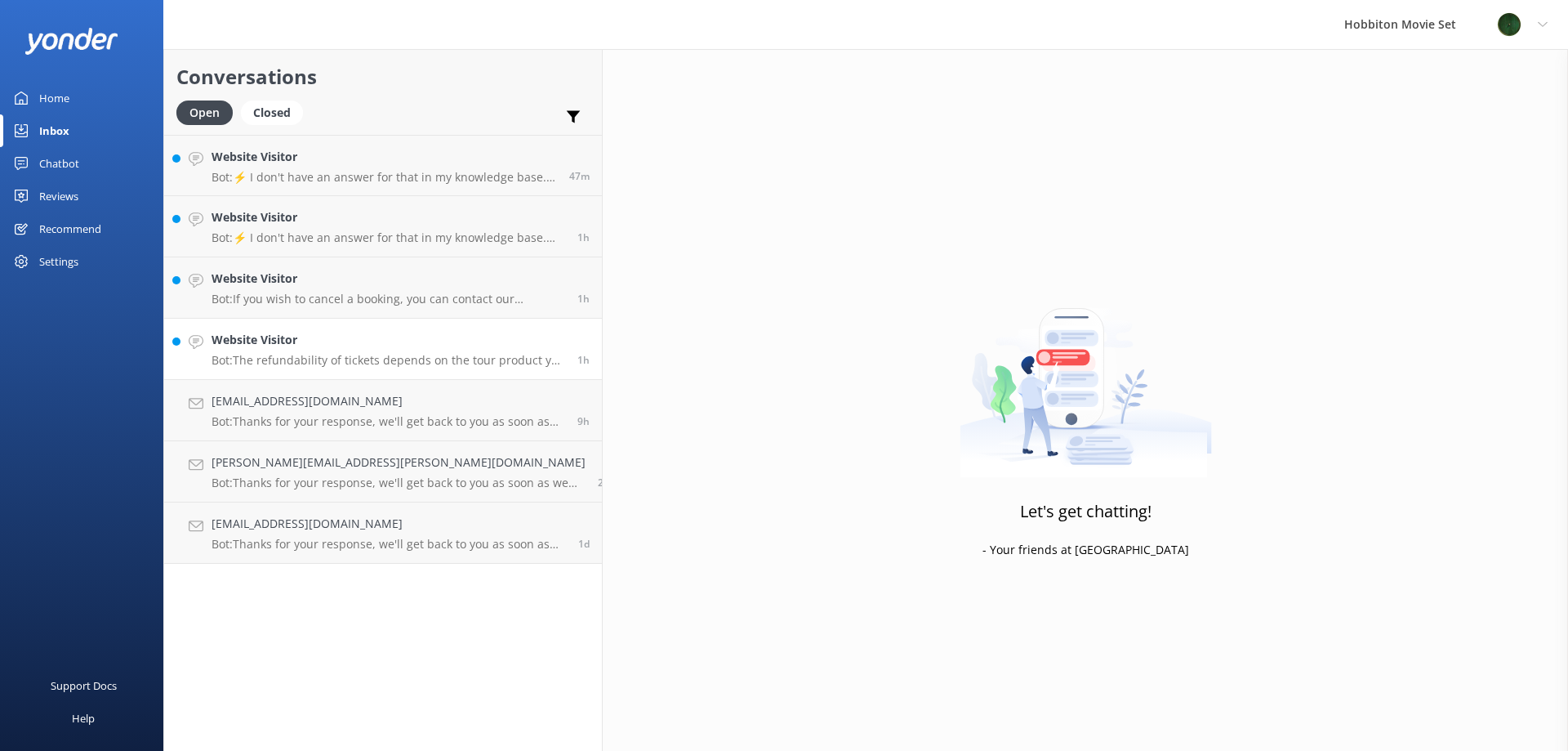
click at [286, 346] on h4 "Website Visitor" at bounding box center [388, 339] width 354 height 18
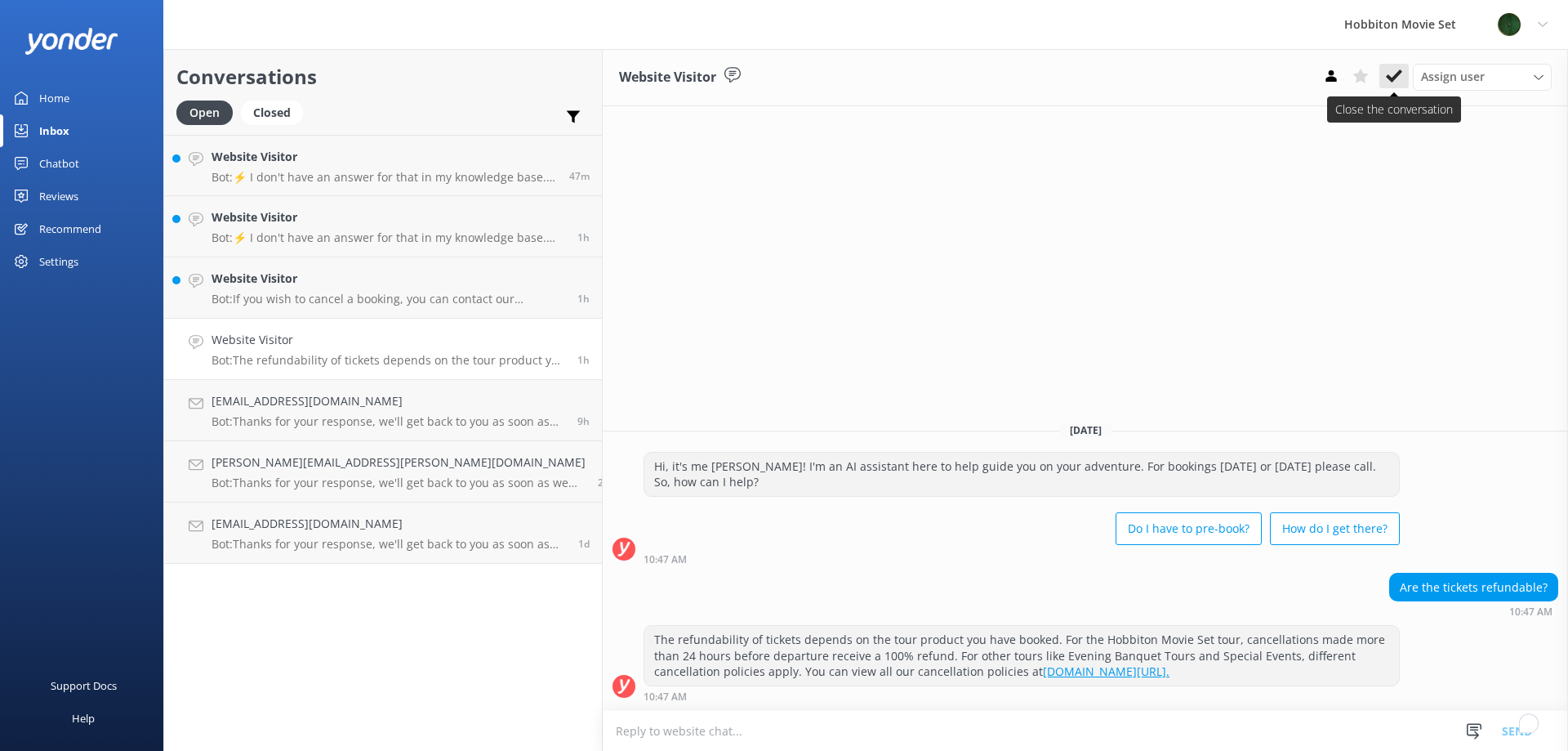
click at [1400, 74] on use at bounding box center [1394, 76] width 16 height 13
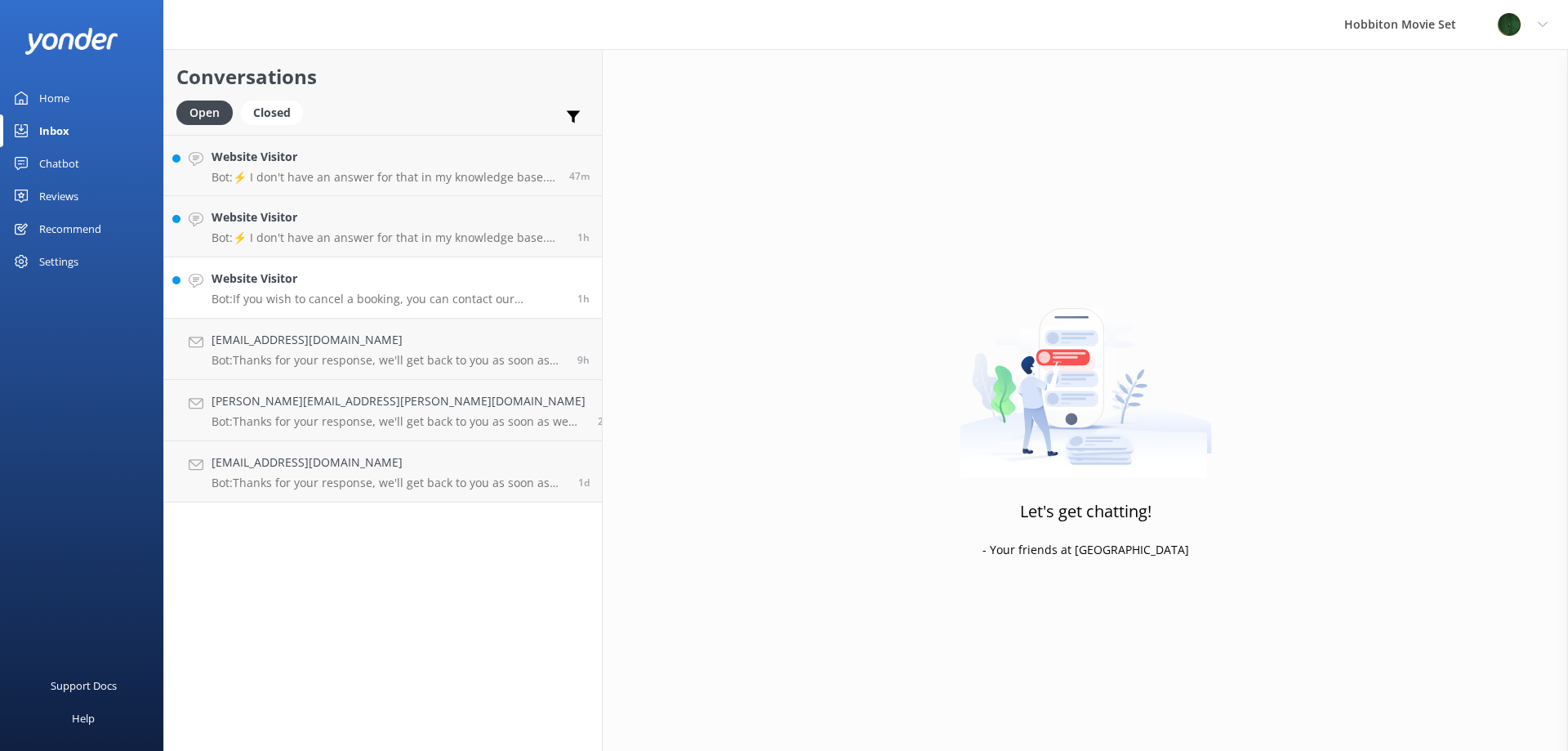
click at [307, 284] on h4 "Website Visitor" at bounding box center [388, 278] width 354 height 18
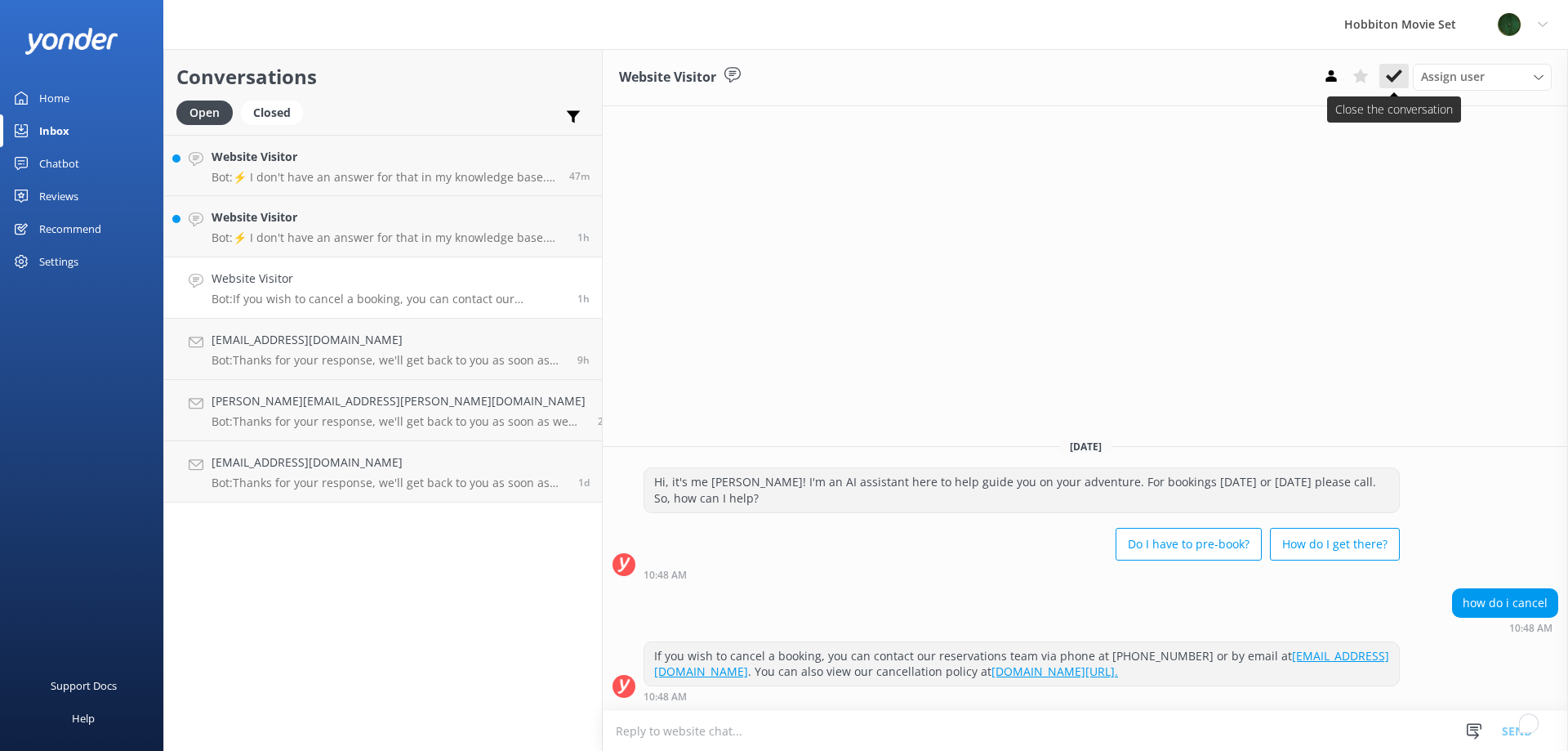
click at [1399, 76] on use at bounding box center [1394, 76] width 16 height 13
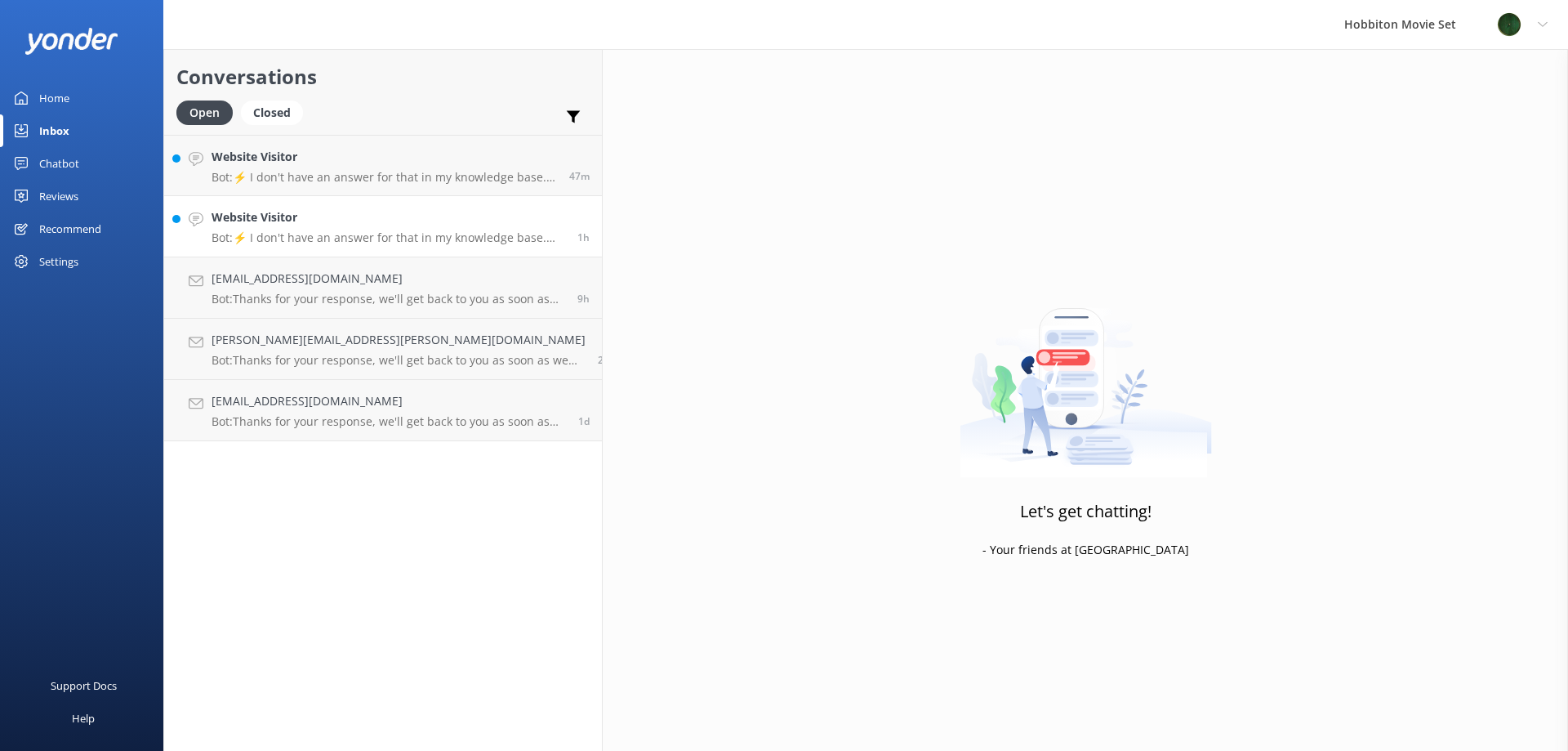
click at [312, 230] on p "Bot: ⚡ I don't have an answer for that in my knowledge base. Please try and rep…" at bounding box center [388, 237] width 354 height 14
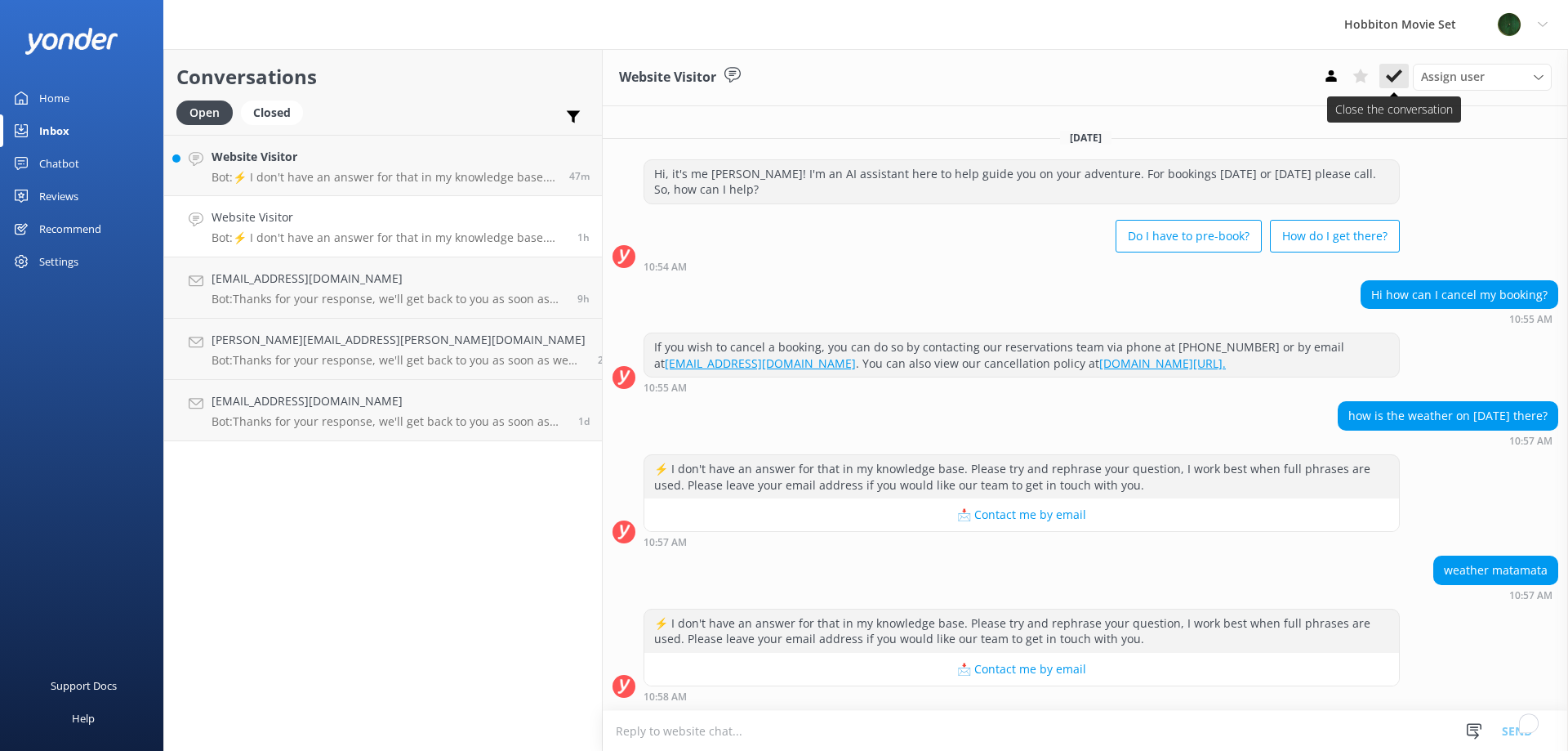
click at [1401, 83] on icon at bounding box center [1394, 75] width 16 height 16
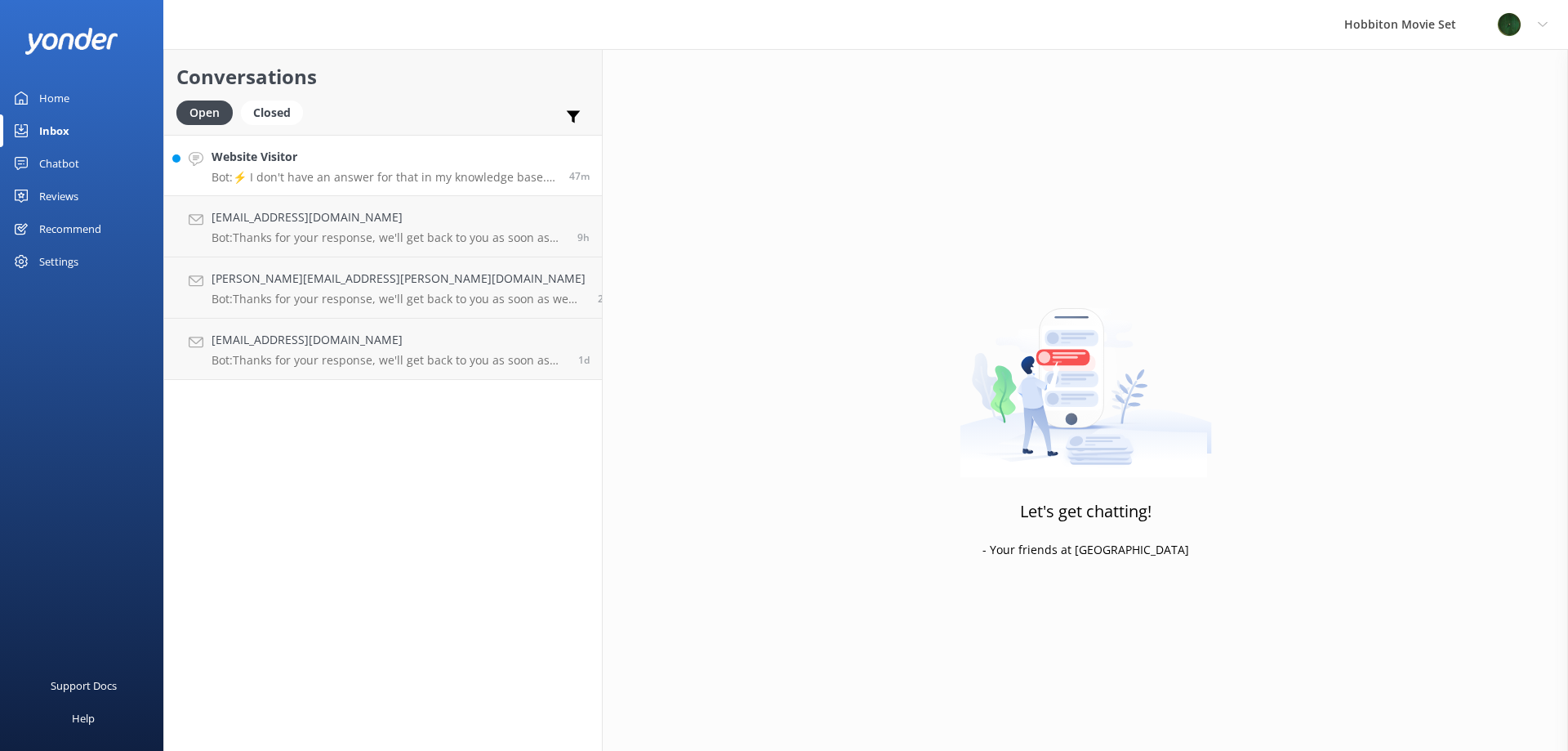
click at [324, 182] on p "Bot: ⚡ I don't have an answer for that in my knowledge base. Please try and rep…" at bounding box center [384, 177] width 346 height 14
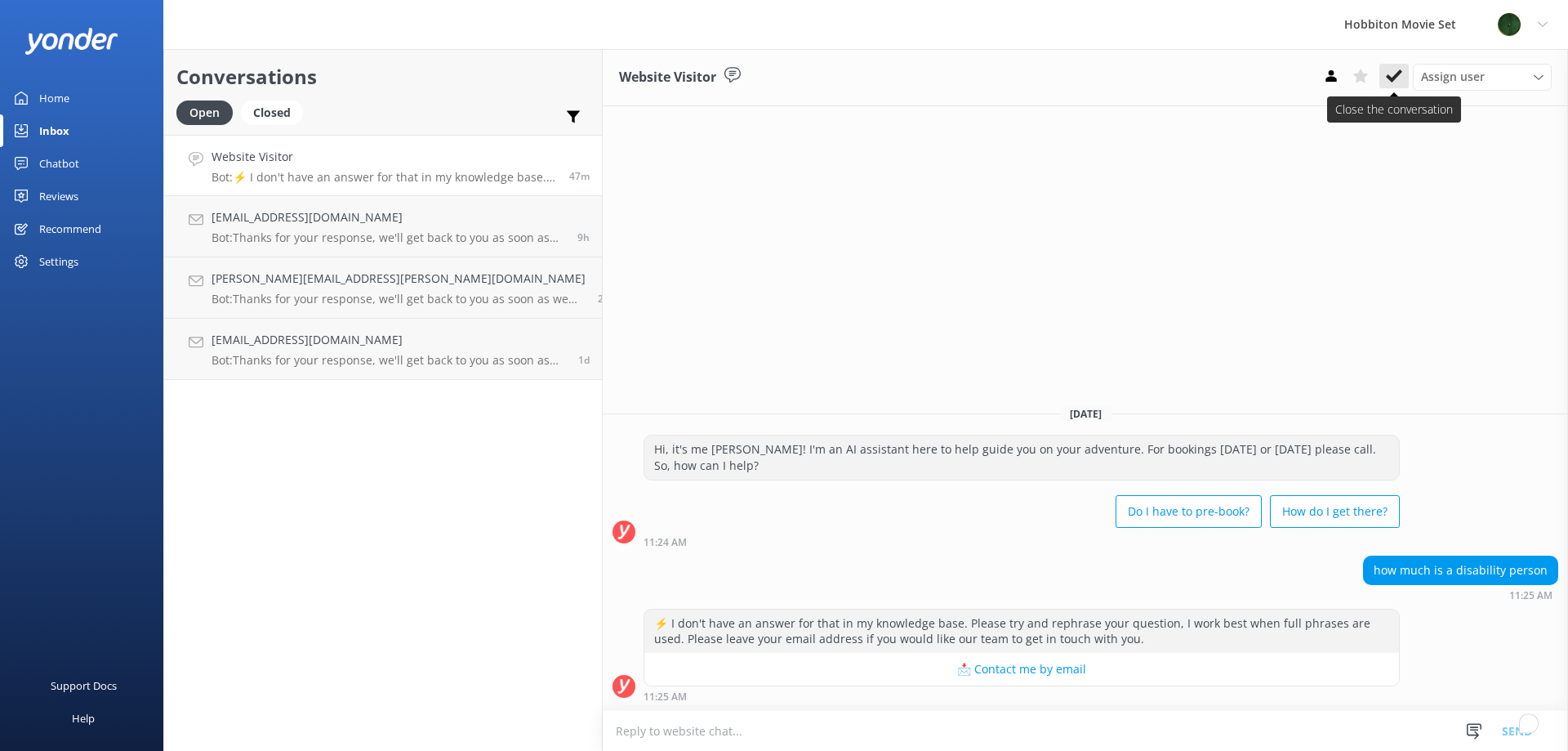
click at [1401, 77] on icon at bounding box center [1394, 75] width 16 height 16
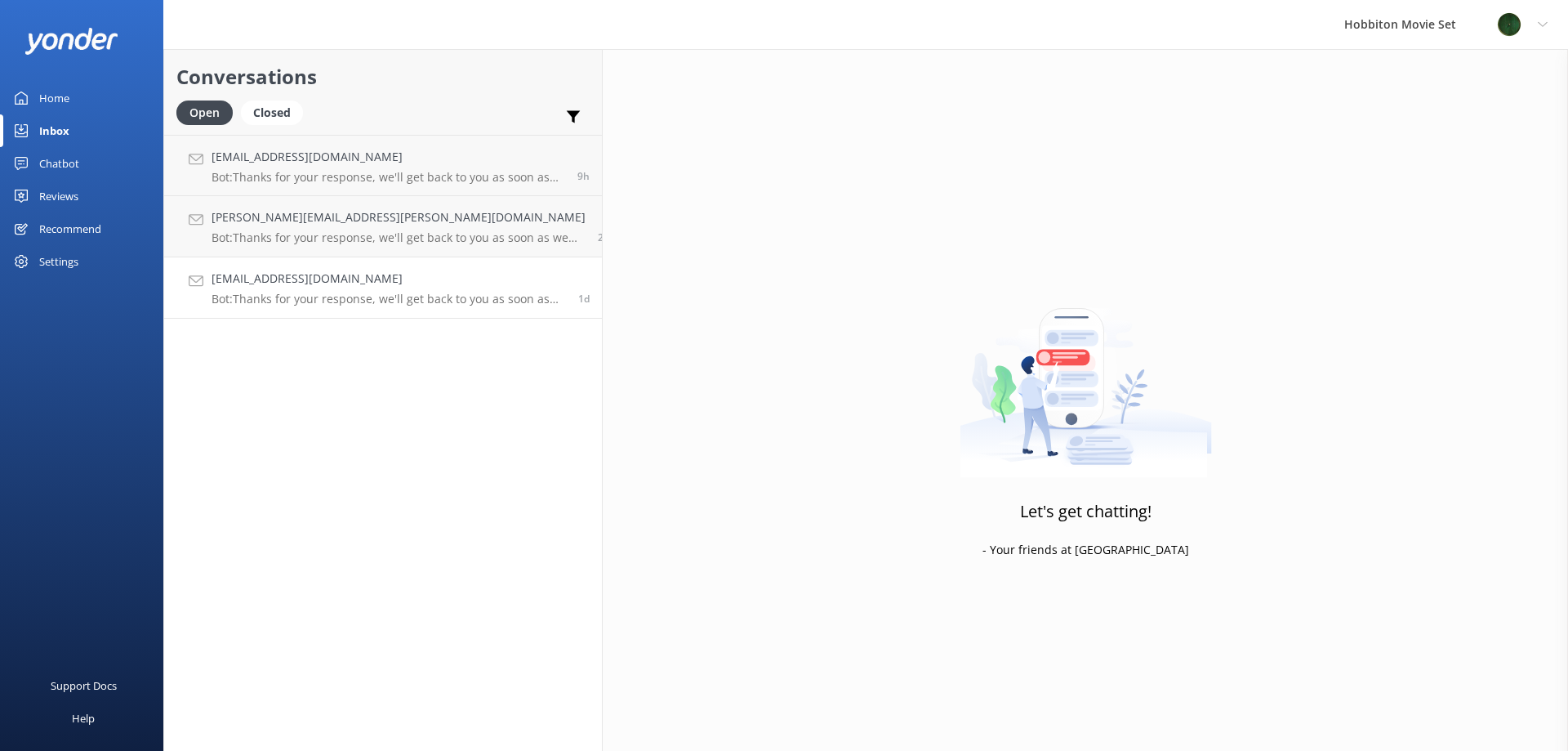
click at [360, 301] on p "Bot: Thanks for your response, we'll get back to you as soon as we can during o…" at bounding box center [388, 298] width 354 height 14
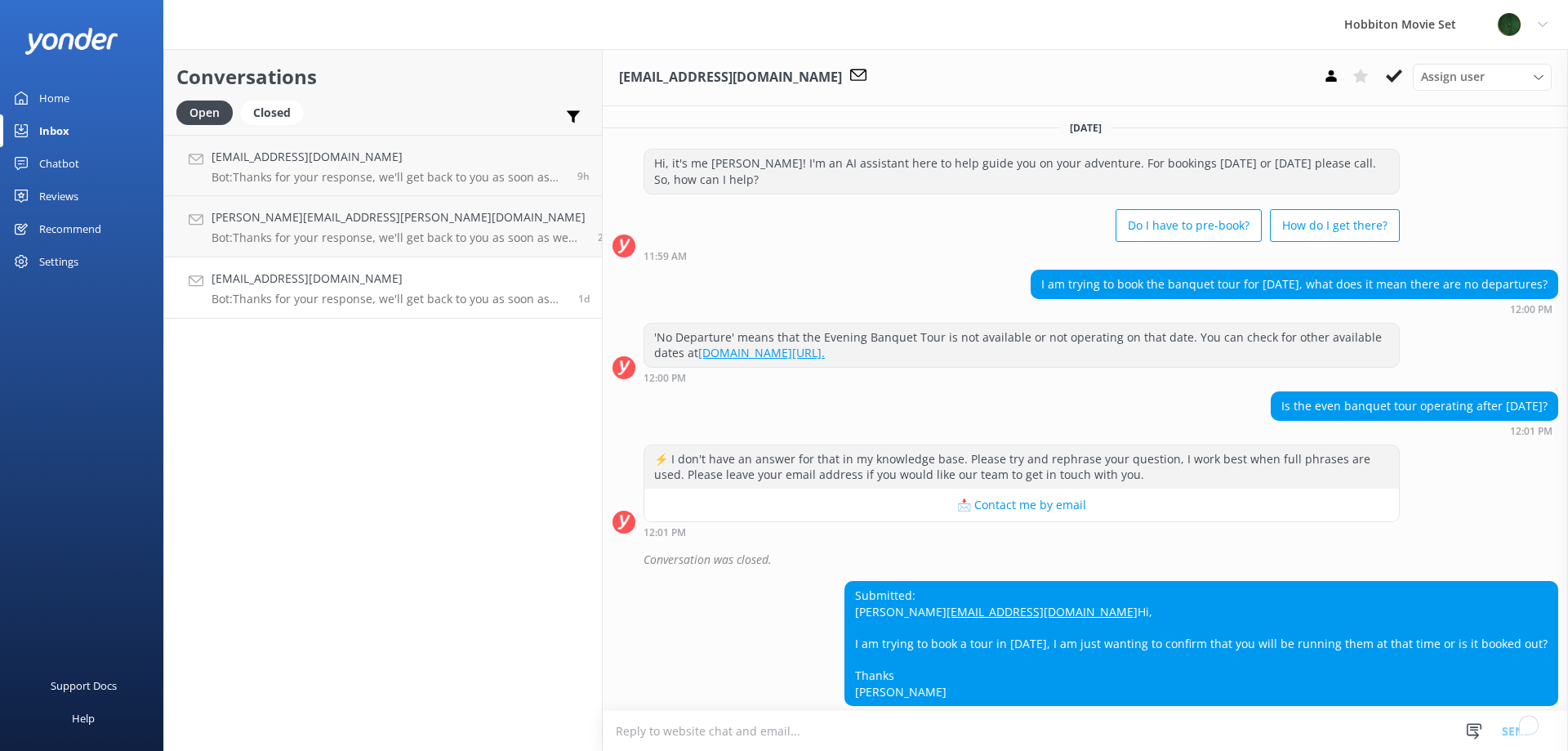
scroll to position [89, 0]
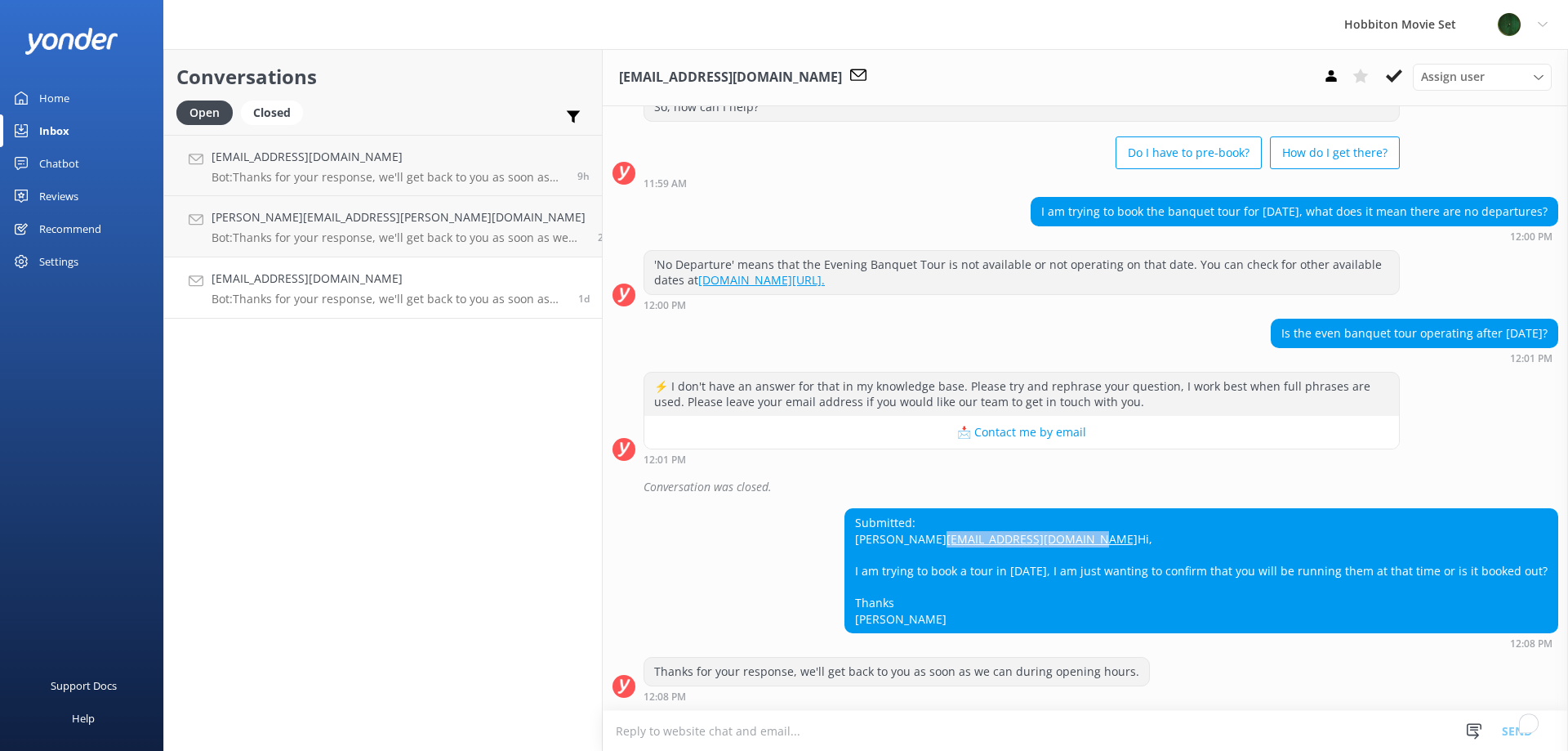
drag, startPoint x: 1038, startPoint y: 526, endPoint x: 842, endPoint y: 523, distance: 196.0
click at [846, 523] on div "Submitted: [PERSON_NAME] [EMAIL_ADDRESS][DOMAIN_NAME] Hi, I am trying to book a…" at bounding box center [1201, 570] width 712 height 123
copy link "[EMAIL_ADDRESS][DOMAIN_NAME]"
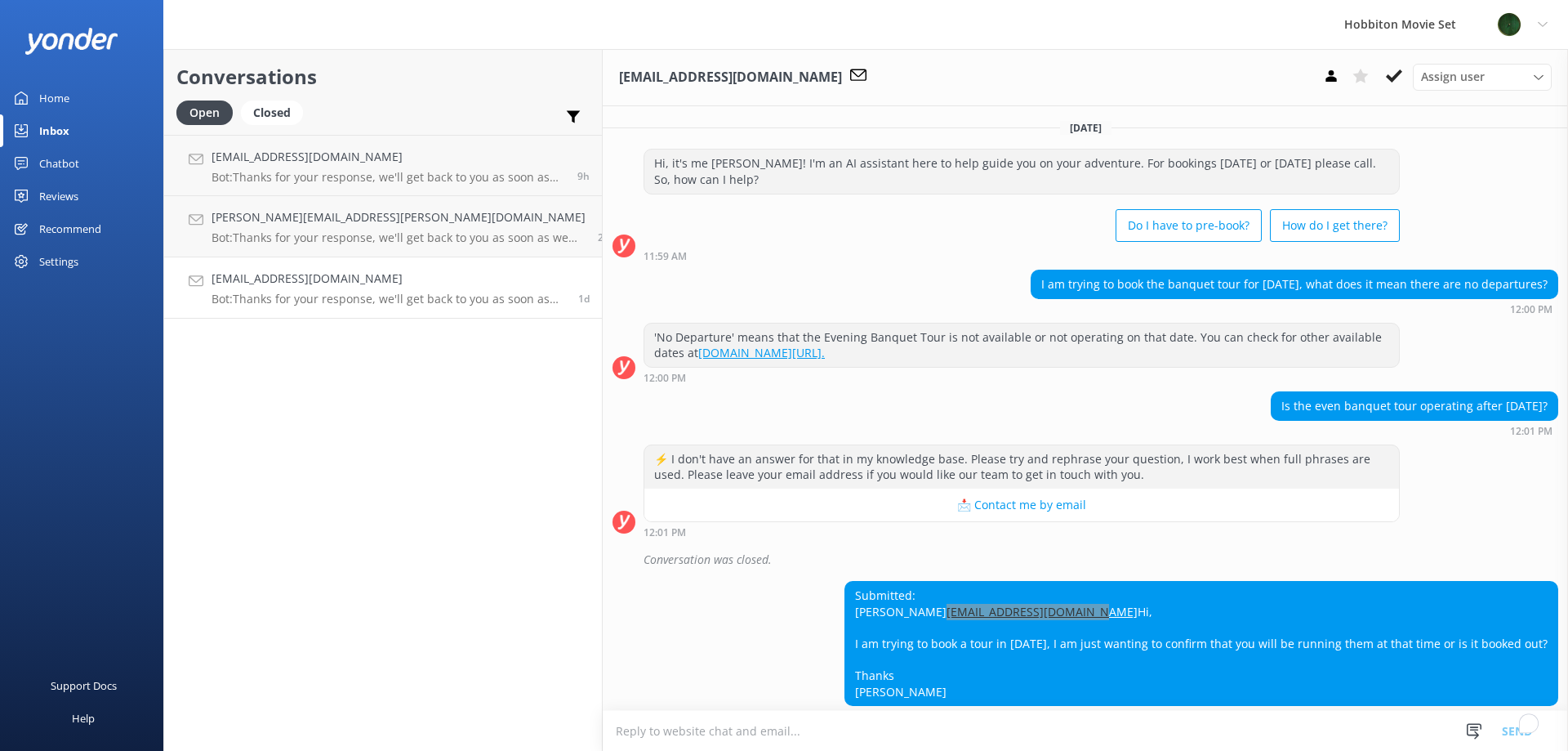
scroll to position [89, 0]
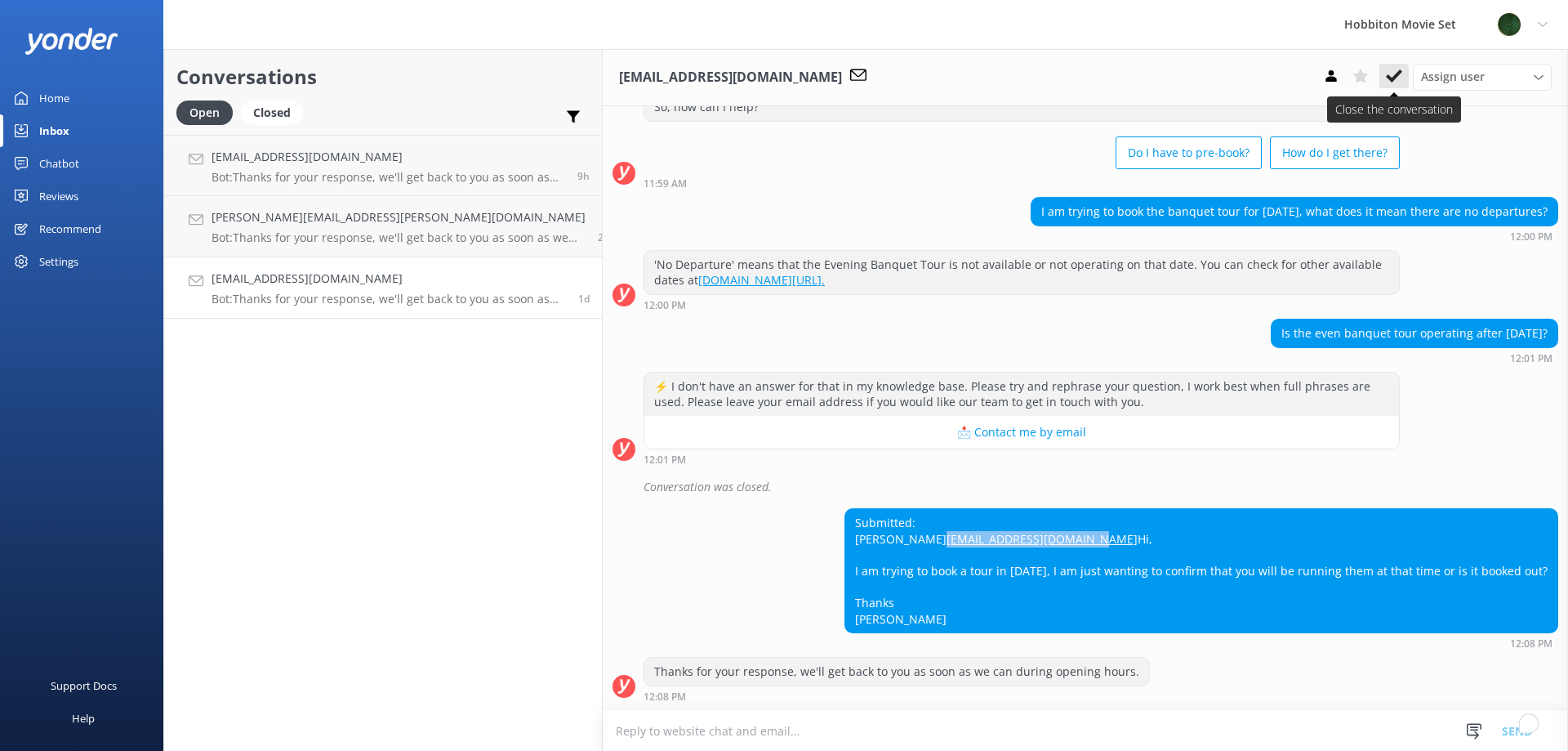
click at [1401, 84] on icon at bounding box center [1394, 75] width 16 height 16
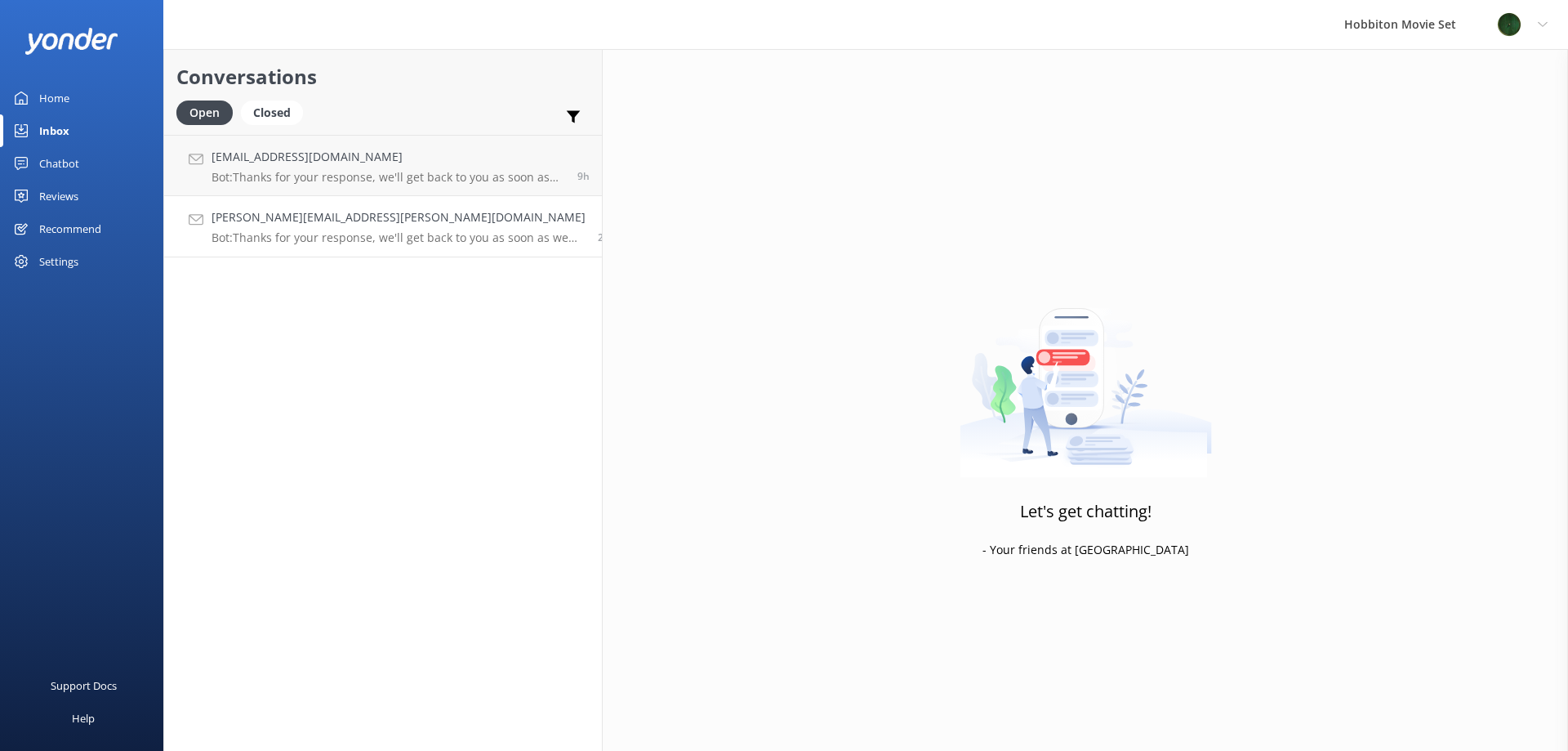
click at [291, 226] on h4 "[PERSON_NAME][EMAIL_ADDRESS][PERSON_NAME][DOMAIN_NAME]" at bounding box center [398, 217] width 375 height 18
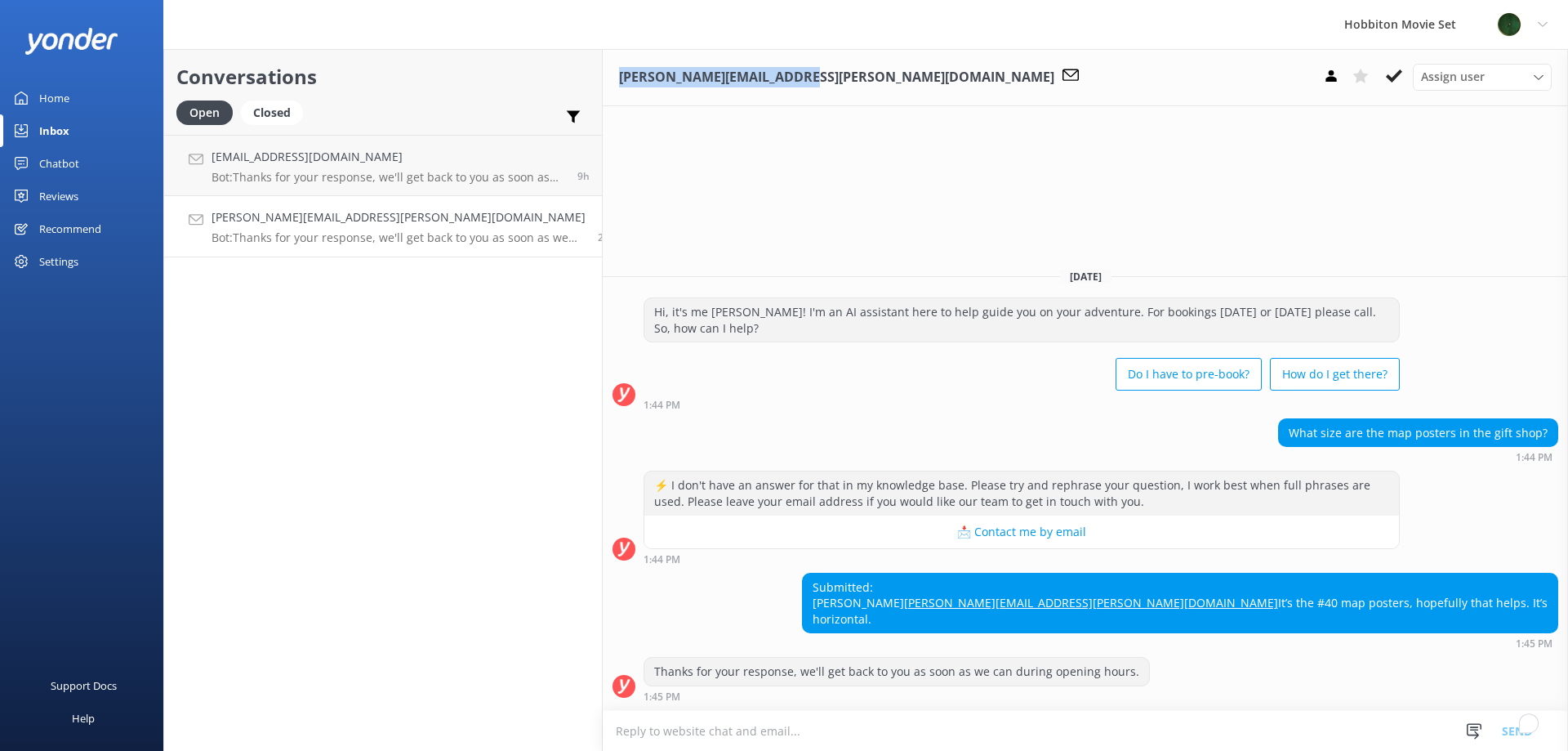
drag, startPoint x: 692, startPoint y: 81, endPoint x: 507, endPoint y: 85, distance: 185.0
click at [619, 85] on h3 "[PERSON_NAME][EMAIL_ADDRESS][PERSON_NAME][DOMAIN_NAME]" at bounding box center [837, 77] width 436 height 21
copy h3 "[PERSON_NAME][EMAIL_ADDRESS][PERSON_NAME][DOMAIN_NAME]"
click at [327, 224] on h4 "[PERSON_NAME][EMAIL_ADDRESS][PERSON_NAME][DOMAIN_NAME]" at bounding box center [398, 217] width 375 height 18
click at [346, 239] on p "Bot: Thanks for your response, we'll get back to you as soon as we can during o…" at bounding box center [398, 237] width 375 height 14
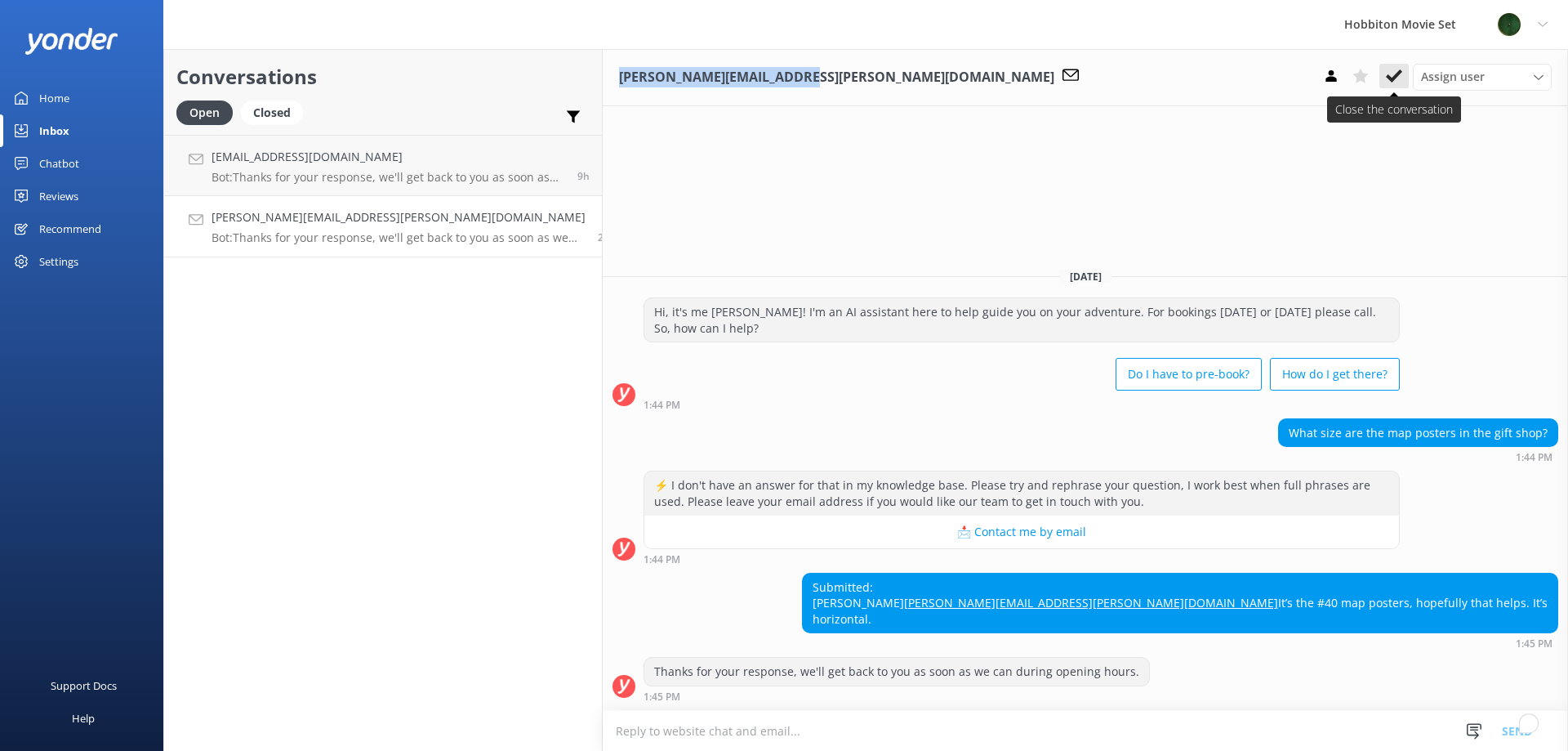
click at [1399, 80] on icon at bounding box center [1394, 75] width 16 height 16
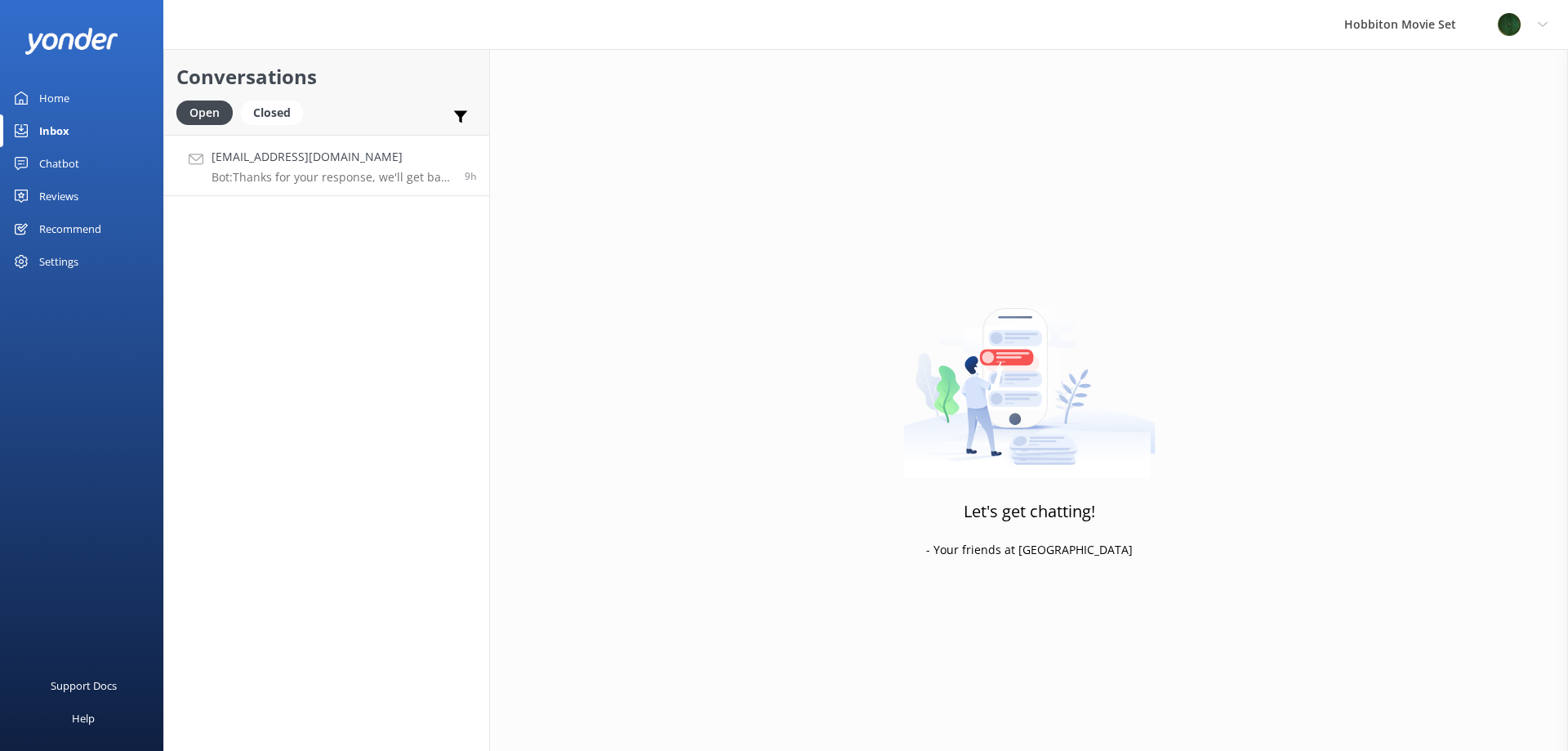
click at [333, 172] on p "Bot: Thanks for your response, we'll get back to you as soon as we can during o…" at bounding box center [332, 177] width 241 height 14
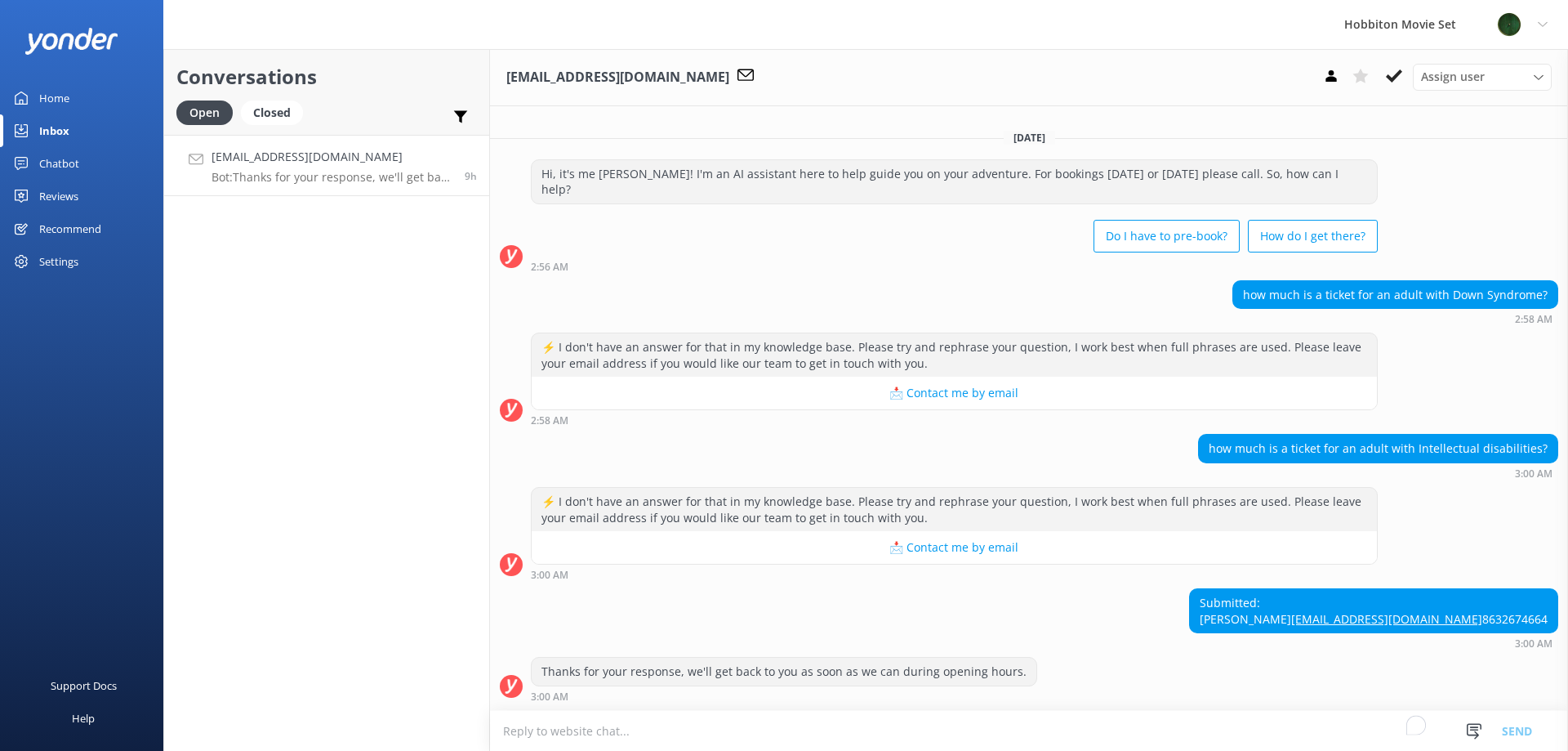
scroll to position [6, 0]
